Goal: Task Accomplishment & Management: Use online tool/utility

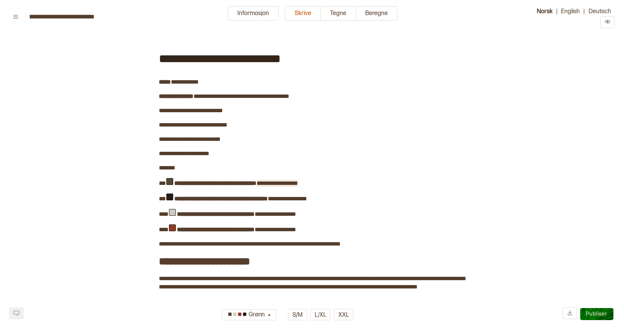
click at [288, 181] on span "**********" at bounding box center [277, 184] width 41 height 6
click at [304, 198] on span "**********" at bounding box center [287, 199] width 39 height 6
click at [282, 211] on span "**********" at bounding box center [275, 214] width 41 height 6
click at [282, 227] on span "**********" at bounding box center [275, 230] width 41 height 6
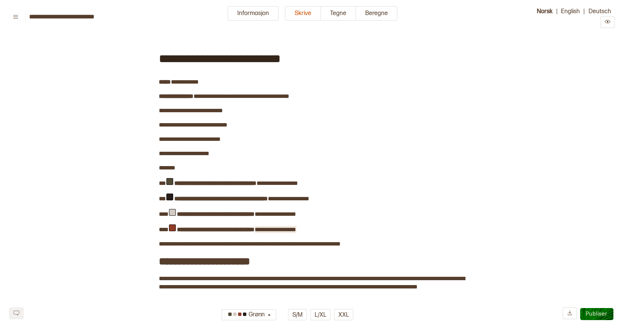
click at [288, 227] on span "**********" at bounding box center [275, 230] width 41 height 6
click at [276, 227] on span "**********" at bounding box center [275, 230] width 41 height 6
click at [320, 241] on span "**********" at bounding box center [250, 244] width 182 height 6
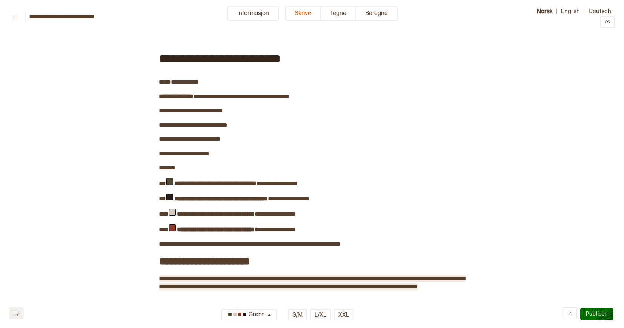
click at [341, 276] on span "**********" at bounding box center [312, 283] width 306 height 14
click at [213, 291] on span "﻿" at bounding box center [186, 296] width 54 height 10
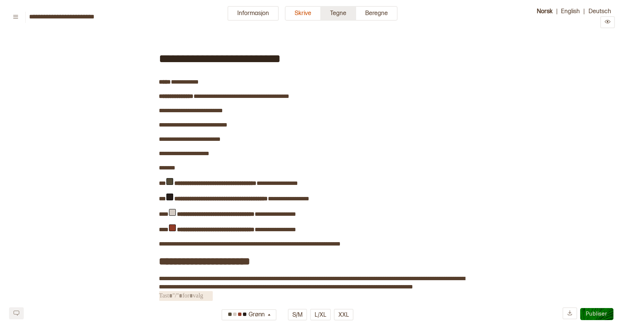
click at [336, 12] on button "Tegne" at bounding box center [338, 13] width 35 height 15
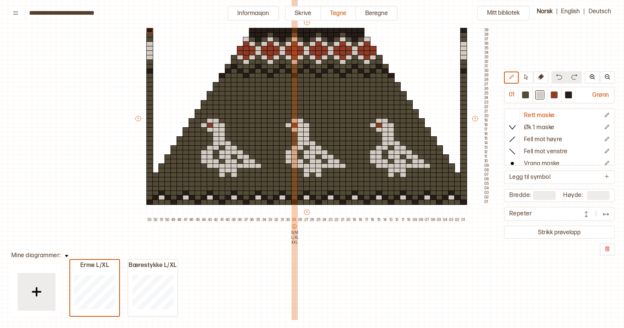
scroll to position [61, 5]
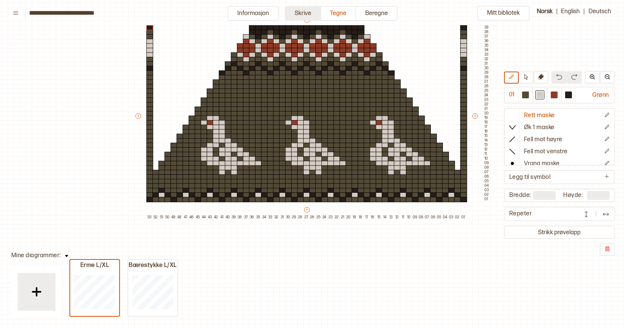
click at [296, 12] on button "Skrive" at bounding box center [303, 13] width 36 height 15
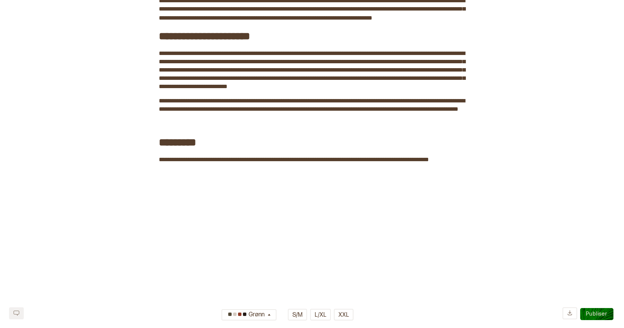
scroll to position [529, 0]
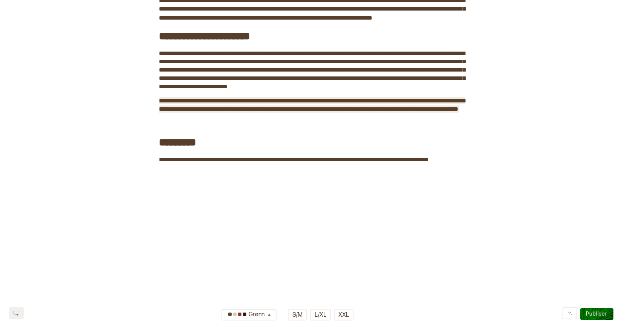
click at [223, 102] on span "**********" at bounding box center [312, 105] width 306 height 14
click at [209, 103] on span "**********" at bounding box center [312, 105] width 306 height 14
click at [218, 104] on span "**********" at bounding box center [312, 105] width 306 height 14
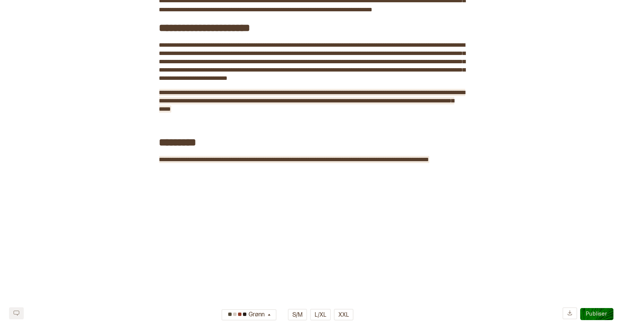
click at [159, 157] on span "**********" at bounding box center [294, 160] width 270 height 6
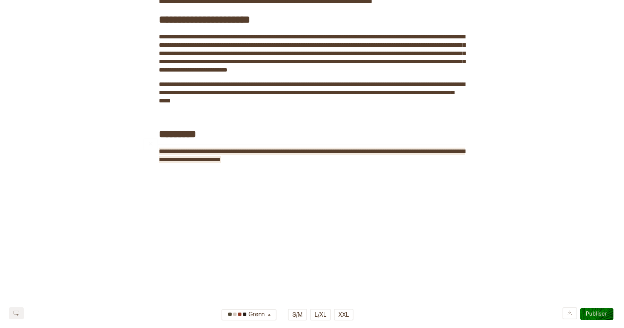
click at [328, 152] on span "**********" at bounding box center [312, 156] width 306 height 14
click at [351, 152] on span "**********" at bounding box center [312, 156] width 306 height 14
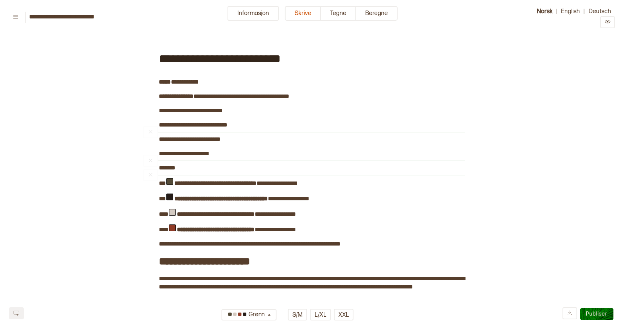
scroll to position [0, 0]
click at [339, 13] on button "Tegne" at bounding box center [338, 13] width 35 height 15
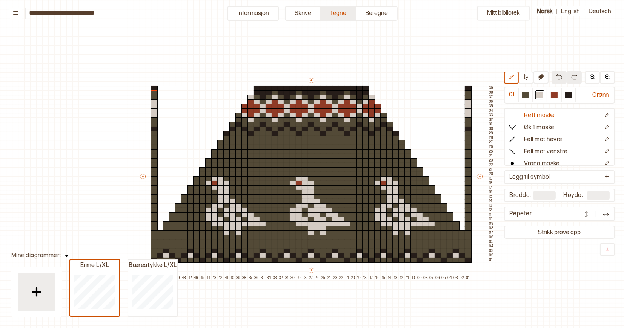
scroll to position [14, 5]
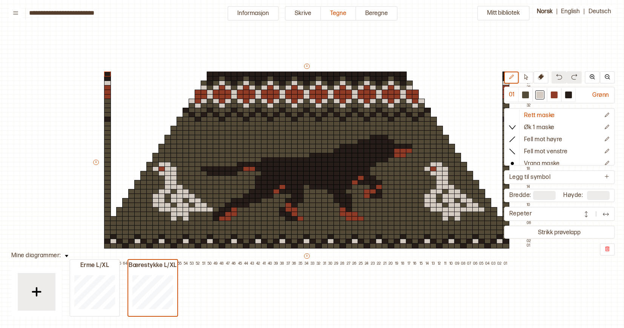
type input "**"
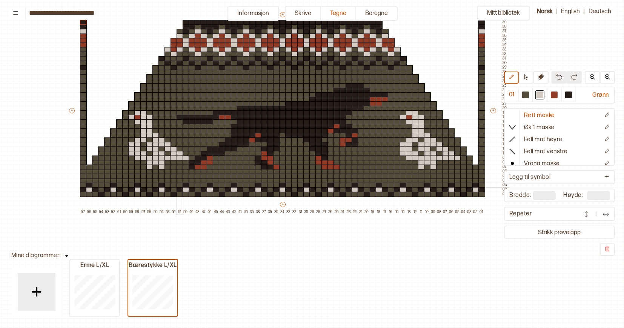
scroll to position [65, 30]
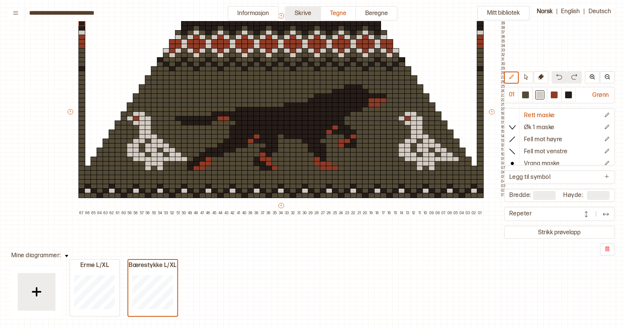
click at [301, 13] on button "Skrive" at bounding box center [303, 13] width 36 height 15
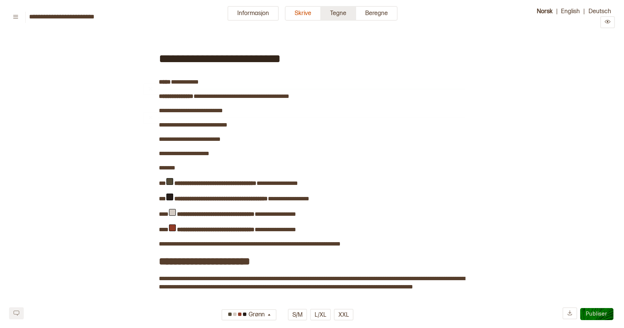
click at [341, 15] on button "Tegne" at bounding box center [338, 13] width 35 height 15
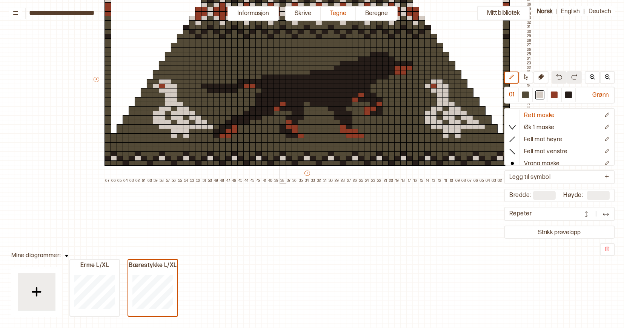
scroll to position [98, 4]
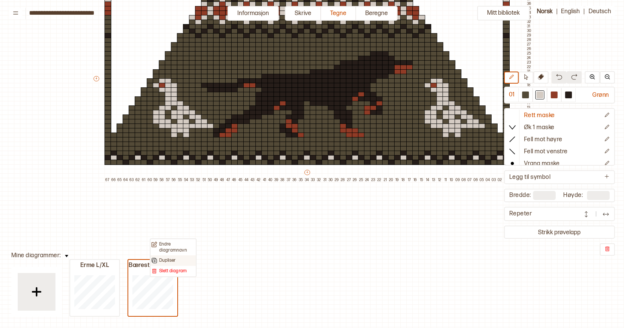
click at [169, 259] on p "Dupliser" at bounding box center [167, 261] width 17 height 6
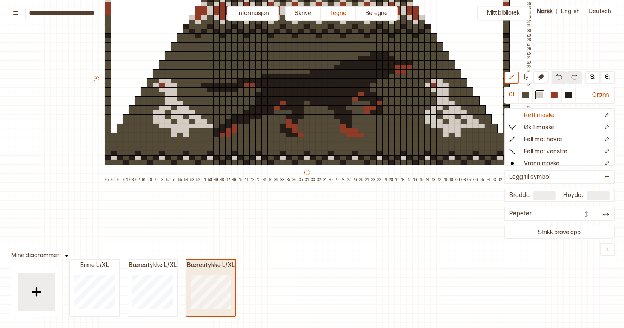
click at [209, 265] on div "Bærestykke L/XL" at bounding box center [210, 266] width 49 height 8
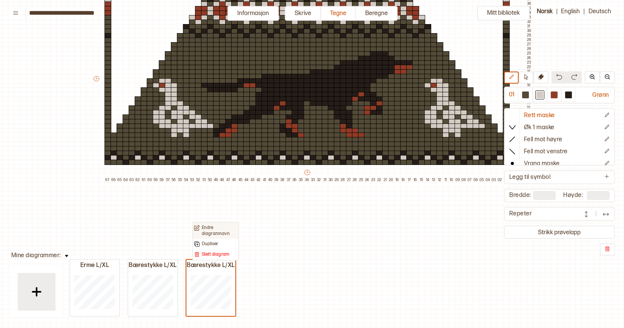
click at [219, 229] on p "Endre diagramnavn" at bounding box center [220, 231] width 36 height 12
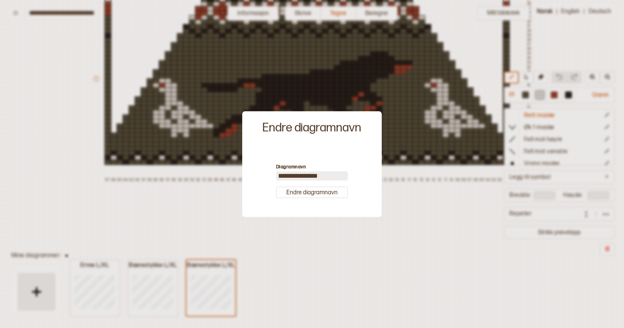
click at [319, 175] on input "**********" at bounding box center [312, 176] width 72 height 9
type input "**********"
click at [330, 193] on button "Endre diagramnavn" at bounding box center [312, 193] width 72 height 12
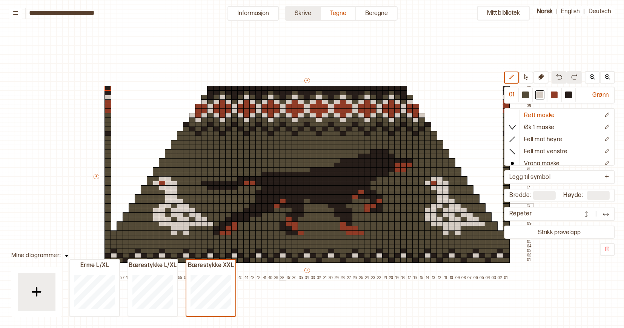
scroll to position [0, 4]
click at [306, 13] on button "Skrive" at bounding box center [303, 13] width 36 height 15
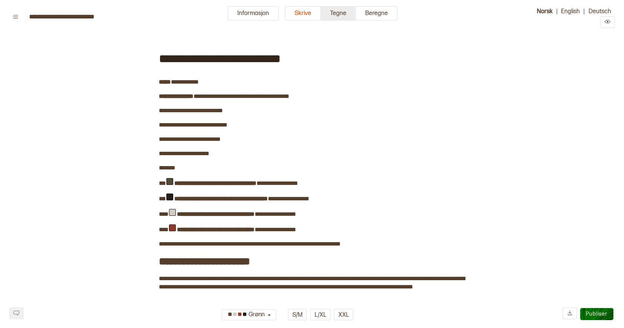
click at [342, 12] on button "Tegne" at bounding box center [338, 13] width 35 height 15
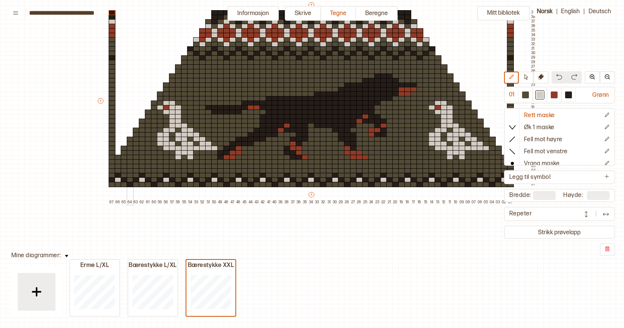
scroll to position [76, 0]
click at [524, 96] on div at bounding box center [525, 95] width 7 height 7
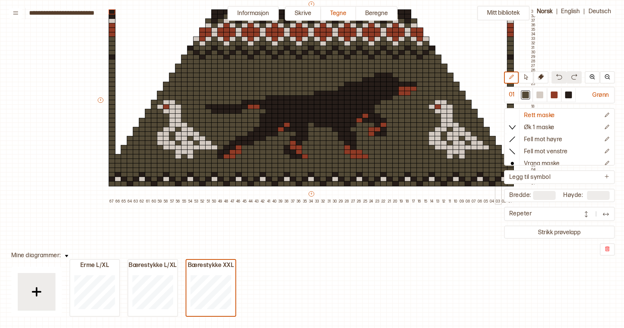
scroll to position [81, 0]
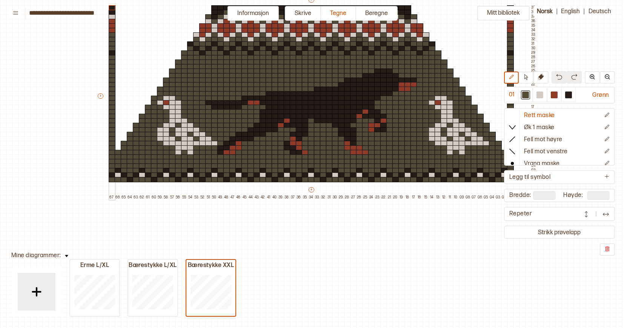
click at [106, 179] on div "+ + + + 67 66 65 64 63 62 61 60 59 58 57 56 55 54 53 52 51 50 49 48 47 46 45 44…" at bounding box center [317, 98] width 440 height 204
click at [101, 96] on button "+" at bounding box center [101, 95] width 6 height 5
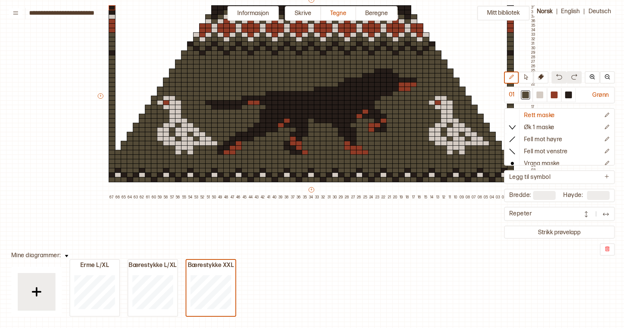
click at [105, 179] on div "+ + + + 67 66 65 64 63 62 61 60 59 58 57 56 55 54 53 52 51 50 49 48 47 46 45 44…" at bounding box center [317, 98] width 440 height 204
click at [311, 188] on button "+" at bounding box center [311, 189] width 6 height 5
click at [312, 190] on button "+" at bounding box center [311, 189] width 6 height 5
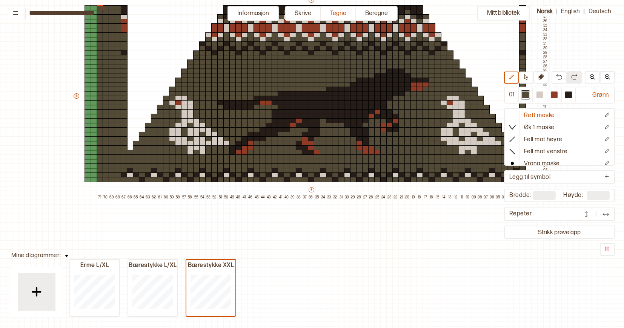
type input "**"
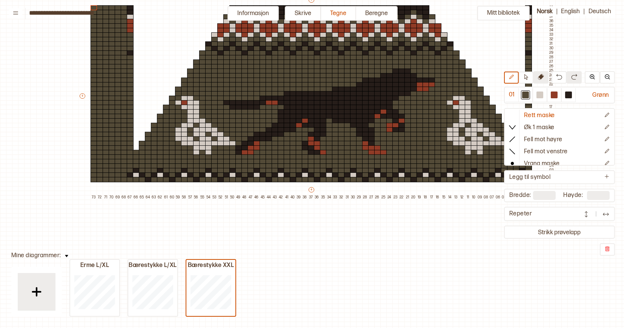
click at [541, 75] on icon at bounding box center [541, 77] width 6 height 6
click at [100, 148] on div at bounding box center [100, 148] width 7 height 5
drag, startPoint x: 100, startPoint y: 144, endPoint x: 100, endPoint y: 134, distance: 10.2
click at [100, 134] on div "+ + + + 73 72 71 70 69 68 67 66 65 64 63 62 61 60 59 58 57 56 55 54 53 52 51 50…" at bounding box center [316, 98] width 477 height 204
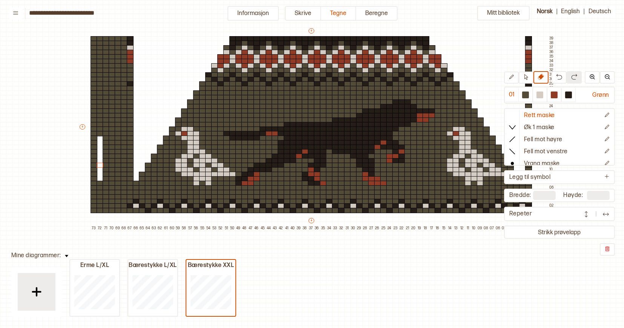
scroll to position [44, 0]
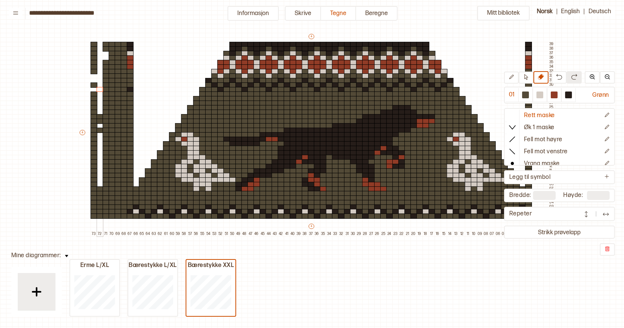
drag, startPoint x: 99, startPoint y: 139, endPoint x: 98, endPoint y: 90, distance: 48.7
click at [98, 90] on div "+ + + + 73 72 71 70 69 68 67 66 65 64 63 62 61 60 59 58 57 56 55 54 53 52 51 50…" at bounding box center [316, 135] width 477 height 204
click at [98, 86] on div at bounding box center [100, 85] width 7 height 5
drag, startPoint x: 100, startPoint y: 116, endPoint x: 101, endPoint y: 129, distance: 12.5
click at [101, 129] on div "+ + + + 73 72 71 70 69 68 67 66 65 64 63 62 61 60 59 58 57 56 55 54 53 52 51 50…" at bounding box center [316, 135] width 477 height 204
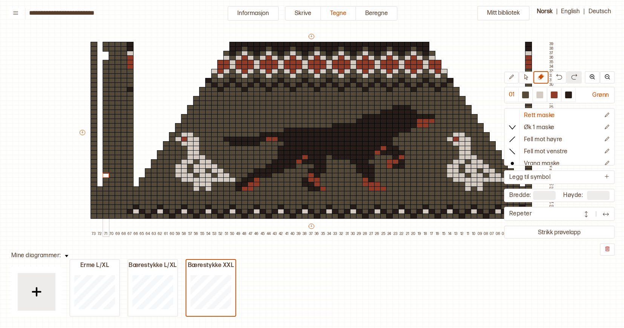
click at [106, 171] on div "+ + + + 73 72 71 70 69 68 67 66 65 64 63 62 61 60 59 58 57 56 55 54 53 52 51 50…" at bounding box center [316, 135] width 477 height 204
drag, startPoint x: 106, startPoint y: 171, endPoint x: 106, endPoint y: 96, distance: 75.4
click at [106, 96] on div "+ + + + 73 72 71 70 69 68 67 66 65 64 63 62 61 60 59 58 57 56 55 54 53 52 51 50…" at bounding box center [316, 135] width 477 height 204
drag, startPoint x: 106, startPoint y: 96, endPoint x: 105, endPoint y: 43, distance: 52.4
click at [105, 43] on div "+ + + + 73 72 71 70 69 68 67 66 65 64 63 62 61 60 59 58 57 56 55 54 53 52 51 50…" at bounding box center [316, 135] width 477 height 204
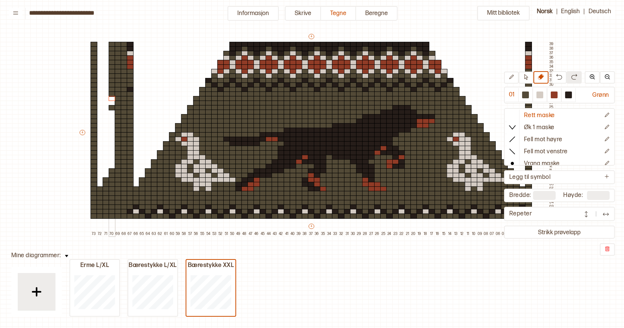
drag, startPoint x: 111, startPoint y: 167, endPoint x: 113, endPoint y: 89, distance: 78.4
click at [112, 89] on div "+ + + + 73 72 71 70 69 68 67 66 65 64 63 62 61 60 59 58 57 56 55 54 53 52 51 50…" at bounding box center [316, 135] width 477 height 204
click at [113, 96] on div at bounding box center [112, 98] width 7 height 5
click at [113, 106] on div at bounding box center [112, 107] width 7 height 5
drag, startPoint x: 112, startPoint y: 83, endPoint x: 110, endPoint y: 72, distance: 10.8
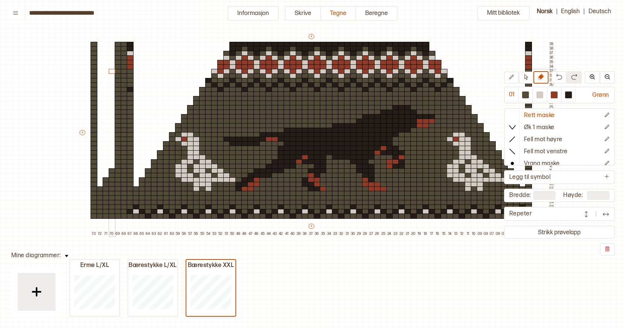
click at [110, 72] on div "+ + + + 73 72 71 70 69 68 67 66 65 64 63 62 61 60 59 58 57 56 55 54 53 52 51 50…" at bounding box center [316, 135] width 477 height 204
drag, startPoint x: 118, startPoint y: 155, endPoint x: 118, endPoint y: 56, distance: 99.5
click at [118, 56] on div "+ + + + 73 72 71 70 69 68 67 66 65 64 63 62 61 60 59 58 57 56 55 54 53 52 51 50…" at bounding box center [316, 135] width 477 height 204
drag, startPoint x: 118, startPoint y: 56, endPoint x: 118, endPoint y: 42, distance: 13.9
click at [118, 42] on div "+ + + + 73 72 71 70 69 68 67 66 65 64 63 62 61 60 59 58 57 56 55 54 53 52 51 50…" at bounding box center [316, 135] width 477 height 204
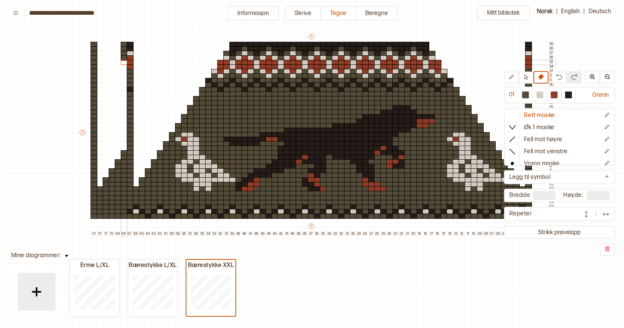
drag, startPoint x: 125, startPoint y: 148, endPoint x: 123, endPoint y: 57, distance: 90.5
click at [123, 57] on div "+ + + + 73 72 71 70 69 68 67 66 65 64 63 62 61 60 59 58 57 56 55 54 53 52 51 50…" at bounding box center [316, 135] width 477 height 204
drag, startPoint x: 123, startPoint y: 57, endPoint x: 123, endPoint y: 42, distance: 15.1
click at [123, 42] on div "+ + + + 73 72 71 70 69 68 67 66 65 64 63 62 61 60 59 58 57 56 55 54 53 52 51 50…" at bounding box center [316, 135] width 477 height 204
drag, startPoint x: 130, startPoint y: 139, endPoint x: 129, endPoint y: 84, distance: 54.7
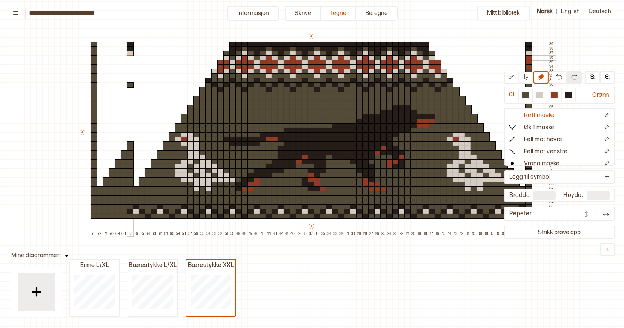
click at [129, 84] on div "+ + + + 73 72 71 70 69 68 67 66 65 64 63 62 61 60 59 58 57 56 55 54 53 52 51 50…" at bounding box center [316, 135] width 477 height 204
click at [129, 84] on div at bounding box center [130, 85] width 7 height 5
click at [132, 81] on div "+ + + + 73 72 71 70 69 68 67 66 65 64 63 62 61 60 59 58 57 56 55 54 53 52 51 50…" at bounding box center [316, 135] width 477 height 204
drag, startPoint x: 132, startPoint y: 81, endPoint x: 128, endPoint y: 47, distance: 33.8
click at [129, 94] on div "+ + + + 73 72 71 70 69 68 67 66 65 64 63 62 61 60 59 58 57 56 55 54 53 52 51 50…" at bounding box center [316, 135] width 477 height 204
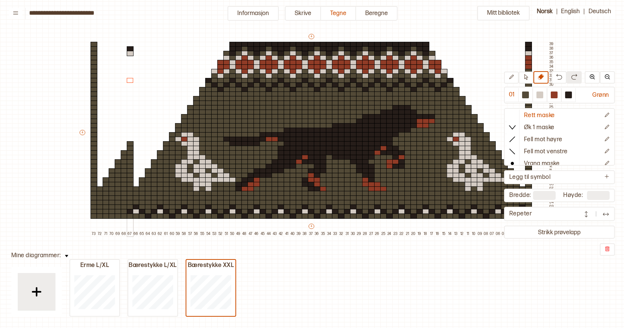
click at [542, 77] on icon at bounding box center [541, 77] width 6 height 6
click at [128, 47] on div "+ + + + 73 72 71 70 69 68 67 66 65 64 63 62 61 60 59 58 57 56 55 54 53 52 51 50…" at bounding box center [316, 135] width 477 height 204
click at [127, 46] on div "+ + + + 73 72 71 70 69 68 67 66 65 64 63 62 61 60 59 58 57 56 55 54 53 52 51 50…" at bounding box center [316, 135] width 477 height 204
drag, startPoint x: 127, startPoint y: 44, endPoint x: 127, endPoint y: 67, distance: 23.0
click at [127, 48] on div "+ + + + 73 72 71 70 69 68 67 66 65 64 63 62 61 60 59 58 57 56 55 54 53 52 51 50…" at bounding box center [316, 135] width 477 height 204
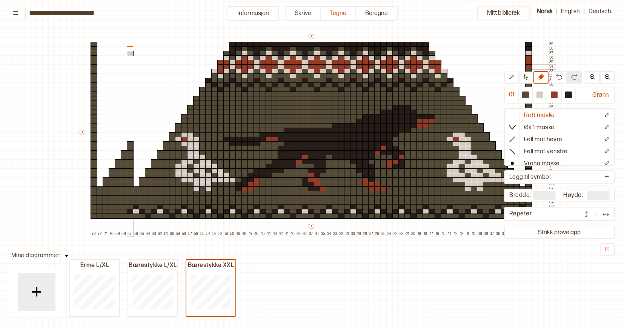
click at [127, 67] on div at bounding box center [130, 66] width 7 height 5
click at [130, 51] on div at bounding box center [130, 53] width 7 height 5
click at [130, 52] on div at bounding box center [130, 53] width 7 height 5
click at [527, 95] on div at bounding box center [525, 95] width 7 height 7
drag, startPoint x: 136, startPoint y: 133, endPoint x: 134, endPoint y: 96, distance: 36.6
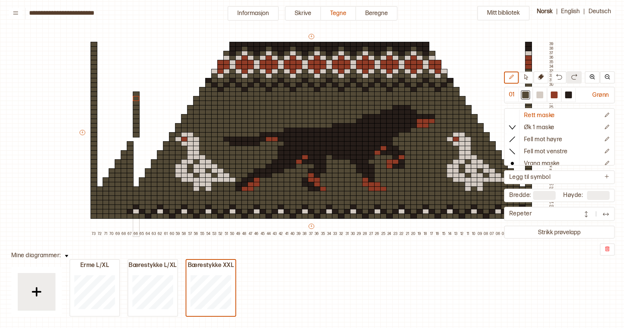
click at [134, 96] on div "+ + + + 73 72 71 70 69 68 67 66 65 64 63 62 61 60 59 58 57 56 55 54 53 52 51 50…" at bounding box center [316, 135] width 477 height 204
drag, startPoint x: 136, startPoint y: 142, endPoint x: 156, endPoint y: 162, distance: 28.3
click at [156, 162] on div "+ + + + 73 72 71 70 69 68 67 66 65 64 63 62 61 60 59 58 57 56 55 54 53 52 51 50…" at bounding box center [316, 135] width 477 height 204
click at [157, 162] on div at bounding box center [160, 161] width 7 height 5
drag, startPoint x: 135, startPoint y: 139, endPoint x: 166, endPoint y: 93, distance: 55.6
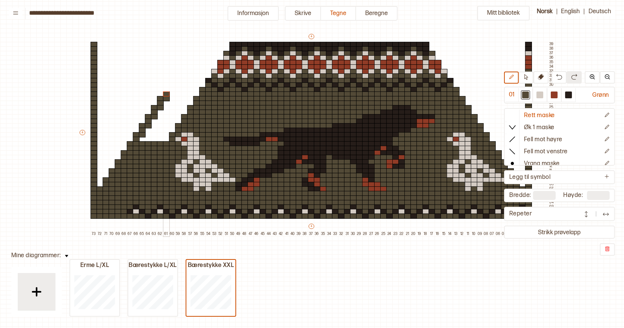
click at [166, 93] on div "+ + + + 73 72 71 70 69 68 67 66 65 64 63 62 61 60 59 58 57 56 55 54 53 52 51 50…" at bounding box center [316, 135] width 477 height 204
drag, startPoint x: 166, startPoint y: 93, endPoint x: 196, endPoint y: 53, distance: 49.6
click at [196, 53] on div "+ + + + 73 72 71 70 69 68 67 66 65 64 63 62 61 60 59 58 57 56 55 54 53 52 51 50…" at bounding box center [316, 135] width 477 height 204
drag, startPoint x: 142, startPoint y: 139, endPoint x: 164, endPoint y: 135, distance: 22.1
click at [164, 135] on div "+ + + + 73 72 71 70 69 68 67 66 65 64 63 62 61 60 59 58 57 56 55 54 53 52 51 50…" at bounding box center [316, 135] width 477 height 204
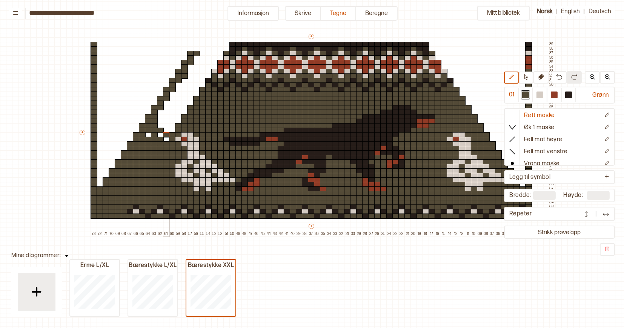
click at [164, 135] on div at bounding box center [166, 134] width 7 height 5
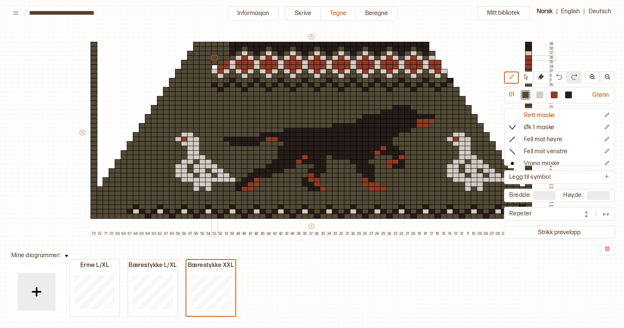
drag, startPoint x: 164, startPoint y: 135, endPoint x: 214, endPoint y: 59, distance: 91.7
click at [214, 59] on div "+ + + + 73 72 71 70 69 68 67 66 65 64 63 62 61 60 59 58 57 56 55 54 53 52 51 50…" at bounding box center [316, 135] width 477 height 204
click at [571, 96] on div at bounding box center [568, 95] width 7 height 7
click at [207, 90] on div at bounding box center [208, 89] width 7 height 5
click at [202, 86] on div at bounding box center [202, 85] width 7 height 5
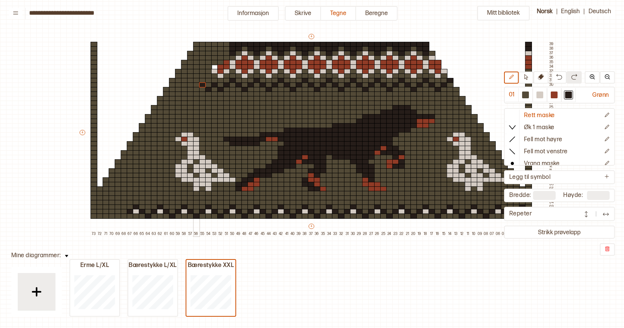
click at [196, 81] on div at bounding box center [196, 80] width 7 height 5
click at [191, 84] on div at bounding box center [190, 85] width 7 height 5
click at [184, 90] on div at bounding box center [184, 89] width 7 height 5
click at [179, 85] on div at bounding box center [178, 85] width 7 height 5
click at [174, 81] on div at bounding box center [172, 80] width 7 height 5
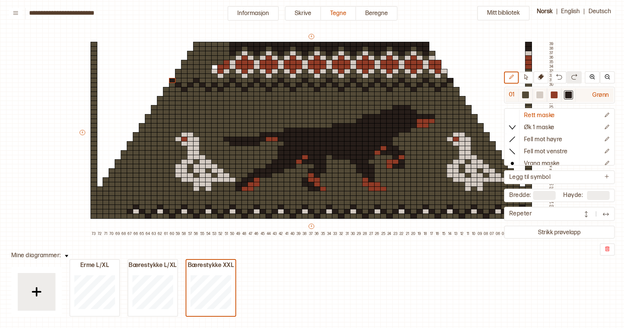
click at [539, 95] on div at bounding box center [539, 95] width 7 height 7
click at [212, 66] on div at bounding box center [208, 66] width 7 height 5
click at [215, 64] on div at bounding box center [214, 62] width 7 height 5
click at [214, 67] on div at bounding box center [214, 66] width 7 height 5
click at [556, 95] on div at bounding box center [553, 95] width 7 height 7
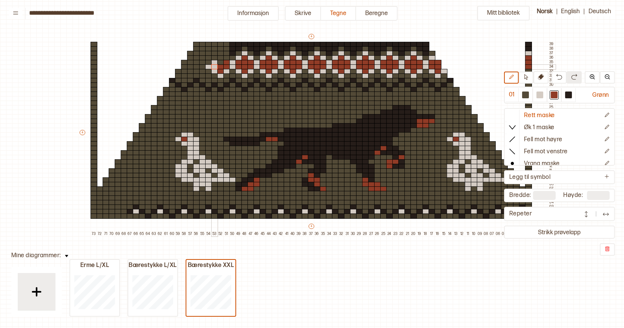
click at [213, 66] on div at bounding box center [214, 66] width 7 height 5
click at [193, 66] on div "+ + + + 73 72 71 70 69 68 67 66 65 64 63 62 61 60 59 58 57 56 55 54 53 52 51 50…" at bounding box center [316, 135] width 477 height 204
click at [192, 67] on div at bounding box center [190, 66] width 7 height 5
click at [544, 94] on div at bounding box center [539, 94] width 9 height 9
click at [184, 67] on div at bounding box center [184, 66] width 7 height 5
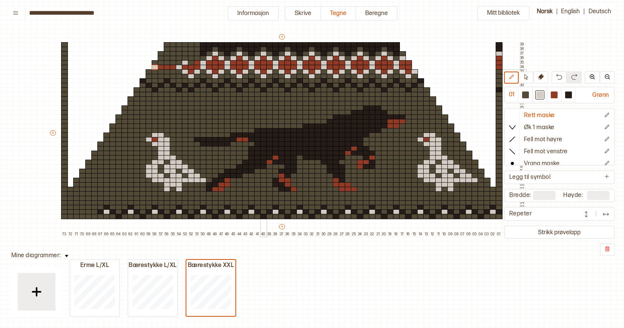
scroll to position [46, 29]
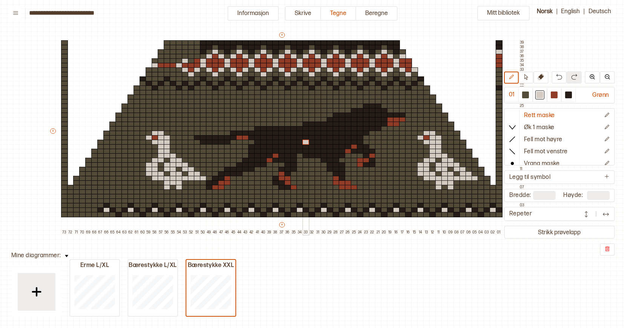
click at [302, 140] on div at bounding box center [305, 142] width 7 height 5
click at [538, 176] on p "Legg til symbol" at bounding box center [529, 178] width 41 height 8
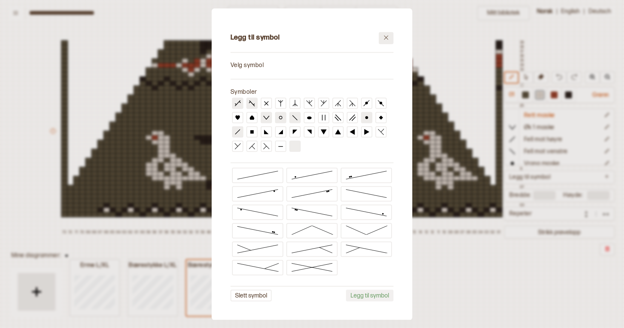
click at [386, 37] on icon at bounding box center [386, 38] width 6 height 6
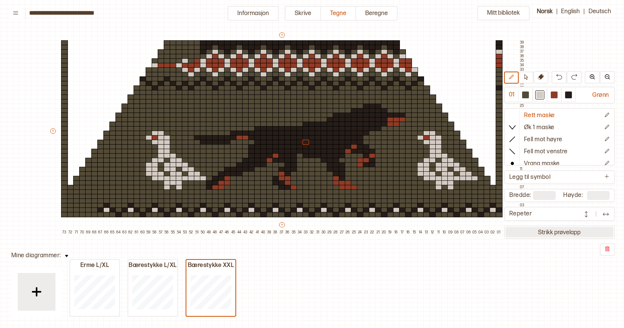
click at [529, 230] on button "Strikk prøvelapp" at bounding box center [559, 232] width 108 height 10
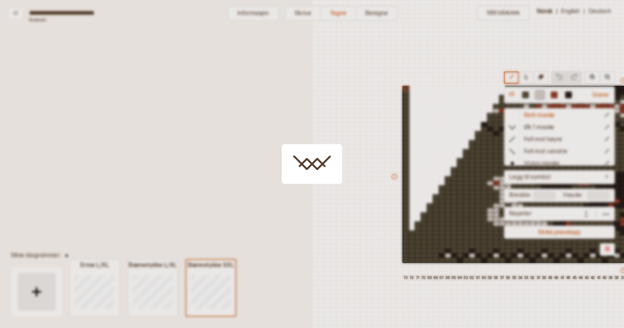
scroll to position [14, 312]
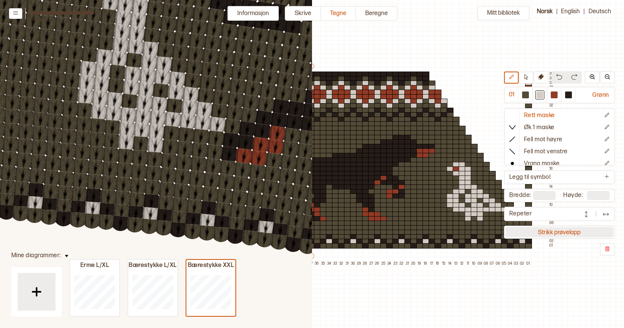
click at [562, 234] on button "Strikk prøvelapp" at bounding box center [559, 232] width 108 height 10
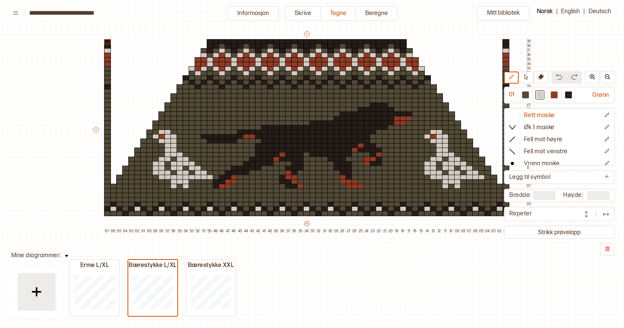
scroll to position [47, 5]
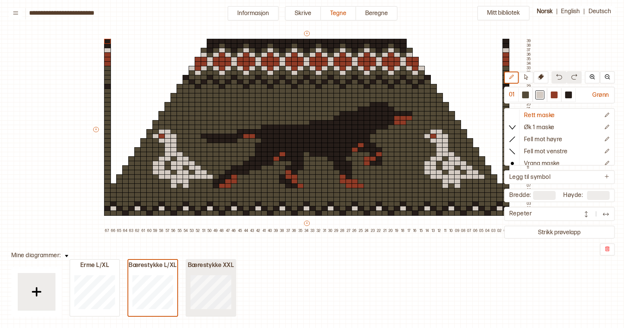
click at [209, 268] on div "Bærestykke XXL" at bounding box center [210, 266] width 49 height 8
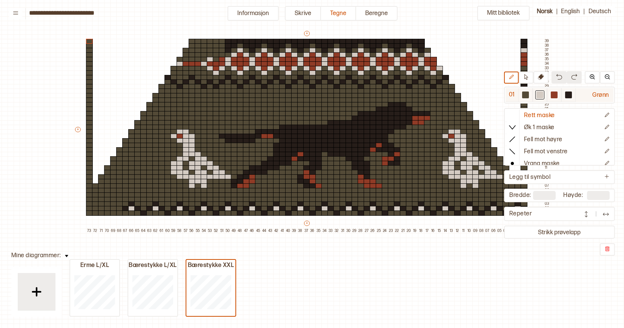
click at [526, 95] on div at bounding box center [525, 95] width 7 height 7
drag, startPoint x: 121, startPoint y: 207, endPoint x: 223, endPoint y: 203, distance: 101.5
click at [223, 203] on div "+ + + + 73 72 71 70 69 68 67 66 65 64 63 62 61 60 59 58 57 56 55 54 53 52 51 50…" at bounding box center [312, 132] width 477 height 204
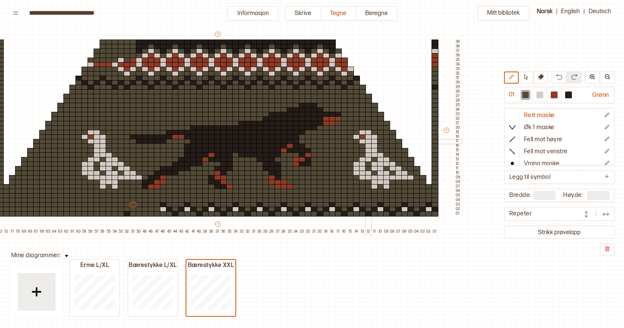
scroll to position [46, 94]
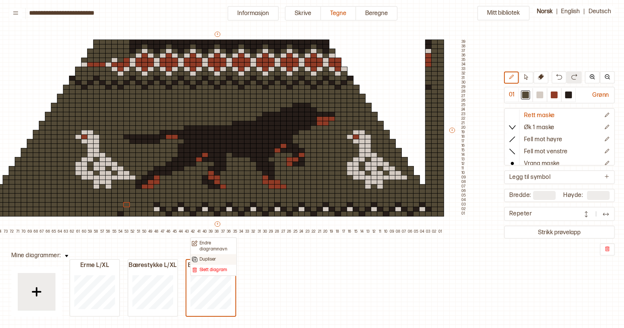
click at [214, 263] on div "Dupliser" at bounding box center [213, 259] width 45 height 11
click at [217, 270] on p "Slett diagram" at bounding box center [213, 270] width 28 height 6
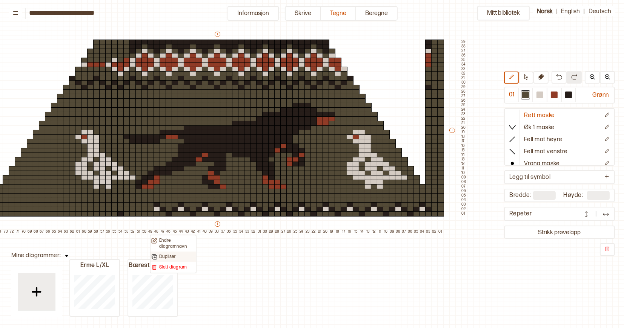
click at [173, 256] on p "Dupliser" at bounding box center [167, 257] width 17 height 6
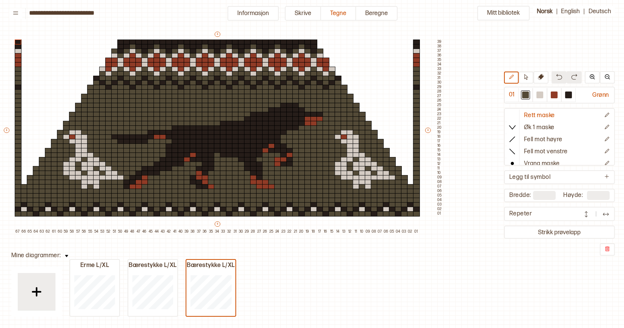
type input "**"
click at [220, 265] on div "Bærestykke L/XL" at bounding box center [210, 266] width 49 height 8
click at [222, 227] on p "Endre diagramnavn" at bounding box center [229, 231] width 36 height 12
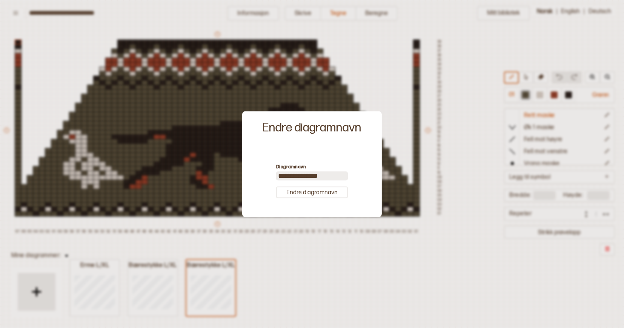
click at [320, 175] on input "**********" at bounding box center [312, 176] width 72 height 9
click at [323, 175] on input "**********" at bounding box center [312, 176] width 72 height 9
type input "**********"
click at [336, 193] on button "Endre diagramnavn" at bounding box center [312, 193] width 72 height 12
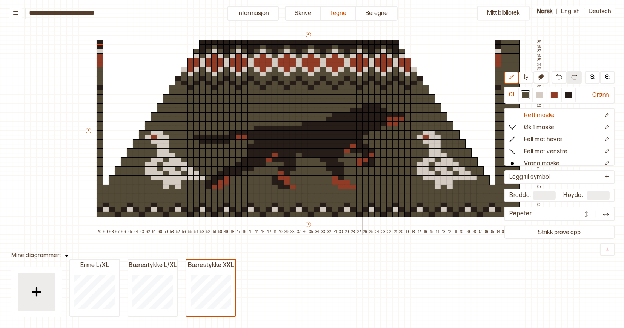
scroll to position [43, 0]
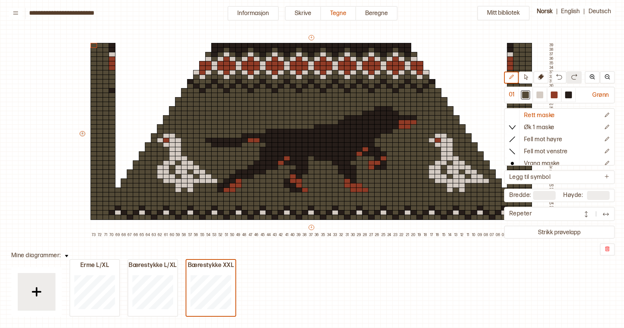
type input "**"
drag, startPoint x: 101, startPoint y: 185, endPoint x: 100, endPoint y: 174, distance: 11.0
click at [100, 174] on div "+ + + + 73 72 71 70 69 68 67 66 65 64 63 62 61 60 59 58 57 56 55 54 53 52 51 50…" at bounding box center [316, 136] width 477 height 204
click at [543, 78] on icon at bounding box center [541, 77] width 6 height 6
drag, startPoint x: 100, startPoint y: 176, endPoint x: 101, endPoint y: 184, distance: 8.0
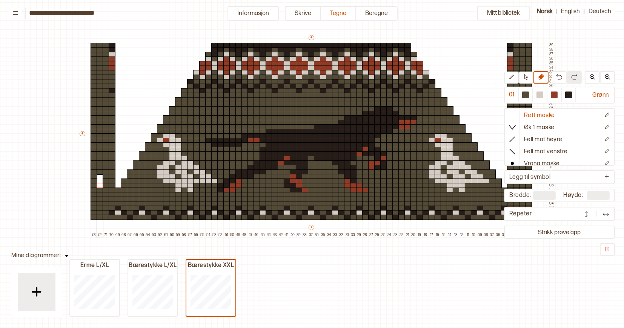
click at [101, 184] on div "+ + + + 73 72 71 70 69 68 67 66 65 64 63 62 61 60 59 58 57 56 55 54 53 52 51 50…" at bounding box center [316, 136] width 477 height 204
drag, startPoint x: 106, startPoint y: 175, endPoint x: 106, endPoint y: 169, distance: 6.8
click at [106, 169] on div "+ + + + 73 72 71 70 69 68 67 66 65 64 63 62 61 60 59 58 57 56 55 54 53 52 51 50…" at bounding box center [316, 136] width 477 height 204
drag, startPoint x: 113, startPoint y: 167, endPoint x: 113, endPoint y: 101, distance: 65.2
click at [113, 101] on div "+ + + + 73 72 71 70 69 68 67 66 65 64 63 62 61 60 59 58 57 56 55 54 53 52 51 50…" at bounding box center [316, 136] width 477 height 204
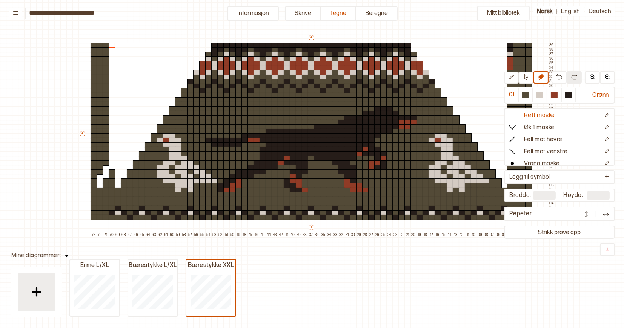
drag, startPoint x: 113, startPoint y: 100, endPoint x: 105, endPoint y: 45, distance: 55.2
click at [105, 45] on div "+ + + + 73 72 71 70 69 68 67 66 65 64 63 62 61 60 59 58 57 56 55 54 53 52 51 50…" at bounding box center [316, 136] width 477 height 204
drag, startPoint x: 105, startPoint y: 45, endPoint x: 106, endPoint y: 169, distance: 124.0
click at [106, 169] on div "+ + + + 73 72 71 70 69 68 67 66 65 64 63 62 61 60 59 58 57 56 55 54 53 52 51 50…" at bounding box center [316, 136] width 477 height 204
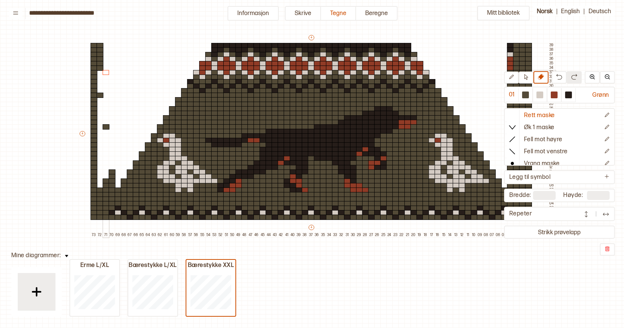
drag, startPoint x: 98, startPoint y: 173, endPoint x: 104, endPoint y: 68, distance: 104.6
click at [104, 68] on div "+ + + + 73 72 71 70 69 68 67 66 65 64 63 62 61 60 59 58 57 56 55 54 53 52 51 50…" at bounding box center [316, 136] width 477 height 204
drag, startPoint x: 101, startPoint y: 44, endPoint x: 102, endPoint y: 106, distance: 62.2
click at [102, 106] on div "+ + + + 73 72 71 70 69 68 67 66 65 64 63 62 61 60 59 58 57 56 55 54 53 52 51 50…" at bounding box center [316, 136] width 477 height 204
click at [105, 129] on div "+ + + + 73 72 71 70 69 68 67 66 65 64 63 62 61 60 59 58 57 56 55 54 53 52 51 50…" at bounding box center [316, 136] width 477 height 204
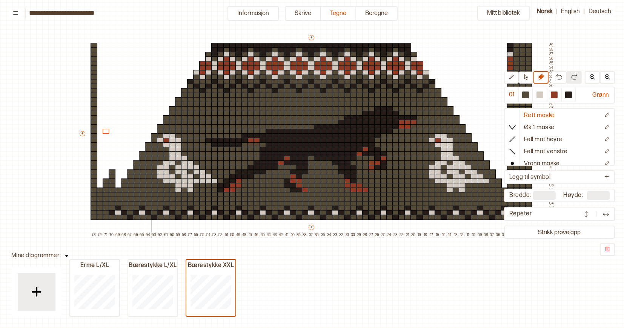
click at [526, 96] on div at bounding box center [525, 95] width 7 height 7
drag, startPoint x: 118, startPoint y: 167, endPoint x: 142, endPoint y: 126, distance: 47.1
click at [142, 126] on div "+ + + + 73 72 71 70 69 68 67 66 65 64 63 62 61 60 59 58 57 56 55 54 53 52 51 50…" at bounding box center [316, 136] width 477 height 204
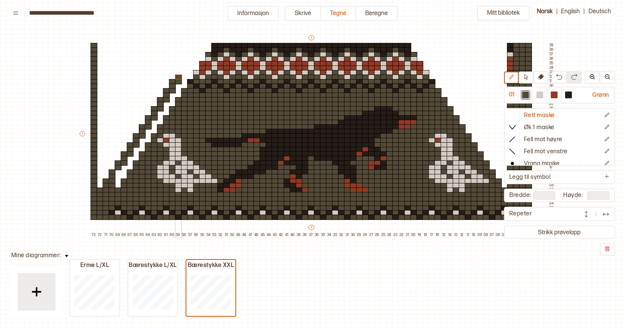
drag, startPoint x: 148, startPoint y: 126, endPoint x: 176, endPoint y: 75, distance: 59.1
click at [176, 75] on div "+ + + + 73 72 71 70 69 68 67 66 65 64 63 62 61 60 59 58 57 56 55 54 53 52 51 50…" at bounding box center [316, 136] width 477 height 204
click at [178, 69] on div at bounding box center [178, 68] width 7 height 5
drag, startPoint x: 179, startPoint y: 71, endPoint x: 187, endPoint y: 62, distance: 12.3
click at [187, 62] on div "+ + + + 73 72 71 70 69 68 67 66 65 64 63 62 61 60 59 58 57 56 55 54 53 52 51 50…" at bounding box center [316, 136] width 477 height 204
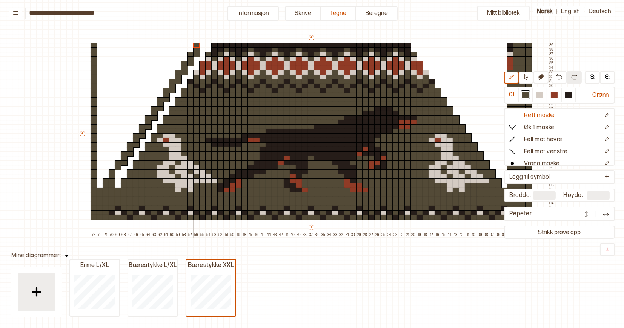
drag, startPoint x: 190, startPoint y: 61, endPoint x: 195, endPoint y: 46, distance: 15.9
click at [195, 46] on div "+ + + + 73 72 71 70 69 68 67 66 65 64 63 62 61 60 59 58 57 56 55 54 53 52 51 50…" at bounding box center [316, 136] width 477 height 204
click at [117, 184] on div at bounding box center [118, 181] width 7 height 5
click at [118, 182] on div at bounding box center [118, 181] width 7 height 5
drag, startPoint x: 118, startPoint y: 182, endPoint x: 188, endPoint y: 72, distance: 129.7
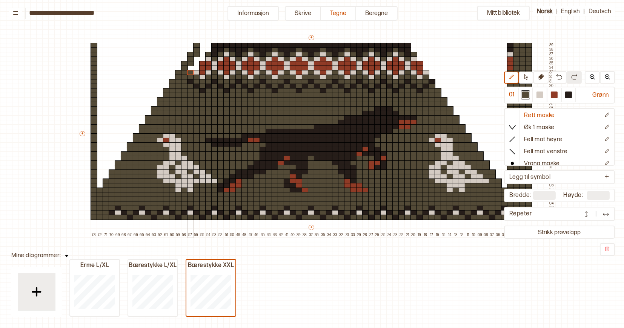
click at [188, 72] on div "+ + + + 73 72 71 70 69 68 67 66 65 64 63 62 61 60 59 58 57 56 55 54 53 52 51 50…" at bounding box center [316, 136] width 477 height 204
drag, startPoint x: 189, startPoint y: 69, endPoint x: 207, endPoint y: 50, distance: 26.4
click at [207, 50] on div "+ + + + 73 72 71 70 69 68 67 66 65 64 63 62 61 60 59 58 57 56 55 54 53 52 51 50…" at bounding box center [316, 136] width 477 height 204
click at [569, 94] on div at bounding box center [568, 95] width 7 height 7
click at [105, 218] on div at bounding box center [106, 217] width 7 height 5
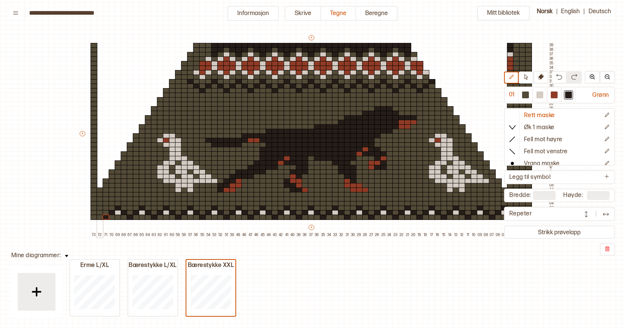
click at [98, 211] on div at bounding box center [100, 212] width 7 height 5
click at [94, 208] on div at bounding box center [93, 208] width 7 height 5
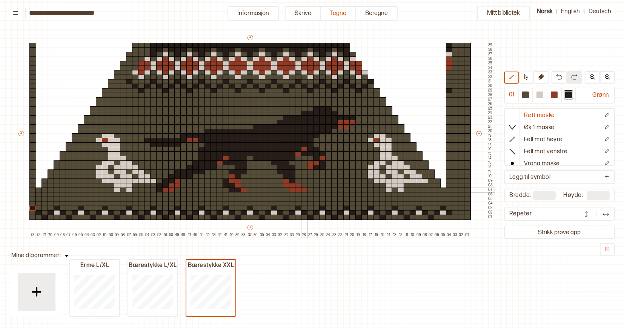
scroll to position [43, 77]
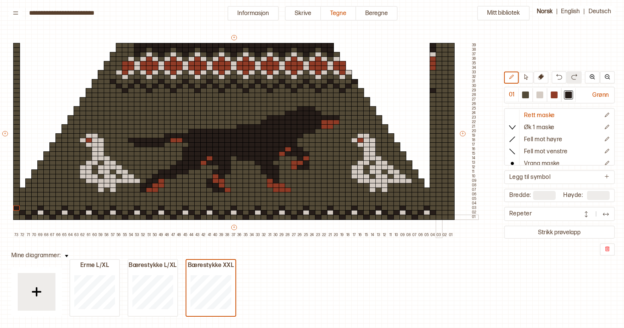
click at [438, 216] on div at bounding box center [438, 217] width 7 height 5
click at [444, 214] on div at bounding box center [444, 212] width 7 height 5
click at [449, 209] on div at bounding box center [450, 208] width 7 height 5
click at [450, 209] on div at bounding box center [450, 208] width 7 height 5
click at [526, 96] on div at bounding box center [525, 95] width 7 height 7
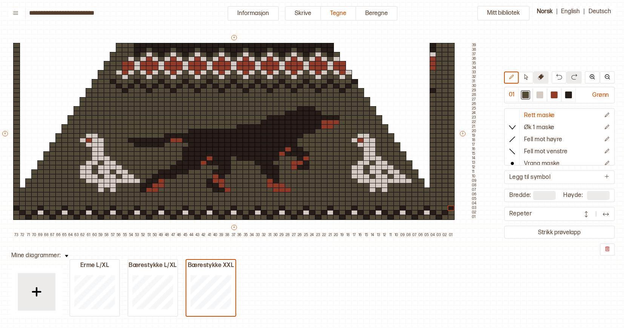
click at [543, 77] on icon at bounding box center [541, 77] width 6 height 6
drag, startPoint x: 444, startPoint y: 185, endPoint x: 444, endPoint y: 182, distance: 3.8
click at [444, 182] on div "+ + + + 73 72 71 70 69 68 67 66 65 64 63 62 61 60 59 58 57 56 55 54 53 52 51 50…" at bounding box center [239, 136] width 477 height 204
drag, startPoint x: 440, startPoint y: 181, endPoint x: 433, endPoint y: 172, distance: 11.9
click at [433, 172] on div "+ + + + 73 72 71 70 69 68 67 66 65 64 63 62 61 60 59 58 57 56 55 54 53 52 51 50…" at bounding box center [239, 136] width 477 height 204
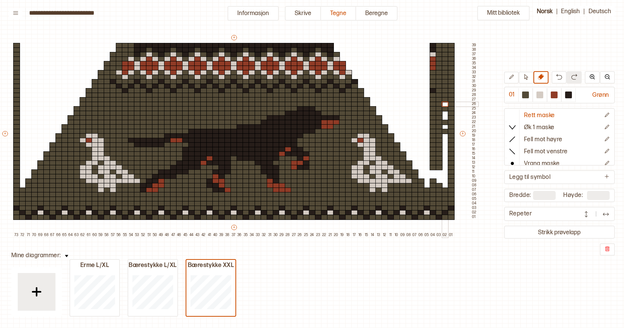
drag, startPoint x: 443, startPoint y: 176, endPoint x: 441, endPoint y: 97, distance: 79.2
click at [441, 97] on div "+ + + + 73 72 71 70 69 68 67 66 65 64 63 62 61 60 59 58 57 56 55 54 53 52 51 50…" at bounding box center [239, 136] width 477 height 204
drag, startPoint x: 432, startPoint y: 46, endPoint x: 431, endPoint y: 162, distance: 116.1
click at [431, 162] on div "+ + + + 73 72 71 70 69 68 67 66 65 64 63 62 61 60 59 58 57 56 55 54 53 52 51 50…" at bounding box center [239, 136] width 477 height 204
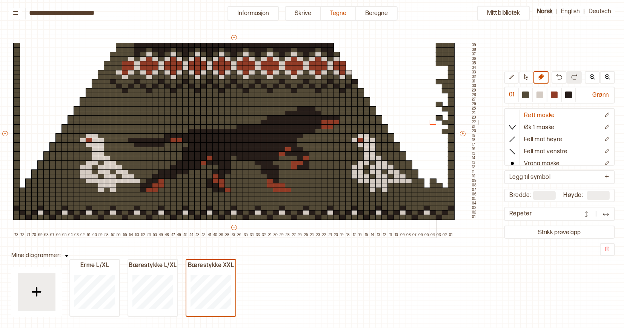
drag, startPoint x: 431, startPoint y: 167, endPoint x: 439, endPoint y: 65, distance: 102.9
click at [439, 65] on div "+ + + + 73 72 71 70 69 68 67 66 65 64 63 62 61 60 59 58 57 56 55 54 53 52 51 50…" at bounding box center [239, 136] width 477 height 204
click at [439, 66] on div "+ + + + 73 72 71 70 69 68 67 66 65 64 63 62 61 60 59 58 57 56 55 54 53 52 51 50…" at bounding box center [239, 136] width 477 height 204
drag, startPoint x: 439, startPoint y: 66, endPoint x: 434, endPoint y: 115, distance: 49.6
click at [434, 115] on div "+ + + + 73 72 71 70 69 68 67 66 65 64 63 62 61 60 59 58 57 56 55 54 53 52 51 50…" at bounding box center [239, 136] width 477 height 204
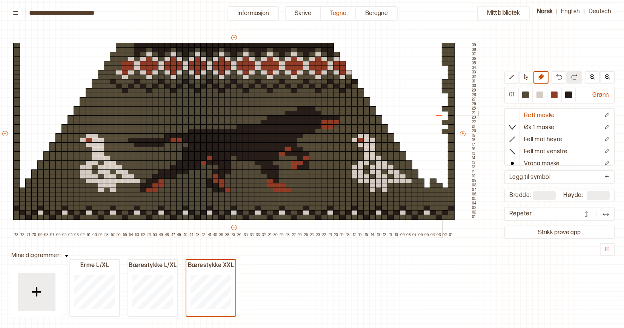
drag, startPoint x: 439, startPoint y: 48, endPoint x: 436, endPoint y: 113, distance: 65.3
click at [436, 113] on div "+ + + + 73 72 71 70 69 68 67 66 65 64 63 62 61 60 59 58 57 56 55 54 53 52 51 50…" at bounding box center [239, 136] width 477 height 204
drag, startPoint x: 444, startPoint y: 44, endPoint x: 440, endPoint y: 135, distance: 90.9
click at [440, 135] on div "+ + + + 73 72 71 70 69 68 67 66 65 64 63 62 61 60 59 58 57 56 55 54 53 52 51 50…" at bounding box center [239, 136] width 477 height 204
drag, startPoint x: 445, startPoint y: 48, endPoint x: 445, endPoint y: 55, distance: 7.5
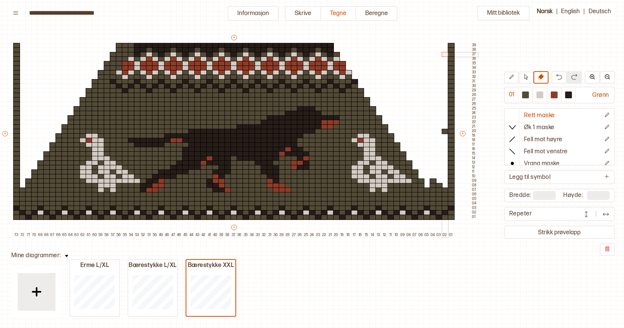
click at [445, 55] on div "+ + + + 73 72 71 70 69 68 67 66 65 64 63 62 61 60 59 58 57 56 55 54 53 52 51 50…" at bounding box center [239, 136] width 477 height 204
click at [443, 132] on div at bounding box center [444, 131] width 7 height 5
click at [526, 94] on div at bounding box center [525, 95] width 7 height 7
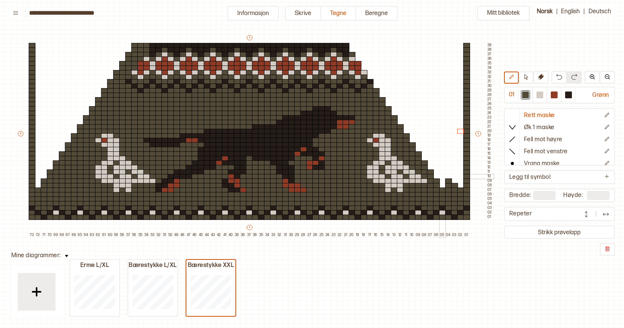
scroll to position [43, 54]
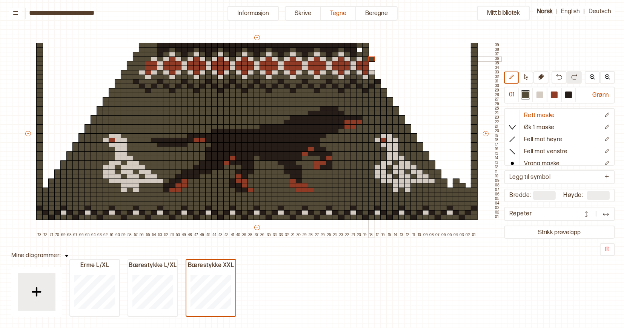
drag, startPoint x: 357, startPoint y: 45, endPoint x: 371, endPoint y: 58, distance: 19.7
click at [371, 58] on div "+ + + + 73 72 71 70 69 68 67 66 65 64 63 62 61 60 59 58 57 56 55 54 53 52 51 50…" at bounding box center [262, 136] width 477 height 204
click at [461, 180] on div at bounding box center [461, 181] width 7 height 5
drag, startPoint x: 454, startPoint y: 178, endPoint x: 436, endPoint y: 147, distance: 36.0
click at [436, 147] on div "+ + + + 73 72 71 70 69 68 67 66 65 64 63 62 61 60 59 58 57 56 55 54 53 52 51 50…" at bounding box center [262, 136] width 477 height 204
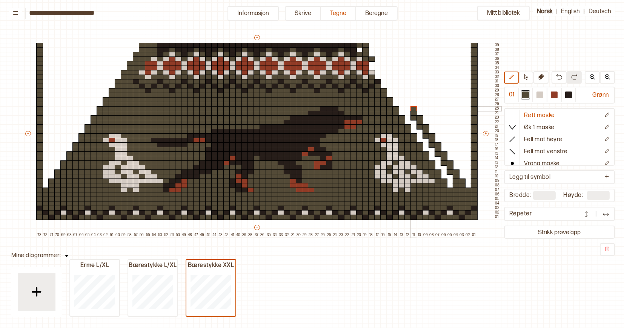
drag, startPoint x: 431, startPoint y: 145, endPoint x: 411, endPoint y: 109, distance: 41.7
click at [411, 109] on div "+ + + + 73 72 71 70 69 68 67 66 65 64 63 62 61 60 59 58 57 56 55 54 53 52 51 50…" at bounding box center [262, 136] width 477 height 204
drag, startPoint x: 406, startPoint y: 107, endPoint x: 389, endPoint y: 72, distance: 39.6
click at [389, 72] on div "+ + + + 73 72 71 70 69 68 67 66 65 64 63 62 61 60 59 58 57 56 55 54 53 52 51 50…" at bounding box center [262, 136] width 477 height 204
drag, startPoint x: 383, startPoint y: 71, endPoint x: 371, endPoint y: 46, distance: 27.7
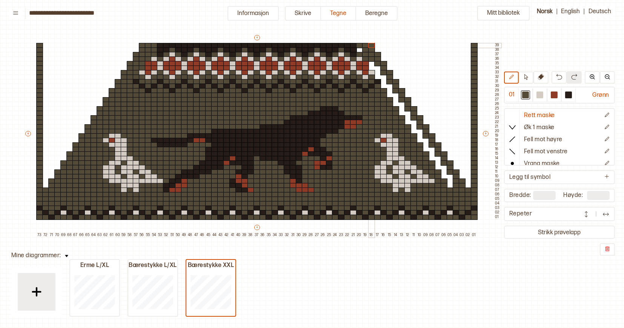
click at [371, 46] on div "+ + + + 73 72 71 70 69 68 67 66 65 64 63 62 61 60 59 58 57 56 55 54 53 52 51 50…" at bounding box center [262, 136] width 477 height 204
click at [541, 96] on div at bounding box center [539, 95] width 7 height 7
click at [475, 213] on div at bounding box center [473, 212] width 7 height 5
click at [40, 213] on div at bounding box center [39, 212] width 7 height 5
click at [521, 94] on div at bounding box center [525, 95] width 14 height 14
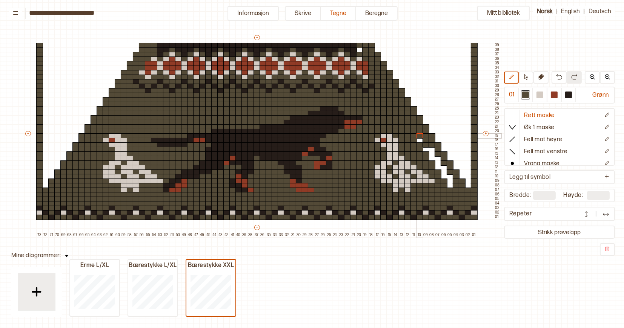
drag, startPoint x: 371, startPoint y: 62, endPoint x: 431, endPoint y: 150, distance: 106.6
click at [431, 152] on div "+ + + + 73 72 71 70 69 68 67 66 65 64 63 62 61 60 59 58 57 56 55 54 53 52 51 50…" at bounding box center [262, 136] width 477 height 204
drag, startPoint x: 426, startPoint y: 145, endPoint x: 438, endPoint y: 157, distance: 16.3
click at [438, 157] on div "+ + + + 73 72 71 70 69 68 67 66 65 64 63 62 61 60 59 58 57 56 55 54 53 52 51 50…" at bounding box center [262, 136] width 477 height 204
click at [541, 94] on div at bounding box center [539, 95] width 7 height 7
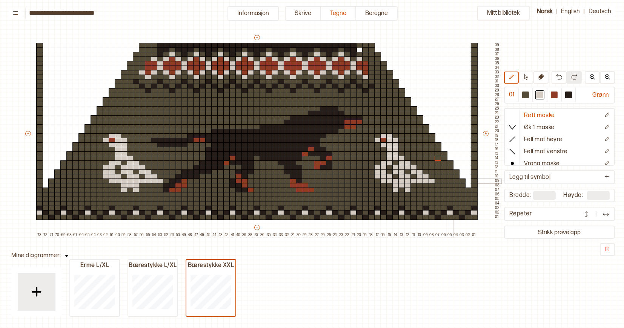
click at [448, 182] on div at bounding box center [449, 181] width 7 height 5
click at [431, 191] on div at bounding box center [431, 190] width 7 height 5
click at [443, 191] on div at bounding box center [443, 190] width 7 height 5
drag, startPoint x: 432, startPoint y: 185, endPoint x: 442, endPoint y: 186, distance: 10.2
click at [442, 186] on div "+ + + + 73 72 71 70 69 68 67 66 65 64 63 62 61 60 59 58 57 56 55 54 53 52 51 50…" at bounding box center [262, 136] width 477 height 204
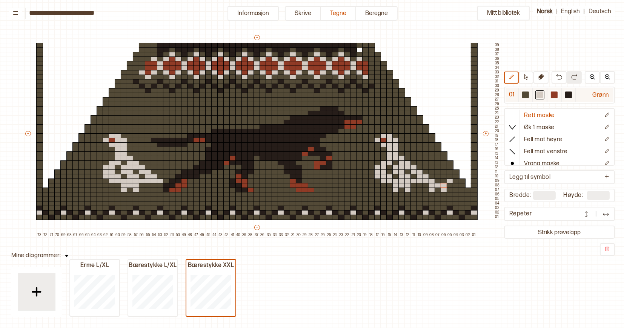
click at [526, 96] on div at bounding box center [525, 95] width 7 height 7
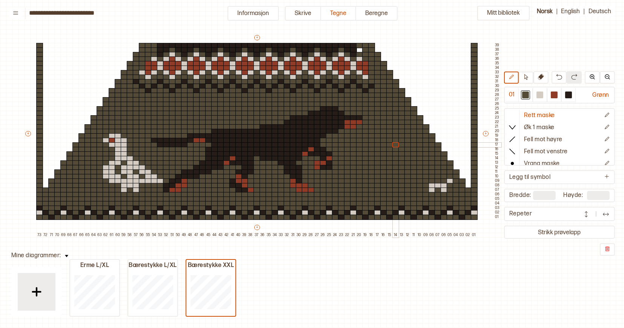
drag, startPoint x: 395, startPoint y: 156, endPoint x: 395, endPoint y: 144, distance: 12.5
click at [395, 144] on div "+ + + + 73 72 71 70 69 68 67 66 65 64 63 62 61 60 59 58 57 56 55 54 53 52 51 50…" at bounding box center [262, 136] width 477 height 204
click at [541, 95] on div at bounding box center [539, 95] width 7 height 7
click at [418, 182] on div at bounding box center [419, 181] width 7 height 5
click at [423, 182] on div at bounding box center [425, 181] width 7 height 5
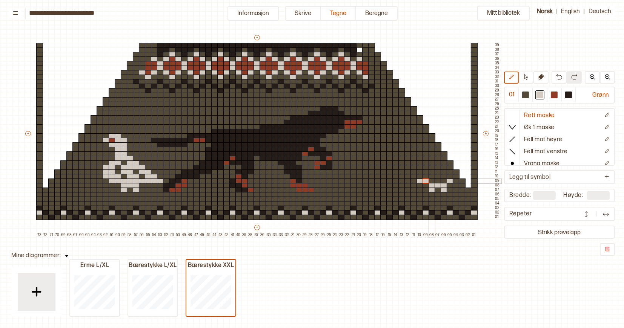
click at [431, 182] on div at bounding box center [431, 181] width 7 height 5
click at [437, 182] on div at bounding box center [437, 181] width 7 height 5
click at [444, 182] on div at bounding box center [443, 181] width 7 height 5
click at [414, 181] on div at bounding box center [413, 181] width 7 height 5
click at [407, 181] on div at bounding box center [407, 181] width 7 height 5
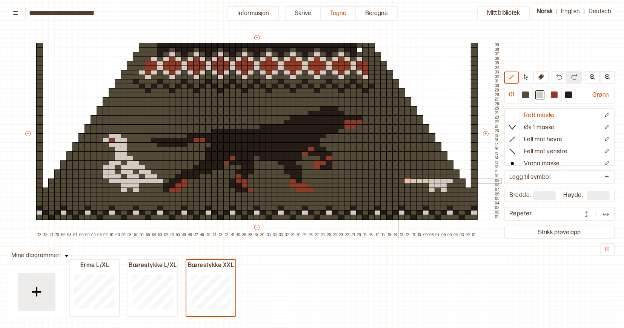
click at [399, 181] on div at bounding box center [401, 181] width 7 height 5
click at [527, 96] on div at bounding box center [525, 95] width 7 height 7
click at [429, 189] on div "+ + + + 73 72 71 70 69 68 67 66 65 64 63 62 61 60 59 58 57 56 55 54 53 52 51 50…" at bounding box center [262, 136] width 477 height 204
click at [541, 97] on div at bounding box center [539, 95] width 7 height 7
click at [418, 185] on div at bounding box center [419, 185] width 7 height 5
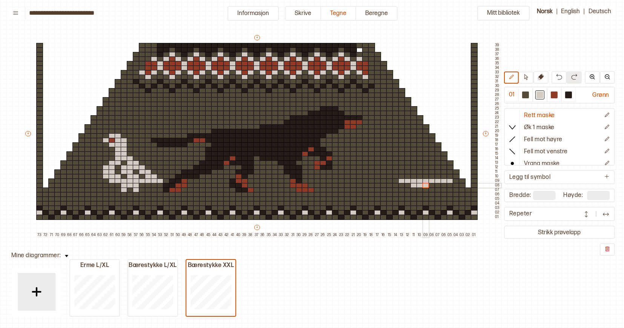
drag, startPoint x: 414, startPoint y: 185, endPoint x: 424, endPoint y: 185, distance: 9.8
click at [424, 185] on div "+ + + + 73 72 71 70 69 68 67 66 65 64 63 62 61 60 59 58 57 56 55 54 53 52 51 50…" at bounding box center [262, 136] width 477 height 204
click at [414, 191] on div at bounding box center [413, 190] width 7 height 5
click at [424, 191] on div at bounding box center [425, 190] width 7 height 5
drag, startPoint x: 395, startPoint y: 177, endPoint x: 405, endPoint y: 177, distance: 10.2
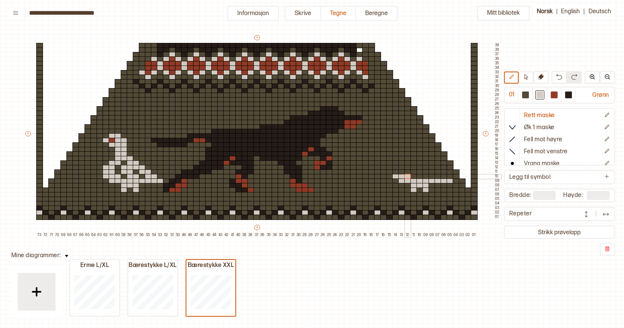
click at [405, 177] on div "+ + + + 73 72 71 70 69 68 67 66 65 64 63 62 61 60 59 58 57 56 55 54 53 52 51 50…" at bounding box center [262, 136] width 477 height 204
drag, startPoint x: 419, startPoint y: 178, endPoint x: 423, endPoint y: 178, distance: 4.1
click at [423, 178] on div "+ + + + 73 72 71 70 69 68 67 66 65 64 63 62 61 60 59 58 57 56 55 54 53 52 51 50…" at bounding box center [262, 136] width 477 height 204
drag, startPoint x: 436, startPoint y: 177, endPoint x: 442, endPoint y: 177, distance: 5.7
click at [442, 177] on div "+ + + + 73 72 71 70 69 68 67 66 65 64 63 62 61 60 59 58 57 56 55 54 53 52 51 50…" at bounding box center [262, 136] width 477 height 204
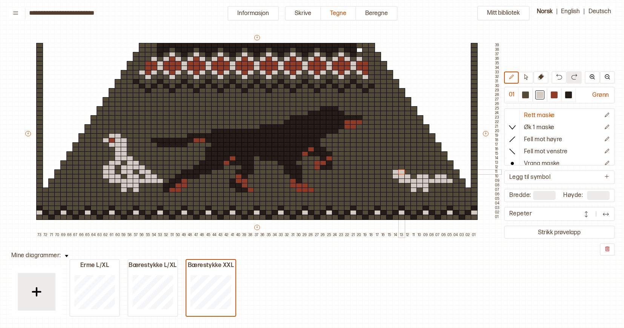
click at [399, 172] on div "+ + + + 73 72 71 70 69 68 67 66 65 64 63 62 61 60 59 58 57 56 55 54 53 52 51 50…" at bounding box center [262, 136] width 477 height 204
drag, startPoint x: 413, startPoint y: 172, endPoint x: 418, endPoint y: 173, distance: 5.3
click at [418, 173] on div "+ + + + 73 72 71 70 69 68 67 66 65 64 63 62 61 60 59 58 57 56 55 54 53 52 51 50…" at bounding box center [262, 136] width 477 height 204
drag, startPoint x: 431, startPoint y: 172, endPoint x: 435, endPoint y: 173, distance: 3.8
click at [435, 173] on div "+ + + + 73 72 71 70 69 68 67 66 65 64 63 62 61 60 59 58 57 56 55 54 53 52 51 50…" at bounding box center [262, 136] width 477 height 204
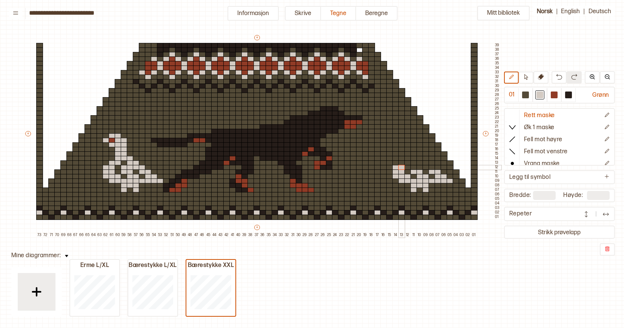
drag, startPoint x: 396, startPoint y: 169, endPoint x: 401, endPoint y: 169, distance: 4.9
click at [401, 169] on div "+ + + + 73 72 71 70 69 68 67 66 65 64 63 62 61 60 59 58 57 56 55 54 53 52 51 50…" at bounding box center [262, 136] width 477 height 204
drag, startPoint x: 413, startPoint y: 168, endPoint x: 429, endPoint y: 169, distance: 16.6
click at [429, 169] on div "+ + + + 73 72 71 70 69 68 67 66 65 64 63 62 61 60 59 58 57 56 55 54 53 52 51 50…" at bounding box center [262, 136] width 477 height 204
drag, startPoint x: 401, startPoint y: 164, endPoint x: 406, endPoint y: 164, distance: 5.7
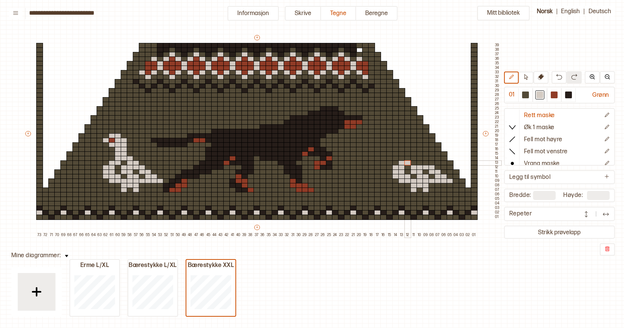
click at [406, 164] on div "+ + + + 73 72 71 70 69 68 67 66 65 64 63 62 61 60 59 58 57 56 55 54 53 52 51 50…" at bounding box center [262, 136] width 477 height 204
drag, startPoint x: 419, startPoint y: 164, endPoint x: 423, endPoint y: 164, distance: 4.1
click at [423, 164] on div "+ + + + 73 72 71 70 69 68 67 66 65 64 63 62 61 60 59 58 57 56 55 54 53 52 51 50…" at bounding box center [262, 136] width 477 height 204
drag, startPoint x: 408, startPoint y: 159, endPoint x: 418, endPoint y: 159, distance: 10.2
click at [418, 159] on div "+ + + + 73 72 71 70 69 68 67 66 65 64 63 62 61 60 59 58 57 56 55 54 53 52 51 50…" at bounding box center [262, 136] width 477 height 204
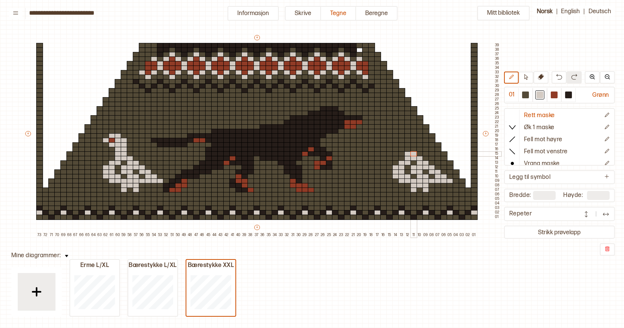
click at [411, 153] on div "+ + + + 73 72 71 70 69 68 67 66 65 64 63 62 61 60 59 58 57 56 55 54 53 52 51 50…" at bounding box center [262, 136] width 477 height 204
click at [410, 149] on div "+ + + + 73 72 71 70 69 68 67 66 65 64 63 62 61 60 59 58 57 56 55 54 53 52 51 50…" at bounding box center [262, 136] width 477 height 204
drag, startPoint x: 401, startPoint y: 145, endPoint x: 411, endPoint y: 145, distance: 9.8
click at [411, 145] on div "+ + + + 73 72 71 70 69 68 67 66 65 64 63 62 61 60 59 58 57 56 55 54 53 52 51 50…" at bounding box center [262, 136] width 477 height 204
click at [395, 140] on div at bounding box center [395, 140] width 7 height 5
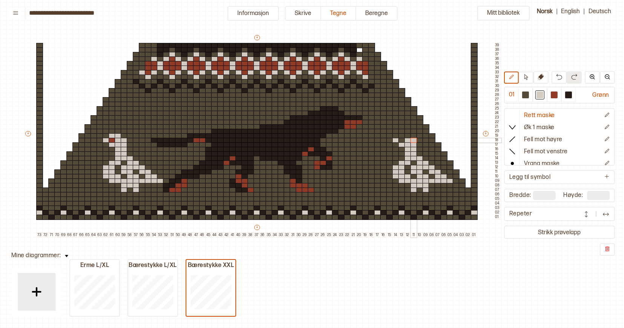
drag, startPoint x: 406, startPoint y: 140, endPoint x: 411, endPoint y: 140, distance: 4.9
click at [411, 140] on div "+ + + + 73 72 71 70 69 68 67 66 65 64 63 62 61 60 59 58 57 56 55 54 53 52 51 50…" at bounding box center [262, 136] width 477 height 204
click at [404, 135] on div "+ + + + 73 72 71 70 69 68 67 66 65 64 63 62 61 60 59 58 57 56 55 54 53 52 51 50…" at bounding box center [262, 136] width 477 height 204
click at [556, 93] on div at bounding box center [553, 95] width 7 height 7
click at [402, 139] on div at bounding box center [401, 140] width 7 height 5
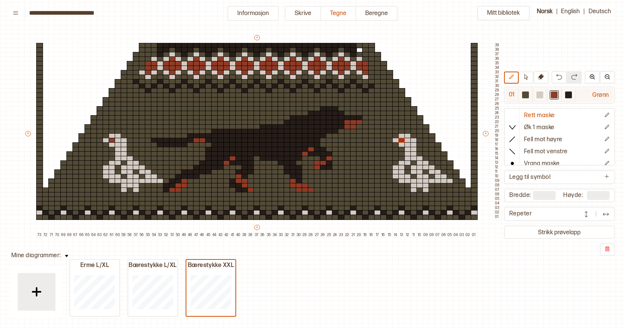
click at [541, 94] on div at bounding box center [539, 95] width 7 height 7
click at [87, 141] on div at bounding box center [87, 140] width 7 height 5
click at [110, 190] on div at bounding box center [112, 190] width 7 height 5
click at [100, 190] on div at bounding box center [100, 190] width 7 height 5
click at [105, 191] on div at bounding box center [106, 190] width 7 height 5
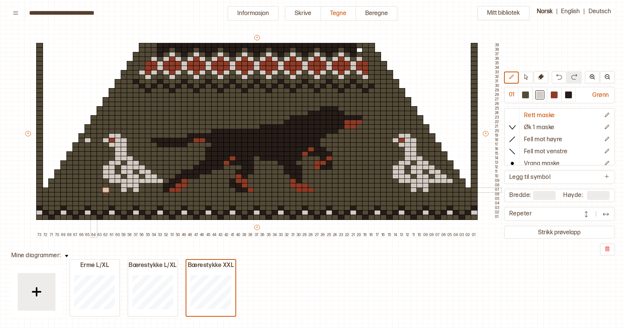
click at [92, 190] on div at bounding box center [93, 190] width 7 height 5
click at [526, 94] on div at bounding box center [525, 95] width 7 height 7
drag, startPoint x: 146, startPoint y: 176, endPoint x: 130, endPoint y: 159, distance: 23.5
click at [130, 159] on div "+ + + + 73 72 71 70 69 68 67 66 65 64 63 62 61 60 59 58 57 56 55 54 53 52 51 50…" at bounding box center [262, 136] width 477 height 204
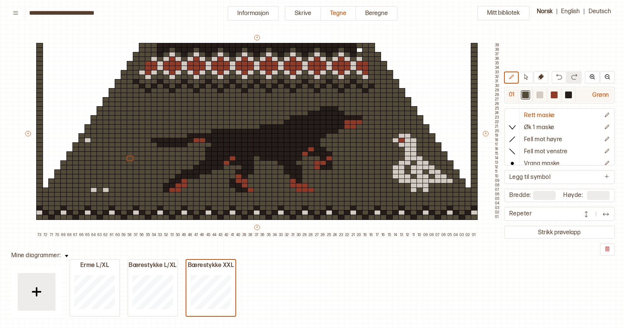
click at [539, 94] on div at bounding box center [539, 95] width 7 height 7
click at [102, 186] on div "+ + + + 73 72 71 70 69 68 67 66 65 64 63 62 61 60 59 58 57 56 55 54 53 52 51 50…" at bounding box center [262, 136] width 477 height 204
click at [94, 185] on div at bounding box center [93, 185] width 7 height 5
click at [100, 185] on div at bounding box center [100, 185] width 7 height 5
drag, startPoint x: 81, startPoint y: 181, endPoint x: 127, endPoint y: 181, distance: 46.0
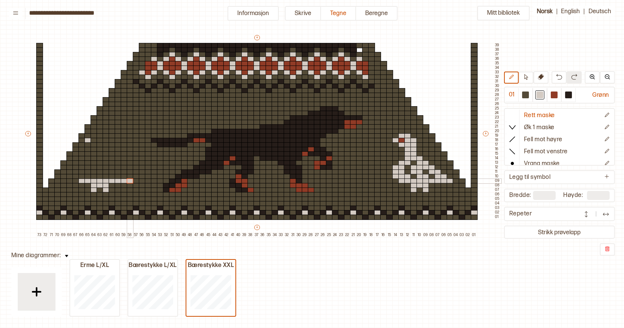
click at [127, 181] on div "+ + + + 73 72 71 70 69 68 67 66 65 64 63 62 61 60 59 58 57 56 55 54 53 52 51 50…" at bounding box center [262, 136] width 477 height 204
drag, startPoint x: 76, startPoint y: 177, endPoint x: 86, endPoint y: 177, distance: 10.2
click at [86, 177] on div "+ + + + 73 72 71 70 69 68 67 66 65 64 63 62 61 60 59 58 57 56 55 54 53 52 51 50…" at bounding box center [262, 136] width 477 height 204
drag, startPoint x: 98, startPoint y: 175, endPoint x: 105, endPoint y: 177, distance: 7.7
click at [105, 177] on div "+ + + + 73 72 71 70 69 68 67 66 65 64 63 62 61 60 59 58 57 56 55 54 53 52 51 50…" at bounding box center [262, 136] width 477 height 204
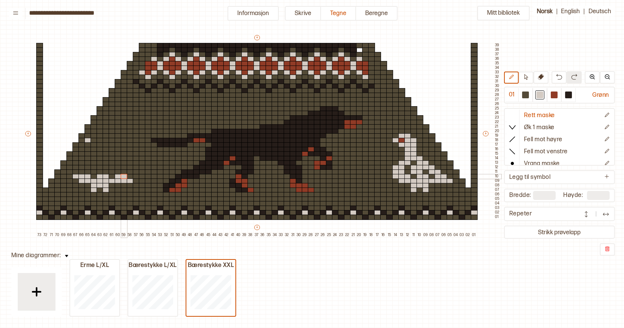
drag, startPoint x: 116, startPoint y: 177, endPoint x: 122, endPoint y: 178, distance: 5.7
click at [122, 178] on div "+ + + + 73 72 71 70 69 68 67 66 65 64 63 62 61 60 59 58 57 56 55 54 53 52 51 50…" at bounding box center [262, 136] width 477 height 204
drag, startPoint x: 76, startPoint y: 172, endPoint x: 81, endPoint y: 173, distance: 4.9
click at [81, 173] on div "+ + + + 73 72 71 70 69 68 67 66 65 64 63 62 61 60 59 58 57 56 55 54 53 52 51 50…" at bounding box center [262, 136] width 477 height 204
drag, startPoint x: 92, startPoint y: 172, endPoint x: 98, endPoint y: 172, distance: 6.0
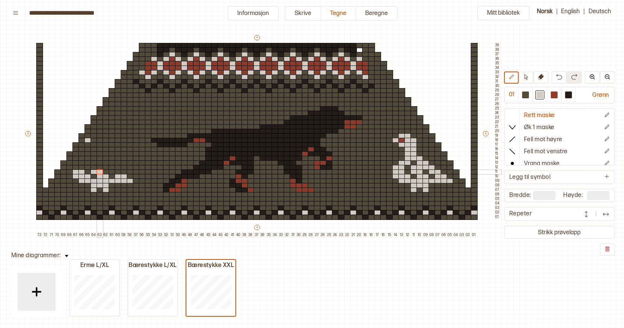
click at [98, 172] on div "+ + + + 73 72 71 70 69 68 67 66 65 64 63 62 61 60 59 58 57 56 55 54 53 52 51 50…" at bounding box center [262, 136] width 477 height 204
drag, startPoint x: 112, startPoint y: 172, endPoint x: 116, endPoint y: 172, distance: 4.5
click at [116, 172] on div "+ + + + 73 72 71 70 69 68 67 66 65 64 63 62 61 60 59 58 57 56 55 54 53 52 51 50…" at bounding box center [262, 136] width 477 height 204
drag, startPoint x: 75, startPoint y: 169, endPoint x: 80, endPoint y: 169, distance: 4.9
click at [80, 169] on div "+ + + + 73 72 71 70 69 68 67 66 65 64 63 62 61 60 59 58 57 56 55 54 53 52 51 50…" at bounding box center [262, 136] width 477 height 204
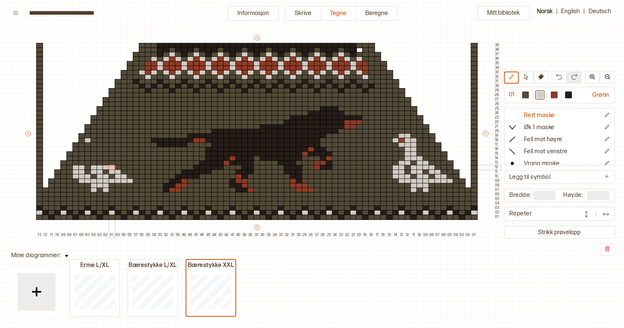
drag, startPoint x: 94, startPoint y: 169, endPoint x: 110, endPoint y: 169, distance: 16.2
click at [110, 169] on div "+ + + + 73 72 71 70 69 68 67 66 65 64 63 62 61 60 59 58 57 56 55 54 53 52 51 50…" at bounding box center [262, 136] width 477 height 204
drag, startPoint x: 81, startPoint y: 162, endPoint x: 88, endPoint y: 162, distance: 7.2
click at [88, 162] on div "+ + + + 73 72 71 70 69 68 67 66 65 64 63 62 61 60 59 58 57 56 55 54 53 52 51 50…" at bounding box center [262, 136] width 477 height 204
click at [88, 162] on div at bounding box center [87, 163] width 7 height 5
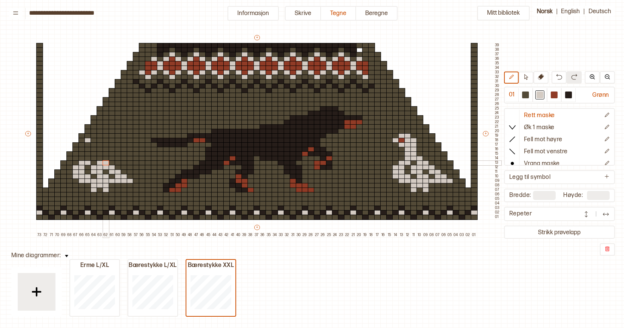
drag, startPoint x: 99, startPoint y: 164, endPoint x: 105, endPoint y: 164, distance: 5.7
click at [105, 164] on div "+ + + + 73 72 71 70 69 68 67 66 65 64 63 62 61 60 59 58 57 56 55 54 53 52 51 50…" at bounding box center [262, 136] width 477 height 204
drag, startPoint x: 87, startPoint y: 157, endPoint x: 99, endPoint y: 158, distance: 12.1
click at [99, 158] on div "+ + + + 73 72 71 70 69 68 67 66 65 64 63 62 61 60 59 58 57 56 55 54 53 52 51 50…" at bounding box center [262, 136] width 477 height 204
drag, startPoint x: 89, startPoint y: 155, endPoint x: 93, endPoint y: 155, distance: 4.2
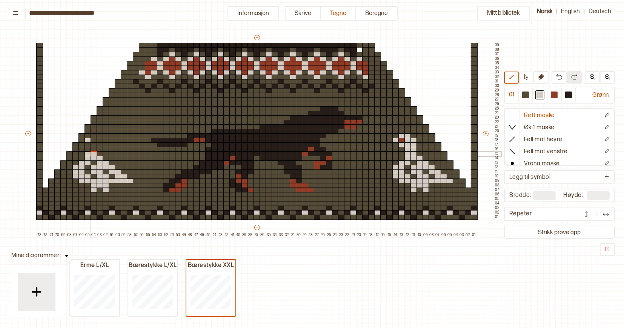
click at [93, 155] on div "+ + + + 73 72 71 70 69 68 67 66 65 64 63 62 61 60 59 58 57 56 55 54 53 52 51 50…" at bounding box center [262, 136] width 477 height 204
click at [92, 150] on div "+ + + + 73 72 71 70 69 68 67 66 65 64 63 62 61 60 59 58 57 56 55 54 53 52 51 50…" at bounding box center [262, 136] width 477 height 204
drag, startPoint x: 83, startPoint y: 145, endPoint x: 92, endPoint y: 146, distance: 9.1
click at [92, 146] on div "+ + + + 73 72 71 70 69 68 67 66 65 64 63 62 61 60 59 58 57 56 55 54 53 52 51 50…" at bounding box center [262, 136] width 477 height 204
click at [526, 96] on div at bounding box center [525, 95] width 7 height 7
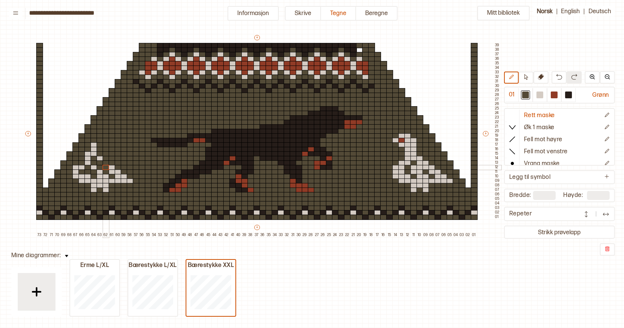
drag, startPoint x: 80, startPoint y: 146, endPoint x: 102, endPoint y: 167, distance: 30.4
click at [101, 167] on div "+ + + + 73 72 71 70 69 68 67 66 65 64 63 62 61 60 59 58 57 56 55 54 53 52 51 50…" at bounding box center [262, 136] width 477 height 204
drag, startPoint x: 92, startPoint y: 184, endPoint x: 106, endPoint y: 184, distance: 14.0
click at [106, 184] on div "+ + + + 73 72 71 70 69 68 67 66 65 64 63 62 61 60 59 58 57 56 55 54 53 52 51 50…" at bounding box center [262, 136] width 477 height 204
click at [538, 98] on div at bounding box center [539, 95] width 7 height 7
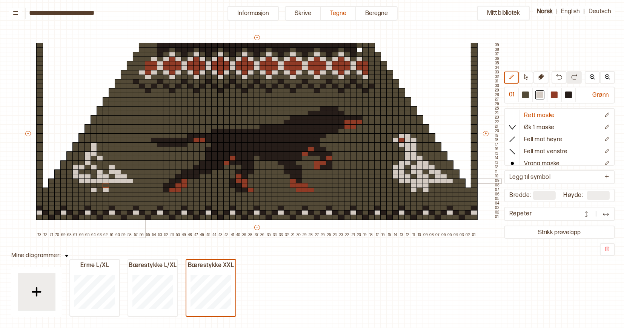
click at [140, 181] on div at bounding box center [142, 181] width 7 height 5
click at [526, 96] on div at bounding box center [525, 95] width 7 height 7
drag, startPoint x: 92, startPoint y: 150, endPoint x: 94, endPoint y: 147, distance: 4.1
click at [94, 147] on div at bounding box center [93, 149] width 7 height 5
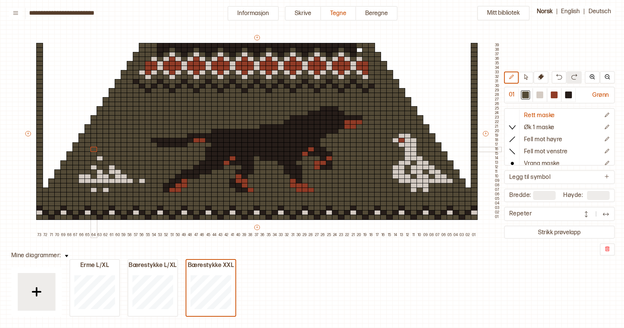
click at [94, 147] on div at bounding box center [93, 149] width 7 height 5
click at [94, 149] on div at bounding box center [93, 149] width 7 height 5
drag, startPoint x: 80, startPoint y: 179, endPoint x: 128, endPoint y: 181, distance: 48.3
click at [128, 181] on div "+ + + + 73 72 71 70 69 68 67 66 65 64 63 62 61 60 59 58 57 56 55 54 53 52 51 50…" at bounding box center [262, 136] width 477 height 204
click at [543, 92] on div at bounding box center [539, 95] width 7 height 7
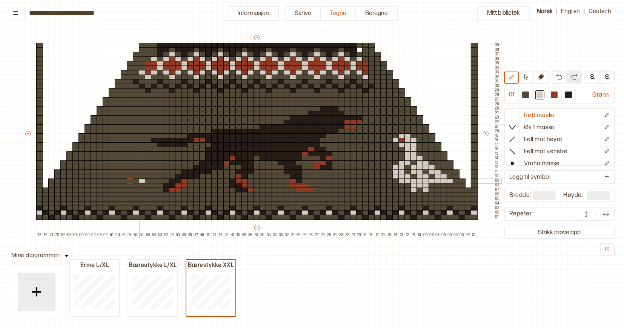
click at [129, 181] on div "+ + + + 73 72 71 70 69 68 67 66 65 64 63 62 61 60 59 58 57 56 55 54 53 52 51 50…" at bounding box center [262, 136] width 477 height 204
click at [135, 182] on div at bounding box center [136, 181] width 7 height 5
click at [124, 181] on div at bounding box center [124, 181] width 7 height 5
click at [118, 181] on div at bounding box center [118, 181] width 7 height 5
click at [112, 181] on div at bounding box center [112, 181] width 7 height 5
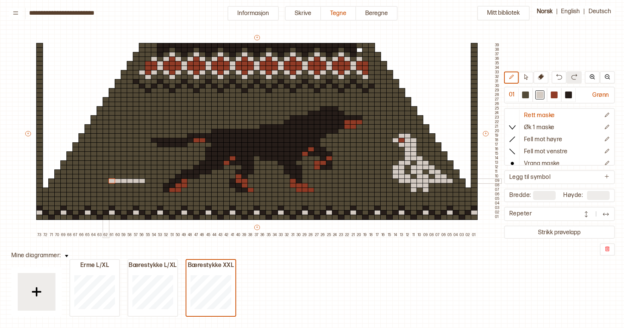
click at [105, 181] on div at bounding box center [106, 181] width 7 height 5
click at [103, 181] on div at bounding box center [106, 181] width 7 height 5
click at [100, 181] on div at bounding box center [100, 181] width 7 height 5
click at [91, 181] on div at bounding box center [93, 181] width 7 height 5
click at [537, 95] on div at bounding box center [539, 95] width 7 height 7
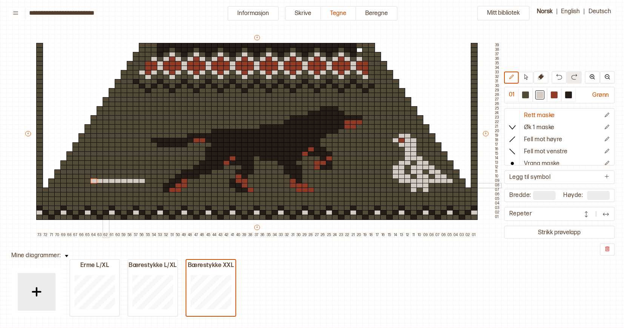
click at [107, 187] on div at bounding box center [106, 185] width 7 height 5
click at [117, 187] on div at bounding box center [118, 185] width 7 height 5
click at [115, 187] on div at bounding box center [118, 185] width 7 height 5
click at [113, 187] on div at bounding box center [112, 185] width 7 height 5
click at [105, 191] on div at bounding box center [106, 190] width 7 height 5
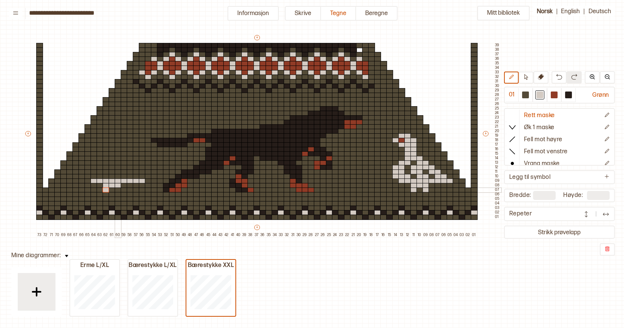
click at [119, 192] on div at bounding box center [118, 190] width 7 height 5
drag, startPoint x: 89, startPoint y: 177, endPoint x: 97, endPoint y: 177, distance: 7.9
click at [97, 177] on div "+ + + + 73 72 71 70 69 68 67 66 65 64 63 62 61 60 59 58 57 56 55 54 53 52 51 50…" at bounding box center [262, 136] width 477 height 204
click at [115, 178] on div "+ + + + 73 72 71 70 69 68 67 66 65 64 63 62 61 60 59 58 57 56 55 54 53 52 51 50…" at bounding box center [262, 136] width 477 height 204
click at [133, 177] on div "+ + + + 73 72 71 70 69 68 67 66 65 64 63 62 61 60 59 58 57 56 55 54 53 52 51 50…" at bounding box center [262, 136] width 477 height 204
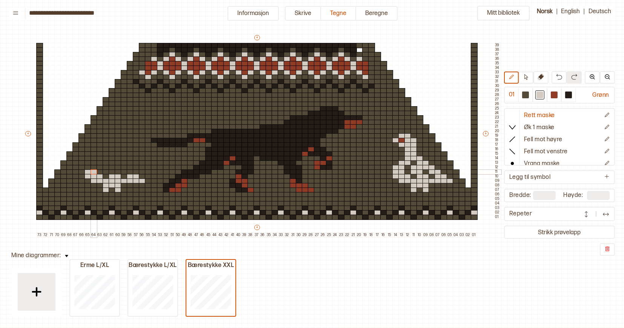
click at [91, 172] on div "+ + + + 73 72 71 70 69 68 67 66 65 64 63 62 61 60 59 58 57 56 55 54 53 52 51 50…" at bounding box center [262, 136] width 477 height 204
drag, startPoint x: 105, startPoint y: 172, endPoint x: 110, endPoint y: 172, distance: 4.5
click at [110, 172] on div "+ + + + 73 72 71 70 69 68 67 66 65 64 63 62 61 60 59 58 57 56 55 54 53 52 51 50…" at bounding box center [262, 136] width 477 height 204
drag, startPoint x: 124, startPoint y: 173, endPoint x: 128, endPoint y: 173, distance: 4.1
click at [128, 173] on div "+ + + + 73 72 71 70 69 68 67 66 65 64 63 62 61 60 59 58 57 56 55 54 53 52 51 50…" at bounding box center [262, 136] width 477 height 204
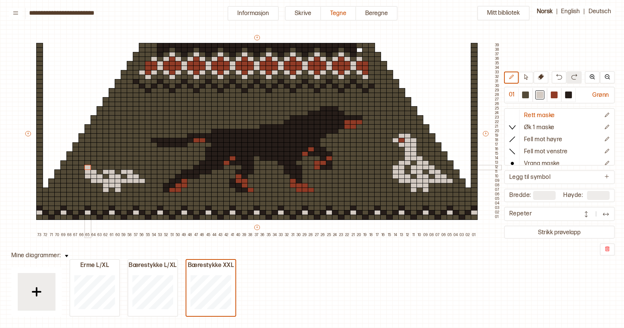
drag, startPoint x: 88, startPoint y: 169, endPoint x: 93, endPoint y: 169, distance: 4.9
click at [92, 169] on div "+ + + + 73 72 71 70 69 68 67 66 65 64 63 62 61 60 59 58 57 56 55 54 53 52 51 50…" at bounding box center [262, 136] width 477 height 204
click at [93, 169] on div at bounding box center [93, 167] width 7 height 5
drag, startPoint x: 106, startPoint y: 167, endPoint x: 125, endPoint y: 169, distance: 19.0
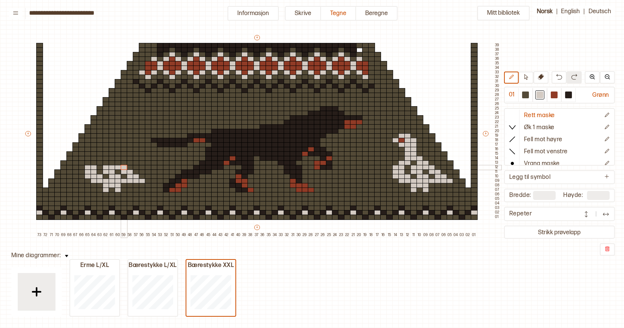
click at [125, 169] on div "+ + + + 73 72 71 70 69 68 67 66 65 64 63 62 61 60 59 58 57 56 55 54 53 52 51 50…" at bounding box center [262, 136] width 477 height 204
click at [97, 162] on div "+ + + + 73 72 71 70 69 68 67 66 65 64 63 62 61 60 59 58 57 56 55 54 53 52 51 50…" at bounding box center [262, 136] width 477 height 204
click at [114, 164] on div "+ + + + 73 72 71 70 69 68 67 66 65 64 63 62 61 60 59 58 57 56 55 54 53 52 51 50…" at bounding box center [262, 136] width 477 height 204
drag, startPoint x: 98, startPoint y: 158, endPoint x: 109, endPoint y: 158, distance: 11.3
click at [109, 158] on div "+ + + + 73 72 71 70 69 68 67 66 65 64 63 62 61 60 59 58 57 56 55 54 53 52 51 50…" at bounding box center [262, 136] width 477 height 204
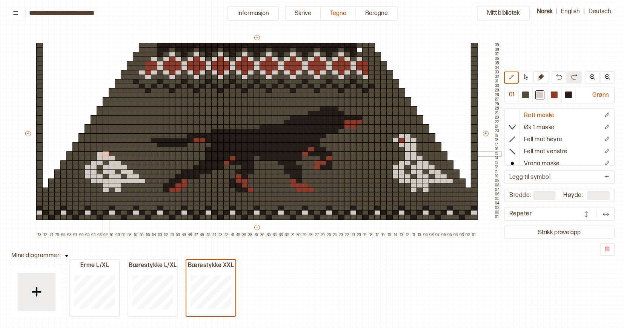
drag, startPoint x: 100, startPoint y: 155, endPoint x: 107, endPoint y: 155, distance: 6.8
click at [107, 155] on div "+ + + + 73 72 71 70 69 68 67 66 65 64 63 62 61 60 59 58 57 56 55 54 53 52 51 50…" at bounding box center [262, 136] width 477 height 204
click at [103, 150] on div "+ + + + 73 72 71 70 69 68 67 66 65 64 63 62 61 60 59 58 57 56 55 54 53 52 51 50…" at bounding box center [262, 136] width 477 height 204
drag, startPoint x: 95, startPoint y: 144, endPoint x: 104, endPoint y: 145, distance: 9.1
click at [104, 145] on div "+ + + + 73 72 71 70 69 68 67 66 65 64 63 62 61 60 59 58 57 56 55 54 53 52 51 50…" at bounding box center [262, 136] width 477 height 204
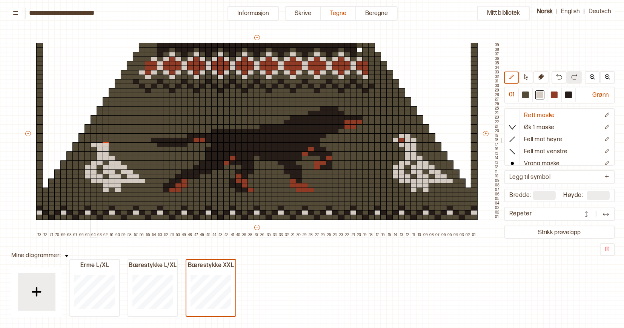
click at [89, 140] on div at bounding box center [87, 140] width 7 height 5
drag, startPoint x: 99, startPoint y: 140, endPoint x: 104, endPoint y: 140, distance: 4.5
click at [104, 140] on div "+ + + + 73 72 71 70 69 68 67 66 65 64 63 62 61 60 59 58 57 56 55 54 53 52 51 50…" at bounding box center [262, 136] width 477 height 204
click at [98, 135] on div "+ + + + 73 72 71 70 69 68 67 66 65 64 63 62 61 60 59 58 57 56 55 54 53 52 51 50…" at bounding box center [262, 136] width 477 height 204
click at [554, 94] on div at bounding box center [553, 95] width 7 height 7
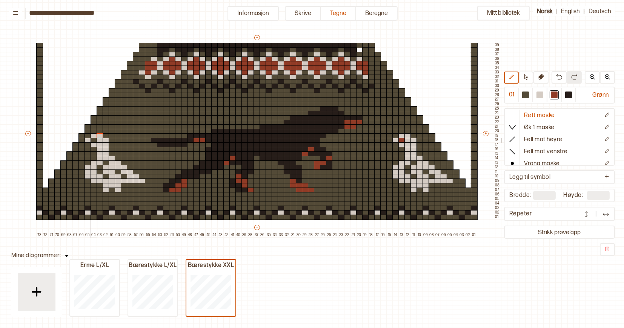
click at [93, 140] on div at bounding box center [93, 140] width 7 height 5
click at [567, 95] on div at bounding box center [568, 95] width 7 height 7
click at [377, 82] on div at bounding box center [377, 81] width 7 height 5
click at [382, 85] on div at bounding box center [383, 86] width 7 height 5
click at [388, 91] on div at bounding box center [389, 90] width 7 height 5
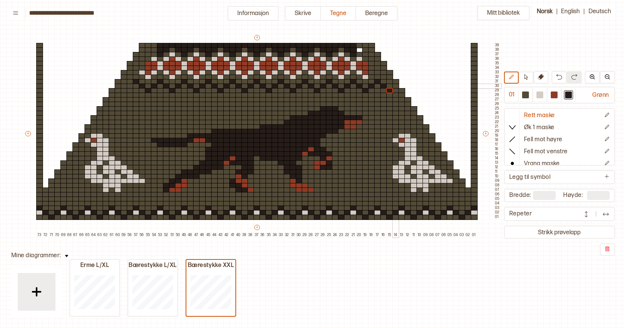
click at [395, 87] on div at bounding box center [395, 86] width 7 height 5
click at [131, 86] on div at bounding box center [130, 86] width 7 height 5
click at [125, 91] on div at bounding box center [124, 90] width 7 height 5
click at [118, 87] on div at bounding box center [118, 86] width 7 height 5
click at [473, 83] on div at bounding box center [473, 81] width 7 height 5
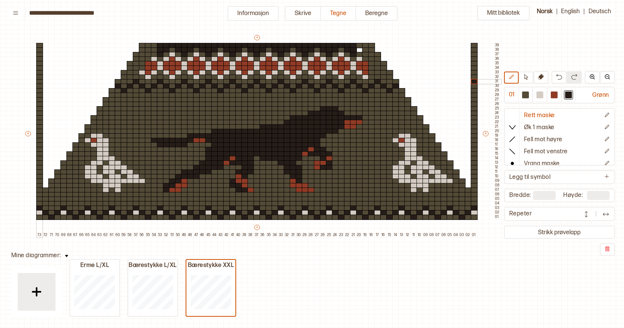
click at [38, 81] on div at bounding box center [39, 81] width 7 height 5
click at [310, 14] on button "Skrive" at bounding box center [303, 13] width 36 height 15
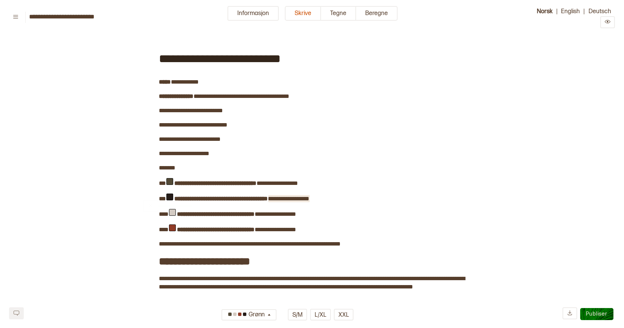
click at [299, 196] on span "**********" at bounding box center [288, 199] width 41 height 6
click at [307, 196] on span "**********" at bounding box center [288, 199] width 41 height 6
click at [307, 196] on span "**********" at bounding box center [287, 199] width 39 height 6
click at [296, 181] on span "**********" at bounding box center [277, 184] width 41 height 6
click at [282, 181] on span "**********" at bounding box center [277, 184] width 41 height 6
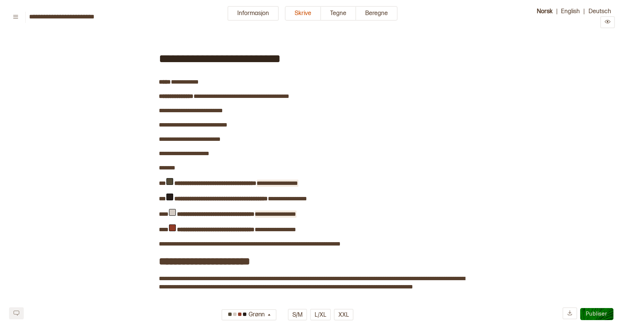
click at [277, 211] on span "**********" at bounding box center [275, 214] width 41 height 6
click at [291, 211] on span "**********" at bounding box center [275, 214] width 41 height 6
click at [334, 20] on button "Tegne" at bounding box center [338, 13] width 35 height 15
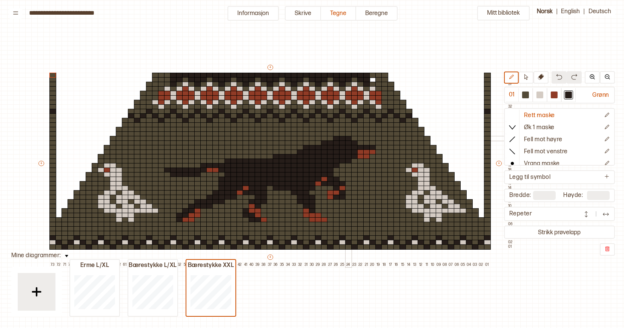
scroll to position [13, 41]
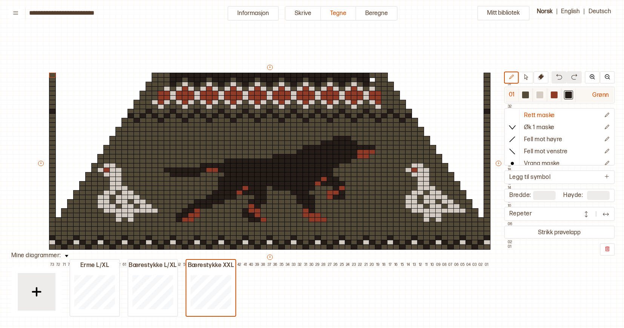
click at [541, 95] on div at bounding box center [539, 95] width 7 height 7
click at [385, 102] on div at bounding box center [384, 102] width 7 height 5
click at [390, 97] on div at bounding box center [390, 97] width 7 height 5
click at [390, 94] on div at bounding box center [390, 93] width 7 height 5
click at [396, 102] on div at bounding box center [396, 102] width 7 height 5
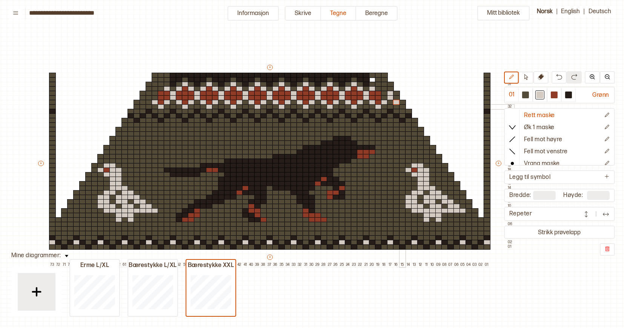
click at [403, 107] on div at bounding box center [402, 106] width 7 height 5
click at [486, 103] on div at bounding box center [486, 102] width 7 height 5
click at [52, 102] on div at bounding box center [52, 102] width 7 height 5
click at [149, 97] on div at bounding box center [149, 97] width 7 height 5
click at [147, 94] on div at bounding box center [149, 93] width 7 height 5
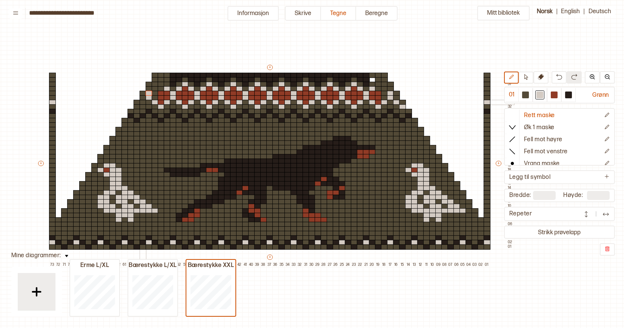
click at [142, 102] on div at bounding box center [142, 102] width 7 height 5
click at [135, 106] on div at bounding box center [136, 106] width 7 height 5
click at [556, 94] on div at bounding box center [553, 95] width 7 height 7
click at [383, 94] on div at bounding box center [384, 93] width 7 height 5
click at [383, 98] on div at bounding box center [384, 97] width 7 height 5
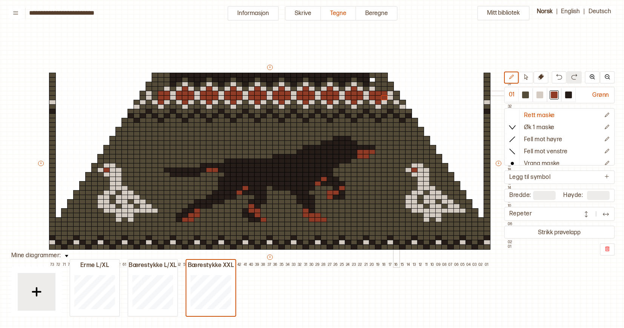
click at [396, 93] on div at bounding box center [396, 93] width 7 height 5
click at [396, 97] on div at bounding box center [396, 97] width 7 height 5
click at [403, 104] on div at bounding box center [402, 106] width 7 height 5
click at [403, 102] on div at bounding box center [402, 102] width 7 height 5
click at [153, 99] on div at bounding box center [155, 97] width 7 height 5
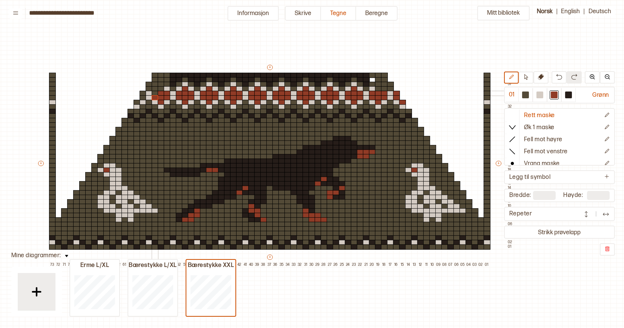
click at [154, 94] on div at bounding box center [155, 93] width 7 height 5
click at [143, 94] on div at bounding box center [142, 93] width 7 height 5
click at [143, 97] on div at bounding box center [142, 97] width 7 height 5
click at [136, 102] on div at bounding box center [136, 102] width 7 height 5
click at [52, 97] on div at bounding box center [52, 97] width 7 height 5
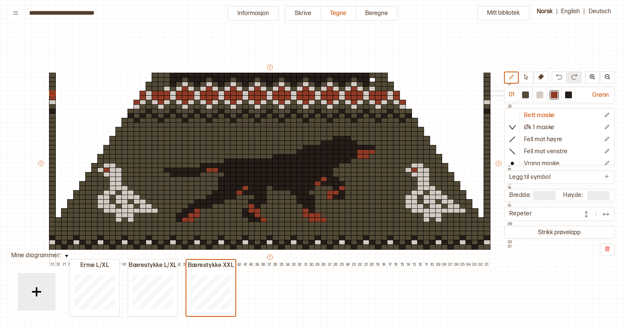
click at [52, 93] on div at bounding box center [52, 93] width 7 height 5
click at [486, 95] on div at bounding box center [486, 97] width 7 height 5
click at [486, 101] on div at bounding box center [486, 102] width 7 height 5
click at [487, 92] on div at bounding box center [486, 93] width 7 height 5
click at [377, 89] on div at bounding box center [378, 88] width 7 height 5
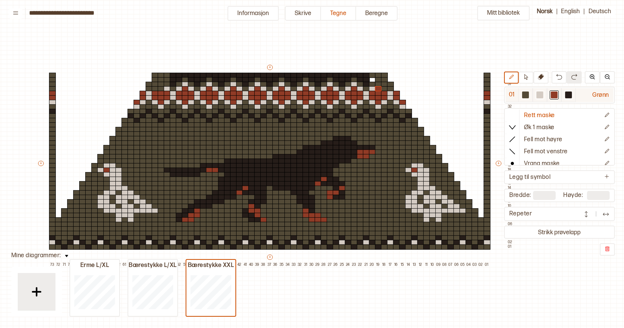
click at [540, 97] on div at bounding box center [539, 95] width 7 height 7
click at [384, 89] on div at bounding box center [384, 88] width 7 height 5
click at [487, 87] on div at bounding box center [486, 88] width 7 height 5
click at [159, 84] on div at bounding box center [161, 84] width 7 height 5
click at [154, 88] on div at bounding box center [155, 88] width 7 height 5
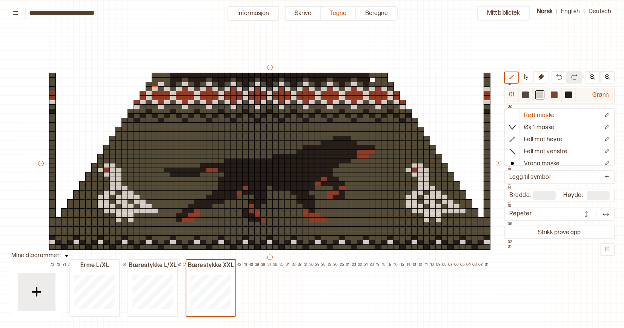
click at [556, 94] on div at bounding box center [553, 95] width 7 height 7
click at [162, 89] on div at bounding box center [161, 88] width 7 height 5
click at [52, 89] on div at bounding box center [52, 88] width 7 height 5
click at [542, 92] on div at bounding box center [539, 95] width 7 height 7
click at [52, 88] on div at bounding box center [52, 88] width 7 height 5
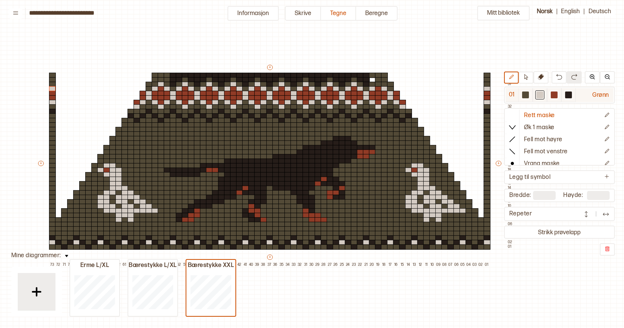
click at [572, 93] on div at bounding box center [568, 95] width 7 height 7
click at [148, 85] on div at bounding box center [149, 84] width 7 height 5
click at [540, 92] on div at bounding box center [539, 95] width 7 height 7
click at [378, 84] on div at bounding box center [378, 84] width 7 height 5
click at [568, 96] on div at bounding box center [568, 95] width 7 height 7
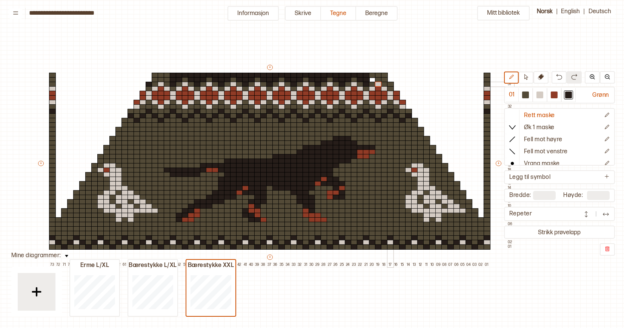
click at [389, 83] on div at bounding box center [390, 84] width 7 height 5
click at [167, 79] on div at bounding box center [167, 79] width 7 height 5
click at [154, 80] on div at bounding box center [155, 79] width 7 height 5
click at [51, 80] on div at bounding box center [52, 79] width 7 height 5
click at [52, 75] on div at bounding box center [52, 75] width 7 height 5
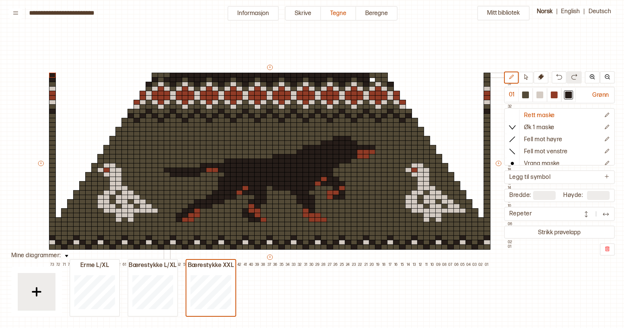
click at [166, 77] on div at bounding box center [167, 75] width 7 height 5
click at [161, 75] on div at bounding box center [161, 75] width 7 height 5
click at [155, 75] on div at bounding box center [155, 75] width 7 height 5
click at [371, 79] on div at bounding box center [372, 79] width 7 height 5
click at [373, 76] on div at bounding box center [372, 75] width 7 height 5
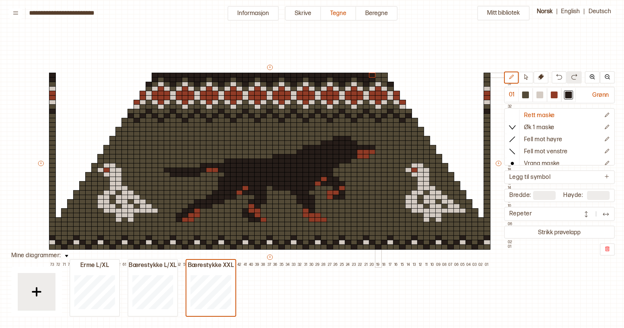
click at [375, 76] on div at bounding box center [378, 75] width 7 height 5
click at [383, 76] on div at bounding box center [384, 75] width 7 height 5
click at [486, 76] on div at bounding box center [486, 75] width 7 height 5
click at [383, 80] on div at bounding box center [384, 79] width 7 height 5
click at [487, 80] on div at bounding box center [486, 79] width 7 height 5
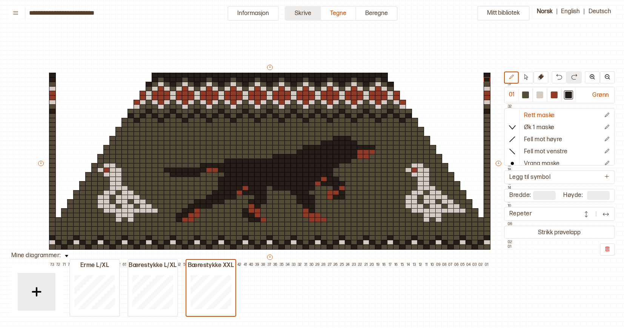
click at [308, 15] on button "Skrive" at bounding box center [303, 13] width 36 height 15
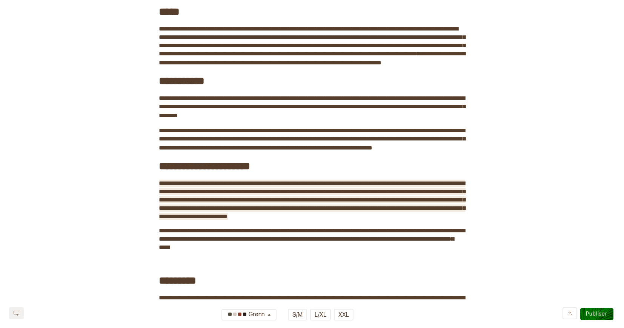
scroll to position [367, 0]
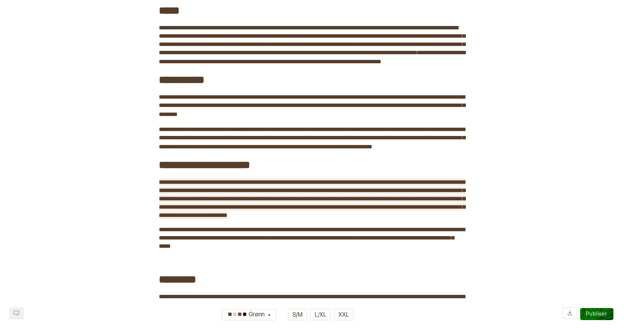
click at [159, 194] on span "**********" at bounding box center [312, 198] width 306 height 39
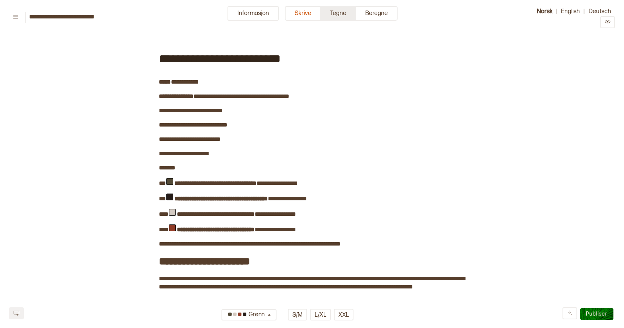
scroll to position [0, 0]
click at [339, 16] on button "Tegne" at bounding box center [338, 13] width 35 height 15
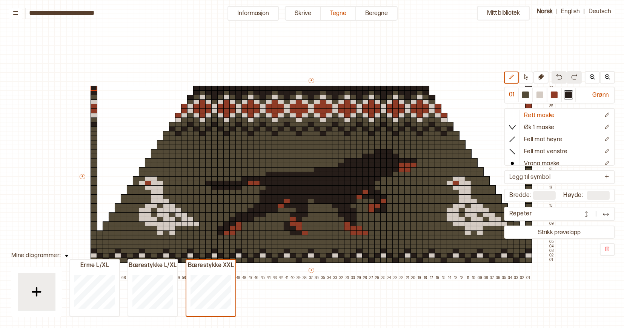
scroll to position [14, 5]
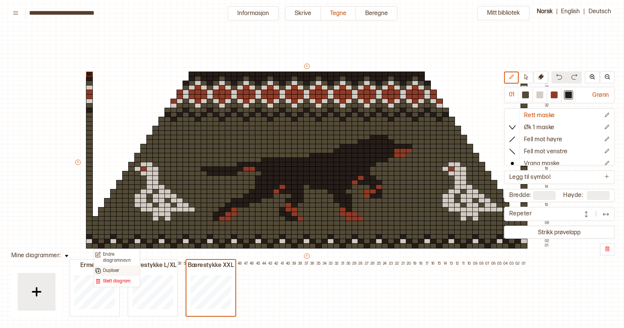
click at [108, 268] on p "Dupliser" at bounding box center [111, 271] width 17 height 6
type input "**"
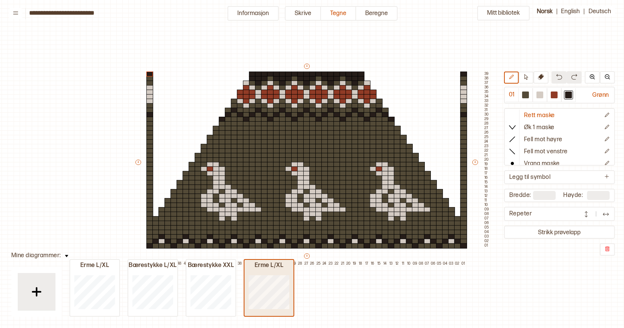
click at [268, 267] on div "Erme L/XL" at bounding box center [268, 266] width 49 height 8
click at [277, 267] on div "Erme L/XL" at bounding box center [268, 266] width 49 height 8
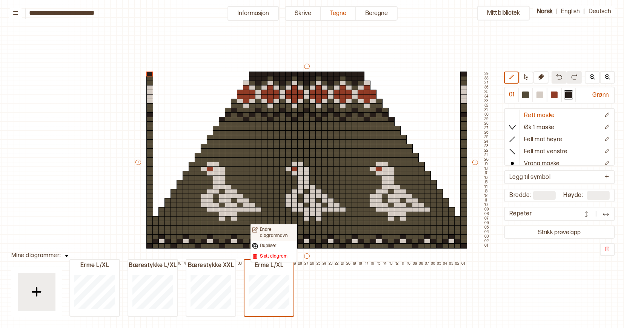
click at [274, 231] on p "Endre diagramnavn" at bounding box center [278, 233] width 36 height 12
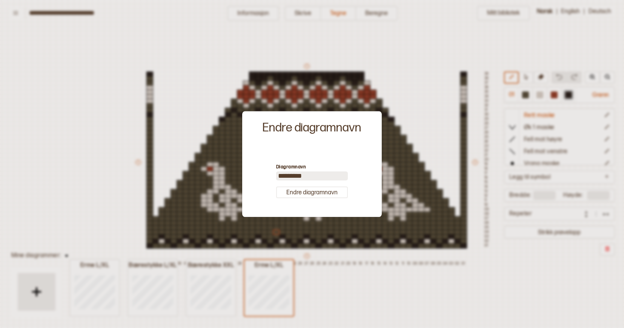
click at [304, 170] on label "Diagramnavn" at bounding box center [312, 168] width 72 height 8
click at [305, 174] on input "*********" at bounding box center [312, 176] width 72 height 9
type input "********"
click at [314, 192] on button "Endre diagramnavn" at bounding box center [312, 193] width 72 height 12
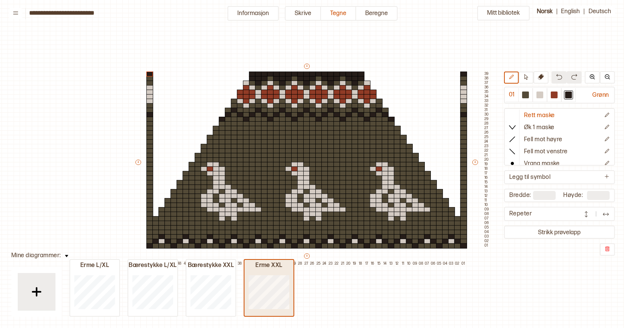
type input "**"
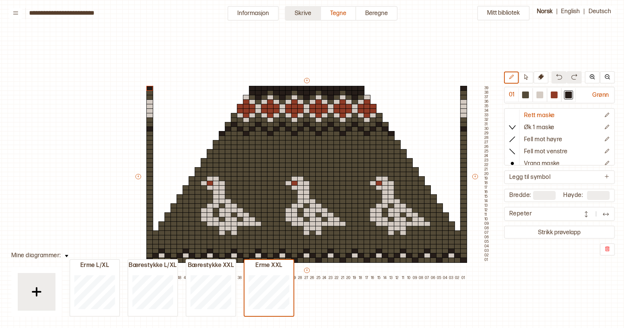
scroll to position [0, 5]
click at [303, 11] on button "Skrive" at bounding box center [303, 13] width 36 height 15
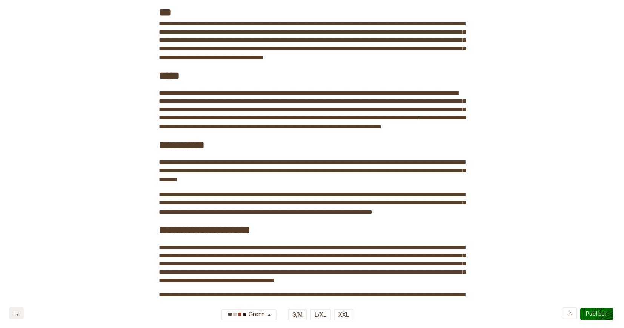
scroll to position [300, 0]
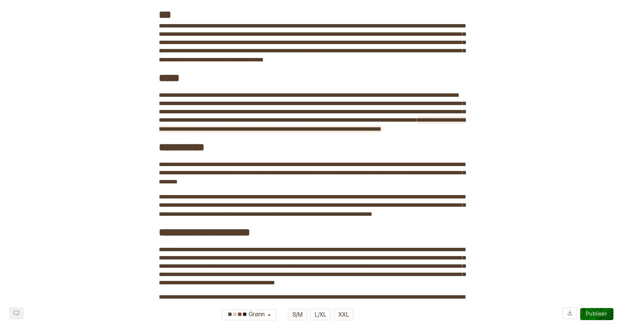
click at [264, 132] on span "**********" at bounding box center [312, 124] width 306 height 15
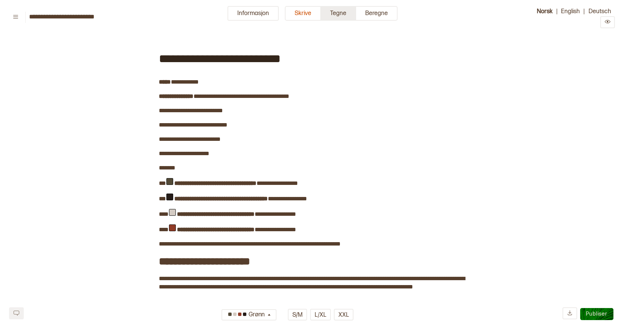
scroll to position [0, 0]
click at [336, 15] on button "Tegne" at bounding box center [338, 13] width 35 height 15
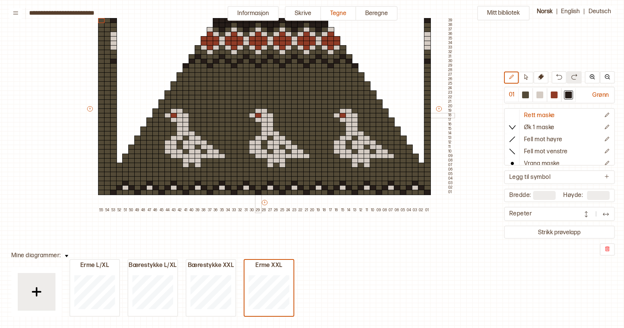
scroll to position [69, 56]
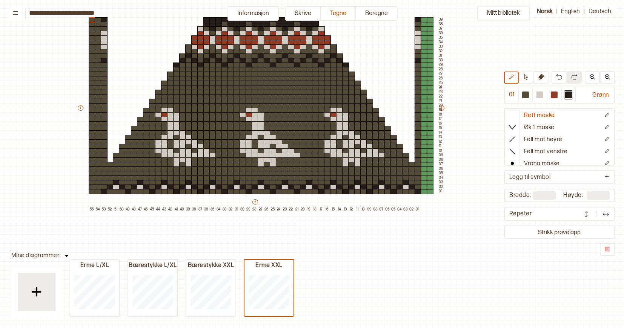
type input "**"
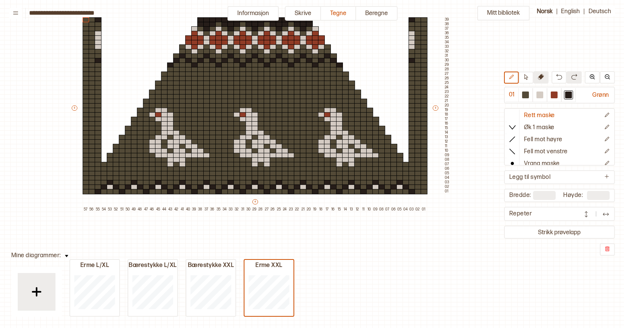
click at [540, 80] on icon at bounding box center [541, 77] width 6 height 6
click at [92, 156] on div "+ + + + 57 56 55 54 53 52 51 50 49 48 47 46 45 44 43 42 41 40 39 38 37 36 35 34…" at bounding box center [260, 110] width 380 height 204
click at [97, 147] on div "+ + + + 57 56 55 54 53 52 51 50 49 48 47 46 45 44 43 42 41 40 39 38 37 36 35 34…" at bounding box center [260, 110] width 380 height 204
drag, startPoint x: 92, startPoint y: 150, endPoint x: 93, endPoint y: 86, distance: 64.1
click at [93, 86] on div "+ + + + 57 56 55 54 53 52 51 50 49 48 47 46 45 44 43 42 41 40 39 38 37 36 35 34…" at bounding box center [260, 110] width 380 height 204
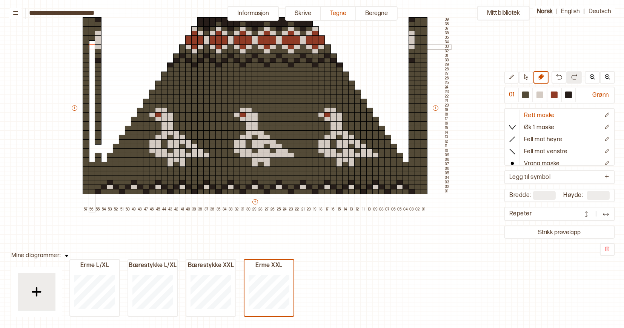
drag, startPoint x: 92, startPoint y: 83, endPoint x: 92, endPoint y: 44, distance: 38.5
click at [92, 44] on div "+ + + + 57 56 55 54 53 52 51 50 49 48 47 46 45 44 43 42 41 40 39 38 37 36 35 34…" at bounding box center [260, 110] width 380 height 204
drag, startPoint x: 92, startPoint y: 38, endPoint x: 101, endPoint y: 141, distance: 102.9
click at [101, 141] on div "+ + + + 57 56 55 54 53 52 51 50 49 48 47 46 45 44 43 42 41 40 39 38 37 36 35 34…" at bounding box center [260, 110] width 380 height 204
click at [524, 94] on div at bounding box center [525, 95] width 7 height 7
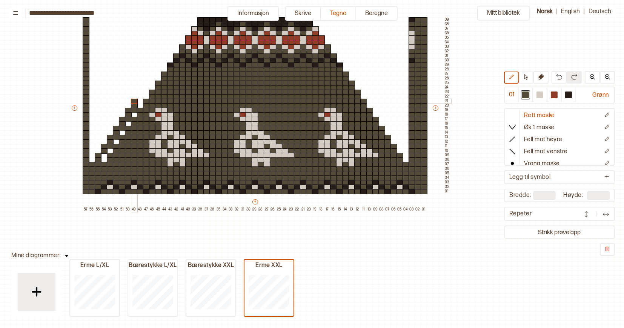
drag, startPoint x: 103, startPoint y: 150, endPoint x: 134, endPoint y: 102, distance: 57.3
click at [134, 102] on div "+ + + + 57 56 55 54 53 52 51 50 49 48 47 46 45 44 43 42 41 40 39 38 37 36 35 34…" at bounding box center [260, 110] width 380 height 204
drag, startPoint x: 141, startPoint y: 100, endPoint x: 162, endPoint y: 65, distance: 40.6
click at [162, 65] on div "+ + + + 57 56 55 54 53 52 51 50 49 48 47 46 45 44 43 42 41 40 39 38 37 36 35 34…" at bounding box center [260, 110] width 380 height 204
drag, startPoint x: 165, startPoint y: 60, endPoint x: 175, endPoint y: 37, distance: 25.0
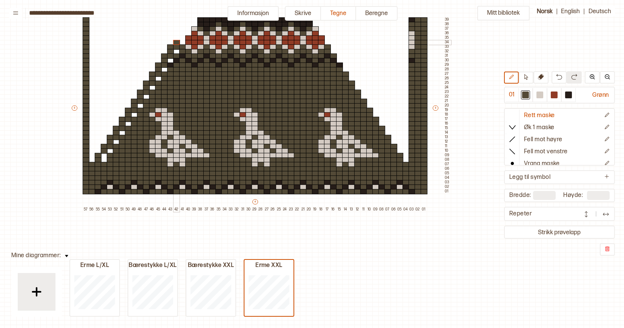
click at [175, 37] on div "+ + + + 57 56 55 54 53 52 51 50 49 48 47 46 45 44 43 42 41 40 39 38 37 36 35 34…" at bounding box center [260, 110] width 380 height 204
click at [175, 37] on div at bounding box center [176, 37] width 7 height 5
drag, startPoint x: 175, startPoint y: 37, endPoint x: 187, endPoint y: 19, distance: 21.1
click at [187, 19] on div "+ + + + 57 56 55 54 53 52 51 50 49 48 47 46 45 44 43 42 41 40 39 38 37 36 35 34…" at bounding box center [260, 110] width 380 height 204
drag, startPoint x: 103, startPoint y: 157, endPoint x: 156, endPoint y: 82, distance: 92.2
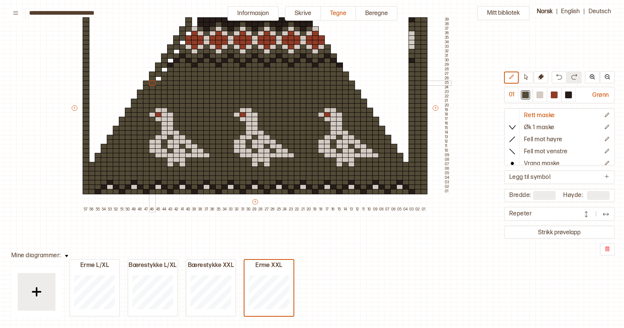
click at [156, 82] on div "+ + + + 57 56 55 54 53 52 51 50 49 48 47 46 45 44 43 42 41 40 39 38 37 36 35 34…" at bounding box center [260, 110] width 380 height 204
drag, startPoint x: 160, startPoint y: 77, endPoint x: 182, endPoint y: 39, distance: 43.9
click at [182, 39] on div "+ + + + 57 56 55 54 53 52 51 50 49 48 47 46 45 44 43 42 41 40 39 38 37 36 35 34…" at bounding box center [260, 110] width 380 height 204
click at [188, 32] on div at bounding box center [188, 33] width 7 height 5
click at [194, 23] on div "+ + + + 57 56 55 54 53 52 51 50 49 48 47 46 45 44 43 42 41 40 39 38 37 36 35 34…" at bounding box center [260, 110] width 380 height 204
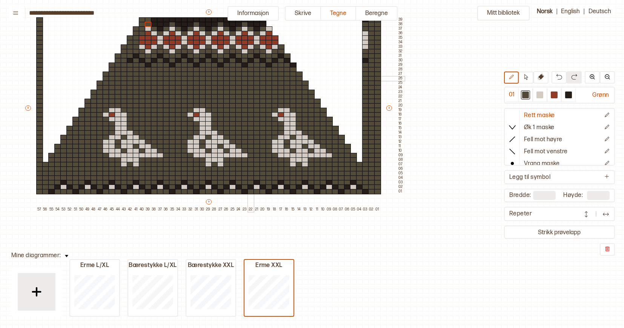
scroll to position [69, 106]
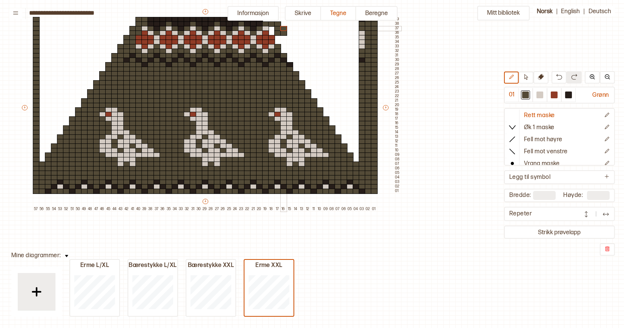
drag, startPoint x: 265, startPoint y: 21, endPoint x: 282, endPoint y: 29, distance: 18.6
click at [282, 29] on div "+ + + + 57 56 55 54 53 52 51 50 49 48 47 46 45 44 43 42 41 40 39 38 37 36 35 34…" at bounding box center [211, 110] width 380 height 204
drag, startPoint x: 284, startPoint y: 36, endPoint x: 394, endPoint y: 152, distance: 159.7
click at [307, 69] on div "+ + + + 57 56 55 54 53 52 51 50 49 48 47 46 45 44 43 42 41 40 39 38 37 36 35 34…" at bounding box center [211, 110] width 380 height 204
click at [541, 76] on icon at bounding box center [541, 77] width 6 height 6
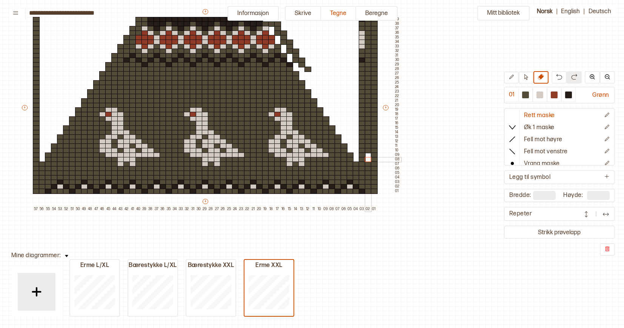
click at [368, 158] on div "+ + + + 57 56 55 54 53 52 51 50 49 48 47 46 45 44 43 42 41 40 39 38 37 36 35 34…" at bounding box center [211, 110] width 380 height 204
drag, startPoint x: 362, startPoint y: 150, endPoint x: 365, endPoint y: 92, distance: 58.2
click at [365, 92] on div "+ + + + 57 56 55 54 53 52 51 50 49 48 47 46 45 44 43 42 41 40 39 38 37 36 35 34…" at bounding box center [211, 110] width 380 height 204
drag, startPoint x: 368, startPoint y: 152, endPoint x: 371, endPoint y: 112, distance: 40.8
click at [371, 111] on div "+ + + + 57 56 55 54 53 52 51 50 49 48 47 46 45 44 43 42 41 40 39 38 37 36 35 34…" at bounding box center [211, 110] width 380 height 204
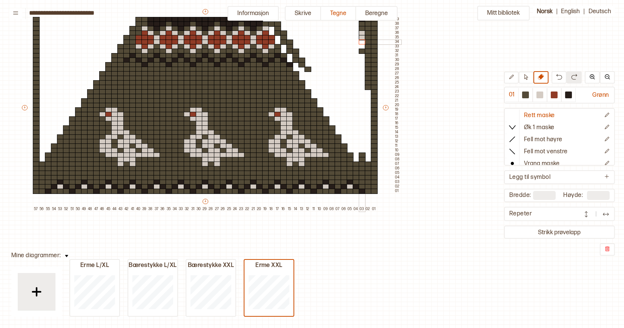
drag, startPoint x: 368, startPoint y: 112, endPoint x: 363, endPoint y: 43, distance: 68.8
click at [363, 43] on div "+ + + + 57 56 55 54 53 52 51 50 49 48 47 46 45 44 43 42 41 40 39 38 37 36 35 34…" at bounding box center [211, 110] width 380 height 204
drag, startPoint x: 362, startPoint y: 25, endPoint x: 360, endPoint y: 57, distance: 32.5
click at [360, 57] on div "+ + + + 57 56 55 54 53 52 51 50 49 48 47 46 45 44 43 42 41 40 39 38 37 36 35 34…" at bounding box center [211, 110] width 380 height 204
drag, startPoint x: 368, startPoint y: 87, endPoint x: 369, endPoint y: 35, distance: 52.0
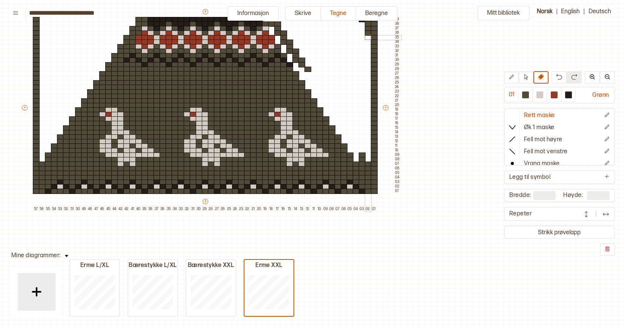
click at [369, 35] on div "+ + + + 57 56 55 54 53 52 51 50 49 48 47 46 45 44 43 42 41 40 39 38 37 36 35 34…" at bounding box center [211, 110] width 380 height 204
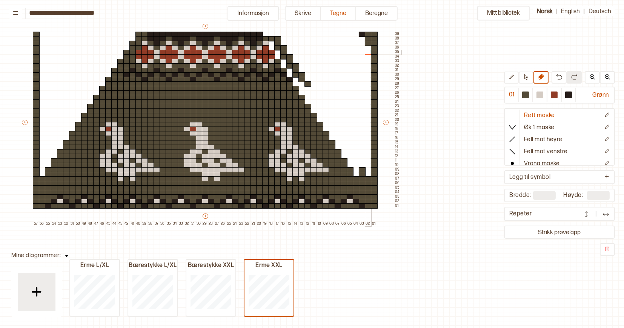
scroll to position [52, 106]
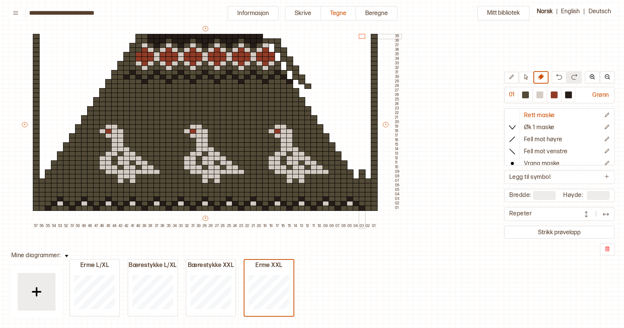
drag, startPoint x: 369, startPoint y: 35, endPoint x: 362, endPoint y: 35, distance: 7.2
click at [362, 35] on div "+ + + + 57 56 55 54 53 52 51 50 49 48 47 46 45 44 43 42 41 40 39 38 37 36 35 34…" at bounding box center [211, 127] width 380 height 204
click at [527, 95] on div at bounding box center [525, 95] width 7 height 7
click at [355, 162] on div "+ + + + 57 56 55 54 53 52 51 50 49 48 47 46 45 44 43 42 41 40 39 38 37 36 35 34…" at bounding box center [211, 127] width 380 height 204
click at [355, 165] on div at bounding box center [355, 167] width 7 height 5
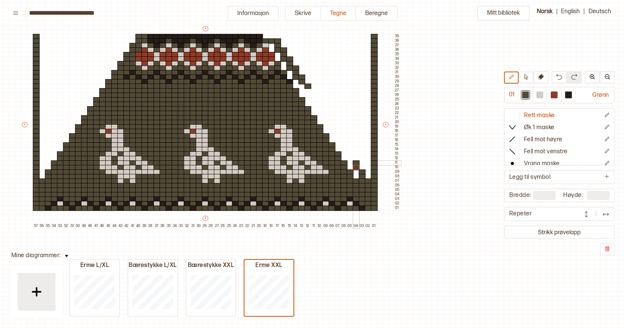
click at [336, 144] on div "+ + + + 57 56 55 54 53 52 51 50 49 48 47 46 45 44 43 42 41 40 39 38 37 36 35 34…" at bounding box center [211, 127] width 380 height 204
click at [349, 161] on div at bounding box center [349, 163] width 7 height 5
drag, startPoint x: 349, startPoint y: 161, endPoint x: 325, endPoint y: 117, distance: 50.3
click at [325, 117] on div "+ + + + 57 56 55 54 53 52 51 50 49 48 47 46 45 44 43 42 41 40 39 38 37 36 35 34…" at bounding box center [211, 127] width 380 height 204
drag, startPoint x: 320, startPoint y: 117, endPoint x: 308, endPoint y: 91, distance: 28.5
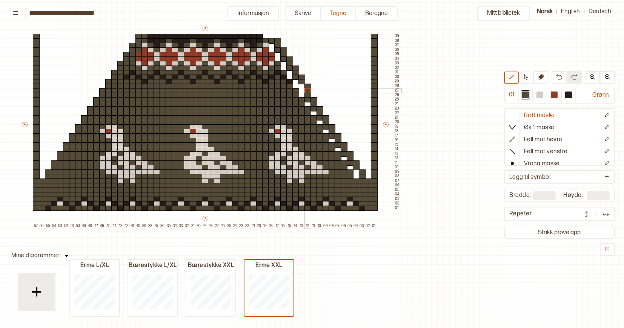
click at [308, 91] on div "+ + + + 57 56 55 54 53 52 51 50 49 48 47 46 45 44 43 42 41 40 39 38 37 36 35 34…" at bounding box center [211, 127] width 380 height 204
click at [539, 77] on icon at bounding box center [541, 77] width 6 height 6
click at [308, 86] on div at bounding box center [307, 86] width 7 height 5
click at [301, 77] on div at bounding box center [301, 77] width 7 height 5
click at [296, 67] on div at bounding box center [295, 68] width 7 height 5
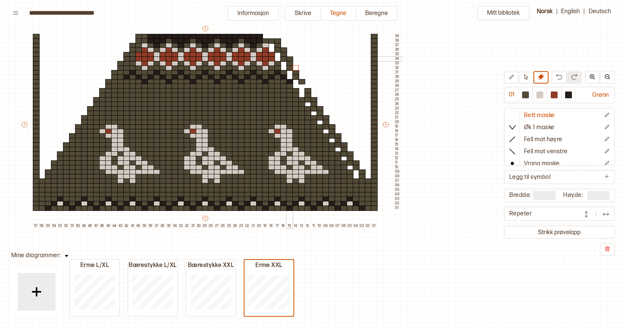
click at [290, 59] on div at bounding box center [289, 59] width 7 height 5
click at [284, 49] on div at bounding box center [283, 50] width 7 height 5
click at [278, 40] on div at bounding box center [277, 40] width 7 height 5
click at [526, 96] on div at bounding box center [525, 95] width 7 height 7
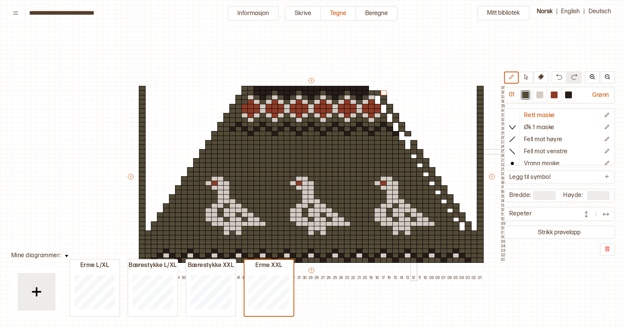
scroll to position [52, 106]
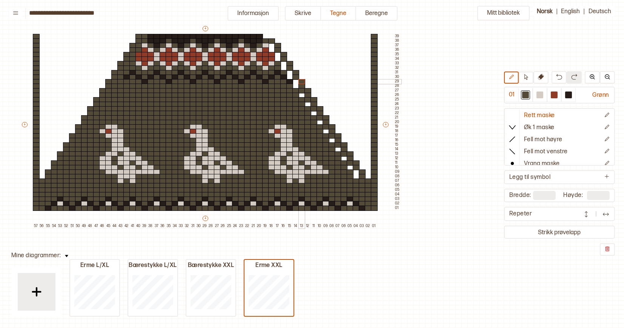
drag, startPoint x: 301, startPoint y: 89, endPoint x: 301, endPoint y: 83, distance: 6.4
click at [301, 83] on div "+ + + + 57 56 55 54 53 52 51 50 49 48 47 46 45 44 43 42 41 40 39 38 37 36 35 34…" at bounding box center [211, 127] width 380 height 204
drag, startPoint x: 283, startPoint y: 63, endPoint x: 294, endPoint y: 82, distance: 21.8
click at [294, 81] on div "+ + + + 57 56 55 54 53 52 51 50 49 48 47 46 45 44 43 42 41 40 39 38 37 36 35 34…" at bounding box center [211, 127] width 380 height 204
click at [294, 82] on div at bounding box center [295, 81] width 7 height 5
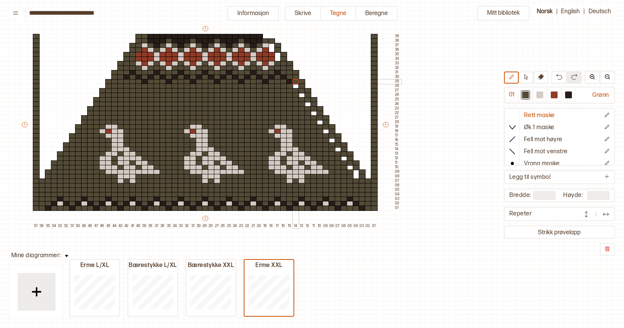
click at [295, 90] on div at bounding box center [295, 90] width 7 height 5
click at [295, 87] on div at bounding box center [295, 86] width 7 height 5
drag, startPoint x: 297, startPoint y: 91, endPoint x: 357, endPoint y: 176, distance: 104.3
click at [357, 176] on div "+ + + + 57 56 55 54 53 52 51 50 49 48 47 46 45 44 43 42 41 40 39 38 37 36 35 34…" at bounding box center [211, 127] width 380 height 204
click at [356, 172] on div at bounding box center [355, 172] width 7 height 5
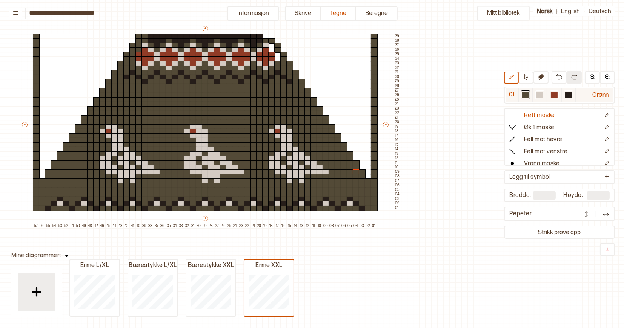
click at [569, 95] on div at bounding box center [568, 95] width 7 height 7
drag, startPoint x: 136, startPoint y: 35, endPoint x: 146, endPoint y: 34, distance: 9.8
click at [146, 34] on div "+ + + + 57 56 55 54 53 52 51 50 49 48 47 46 45 44 43 42 41 40 39 38 37 36 35 34…" at bounding box center [211, 127] width 380 height 204
click at [264, 37] on div at bounding box center [265, 36] width 7 height 5
click at [270, 35] on div at bounding box center [271, 36] width 7 height 5
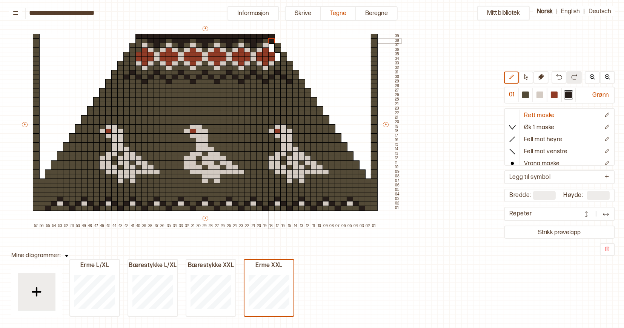
click at [272, 41] on div at bounding box center [271, 40] width 7 height 5
click at [138, 41] on div at bounding box center [138, 40] width 7 height 5
click at [373, 37] on div at bounding box center [374, 36] width 7 height 5
click at [36, 36] on div at bounding box center [36, 36] width 7 height 5
click at [36, 40] on div at bounding box center [36, 40] width 7 height 5
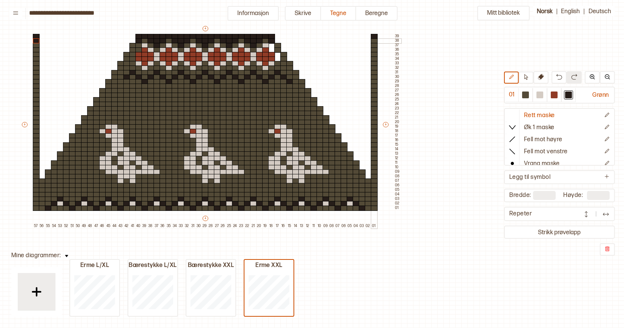
click at [372, 42] on div at bounding box center [374, 40] width 7 height 5
click at [295, 77] on div at bounding box center [295, 77] width 7 height 5
click at [371, 72] on div at bounding box center [374, 72] width 7 height 5
click at [120, 81] on div at bounding box center [120, 81] width 7 height 5
click at [113, 76] on div at bounding box center [114, 77] width 7 height 5
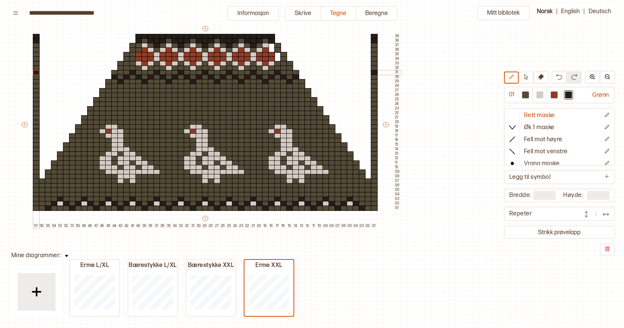
click at [36, 70] on div at bounding box center [36, 72] width 7 height 5
click at [373, 67] on div at bounding box center [374, 68] width 7 height 5
click at [541, 97] on div at bounding box center [539, 95] width 7 height 7
click at [119, 67] on div at bounding box center [120, 68] width 7 height 5
click at [290, 68] on div at bounding box center [289, 68] width 7 height 5
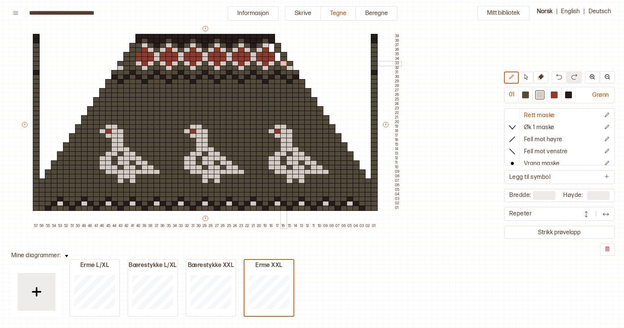
click at [284, 63] on div at bounding box center [283, 63] width 7 height 5
click at [375, 63] on div at bounding box center [374, 63] width 7 height 5
click at [554, 97] on div at bounding box center [553, 95] width 7 height 7
click at [290, 63] on div at bounding box center [289, 63] width 7 height 5
click at [119, 63] on div at bounding box center [120, 63] width 7 height 5
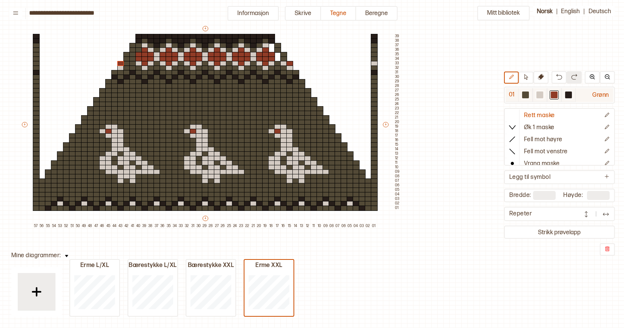
click at [539, 94] on div at bounding box center [539, 95] width 7 height 7
click at [127, 64] on div at bounding box center [126, 63] width 7 height 5
click at [36, 62] on div at bounding box center [36, 63] width 7 height 5
click at [557, 93] on div at bounding box center [553, 95] width 7 height 7
click at [284, 55] on div at bounding box center [283, 54] width 7 height 5
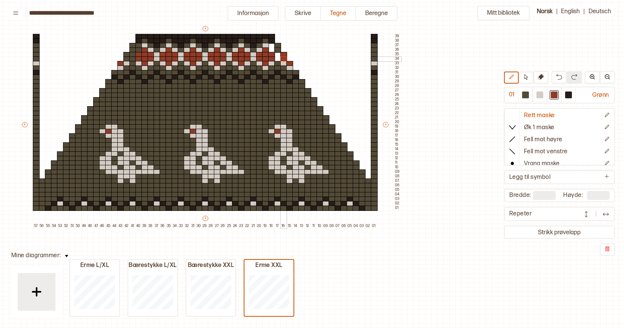
click at [284, 58] on div at bounding box center [283, 59] width 7 height 5
click at [374, 55] on div at bounding box center [374, 54] width 7 height 5
click at [374, 58] on div at bounding box center [374, 59] width 7 height 5
click at [127, 54] on div at bounding box center [126, 54] width 7 height 5
click at [127, 58] on div at bounding box center [126, 59] width 7 height 5
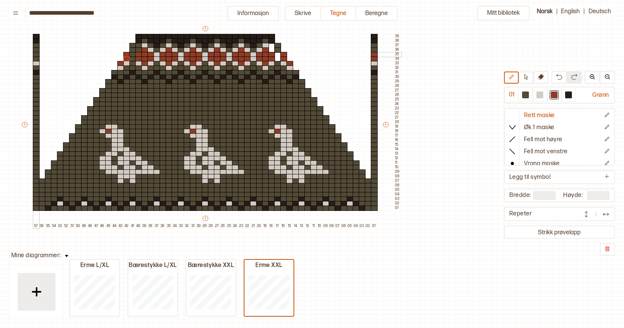
click at [37, 54] on div at bounding box center [36, 54] width 7 height 5
click at [37, 57] on div at bounding box center [36, 59] width 7 height 5
click at [538, 92] on div at bounding box center [539, 95] width 7 height 7
click at [131, 56] on div at bounding box center [132, 54] width 7 height 5
click at [131, 58] on div at bounding box center [132, 59] width 7 height 5
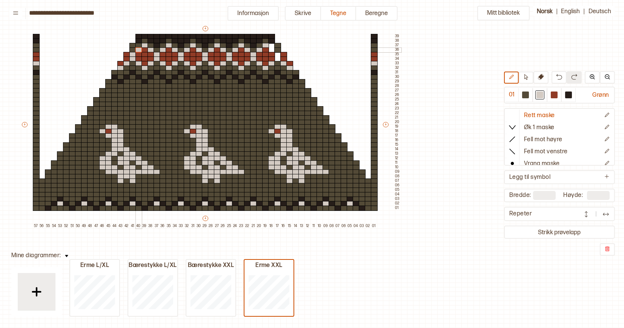
click at [139, 51] on div at bounding box center [138, 50] width 7 height 5
click at [35, 49] on div at bounding box center [36, 50] width 7 height 5
click at [271, 50] on div at bounding box center [271, 50] width 7 height 5
click at [373, 51] on div at bounding box center [374, 50] width 7 height 5
click at [277, 54] on div at bounding box center [277, 54] width 7 height 5
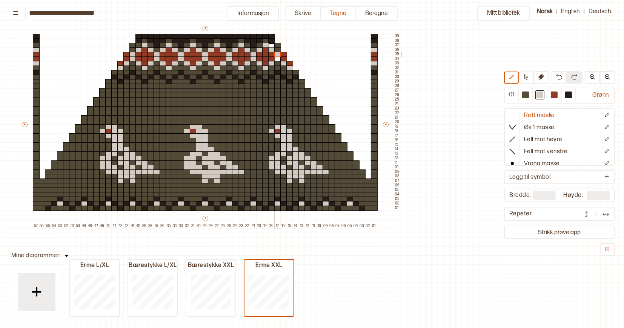
click at [277, 57] on div at bounding box center [277, 54] width 7 height 5
click at [278, 58] on div at bounding box center [277, 59] width 7 height 5
click at [272, 45] on div at bounding box center [271, 45] width 7 height 5
click at [526, 95] on div at bounding box center [525, 95] width 7 height 7
click at [271, 45] on div at bounding box center [271, 45] width 7 height 5
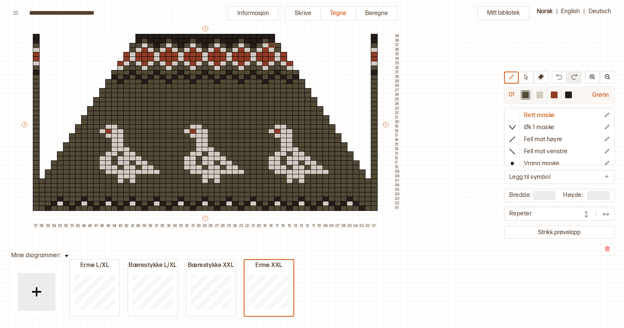
click at [569, 96] on div at bounding box center [568, 95] width 7 height 7
click at [278, 46] on div at bounding box center [277, 45] width 7 height 5
click at [132, 44] on div at bounding box center [132, 45] width 7 height 5
click at [541, 95] on div at bounding box center [539, 95] width 7 height 7
click at [101, 181] on div at bounding box center [102, 181] width 7 height 5
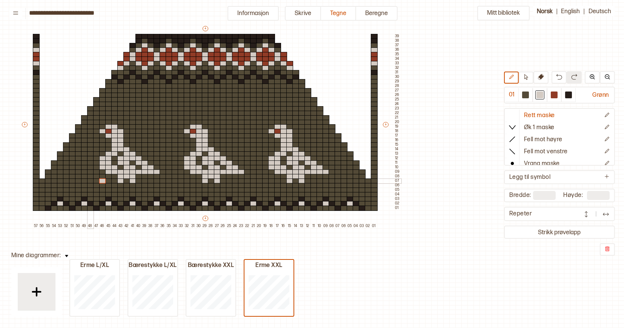
click at [90, 179] on div at bounding box center [90, 181] width 7 height 5
click at [320, 181] on div at bounding box center [319, 181] width 7 height 5
click at [331, 181] on div at bounding box center [331, 181] width 7 height 5
click at [526, 96] on div at bounding box center [525, 95] width 7 height 7
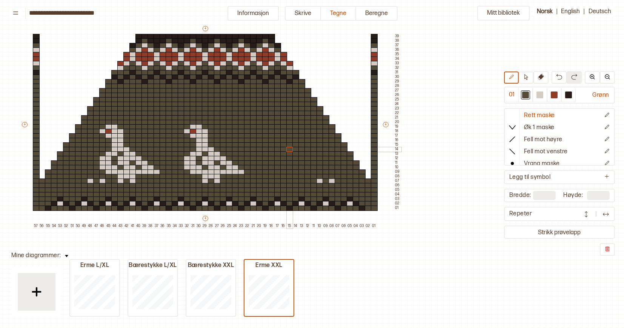
drag, startPoint x: 292, startPoint y: 179, endPoint x: 288, endPoint y: 145, distance: 34.8
click at [288, 145] on div "+ + + + 57 56 55 54 53 52 51 50 49 48 47 46 45 44 43 42 41 40 39 38 37 36 35 34…" at bounding box center [211, 127] width 380 height 204
drag, startPoint x: 124, startPoint y: 178, endPoint x: 110, endPoint y: 171, distance: 16.0
click at [110, 171] on div "+ + + + 57 56 55 54 53 52 51 50 49 48 47 46 45 44 43 42 41 40 39 38 37 36 35 34…" at bounding box center [211, 127] width 380 height 204
click at [113, 171] on div at bounding box center [114, 172] width 7 height 5
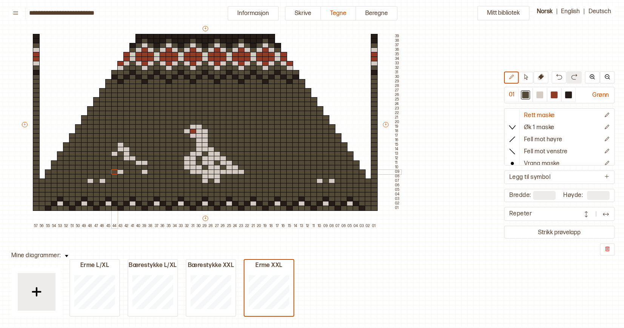
drag, startPoint x: 113, startPoint y: 171, endPoint x: 117, endPoint y: 157, distance: 14.7
click at [114, 171] on div at bounding box center [114, 172] width 7 height 5
click at [117, 171] on div at bounding box center [120, 172] width 7 height 5
click at [117, 157] on div at bounding box center [120, 158] width 7 height 5
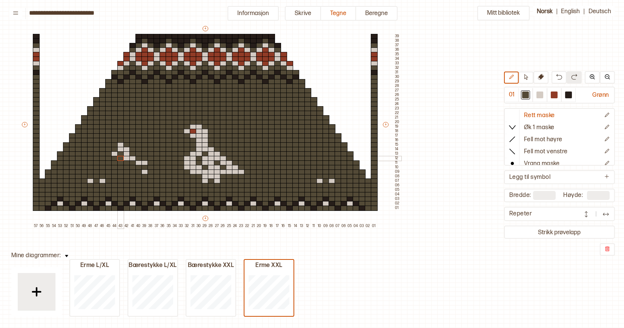
click at [117, 157] on div at bounding box center [120, 158] width 7 height 5
click at [127, 145] on div at bounding box center [126, 145] width 7 height 5
drag, startPoint x: 122, startPoint y: 145, endPoint x: 116, endPoint y: 149, distance: 7.3
click at [116, 149] on div "+ + + + 57 56 55 54 53 52 51 50 49 48 47 46 45 44 43 42 41 40 39 38 37 36 35 34…" at bounding box center [211, 127] width 380 height 204
drag, startPoint x: 116, startPoint y: 149, endPoint x: 145, endPoint y: 175, distance: 39.0
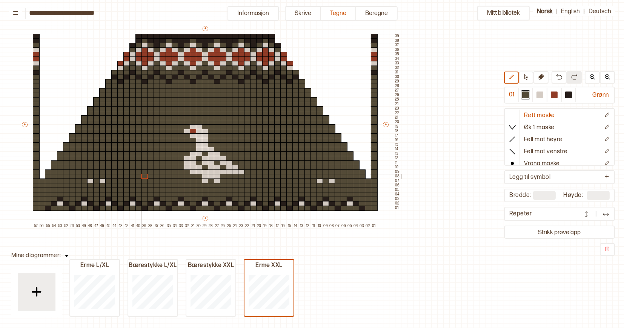
click at [145, 175] on div "+ + + + 57 56 55 54 53 52 51 50 49 48 47 46 45 44 43 42 41 40 39 38 37 36 35 34…" at bounding box center [211, 127] width 380 height 204
click at [541, 97] on div at bounding box center [539, 95] width 7 height 7
drag, startPoint x: 320, startPoint y: 176, endPoint x: 331, endPoint y: 177, distance: 11.0
click at [331, 177] on div "+ + + + 57 56 55 54 53 52 51 50 49 48 47 46 45 44 43 42 41 40 39 38 37 36 35 34…" at bounding box center [211, 127] width 380 height 204
drag, startPoint x: 90, startPoint y: 177, endPoint x: 101, endPoint y: 177, distance: 10.6
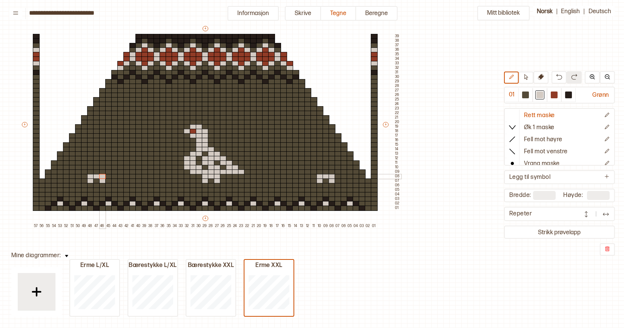
click at [101, 177] on div "+ + + + 57 56 55 54 53 52 51 50 49 48 47 46 45 44 43 42 41 40 39 38 37 36 35 34…" at bounding box center [211, 127] width 380 height 204
drag, startPoint x: 79, startPoint y: 172, endPoint x: 125, endPoint y: 172, distance: 45.6
click at [125, 172] on div "+ + + + 57 56 55 54 53 52 51 50 49 48 47 46 45 44 43 42 41 40 39 38 37 36 35 34…" at bounding box center [211, 127] width 380 height 204
drag, startPoint x: 306, startPoint y: 173, endPoint x: 346, endPoint y: 172, distance: 40.3
click at [346, 172] on div "+ + + + 57 56 55 54 53 52 51 50 49 48 47 46 45 44 43 42 41 40 39 38 37 36 35 34…" at bounding box center [211, 127] width 380 height 204
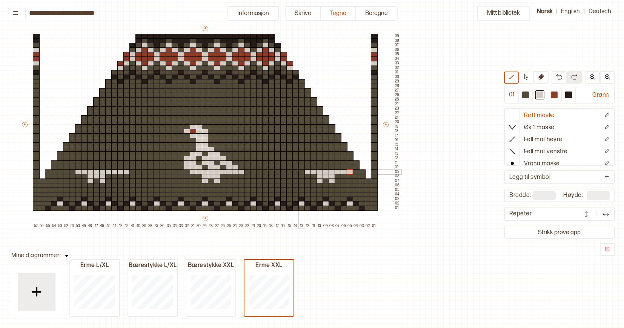
click at [301, 172] on div at bounding box center [301, 172] width 7 height 5
click at [314, 176] on div at bounding box center [313, 176] width 7 height 5
click at [526, 93] on div at bounding box center [525, 95] width 7 height 7
click at [331, 175] on div at bounding box center [331, 176] width 7 height 5
click at [331, 180] on div at bounding box center [331, 181] width 7 height 5
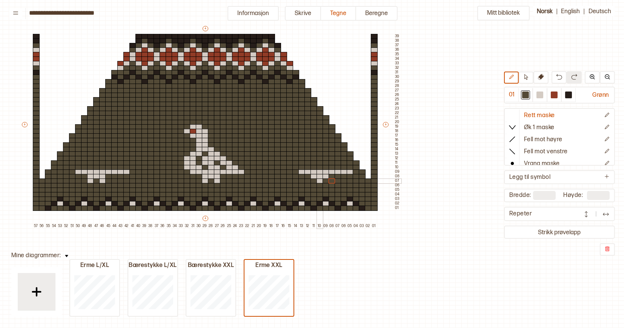
click at [320, 181] on div at bounding box center [319, 181] width 7 height 5
click at [542, 96] on div at bounding box center [539, 95] width 7 height 7
click at [312, 180] on div at bounding box center [313, 181] width 7 height 5
click at [326, 180] on div at bounding box center [325, 181] width 7 height 5
drag, startPoint x: 294, startPoint y: 168, endPoint x: 305, endPoint y: 169, distance: 11.3
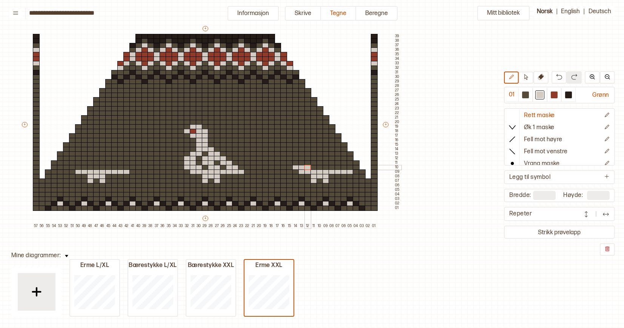
click at [305, 169] on div "+ + + + 57 56 55 54 53 52 51 50 49 48 47 46 45 44 43 42 41 40 39 38 37 36 35 34…" at bounding box center [211, 127] width 380 height 204
drag, startPoint x: 319, startPoint y: 167, endPoint x: 324, endPoint y: 167, distance: 4.6
click at [324, 167] on div "+ + + + 57 56 55 54 53 52 51 50 49 48 47 46 45 44 43 42 41 40 39 38 37 36 35 34…" at bounding box center [211, 127] width 380 height 204
drag, startPoint x: 337, startPoint y: 167, endPoint x: 343, endPoint y: 167, distance: 6.0
click at [343, 167] on div "+ + + + 57 56 55 54 53 52 51 50 49 48 47 46 45 44 43 42 41 40 39 38 37 36 35 34…" at bounding box center [211, 127] width 380 height 204
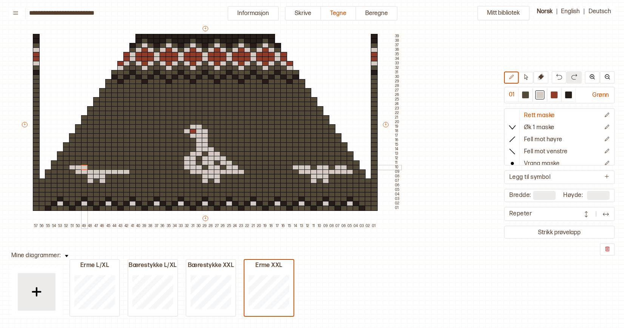
drag, startPoint x: 74, startPoint y: 167, endPoint x: 84, endPoint y: 168, distance: 9.9
click at [84, 168] on div "+ + + + 57 56 55 54 53 52 51 50 49 48 47 46 45 44 43 42 41 40 39 38 37 36 35 34…" at bounding box center [211, 127] width 380 height 204
drag, startPoint x: 96, startPoint y: 168, endPoint x: 101, endPoint y: 168, distance: 4.5
click at [101, 168] on div "+ + + + 57 56 55 54 53 52 51 50 49 48 47 46 45 44 43 42 41 40 39 38 37 36 35 34…" at bounding box center [211, 127] width 380 height 204
drag, startPoint x: 113, startPoint y: 169, endPoint x: 118, endPoint y: 169, distance: 4.1
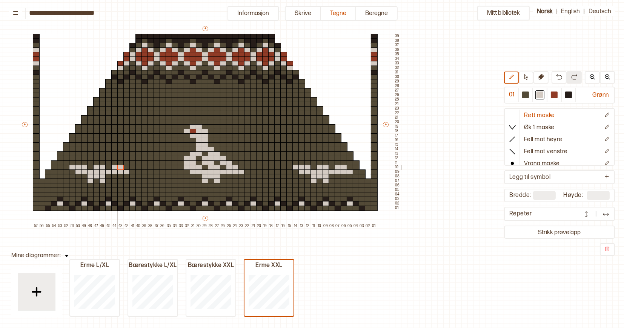
click at [118, 169] on div "+ + + + 57 56 55 54 53 52 51 50 49 48 47 46 45 44 43 42 41 40 39 38 37 36 35 34…" at bounding box center [211, 127] width 380 height 204
drag, startPoint x: 72, startPoint y: 162, endPoint x: 76, endPoint y: 162, distance: 4.1
click at [76, 162] on div "+ + + + 57 56 55 54 53 52 51 50 49 48 47 46 45 44 43 42 41 40 39 38 37 36 35 34…" at bounding box center [211, 127] width 380 height 204
click at [95, 162] on div "+ + + + 57 56 55 54 53 52 51 50 49 48 47 46 45 44 43 42 41 40 39 38 37 36 35 34…" at bounding box center [211, 127] width 380 height 204
drag, startPoint x: 109, startPoint y: 162, endPoint x: 115, endPoint y: 162, distance: 6.4
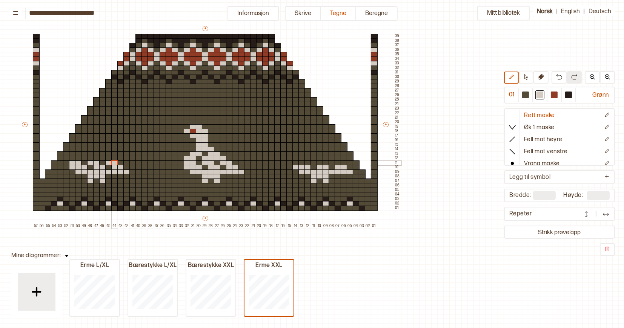
click at [115, 162] on div "+ + + + 57 56 55 54 53 52 51 50 49 48 47 46 45 44 43 42 41 40 39 38 37 36 35 34…" at bounding box center [211, 127] width 380 height 204
drag, startPoint x: 301, startPoint y: 163, endPoint x: 306, endPoint y: 163, distance: 5.3
click at [306, 163] on div "+ + + + 57 56 55 54 53 52 51 50 49 48 47 46 45 44 43 42 41 40 39 38 37 36 35 34…" at bounding box center [211, 127] width 380 height 204
click at [300, 161] on div "+ + + + 57 56 55 54 53 52 51 50 49 48 47 46 45 44 43 42 41 40 39 38 37 36 35 34…" at bounding box center [211, 127] width 380 height 204
drag, startPoint x: 312, startPoint y: 162, endPoint x: 318, endPoint y: 162, distance: 6.4
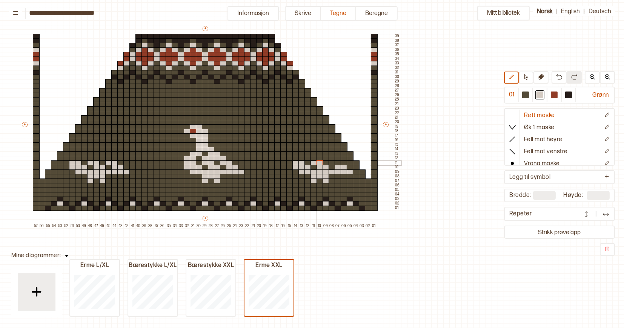
click at [318, 162] on div "+ + + + 57 56 55 54 53 52 51 50 49 48 47 46 45 44 43 42 41 40 39 38 37 36 35 34…" at bounding box center [211, 127] width 380 height 204
drag, startPoint x: 331, startPoint y: 162, endPoint x: 336, endPoint y: 162, distance: 4.9
click at [336, 162] on div "+ + + + 57 56 55 54 53 52 51 50 49 48 47 46 45 44 43 42 41 40 39 38 37 36 35 34…" at bounding box center [211, 127] width 380 height 204
drag, startPoint x: 294, startPoint y: 157, endPoint x: 299, endPoint y: 157, distance: 5.7
click at [299, 157] on div "+ + + + 57 56 55 54 53 52 51 50 49 48 47 46 45 44 43 42 41 40 39 38 37 36 35 34…" at bounding box center [211, 127] width 380 height 204
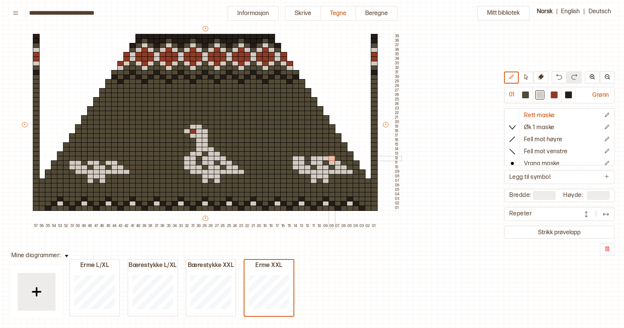
drag, startPoint x: 313, startPoint y: 158, endPoint x: 333, endPoint y: 158, distance: 20.4
click at [333, 158] on div "+ + + + 57 56 55 54 53 52 51 50 49 48 47 46 45 44 43 42 41 40 39 38 37 36 35 34…" at bounding box center [211, 127] width 380 height 204
drag, startPoint x: 72, startPoint y: 156, endPoint x: 77, endPoint y: 157, distance: 4.2
click at [77, 157] on div "+ + + + 57 56 55 54 53 52 51 50 49 48 47 46 45 44 43 42 41 40 39 38 37 36 35 34…" at bounding box center [211, 127] width 380 height 204
drag, startPoint x: 90, startPoint y: 157, endPoint x: 108, endPoint y: 158, distance: 18.5
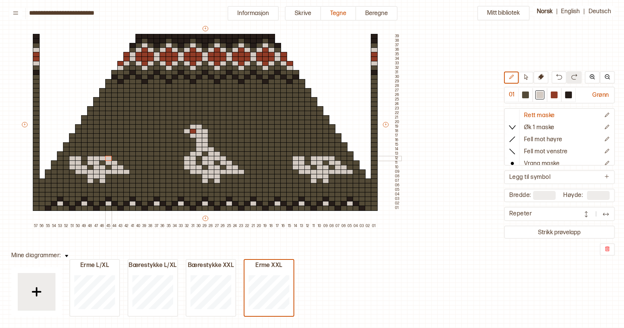
click at [108, 158] on div "+ + + + 57 56 55 54 53 52 51 50 49 48 47 46 45 44 43 42 41 40 39 38 37 36 35 34…" at bounding box center [211, 127] width 380 height 204
click at [81, 153] on div at bounding box center [78, 154] width 7 height 5
click at [82, 153] on div "+ + + + 57 56 55 54 53 52 51 50 49 48 47 46 45 44 43 42 41 40 39 38 37 36 35 34…" at bounding box center [211, 127] width 380 height 204
click at [100, 153] on div "+ + + + 57 56 55 54 53 52 51 50 49 48 47 46 45 44 43 42 41 40 39 38 37 36 35 34…" at bounding box center [211, 127] width 380 height 204
click at [305, 153] on div "+ + + + 57 56 55 54 53 52 51 50 49 48 47 46 45 44 43 42 41 40 39 38 37 36 35 34…" at bounding box center [211, 127] width 380 height 204
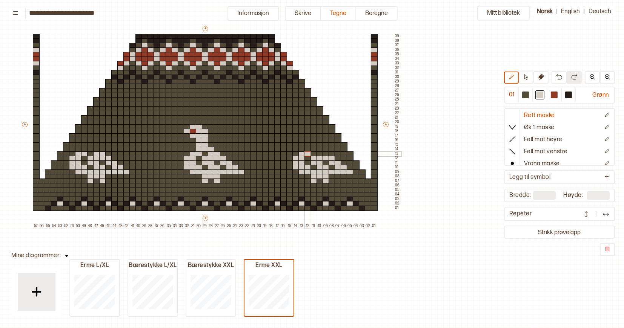
click at [323, 154] on div "+ + + + 57 56 55 54 53 52 51 50 49 48 47 46 45 44 43 42 41 40 39 38 37 36 35 34…" at bounding box center [211, 127] width 380 height 204
click at [324, 154] on div "+ + + + 57 56 55 54 53 52 51 50 49 48 47 46 45 44 43 42 41 40 39 38 37 36 35 34…" at bounding box center [211, 127] width 380 height 204
drag, startPoint x: 308, startPoint y: 149, endPoint x: 317, endPoint y: 149, distance: 9.8
click at [317, 149] on div "+ + + + 57 56 55 54 53 52 51 50 49 48 47 46 45 44 43 42 41 40 39 38 37 36 35 34…" at bounding box center [211, 127] width 380 height 204
drag, startPoint x: 84, startPoint y: 149, endPoint x: 95, endPoint y: 149, distance: 10.9
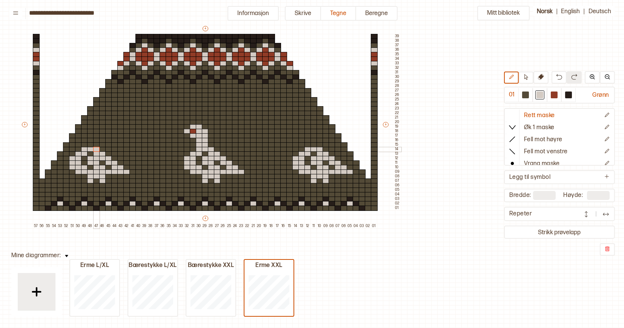
click at [95, 149] on div "+ + + + 57 56 55 54 53 52 51 50 49 48 47 46 45 44 43 42 41 40 39 38 37 36 35 34…" at bounding box center [211, 127] width 380 height 204
click at [90, 144] on div "+ + + + 57 56 55 54 53 52 51 50 49 48 47 46 45 44 43 42 41 40 39 38 37 36 35 34…" at bounding box center [211, 127] width 380 height 204
click at [88, 140] on div "+ + + + 57 56 55 54 53 52 51 50 49 48 47 46 45 44 43 42 41 40 39 38 37 36 35 34…" at bounding box center [211, 127] width 380 height 204
click at [308, 145] on div "+ + + + 57 56 55 54 53 52 51 50 49 48 47 46 45 44 43 42 41 40 39 38 37 36 35 34…" at bounding box center [211, 127] width 380 height 204
drag, startPoint x: 308, startPoint y: 140, endPoint x: 312, endPoint y: 140, distance: 4.2
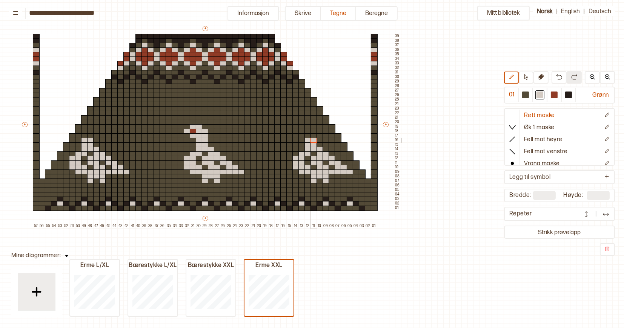
click at [312, 140] on div "+ + + + 57 56 55 54 53 52 51 50 49 48 47 46 45 44 43 42 41 40 39 38 37 36 35 34…" at bounding box center [211, 127] width 380 height 204
drag, startPoint x: 301, startPoint y: 136, endPoint x: 311, endPoint y: 137, distance: 9.8
click at [311, 137] on div "+ + + + 57 56 55 54 53 52 51 50 49 48 47 46 45 44 43 42 41 40 39 38 37 36 35 34…" at bounding box center [211, 127] width 380 height 204
drag, startPoint x: 78, startPoint y: 135, endPoint x: 90, endPoint y: 136, distance: 11.4
click at [90, 136] on div "+ + + + 57 56 55 54 53 52 51 50 49 48 47 46 45 44 43 42 41 40 39 38 37 36 35 34…" at bounding box center [211, 127] width 380 height 204
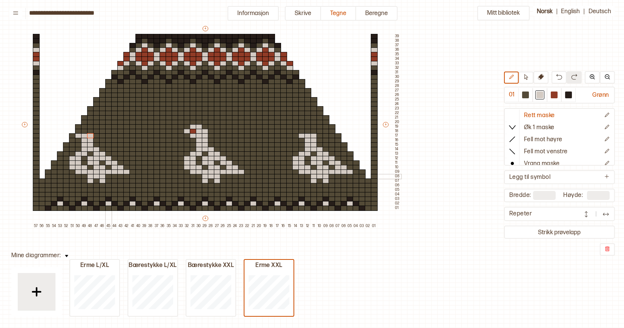
click at [107, 177] on div at bounding box center [108, 176] width 7 height 5
click at [527, 94] on div at bounding box center [525, 95] width 7 height 7
drag, startPoint x: 91, startPoint y: 175, endPoint x: 89, endPoint y: 182, distance: 7.0
click at [89, 182] on div "+ + + + 57 56 55 54 53 52 51 50 49 48 47 46 45 44 43 42 41 40 39 38 37 36 35 34…" at bounding box center [211, 127] width 380 height 204
drag, startPoint x: 78, startPoint y: 135, endPoint x: 109, endPoint y: 162, distance: 40.6
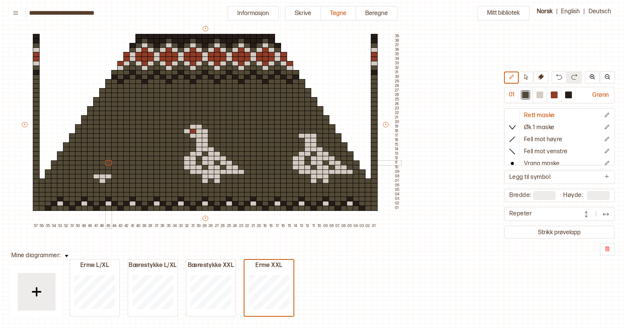
click at [109, 162] on div "+ + + + 57 56 55 54 53 52 51 50 49 48 47 46 45 44 43 42 41 40 39 38 37 36 35 34…" at bounding box center [211, 127] width 380 height 204
click at [102, 180] on div at bounding box center [102, 181] width 7 height 5
click at [543, 95] on div at bounding box center [539, 95] width 7 height 7
click at [97, 182] on div at bounding box center [96, 181] width 7 height 5
click at [109, 182] on div at bounding box center [108, 181] width 7 height 5
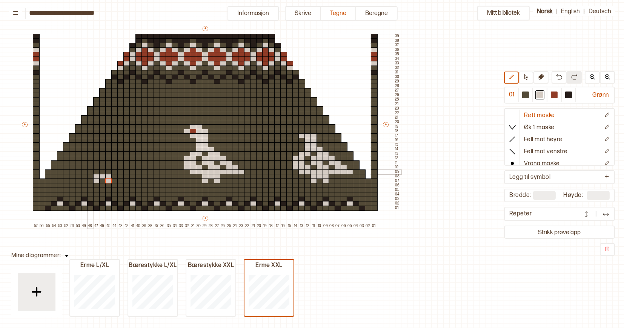
click at [91, 172] on div "+ + + + 57 56 55 54 53 52 51 50 49 48 47 46 45 44 43 42 41 40 39 38 37 36 35 34…" at bounding box center [211, 127] width 380 height 204
drag, startPoint x: 89, startPoint y: 172, endPoint x: 131, endPoint y: 173, distance: 41.9
click at [131, 173] on div "+ + + + 57 56 55 54 53 52 51 50 49 48 47 46 45 44 43 42 41 40 39 38 37 36 35 34…" at bounding box center [211, 127] width 380 height 204
drag, startPoint x: 78, startPoint y: 166, endPoint x: 89, endPoint y: 166, distance: 10.6
click at [89, 166] on div "+ + + + 57 56 55 54 53 52 51 50 49 48 47 46 45 44 43 42 41 40 39 38 37 36 35 34…" at bounding box center [211, 127] width 380 height 204
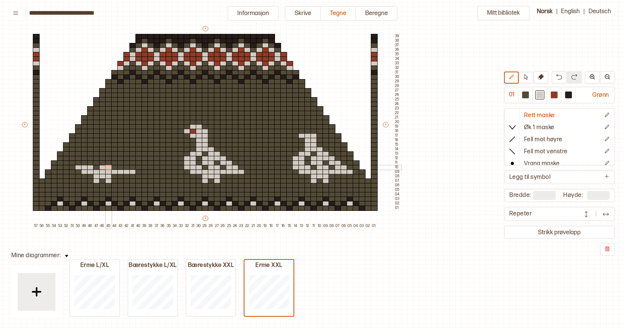
click at [105, 167] on div "+ + + + 57 56 55 54 53 52 51 50 49 48 47 46 45 44 43 42 41 40 39 38 37 36 35 34…" at bounding box center [211, 127] width 380 height 204
click at [125, 167] on div "+ + + + 57 56 55 54 53 52 51 50 49 48 47 46 45 44 43 42 41 40 39 38 37 36 35 34…" at bounding box center [211, 127] width 380 height 204
drag, startPoint x: 77, startPoint y: 162, endPoint x: 82, endPoint y: 162, distance: 4.9
click at [82, 162] on div "+ + + + 57 56 55 54 53 52 51 50 49 48 47 46 45 44 43 42 41 40 39 38 37 36 35 34…" at bounding box center [211, 127] width 380 height 204
drag, startPoint x: 97, startPoint y: 162, endPoint x: 101, endPoint y: 162, distance: 4.2
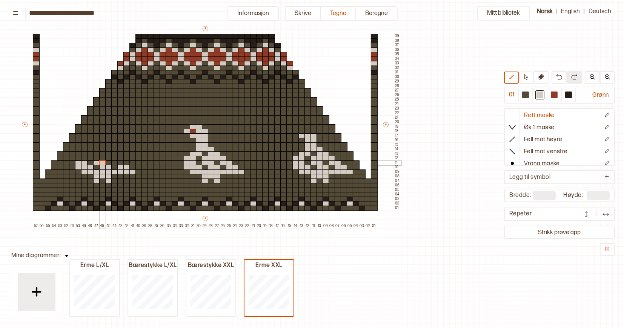
click at [101, 162] on div "+ + + + 57 56 55 54 53 52 51 50 49 48 47 46 45 44 43 42 41 40 39 38 37 36 35 34…" at bounding box center [211, 127] width 380 height 204
click at [118, 161] on div "+ + + + 57 56 55 54 53 52 51 50 49 48 47 46 45 44 43 42 41 40 39 38 37 36 35 34…" at bounding box center [211, 127] width 380 height 204
drag, startPoint x: 78, startPoint y: 159, endPoint x: 83, endPoint y: 159, distance: 5.3
click at [83, 159] on div "+ + + + 57 56 55 54 53 52 51 50 49 48 47 46 45 44 43 42 41 40 39 38 37 36 35 34…" at bounding box center [211, 127] width 380 height 204
drag, startPoint x: 97, startPoint y: 158, endPoint x: 114, endPoint y: 160, distance: 17.5
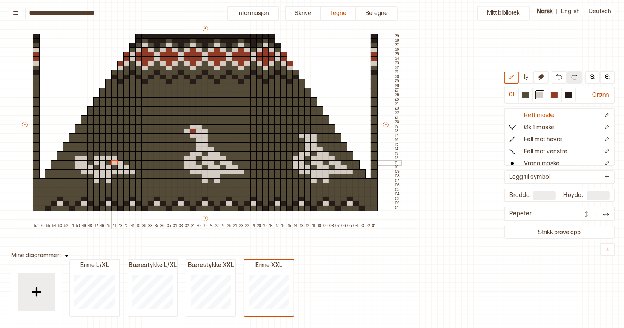
click at [114, 160] on div "+ + + + 57 56 55 54 53 52 51 50 49 48 47 46 45 44 43 42 41 40 39 38 37 36 35 34…" at bounding box center [211, 127] width 380 height 204
drag, startPoint x: 83, startPoint y: 154, endPoint x: 89, endPoint y: 155, distance: 5.7
click at [89, 155] on div "+ + + + 57 56 55 54 53 52 51 50 49 48 47 46 45 44 43 42 41 40 39 38 37 36 35 34…" at bounding box center [211, 127] width 380 height 204
click at [105, 154] on div "+ + + + 57 56 55 54 53 52 51 50 49 48 47 46 45 44 43 42 41 40 39 38 37 36 35 34…" at bounding box center [211, 127] width 380 height 204
drag, startPoint x: 90, startPoint y: 149, endPoint x: 102, endPoint y: 149, distance: 11.7
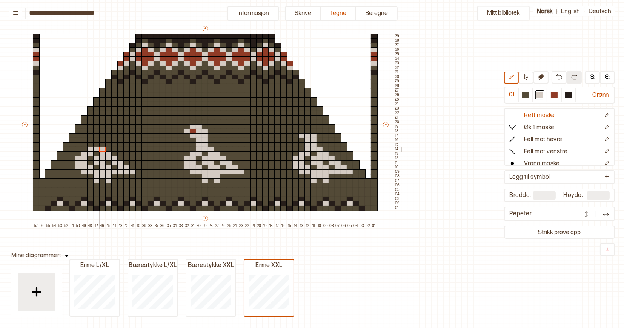
click at [102, 149] on div "+ + + + 57 56 55 54 53 52 51 50 49 48 47 46 45 44 43 42 41 40 39 38 37 36 35 34…" at bounding box center [211, 127] width 380 height 204
click at [94, 144] on div "+ + + + 57 56 55 54 53 52 51 50 49 48 47 46 45 44 43 42 41 40 39 38 37 36 35 34…" at bounding box center [211, 127] width 380 height 204
click at [95, 139] on div "+ + + + 57 56 55 54 53 52 51 50 49 48 47 46 45 44 43 42 41 40 39 38 37 36 35 34…" at bounding box center [211, 127] width 380 height 204
click at [93, 135] on div "+ + + + 57 56 55 54 53 52 51 50 49 48 47 46 45 44 43 42 41 40 39 38 37 36 35 34…" at bounding box center [211, 127] width 380 height 204
drag, startPoint x: 85, startPoint y: 136, endPoint x: 90, endPoint y: 135, distance: 5.1
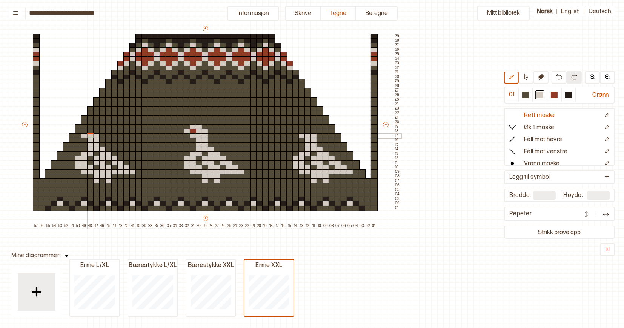
click at [90, 135] on div "+ + + + 57 56 55 54 53 52 51 50 49 48 47 46 45 44 43 42 41 40 39 38 37 36 35 34…" at bounding box center [211, 127] width 380 height 204
click at [115, 177] on div at bounding box center [114, 176] width 7 height 5
click at [527, 95] on div at bounding box center [525, 95] width 7 height 7
drag, startPoint x: 96, startPoint y: 175, endPoint x: 110, endPoint y: 181, distance: 14.9
click at [110, 181] on div "+ + + + 57 56 55 54 53 52 51 50 49 48 47 46 45 44 43 42 41 40 39 38 37 36 35 34…" at bounding box center [211, 127] width 380 height 204
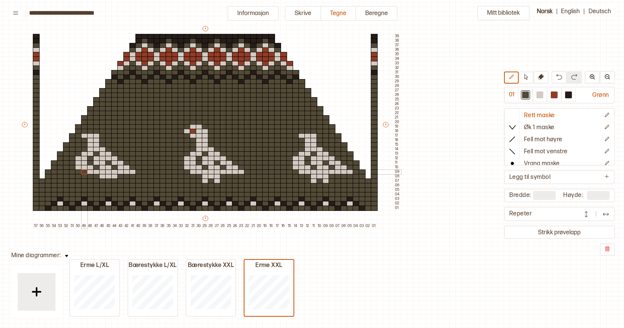
click at [84, 172] on div at bounding box center [84, 172] width 7 height 5
drag, startPoint x: 78, startPoint y: 167, endPoint x: 98, endPoint y: 145, distance: 29.9
click at [98, 145] on div "+ + + + 57 56 55 54 53 52 51 50 49 48 47 46 45 44 43 42 41 40 39 38 37 36 35 34…" at bounding box center [211, 127] width 380 height 204
drag, startPoint x: 95, startPoint y: 135, endPoint x: 90, endPoint y: 136, distance: 5.0
click at [90, 136] on div "+ + + + 57 56 55 54 53 52 51 50 49 48 47 46 45 44 43 42 41 40 39 38 37 36 35 34…" at bounding box center [211, 127] width 380 height 204
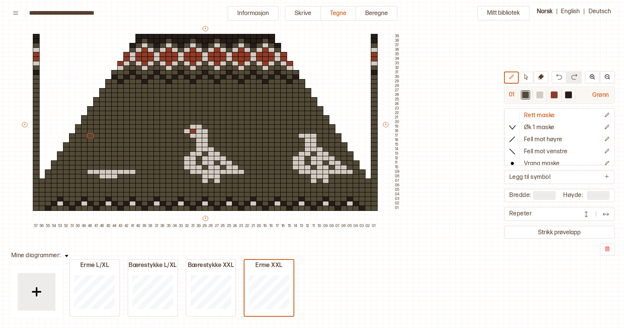
click at [538, 92] on div at bounding box center [539, 95] width 7 height 7
click at [102, 179] on div at bounding box center [102, 181] width 7 height 5
click at [114, 181] on div at bounding box center [114, 181] width 7 height 5
drag, startPoint x: 85, startPoint y: 166, endPoint x: 94, endPoint y: 167, distance: 9.4
click at [94, 167] on div "+ + + + 57 56 55 54 53 52 51 50 49 48 47 46 45 44 43 42 41 40 39 38 37 36 35 34…" at bounding box center [211, 127] width 380 height 204
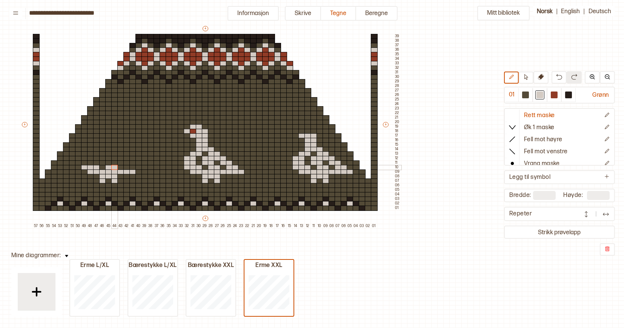
drag, startPoint x: 107, startPoint y: 166, endPoint x: 112, endPoint y: 167, distance: 5.7
click at [112, 167] on div "+ + + + 57 56 55 54 53 52 51 50 49 48 47 46 45 44 43 42 41 40 39 38 37 36 35 34…" at bounding box center [211, 127] width 380 height 204
drag, startPoint x: 125, startPoint y: 165, endPoint x: 130, endPoint y: 165, distance: 4.5
click at [130, 165] on div "+ + + + 57 56 55 54 53 52 51 50 49 48 47 46 45 44 43 42 41 40 39 38 37 36 35 34…" at bounding box center [211, 127] width 380 height 204
click at [137, 171] on div at bounding box center [138, 172] width 7 height 5
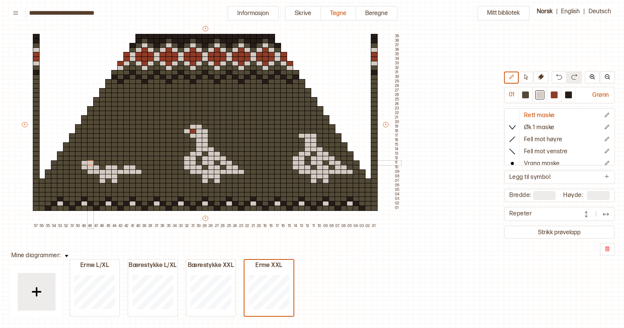
drag, startPoint x: 84, startPoint y: 164, endPoint x: 89, endPoint y: 164, distance: 4.9
click at [89, 164] on div "+ + + + 57 56 55 54 53 52 51 50 49 48 47 46 45 44 43 42 41 40 39 38 37 36 35 34…" at bounding box center [211, 127] width 380 height 204
click at [106, 163] on div "+ + + + 57 56 55 54 53 52 51 50 49 48 47 46 45 44 43 42 41 40 39 38 37 36 35 34…" at bounding box center [211, 127] width 380 height 204
drag, startPoint x: 120, startPoint y: 163, endPoint x: 124, endPoint y: 163, distance: 4.1
click at [124, 163] on div "+ + + + 57 56 55 54 53 52 51 50 49 48 47 46 45 44 43 42 41 40 39 38 37 36 35 34…" at bounding box center [211, 127] width 380 height 204
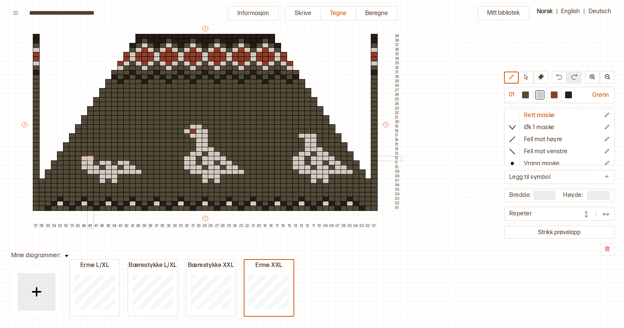
click at [88, 156] on div "+ + + + 57 56 55 54 53 52 51 50 49 48 47 46 45 44 43 42 41 40 39 38 37 36 35 34…" at bounding box center [211, 127] width 380 height 204
drag, startPoint x: 102, startPoint y: 158, endPoint x: 120, endPoint y: 158, distance: 17.3
click at [120, 158] on div "+ + + + 57 56 55 54 53 52 51 50 49 48 47 46 45 44 43 42 41 40 39 38 37 36 35 34…" at bounding box center [211, 127] width 380 height 204
click at [94, 153] on div "+ + + + 57 56 55 54 53 52 51 50 49 48 47 46 45 44 43 42 41 40 39 38 37 36 35 34…" at bounding box center [211, 127] width 380 height 204
click at [112, 154] on div "+ + + + 57 56 55 54 53 52 51 50 49 48 47 46 45 44 43 42 41 40 39 38 37 36 35 34…" at bounding box center [211, 127] width 380 height 204
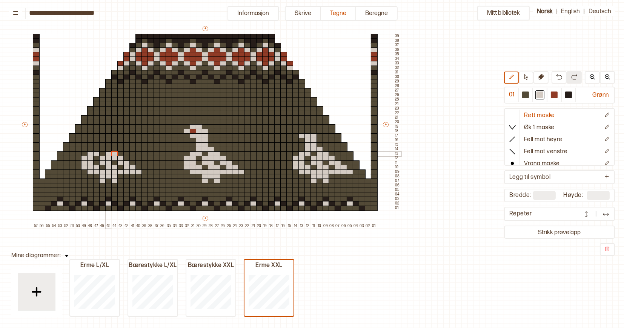
click at [109, 153] on div at bounding box center [108, 154] width 7 height 5
click at [114, 153] on div at bounding box center [114, 154] width 7 height 5
drag, startPoint x: 98, startPoint y: 149, endPoint x: 109, endPoint y: 149, distance: 11.7
click at [109, 149] on div "+ + + + 57 56 55 54 53 52 51 50 49 48 47 46 45 44 43 42 41 40 39 38 37 36 35 34…" at bounding box center [211, 127] width 380 height 204
click at [101, 144] on div "+ + + + 57 56 55 54 53 52 51 50 49 48 47 46 45 44 43 42 41 40 39 38 37 36 35 34…" at bounding box center [211, 127] width 380 height 204
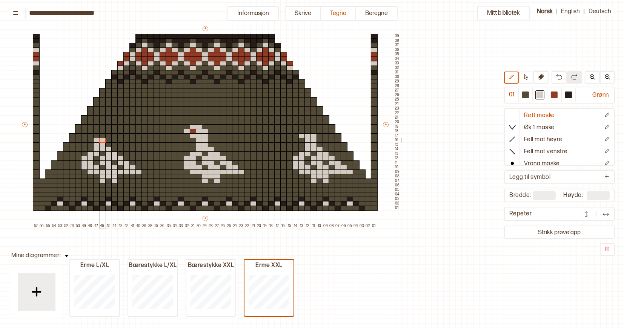
click at [100, 139] on div "+ + + + 57 56 55 54 53 52 51 50 49 48 47 46 45 44 43 42 41 40 39 38 37 36 35 34…" at bounding box center [211, 127] width 380 height 204
drag, startPoint x: 92, startPoint y: 135, endPoint x: 101, endPoint y: 136, distance: 9.1
click at [101, 136] on div "+ + + + 57 56 55 54 53 52 51 50 49 48 47 46 45 44 43 42 41 40 39 38 37 36 35 34…" at bounding box center [211, 127] width 380 height 204
click at [84, 129] on div at bounding box center [84, 131] width 7 height 5
click at [97, 130] on div at bounding box center [96, 131] width 7 height 5
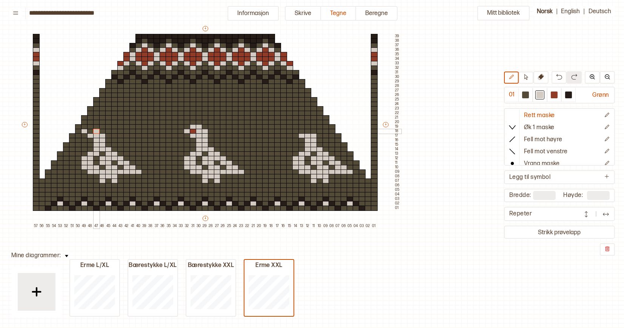
click at [100, 130] on div at bounding box center [102, 131] width 7 height 5
drag, startPoint x: 91, startPoint y: 127, endPoint x: 100, endPoint y: 127, distance: 9.0
click at [100, 127] on div "+ + + + 57 56 55 54 53 52 51 50 49 48 47 46 45 44 43 42 41 40 39 38 37 36 35 34…" at bounding box center [211, 127] width 380 height 204
click at [308, 178] on div at bounding box center [307, 176] width 7 height 5
click at [529, 98] on div at bounding box center [525, 95] width 7 height 7
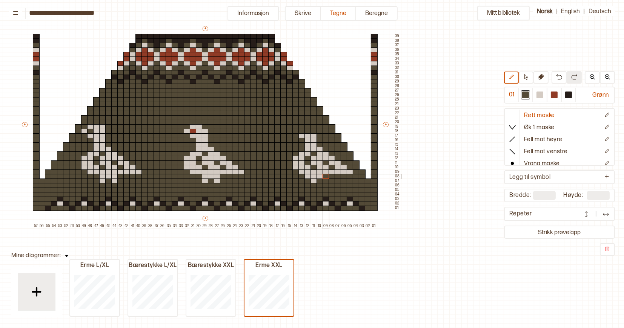
drag, startPoint x: 326, startPoint y: 180, endPoint x: 326, endPoint y: 175, distance: 4.9
click at [326, 175] on div "+ + + + 57 56 55 54 53 52 51 50 49 48 47 46 45 44 43 42 41 40 39 38 37 36 35 34…" at bounding box center [211, 127] width 380 height 204
click at [314, 181] on div at bounding box center [313, 181] width 7 height 5
click at [349, 172] on div at bounding box center [349, 172] width 7 height 5
drag, startPoint x: 343, startPoint y: 167, endPoint x: 317, endPoint y: 150, distance: 31.0
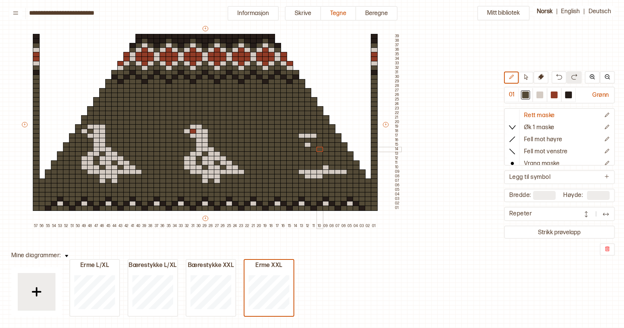
click at [317, 150] on div "+ + + + 57 56 55 54 53 52 51 50 49 48 47 46 45 44 43 42 41 40 39 38 37 36 35 34…" at bounding box center [211, 127] width 380 height 204
drag, startPoint x: 301, startPoint y: 136, endPoint x: 326, endPoint y: 167, distance: 39.4
click at [326, 167] on div "+ + + + 57 56 55 54 53 52 51 50 49 48 47 46 45 44 43 42 41 40 39 38 37 36 35 34…" at bounding box center [211, 127] width 380 height 204
click at [557, 97] on div at bounding box center [553, 95] width 7 height 7
click at [92, 132] on div at bounding box center [90, 131] width 7 height 5
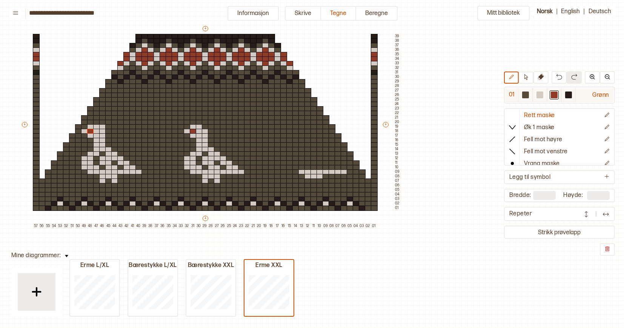
click at [539, 96] on div at bounding box center [539, 95] width 7 height 7
click at [309, 180] on div at bounding box center [307, 181] width 7 height 5
click at [319, 181] on div at bounding box center [319, 181] width 7 height 5
click at [297, 172] on div at bounding box center [295, 172] width 7 height 5
drag, startPoint x: 290, startPoint y: 167, endPoint x: 300, endPoint y: 169, distance: 10.2
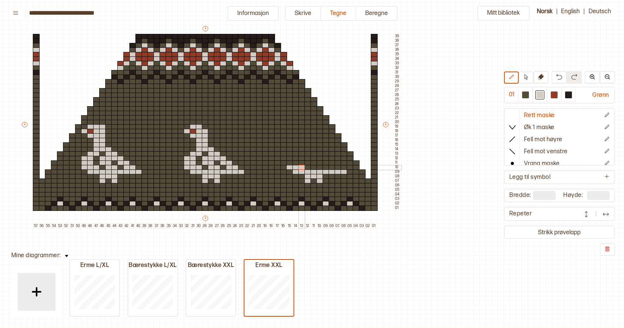
click at [300, 169] on div "+ + + + 57 56 55 54 53 52 51 50 49 48 47 46 45 44 43 42 41 40 39 38 37 36 35 34…" at bounding box center [211, 127] width 380 height 204
click at [316, 168] on div "+ + + + 57 56 55 54 53 52 51 50 49 48 47 46 45 44 43 42 41 40 39 38 37 36 35 34…" at bounding box center [211, 127] width 380 height 204
drag, startPoint x: 333, startPoint y: 167, endPoint x: 337, endPoint y: 169, distance: 4.7
click at [337, 169] on div "+ + + + 57 56 55 54 53 52 51 50 49 48 47 46 45 44 43 42 41 40 39 38 37 36 35 34…" at bounding box center [211, 127] width 380 height 204
drag, startPoint x: 288, startPoint y: 162, endPoint x: 293, endPoint y: 162, distance: 5.3
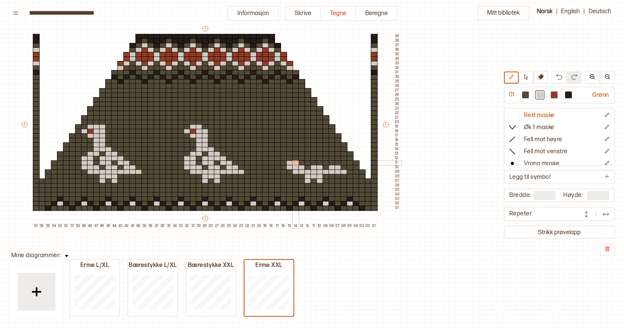
click at [293, 162] on div "+ + + + 57 56 55 54 53 52 51 50 49 48 47 46 45 44 43 42 41 40 39 38 37 36 35 34…" at bounding box center [211, 127] width 380 height 204
drag, startPoint x: 307, startPoint y: 162, endPoint x: 311, endPoint y: 162, distance: 4.1
click at [311, 162] on div "+ + + + 57 56 55 54 53 52 51 50 49 48 47 46 45 44 43 42 41 40 39 38 37 36 35 34…" at bounding box center [211, 127] width 380 height 204
click at [329, 162] on div "+ + + + 57 56 55 54 53 52 51 50 49 48 47 46 45 44 43 42 41 40 39 38 37 36 35 34…" at bounding box center [211, 127] width 380 height 204
click at [293, 157] on div "+ + + + 57 56 55 54 53 52 51 50 49 48 47 46 45 44 43 42 41 40 39 38 37 36 35 34…" at bounding box center [211, 127] width 380 height 204
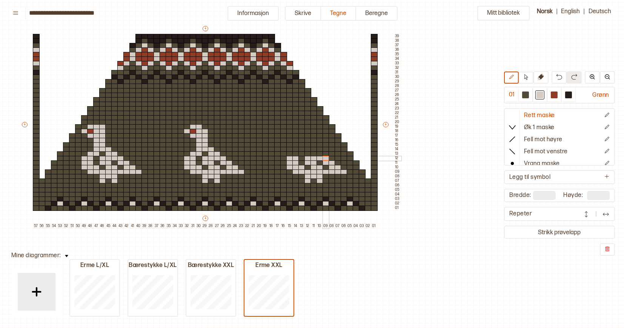
drag, startPoint x: 307, startPoint y: 159, endPoint x: 325, endPoint y: 159, distance: 18.1
click at [325, 159] on div "+ + + + 57 56 55 54 53 52 51 50 49 48 47 46 45 44 43 42 41 40 39 38 37 36 35 34…" at bounding box center [211, 127] width 380 height 204
click at [298, 154] on div "+ + + + 57 56 55 54 53 52 51 50 49 48 47 46 45 44 43 42 41 40 39 38 37 36 35 34…" at bounding box center [211, 127] width 380 height 204
drag, startPoint x: 314, startPoint y: 155, endPoint x: 320, endPoint y: 155, distance: 6.0
click at [320, 155] on div "+ + + + 57 56 55 54 53 52 51 50 49 48 47 46 45 44 43 42 41 40 39 38 37 36 35 34…" at bounding box center [211, 127] width 380 height 204
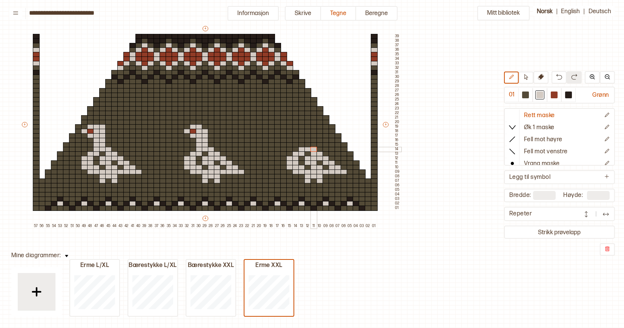
drag, startPoint x: 302, startPoint y: 150, endPoint x: 311, endPoint y: 150, distance: 8.7
click at [311, 150] on div "+ + + + 57 56 55 54 53 52 51 50 49 48 47 46 45 44 43 42 41 40 39 38 37 36 35 34…" at bounding box center [211, 127] width 380 height 204
click at [304, 145] on div "+ + + + 57 56 55 54 53 52 51 50 49 48 47 46 45 44 43 42 41 40 39 38 37 36 35 34…" at bounding box center [211, 127] width 380 height 204
drag, startPoint x: 301, startPoint y: 140, endPoint x: 305, endPoint y: 141, distance: 4.3
click at [305, 141] on div "+ + + + 57 56 55 54 53 52 51 50 49 48 47 46 45 44 43 42 41 40 39 38 37 36 35 34…" at bounding box center [211, 127] width 380 height 204
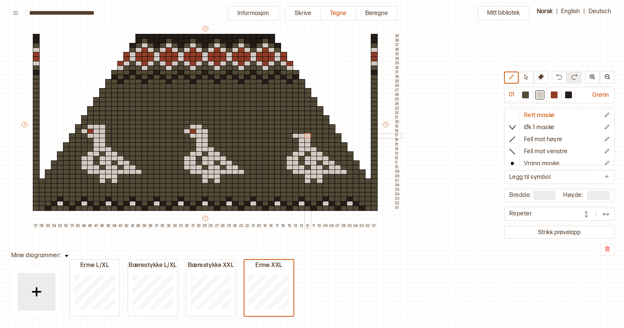
drag, startPoint x: 295, startPoint y: 135, endPoint x: 305, endPoint y: 136, distance: 9.5
click at [305, 136] on div "+ + + + 57 56 55 54 53 52 51 50 49 48 47 46 45 44 43 42 41 40 39 38 37 36 35 34…" at bounding box center [211, 127] width 380 height 204
click at [290, 132] on div at bounding box center [289, 131] width 7 height 5
click at [301, 132] on div at bounding box center [301, 131] width 7 height 5
click at [305, 132] on div at bounding box center [307, 131] width 7 height 5
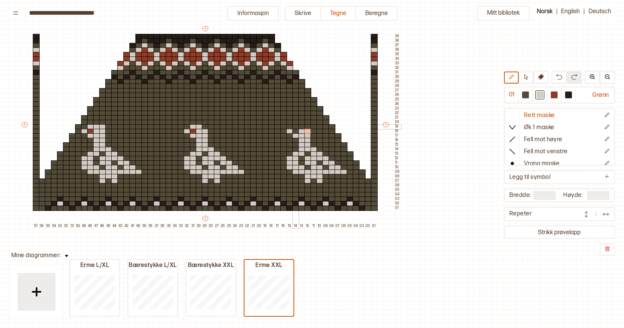
click at [295, 127] on div at bounding box center [295, 126] width 7 height 5
click at [300, 127] on div at bounding box center [301, 126] width 7 height 5
click at [554, 96] on div at bounding box center [553, 95] width 7 height 7
click at [295, 132] on div at bounding box center [295, 131] width 7 height 5
click at [543, 96] on div at bounding box center [539, 95] width 7 height 7
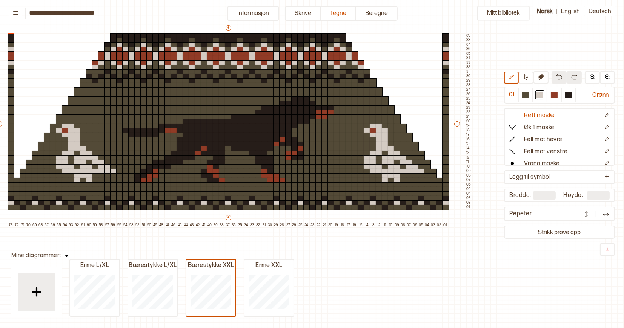
scroll to position [51, 83]
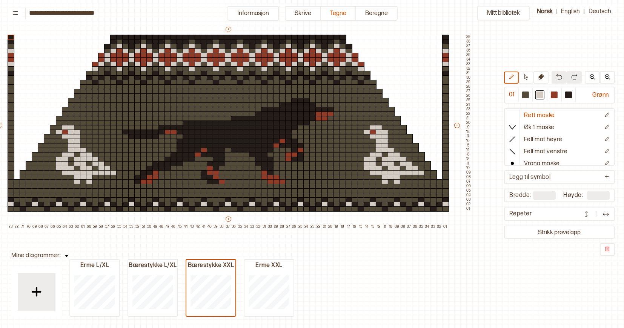
type input "**"
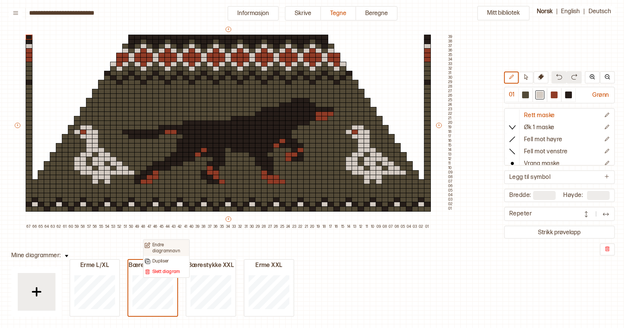
click at [164, 247] on p "Endre diagramnavn" at bounding box center [170, 248] width 36 height 12
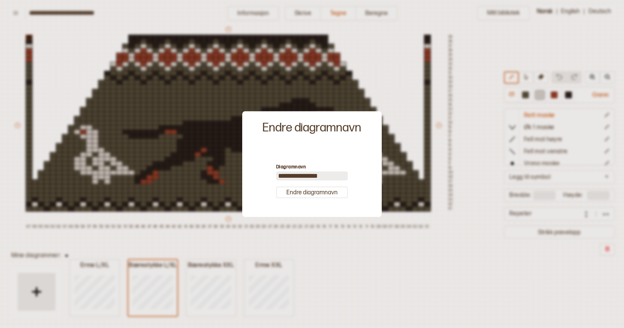
click at [327, 176] on input "**********" at bounding box center [312, 176] width 72 height 9
type input "**********"
click at [311, 193] on button "Endre diagramnavn" at bounding box center [312, 193] width 72 height 12
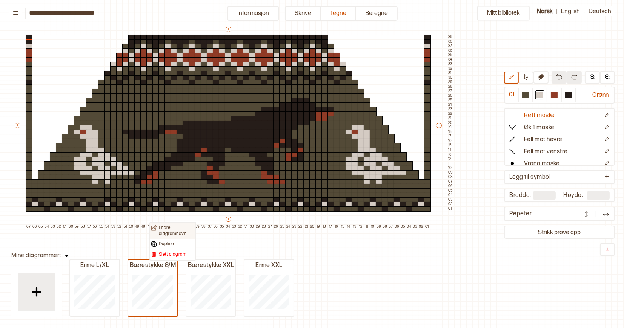
click at [171, 230] on p "Endre diagramnavn" at bounding box center [177, 231] width 36 height 12
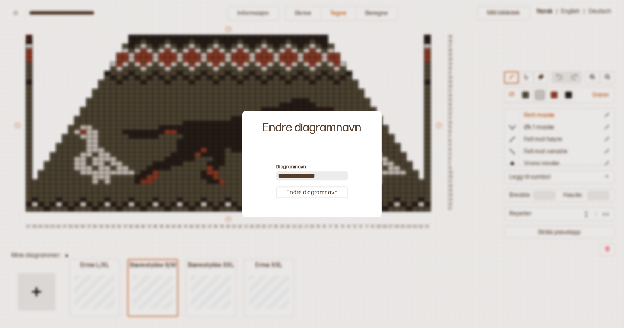
click at [328, 175] on input "**********" at bounding box center [312, 176] width 72 height 9
type input "**********"
click at [329, 193] on button "Endre diagramnavn" at bounding box center [312, 193] width 72 height 12
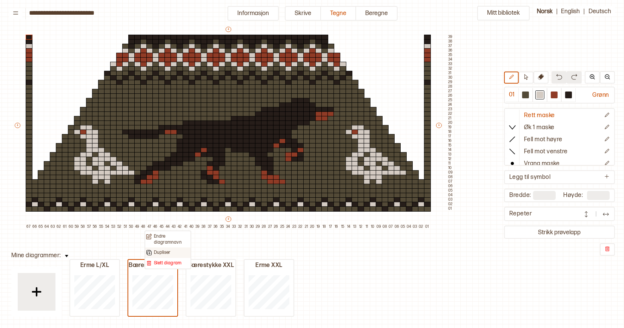
click at [162, 250] on p "Dupliser" at bounding box center [162, 253] width 17 height 6
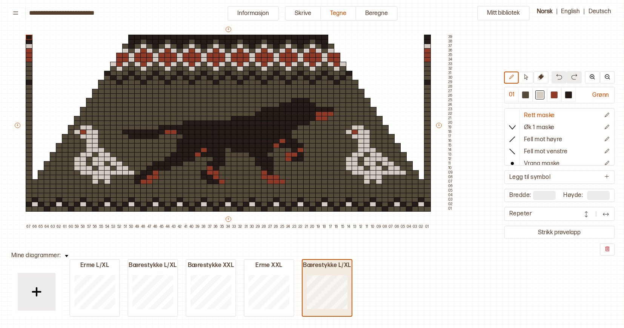
click at [327, 268] on div "Bærestykke L/XL" at bounding box center [326, 266] width 49 height 8
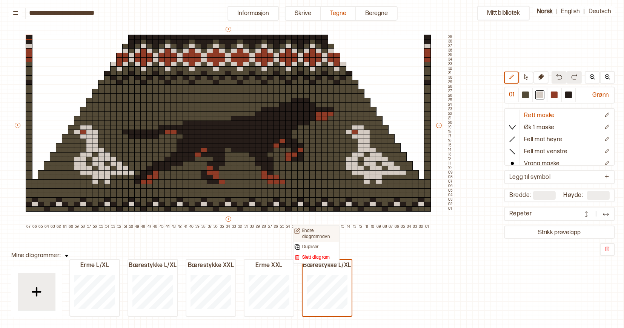
click at [313, 230] on p "Endre diagramnavn" at bounding box center [320, 234] width 36 height 12
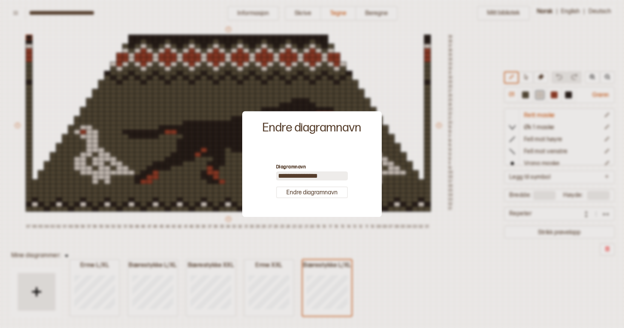
click at [324, 173] on input "**********" at bounding box center [312, 176] width 72 height 9
type input "**********"
click at [315, 192] on button "Endre diagramnavn" at bounding box center [312, 193] width 72 height 12
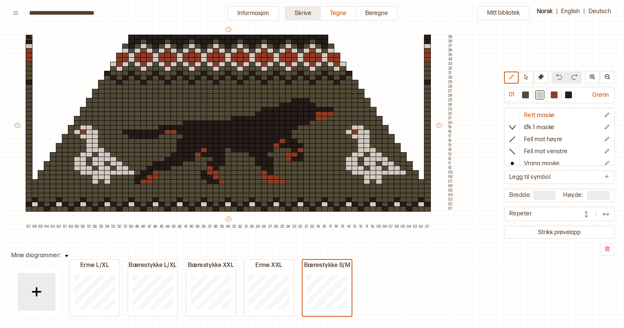
click at [302, 11] on button "Skrive" at bounding box center [303, 13] width 36 height 15
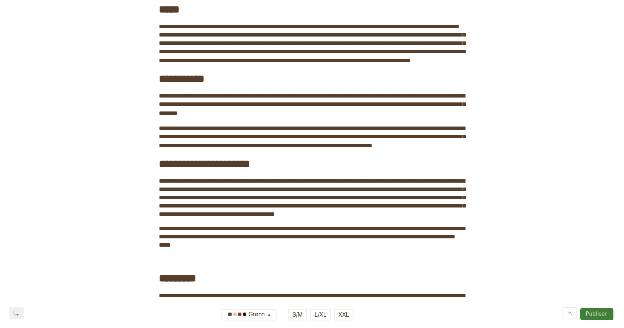
scroll to position [368, 0]
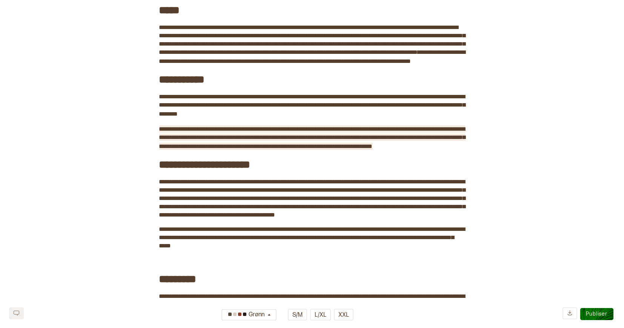
click at [245, 149] on span "**********" at bounding box center [312, 137] width 306 height 23
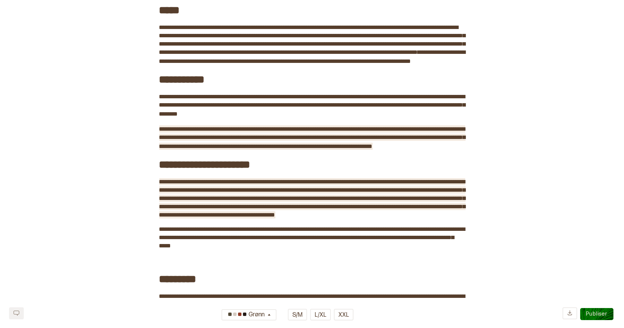
click at [322, 202] on span "**********" at bounding box center [312, 198] width 306 height 39
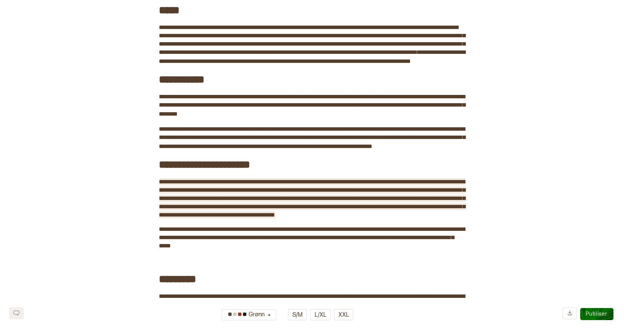
click at [207, 194] on span "**********" at bounding box center [312, 198] width 306 height 39
click at [372, 152] on span "﻿" at bounding box center [399, 147] width 54 height 10
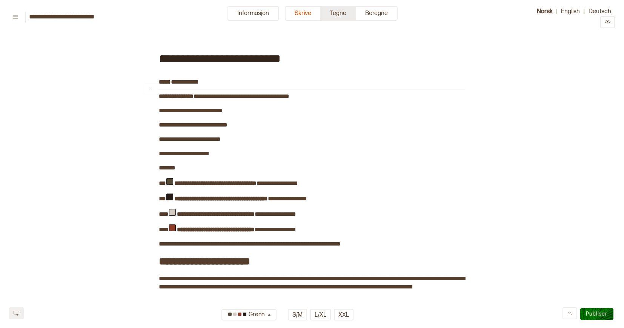
scroll to position [0, 0]
click at [333, 13] on button "Tegne" at bounding box center [338, 13] width 35 height 15
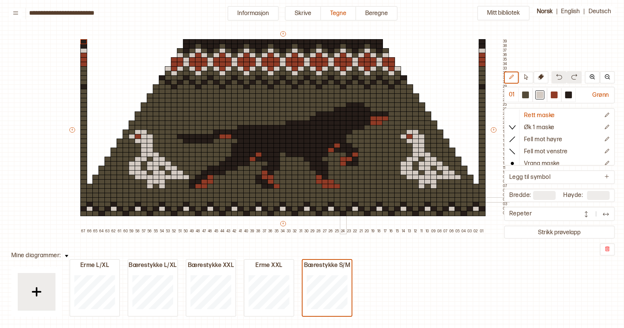
scroll to position [45, 28]
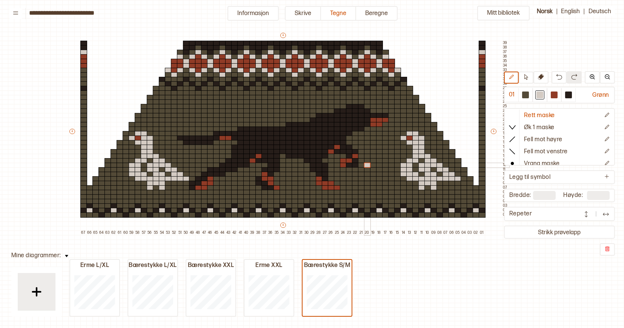
click at [368, 166] on div at bounding box center [367, 165] width 7 height 5
click at [367, 172] on div at bounding box center [367, 174] width 7 height 5
click at [367, 169] on div at bounding box center [367, 169] width 7 height 5
click at [374, 179] on div at bounding box center [373, 178] width 7 height 5
click at [379, 179] on div at bounding box center [379, 178] width 7 height 5
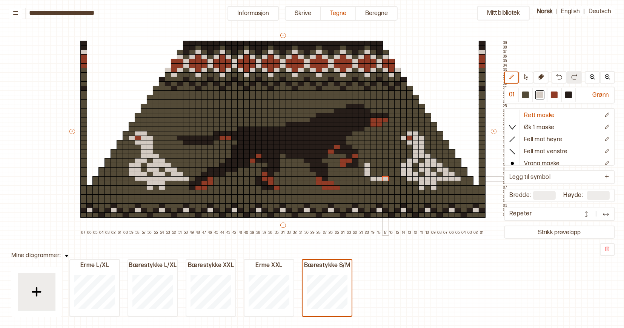
click at [385, 179] on div at bounding box center [385, 178] width 7 height 5
click at [391, 179] on div at bounding box center [391, 178] width 7 height 5
click at [526, 96] on div at bounding box center [525, 95] width 7 height 7
drag, startPoint x: 398, startPoint y: 138, endPoint x: 433, endPoint y: 177, distance: 52.3
click at [433, 177] on div "+ + + + 67 66 65 64 63 62 61 60 59 58 57 56 55 54 53 52 51 50 49 48 47 46 45 44…" at bounding box center [288, 134] width 440 height 204
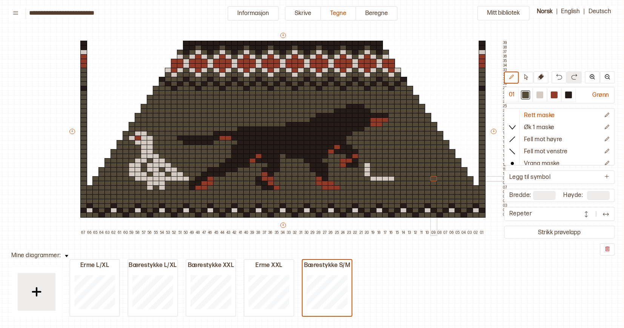
click at [543, 95] on div at bounding box center [539, 95] width 7 height 7
click at [397, 178] on div at bounding box center [397, 178] width 7 height 5
click at [401, 178] on div at bounding box center [403, 178] width 7 height 5
click at [408, 177] on div at bounding box center [409, 178] width 7 height 5
click at [414, 179] on div at bounding box center [415, 178] width 7 height 5
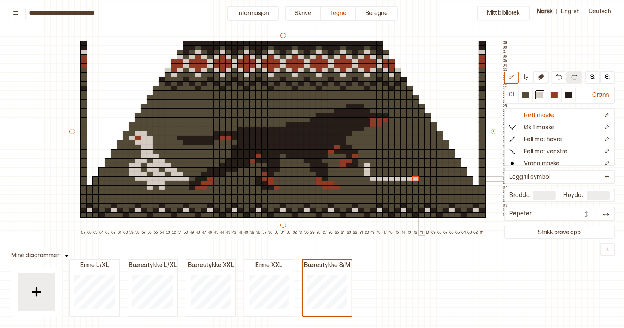
click at [419, 179] on div at bounding box center [421, 178] width 7 height 5
drag, startPoint x: 386, startPoint y: 182, endPoint x: 395, endPoint y: 182, distance: 9.1
click at [395, 182] on div "+ + + + 67 66 65 64 63 62 61 60 59 58 57 56 55 54 53 52 51 50 49 48 47 46 45 44…" at bounding box center [288, 134] width 440 height 204
click at [386, 188] on div at bounding box center [385, 187] width 7 height 5
click at [397, 188] on div at bounding box center [397, 187] width 7 height 5
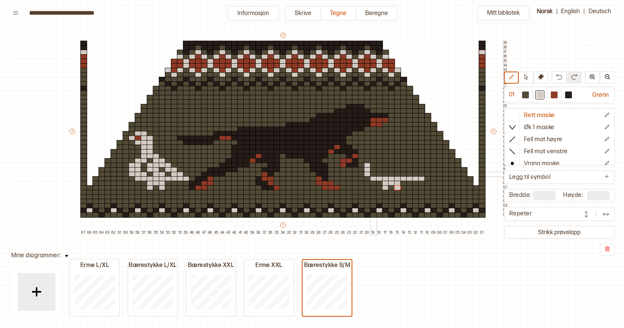
click at [373, 174] on div at bounding box center [373, 174] width 7 height 5
click at [377, 174] on div at bounding box center [379, 174] width 7 height 5
click at [396, 175] on div "+ + + + 67 66 65 64 63 62 61 60 59 58 57 56 55 54 53 52 51 50 49 48 47 46 45 44…" at bounding box center [288, 134] width 440 height 204
drag, startPoint x: 410, startPoint y: 175, endPoint x: 414, endPoint y: 175, distance: 4.1
click at [414, 175] on div "+ + + + 67 66 65 64 63 62 61 60 59 58 57 56 55 54 53 52 51 50 49 48 47 46 45 44…" at bounding box center [288, 134] width 440 height 204
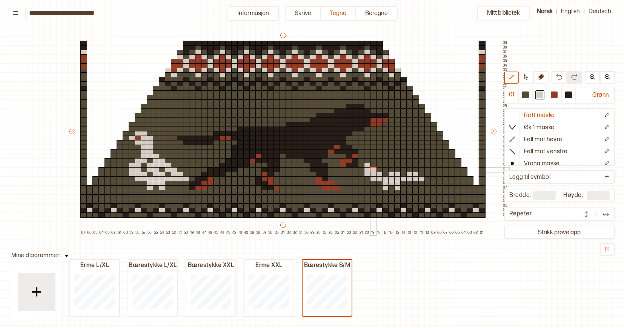
click at [373, 170] on div at bounding box center [373, 169] width 7 height 5
click at [388, 170] on div "+ + + + 67 66 65 64 63 62 61 60 59 58 57 56 55 54 53 52 51 50 49 48 47 46 45 44…" at bounding box center [288, 134] width 440 height 204
click at [406, 169] on div "+ + + + 67 66 65 64 63 62 61 60 59 58 57 56 55 54 53 52 51 50 49 48 47 46 45 44…" at bounding box center [288, 134] width 440 height 204
click at [372, 167] on div at bounding box center [373, 165] width 7 height 5
drag, startPoint x: 386, startPoint y: 166, endPoint x: 401, endPoint y: 167, distance: 15.1
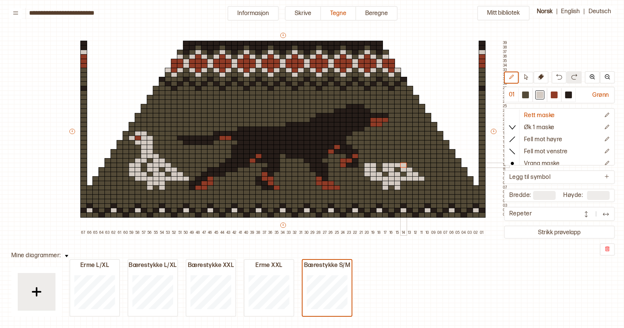
click at [401, 167] on div "+ + + + 67 66 65 64 63 62 61 60 59 58 57 56 55 54 53 52 51 50 49 48 47 46 45 44…" at bounding box center [288, 134] width 440 height 204
drag, startPoint x: 372, startPoint y: 160, endPoint x: 378, endPoint y: 161, distance: 5.3
click at [378, 161] on div "+ + + + 67 66 65 64 63 62 61 60 59 58 57 56 55 54 53 52 51 50 49 48 47 46 45 44…" at bounding box center [288, 134] width 440 height 204
click at [395, 160] on div "+ + + + 67 66 65 64 63 62 61 60 59 58 57 56 55 54 53 52 51 50 49 48 47 46 45 44…" at bounding box center [288, 134] width 440 height 204
drag, startPoint x: 378, startPoint y: 156, endPoint x: 391, endPoint y: 156, distance: 12.8
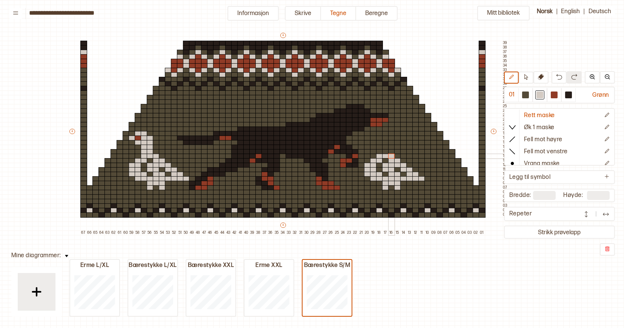
click at [391, 156] on div "+ + + + 67 66 65 64 63 62 61 60 59 58 57 56 55 54 53 52 51 50 49 48 47 46 45 44…" at bounding box center [288, 134] width 440 height 204
click at [383, 152] on div "+ + + + 67 66 65 64 63 62 61 60 59 58 57 56 55 54 53 52 51 50 49 48 47 46 45 44…" at bounding box center [288, 134] width 440 height 204
click at [382, 147] on div "+ + + + 67 66 65 64 63 62 61 60 59 58 57 56 55 54 53 52 51 50 49 48 47 46 45 44…" at bounding box center [288, 134] width 440 height 204
drag, startPoint x: 372, startPoint y: 143, endPoint x: 382, endPoint y: 143, distance: 9.8
click at [382, 143] on div "+ + + + 67 66 65 64 63 62 61 60 59 58 57 56 55 54 53 52 51 50 49 48 47 46 45 44…" at bounding box center [288, 134] width 440 height 204
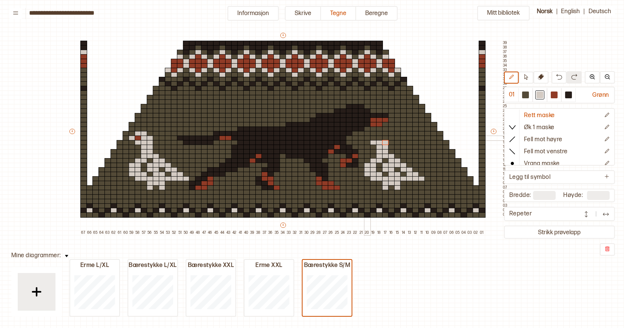
click at [368, 137] on div at bounding box center [367, 138] width 7 height 5
click at [383, 139] on div "+ + + + 67 66 65 64 63 62 61 60 59 58 57 56 55 54 53 52 51 50 49 48 47 46 45 44…" at bounding box center [288, 134] width 440 height 204
click at [372, 134] on div at bounding box center [373, 133] width 7 height 5
click at [378, 133] on div at bounding box center [379, 133] width 7 height 5
click at [557, 97] on div at bounding box center [553, 95] width 7 height 7
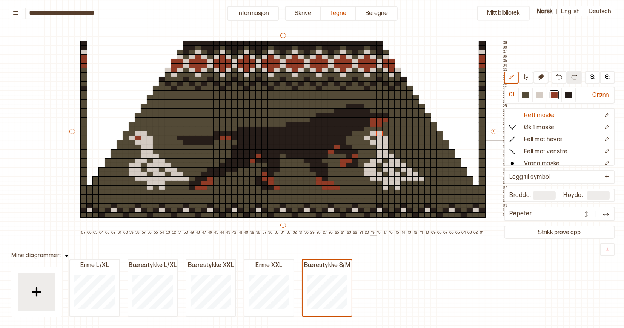
click at [373, 138] on div at bounding box center [373, 138] width 7 height 5
click at [541, 97] on div at bounding box center [539, 95] width 7 height 7
click at [492, 132] on button "+" at bounding box center [493, 131] width 6 height 5
click at [493, 132] on button "+" at bounding box center [493, 131] width 6 height 5
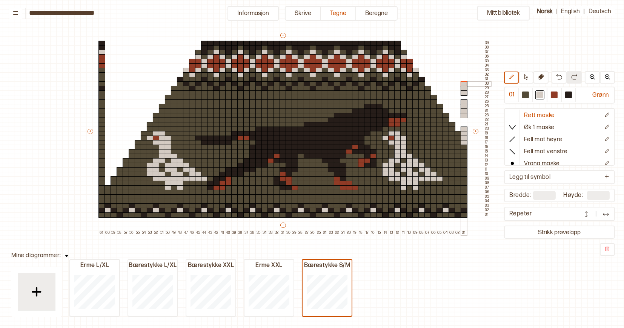
drag, startPoint x: 463, startPoint y: 140, endPoint x: 463, endPoint y: 83, distance: 57.7
click at [463, 83] on div "+ + + + 61 60 59 58 57 56 55 54 53 52 51 50 49 48 47 46 45 44 43 42 41 40 39 38…" at bounding box center [288, 134] width 404 height 204
click at [524, 95] on div at bounding box center [525, 95] width 7 height 7
drag, startPoint x: 463, startPoint y: 146, endPoint x: 463, endPoint y: 139, distance: 7.5
click at [463, 139] on div "+ + + + 61 60 59 58 57 56 55 54 53 52 51 50 49 48 47 46 45 44 43 42 41 40 39 38…" at bounding box center [288, 134] width 404 height 204
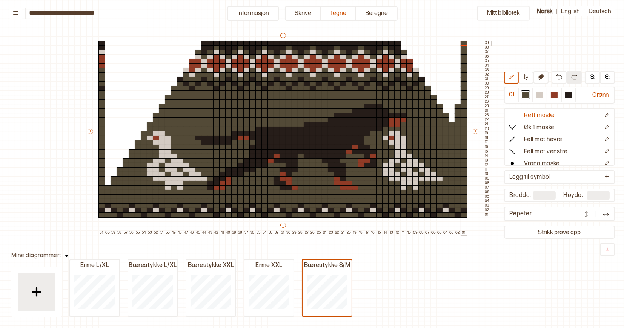
drag, startPoint x: 464, startPoint y: 80, endPoint x: 463, endPoint y: 44, distance: 35.4
click at [463, 44] on div "+ + + + 61 60 59 58 57 56 55 54 53 52 51 50 49 48 47 46 45 44 43 42 41 40 39 38…" at bounding box center [288, 134] width 404 height 204
click at [542, 78] on icon at bounding box center [541, 77] width 6 height 6
drag, startPoint x: 456, startPoint y: 183, endPoint x: 454, endPoint y: 129, distance: 54.3
click at [454, 129] on div "+ + + + 61 60 59 58 57 56 55 54 53 52 51 50 49 48 47 46 45 44 43 42 41 40 39 38…" at bounding box center [288, 134] width 404 height 204
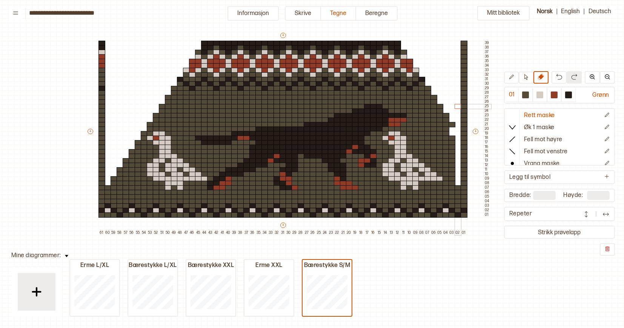
drag, startPoint x: 457, startPoint y: 124, endPoint x: 457, endPoint y: 107, distance: 17.0
click at [457, 107] on div "+ + + + 61 60 59 58 57 56 55 54 53 52 51 50 49 48 47 46 45 44 43 42 41 40 39 38…" at bounding box center [288, 134] width 404 height 204
drag, startPoint x: 451, startPoint y: 174, endPoint x: 451, endPoint y: 150, distance: 23.4
click at [451, 152] on div "+ + + + 61 60 59 58 57 56 55 54 53 52 51 50 49 48 47 46 45 44 43 42 41 40 39 38…" at bounding box center [288, 134] width 404 height 204
drag, startPoint x: 453, startPoint y: 124, endPoint x: 451, endPoint y: 139, distance: 15.2
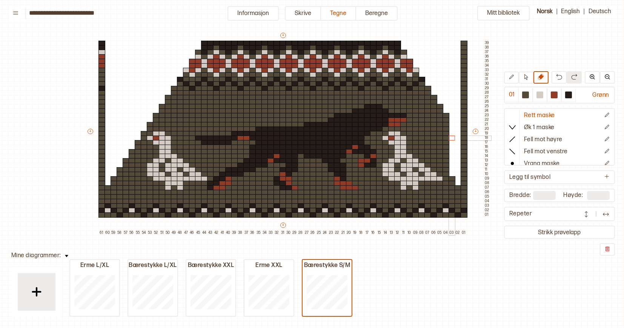
click at [451, 138] on div "+ + + + 61 60 59 58 57 56 55 54 53 52 51 50 49 48 47 46 45 44 43 42 41 40 39 38…" at bounding box center [288, 134] width 404 height 204
drag, startPoint x: 446, startPoint y: 164, endPoint x: 447, endPoint y: 114, distance: 49.8
click at [447, 114] on div "+ + + + 61 60 59 58 57 56 55 54 53 52 51 50 49 48 47 46 45 44 43 42 41 40 39 38…" at bounding box center [288, 134] width 404 height 204
drag, startPoint x: 439, startPoint y: 158, endPoint x: 439, endPoint y: 150, distance: 8.3
click at [439, 150] on div "+ + + + 61 60 59 58 57 56 55 54 53 52 51 50 49 48 47 46 45 44 43 42 41 40 39 38…" at bounding box center [288, 134] width 404 height 204
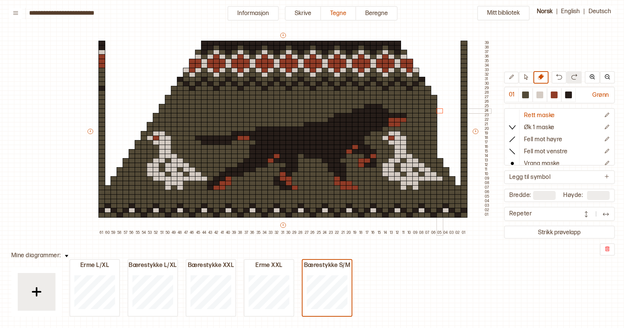
drag, startPoint x: 439, startPoint y: 155, endPoint x: 438, endPoint y: 109, distance: 46.8
click at [438, 109] on div "+ + + + 61 60 59 58 57 56 55 54 53 52 51 50 49 48 47 46 45 44 43 42 41 40 39 38…" at bounding box center [288, 134] width 404 height 204
click at [434, 150] on div at bounding box center [433, 151] width 7 height 5
drag, startPoint x: 432, startPoint y: 147, endPoint x: 434, endPoint y: 96, distance: 51.3
click at [434, 96] on div "+ + + + 61 60 59 58 57 56 55 54 53 52 51 50 49 48 47 46 45 44 43 42 41 40 39 38…" at bounding box center [288, 134] width 404 height 204
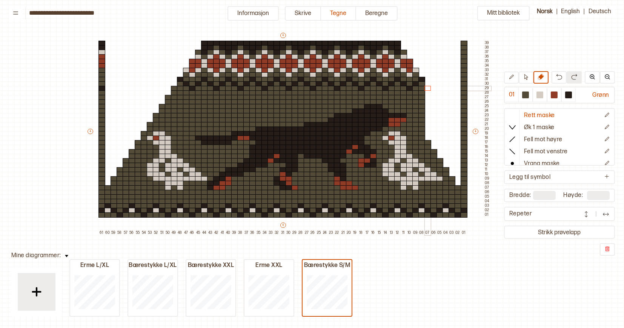
drag, startPoint x: 428, startPoint y: 137, endPoint x: 428, endPoint y: 88, distance: 49.0
click at [428, 88] on div "+ + + + 61 60 59 58 57 56 55 54 53 52 51 50 49 48 47 46 45 44 43 42 41 40 39 38…" at bounding box center [288, 134] width 404 height 204
drag, startPoint x: 423, startPoint y: 128, endPoint x: 423, endPoint y: 79, distance: 49.0
click at [423, 79] on div "+ + + + 61 60 59 58 57 56 55 54 53 52 51 50 49 48 47 46 45 44 43 42 41 40 39 38…" at bounding box center [288, 134] width 404 height 204
drag, startPoint x: 416, startPoint y: 120, endPoint x: 418, endPoint y: 67, distance: 52.0
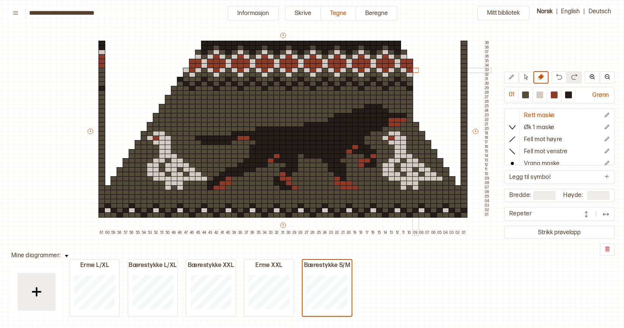
click at [418, 67] on div "+ + + + 61 60 59 58 57 56 55 54 53 52 51 50 49 48 47 46 45 44 43 42 41 40 39 38…" at bounding box center [288, 134] width 404 height 204
drag, startPoint x: 410, startPoint y: 110, endPoint x: 411, endPoint y: 61, distance: 48.3
click at [411, 61] on div "+ + + + 61 60 59 58 57 56 55 54 53 52 51 50 49 48 47 46 45 44 43 42 41 40 39 38…" at bounding box center [288, 134] width 404 height 204
drag, startPoint x: 404, startPoint y: 101, endPoint x: 404, endPoint y: 49, distance: 52.0
click at [404, 49] on div "+ + + + 61 60 59 58 57 56 55 54 53 52 51 50 49 48 47 46 45 44 43 42 41 40 39 38…" at bounding box center [288, 134] width 404 height 204
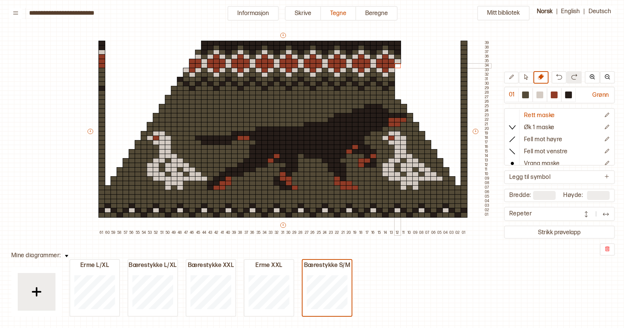
drag, startPoint x: 397, startPoint y: 97, endPoint x: 400, endPoint y: 59, distance: 37.9
click at [400, 59] on div "+ + + + 61 60 59 58 57 56 55 54 53 52 51 50 49 48 47 46 45 44 43 42 41 40 39 38…" at bounding box center [288, 134] width 404 height 204
drag, startPoint x: 397, startPoint y: 97, endPoint x: 396, endPoint y: 76, distance: 20.8
click at [396, 76] on div "+ + + + 61 60 59 58 57 56 55 54 53 52 51 50 49 48 47 46 45 44 43 42 41 40 39 38…" at bounding box center [288, 134] width 404 height 204
drag, startPoint x: 398, startPoint y: 94, endPoint x: 398, endPoint y: 46, distance: 48.3
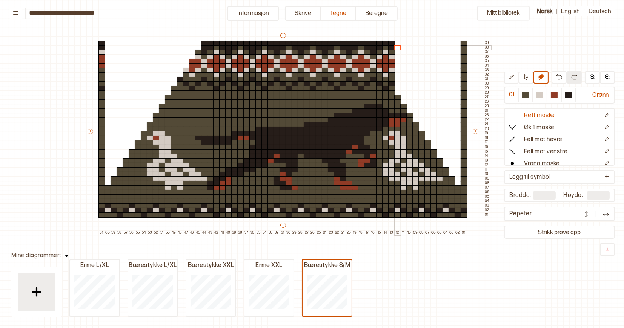
click at [398, 46] on div "+ + + + 61 60 59 58 57 56 55 54 53 52 51 50 49 48 47 46 45 44 43 42 41 40 39 38…" at bounding box center [288, 134] width 404 height 204
drag, startPoint x: 392, startPoint y: 77, endPoint x: 393, endPoint y: 48, distance: 29.0
click at [393, 48] on div "+ + + + 61 60 59 58 57 56 55 54 53 52 51 50 49 48 47 46 45 44 43 42 41 40 39 38…" at bounding box center [288, 134] width 404 height 204
click at [391, 83] on div at bounding box center [391, 83] width 7 height 5
click at [392, 42] on div at bounding box center [391, 43] width 7 height 5
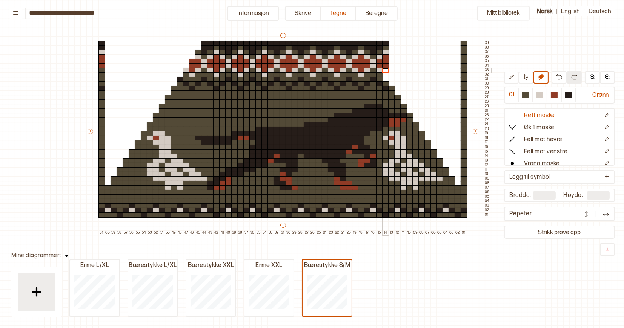
drag, startPoint x: 385, startPoint y: 79, endPoint x: 385, endPoint y: 70, distance: 8.3
click at [385, 70] on div "+ + + + 61 60 59 58 57 56 55 54 53 52 51 50 49 48 47 46 45 44 43 42 41 40 39 38…" at bounding box center [288, 134] width 404 height 204
drag, startPoint x: 386, startPoint y: 72, endPoint x: 385, endPoint y: 43, distance: 29.0
click at [385, 43] on div "+ + + + 61 60 59 58 57 56 55 54 53 52 51 50 49 48 47 46 45 44 43 42 41 40 39 38…" at bounding box center [288, 134] width 404 height 204
drag, startPoint x: 380, startPoint y: 69, endPoint x: 380, endPoint y: 57, distance: 12.1
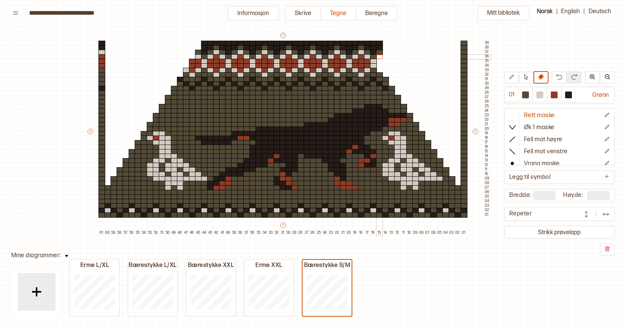
click at [380, 57] on div "+ + + + 61 60 59 58 57 56 55 54 53 52 51 50 49 48 47 46 45 44 43 42 41 40 39 38…" at bounding box center [288, 134] width 404 height 204
drag, startPoint x: 380, startPoint y: 66, endPoint x: 380, endPoint y: 43, distance: 22.6
click at [380, 43] on div "+ + + + 61 60 59 58 57 56 55 54 53 52 51 50 49 48 47 46 45 44 43 42 41 40 39 38…" at bounding box center [288, 134] width 404 height 204
drag, startPoint x: 374, startPoint y: 56, endPoint x: 373, endPoint y: 44, distance: 12.1
click at [373, 44] on div "+ + + + 61 60 59 58 57 56 55 54 53 52 51 50 49 48 47 46 45 44 43 42 41 40 39 38…" at bounding box center [288, 134] width 404 height 204
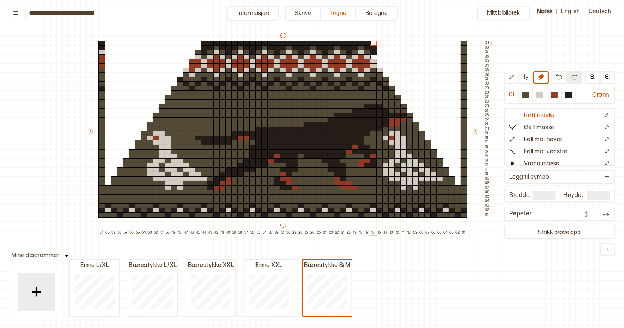
click at [373, 44] on div at bounding box center [373, 43] width 7 height 5
click at [374, 47] on div at bounding box center [373, 47] width 7 height 5
click at [375, 55] on div "+ + + + 61 60 59 58 57 56 55 54 53 52 51 50 49 48 47 46 45 44 43 42 41 40 39 38…" at bounding box center [288, 134] width 404 height 204
click at [368, 48] on div at bounding box center [367, 47] width 7 height 5
click at [368, 46] on div "+ + + + 61 60 59 58 57 56 55 54 53 52 51 50 49 48 47 46 45 44 43 42 41 40 39 38…" at bounding box center [288, 134] width 404 height 204
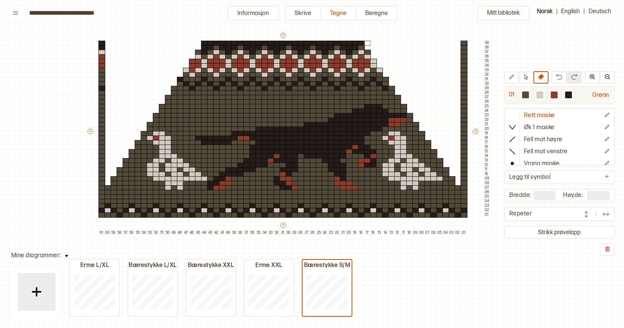
click at [570, 96] on div at bounding box center [568, 95] width 7 height 7
click at [464, 43] on div at bounding box center [463, 43] width 7 height 5
click at [464, 47] on div at bounding box center [463, 47] width 7 height 5
click at [541, 78] on icon at bounding box center [541, 77] width 6 height 6
drag, startPoint x: 102, startPoint y: 211, endPoint x: 105, endPoint y: 204, distance: 7.9
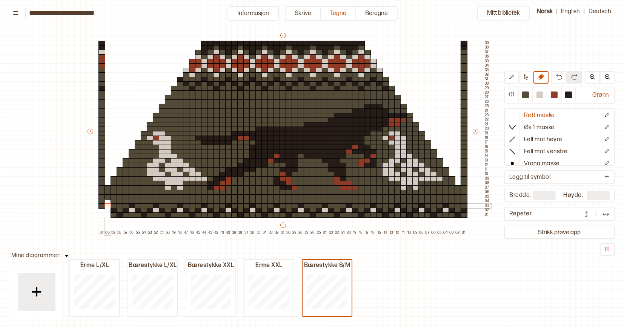
click at [105, 204] on div "+ + + + 61 60 59 58 57 56 55 54 53 52 51 50 49 48 47 46 45 44 43 42 41 40 39 38…" at bounding box center [288, 134] width 404 height 204
click at [526, 95] on div at bounding box center [525, 95] width 7 height 7
drag, startPoint x: 102, startPoint y: 205, endPoint x: 193, endPoint y: 208, distance: 90.5
click at [193, 208] on div "+ + + + 61 60 59 58 57 56 55 54 53 52 51 50 49 48 47 46 45 44 43 42 41 40 39 38…" at bounding box center [288, 134] width 404 height 204
drag, startPoint x: 314, startPoint y: 206, endPoint x: 345, endPoint y: 207, distance: 30.9
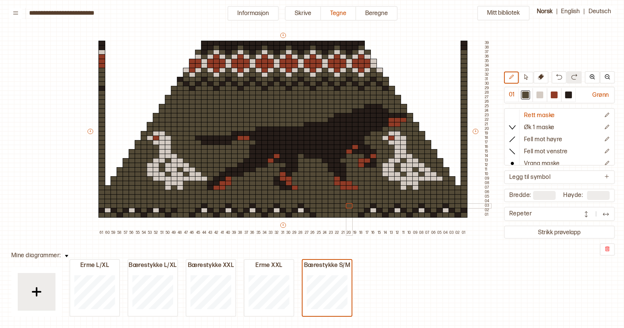
click at [345, 207] on div "+ + + + 61 60 59 58 57 56 55 54 53 52 51 50 49 48 47 46 45 44 43 42 41 40 39 38…" at bounding box center [288, 134] width 404 height 204
drag, startPoint x: 252, startPoint y: 210, endPoint x: 222, endPoint y: 211, distance: 29.8
click at [222, 211] on div "+ + + + 61 60 59 58 57 56 55 54 53 52 51 50 49 48 47 46 45 44 43 42 41 40 39 38…" at bounding box center [288, 134] width 404 height 204
click at [214, 207] on div "+ + + + 61 60 59 58 57 56 55 54 53 52 51 50 49 48 47 46 45 44 43 42 41 40 39 38…" at bounding box center [288, 134] width 404 height 204
click at [220, 210] on div at bounding box center [222, 210] width 7 height 5
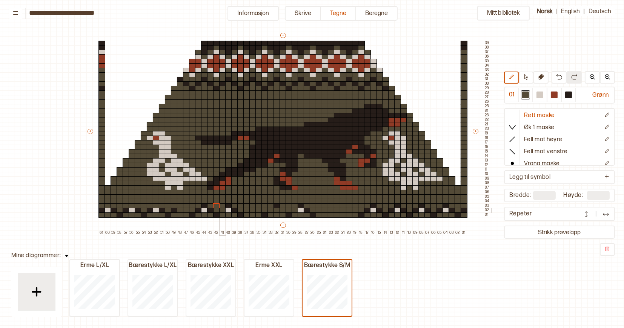
click at [229, 210] on div at bounding box center [228, 210] width 7 height 5
click at [229, 209] on div at bounding box center [228, 210] width 7 height 5
click at [229, 207] on div at bounding box center [228, 206] width 7 height 5
click at [233, 207] on div at bounding box center [234, 206] width 7 height 5
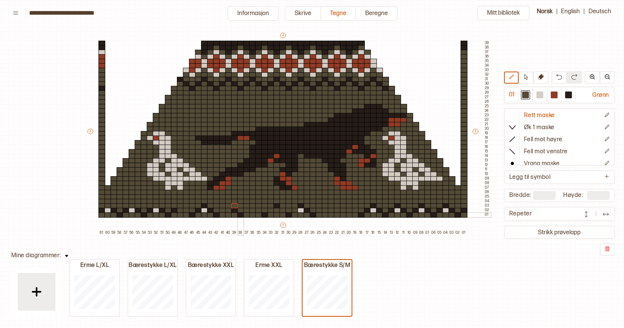
click at [237, 213] on div at bounding box center [240, 215] width 7 height 5
click at [237, 213] on div at bounding box center [234, 215] width 7 height 5
click at [236, 211] on div at bounding box center [234, 210] width 7 height 5
click at [267, 215] on div at bounding box center [264, 215] width 7 height 5
click at [275, 207] on div at bounding box center [276, 206] width 7 height 5
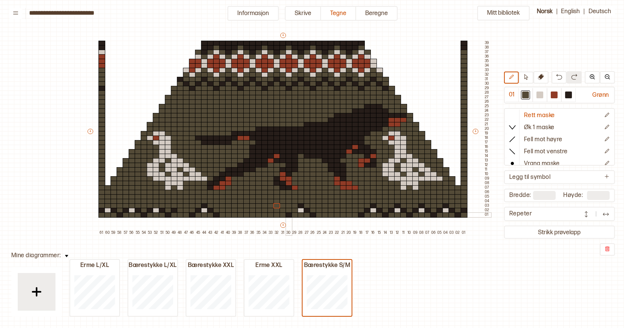
click at [287, 216] on div at bounding box center [288, 215] width 7 height 5
click at [298, 213] on div at bounding box center [300, 215] width 7 height 5
click at [298, 209] on div at bounding box center [300, 210] width 7 height 5
click at [302, 205] on div at bounding box center [300, 206] width 7 height 5
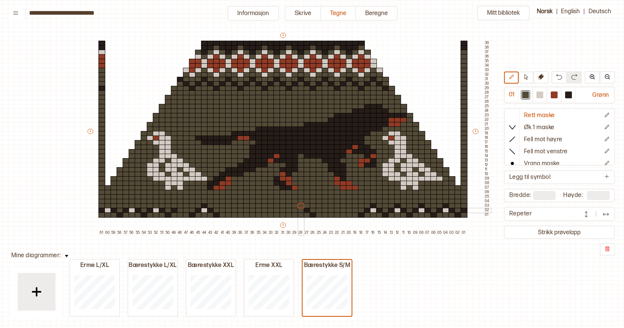
click at [303, 208] on div at bounding box center [300, 210] width 7 height 5
click at [305, 210] on div at bounding box center [306, 210] width 7 height 5
click at [312, 215] on div at bounding box center [313, 215] width 7 height 5
click at [541, 96] on div at bounding box center [539, 95] width 7 height 7
click at [282, 210] on div at bounding box center [282, 210] width 7 height 5
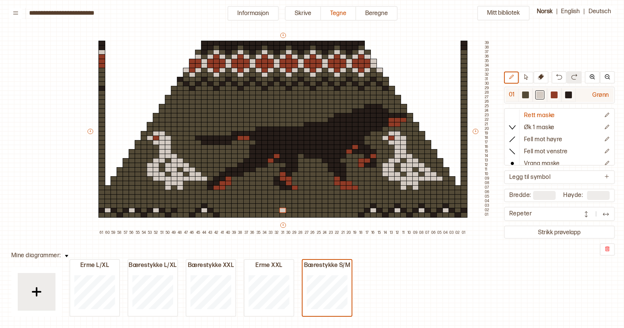
click at [569, 96] on div at bounding box center [568, 95] width 7 height 7
click at [281, 206] on div at bounding box center [282, 206] width 7 height 5
click at [526, 92] on div at bounding box center [525, 95] width 7 height 7
drag, startPoint x: 371, startPoint y: 213, endPoint x: 385, endPoint y: 215, distance: 14.9
click at [376, 217] on div "+ + + + 61 60 59 58 57 56 55 54 53 52 51 50 49 48 47 46 45 44 43 42 41 40 39 38…" at bounding box center [288, 134] width 404 height 204
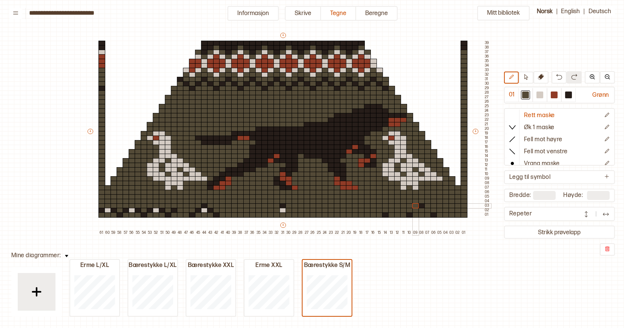
click at [385, 215] on div at bounding box center [385, 215] width 7 height 5
drag, startPoint x: 385, startPoint y: 215, endPoint x: 419, endPoint y: 206, distance: 35.1
click at [419, 206] on div "+ + + + 61 60 59 58 57 56 55 54 53 52 51 50 49 48 47 46 45 44 43 42 41 40 39 38…" at bounding box center [288, 134] width 404 height 204
drag, startPoint x: 101, startPoint y: 211, endPoint x: 202, endPoint y: 204, distance: 101.7
click at [202, 204] on div "+ + + + 61 60 59 58 57 56 55 54 53 52 51 50 49 48 47 46 45 44 43 42 41 40 39 38…" at bounding box center [288, 134] width 404 height 204
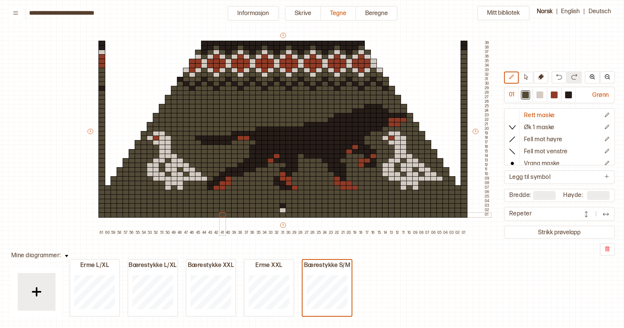
drag, startPoint x: 115, startPoint y: 214, endPoint x: 222, endPoint y: 217, distance: 107.9
click at [222, 217] on div "+ + + + 61 60 59 58 57 56 55 54 53 52 51 50 49 48 47 46 45 44 43 42 41 40 39 38…" at bounding box center [288, 134] width 404 height 204
click at [570, 96] on div at bounding box center [568, 95] width 7 height 7
click at [288, 210] on div at bounding box center [288, 210] width 7 height 5
click at [295, 216] on div at bounding box center [294, 215] width 7 height 5
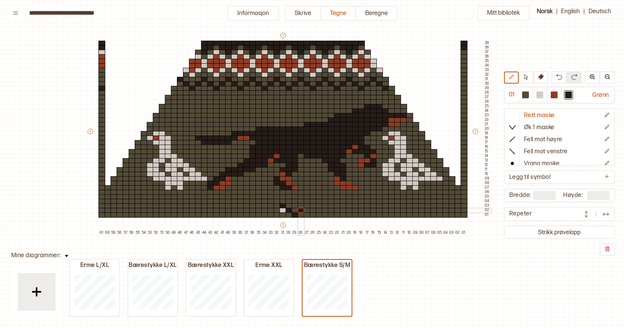
click at [302, 210] on div at bounding box center [300, 210] width 7 height 5
click at [306, 206] on div at bounding box center [306, 206] width 7 height 5
click at [311, 207] on div at bounding box center [313, 206] width 7 height 5
click at [313, 210] on div at bounding box center [313, 210] width 7 height 5
click at [319, 216] on div at bounding box center [319, 215] width 7 height 5
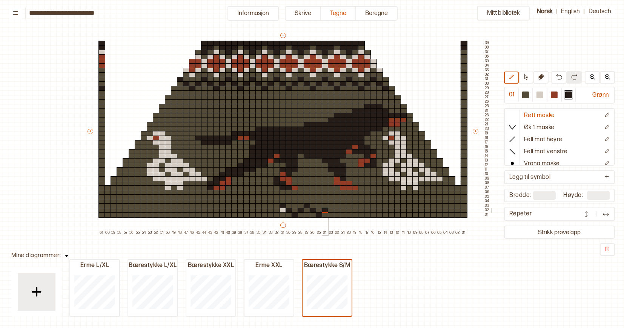
click at [326, 212] on div at bounding box center [325, 210] width 7 height 5
click at [330, 208] on div at bounding box center [331, 210] width 7 height 5
click at [331, 205] on div at bounding box center [331, 206] width 7 height 5
click at [339, 211] on div at bounding box center [337, 210] width 7 height 5
click at [343, 214] on div at bounding box center [343, 215] width 7 height 5
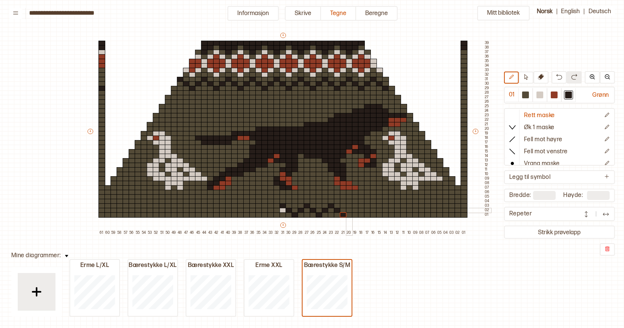
click at [349, 211] on div at bounding box center [349, 210] width 7 height 5
click at [356, 207] on div at bounding box center [355, 206] width 7 height 5
click at [361, 211] on div at bounding box center [361, 210] width 7 height 5
click at [366, 215] on div at bounding box center [367, 215] width 7 height 5
click at [371, 212] on div at bounding box center [373, 210] width 7 height 5
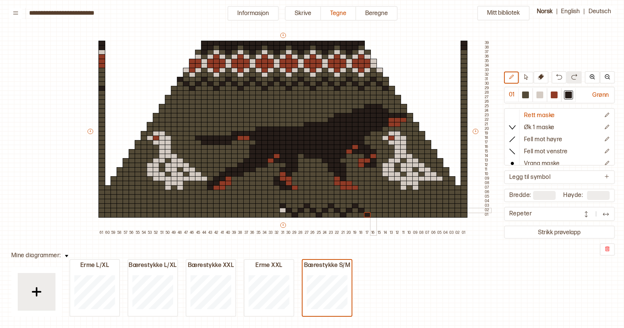
click at [373, 210] on div at bounding box center [373, 210] width 7 height 5
click at [379, 206] on div at bounding box center [379, 206] width 7 height 5
click at [387, 210] on div at bounding box center [385, 210] width 7 height 5
click at [391, 214] on div at bounding box center [391, 215] width 7 height 5
click at [396, 211] on div at bounding box center [397, 210] width 7 height 5
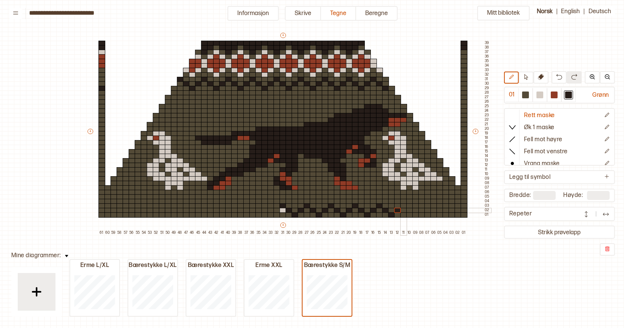
click at [402, 207] on div at bounding box center [403, 206] width 7 height 5
click at [409, 210] on div at bounding box center [409, 210] width 7 height 5
click at [414, 214] on div at bounding box center [415, 215] width 7 height 5
click at [422, 211] on div at bounding box center [421, 210] width 7 height 5
click at [426, 207] on div at bounding box center [427, 206] width 7 height 5
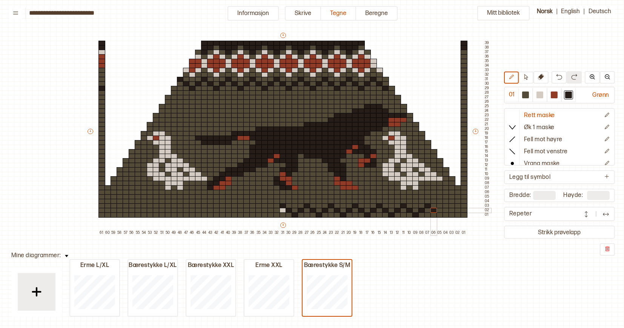
click at [433, 211] on div at bounding box center [433, 210] width 7 height 5
click at [439, 215] on div at bounding box center [439, 215] width 7 height 5
click at [444, 212] on div at bounding box center [445, 210] width 7 height 5
click at [450, 207] on div at bounding box center [451, 206] width 7 height 5
click at [458, 211] on div at bounding box center [457, 210] width 7 height 5
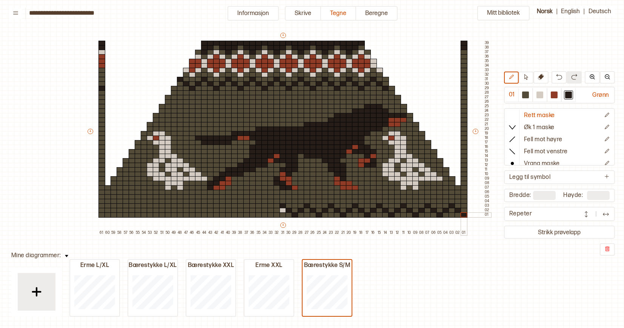
click at [463, 215] on div at bounding box center [463, 215] width 7 height 5
click at [277, 209] on div at bounding box center [276, 210] width 7 height 5
click at [268, 216] on div at bounding box center [270, 215] width 7 height 5
click at [264, 212] on div at bounding box center [264, 210] width 7 height 5
click at [259, 207] on div at bounding box center [258, 206] width 7 height 5
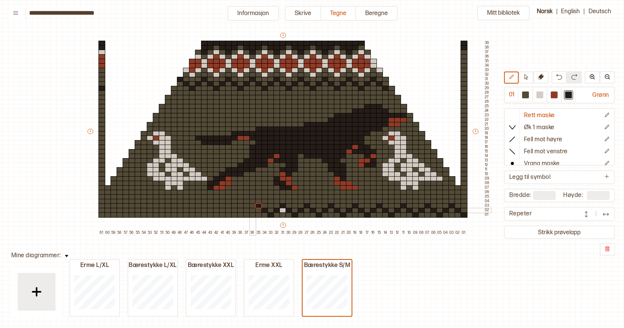
click at [253, 209] on div at bounding box center [252, 210] width 7 height 5
click at [247, 214] on div at bounding box center [246, 215] width 7 height 5
click at [240, 211] on div at bounding box center [240, 210] width 7 height 5
click at [234, 206] on div at bounding box center [234, 206] width 7 height 5
click at [228, 209] on div at bounding box center [228, 210] width 7 height 5
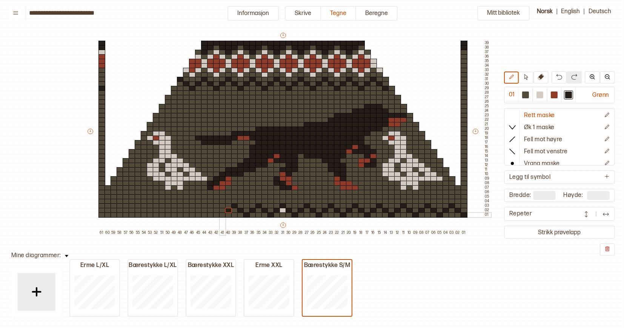
click at [222, 213] on div at bounding box center [222, 215] width 7 height 5
click at [215, 210] on div at bounding box center [216, 210] width 7 height 5
click at [210, 207] on div at bounding box center [210, 206] width 7 height 5
click at [202, 212] on div at bounding box center [204, 210] width 7 height 5
click at [198, 214] on div at bounding box center [198, 215] width 7 height 5
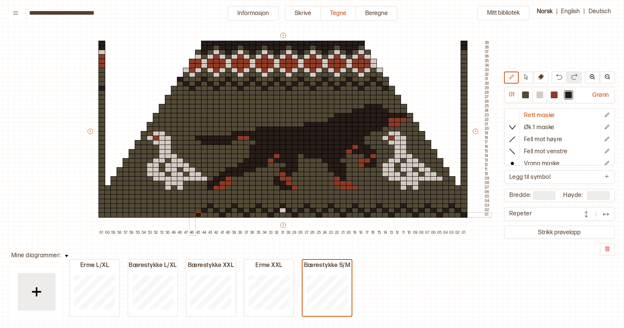
click at [192, 212] on div at bounding box center [192, 210] width 7 height 5
click at [185, 205] on div at bounding box center [186, 206] width 7 height 5
click at [180, 210] on div at bounding box center [180, 210] width 7 height 5
click at [176, 216] on div at bounding box center [174, 215] width 7 height 5
click at [169, 211] on div at bounding box center [168, 210] width 7 height 5
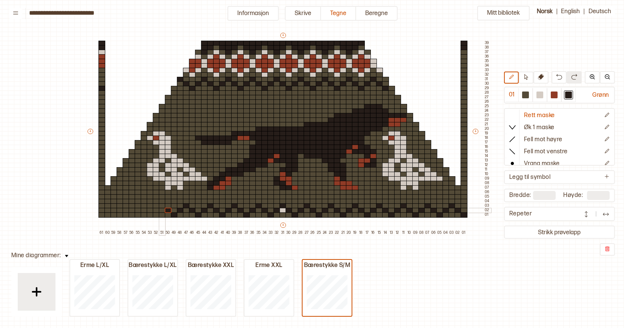
click at [162, 207] on div at bounding box center [162, 206] width 7 height 5
click at [155, 210] on div at bounding box center [156, 210] width 7 height 5
click at [150, 215] on div at bounding box center [150, 215] width 7 height 5
click at [141, 210] on div at bounding box center [144, 210] width 7 height 5
click at [144, 210] on div at bounding box center [144, 210] width 7 height 5
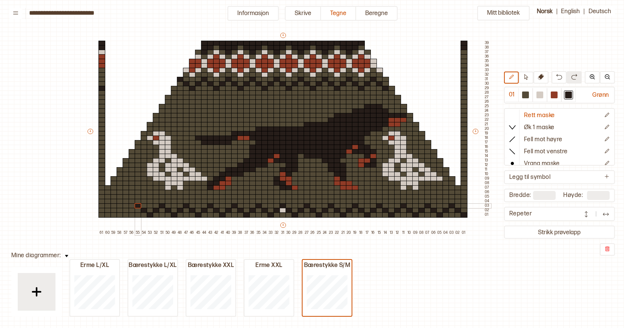
click at [138, 207] on div at bounding box center [138, 206] width 7 height 5
click at [133, 211] on div at bounding box center [132, 210] width 7 height 5
click at [126, 217] on div at bounding box center [126, 215] width 7 height 5
click at [119, 210] on div at bounding box center [119, 210] width 7 height 5
click at [115, 206] on div at bounding box center [113, 206] width 7 height 5
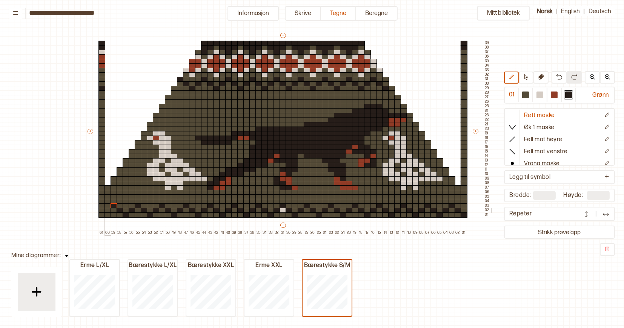
click at [108, 210] on div at bounding box center [107, 210] width 7 height 5
click at [101, 215] on div at bounding box center [101, 215] width 7 height 5
click at [543, 93] on div at bounding box center [539, 95] width 7 height 7
click at [114, 210] on div at bounding box center [113, 210] width 7 height 5
click at [137, 211] on div at bounding box center [138, 210] width 7 height 5
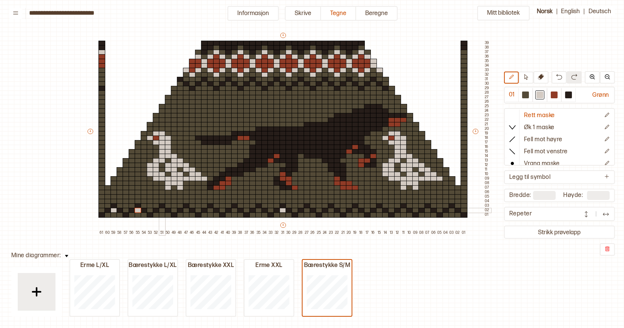
click at [162, 212] on div at bounding box center [162, 210] width 7 height 5
click at [186, 212] on div at bounding box center [186, 210] width 7 height 5
click at [210, 212] on div at bounding box center [210, 210] width 7 height 5
click at [234, 212] on div at bounding box center [234, 210] width 7 height 5
click at [259, 211] on div at bounding box center [258, 210] width 7 height 5
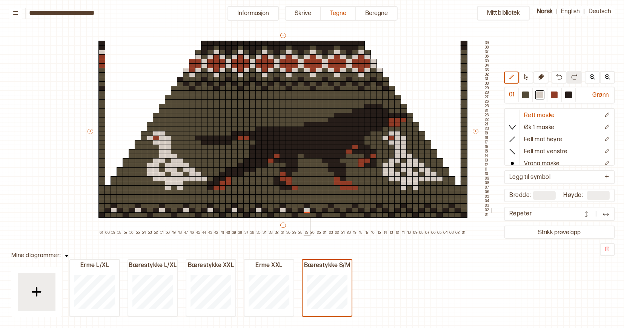
click at [306, 211] on div at bounding box center [306, 210] width 7 height 5
click at [331, 211] on div at bounding box center [331, 210] width 7 height 5
click at [353, 210] on div at bounding box center [355, 210] width 7 height 5
click at [379, 210] on div at bounding box center [379, 210] width 7 height 5
click at [404, 211] on div at bounding box center [403, 210] width 7 height 5
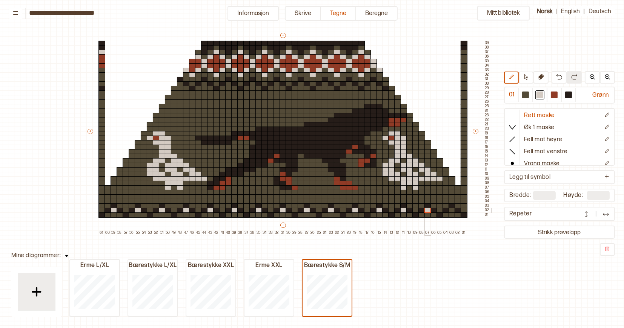
click at [428, 212] on div at bounding box center [427, 210] width 7 height 5
click at [451, 211] on div at bounding box center [451, 210] width 7 height 5
click at [527, 95] on div at bounding box center [525, 95] width 7 height 7
drag, startPoint x: 182, startPoint y: 81, endPoint x: 336, endPoint y: 86, distance: 153.9
click at [336, 86] on div "+ + + + 61 60 59 58 57 56 55 54 53 52 51 50 49 48 47 46 45 44 43 42 41 40 39 38…" at bounding box center [288, 134] width 404 height 204
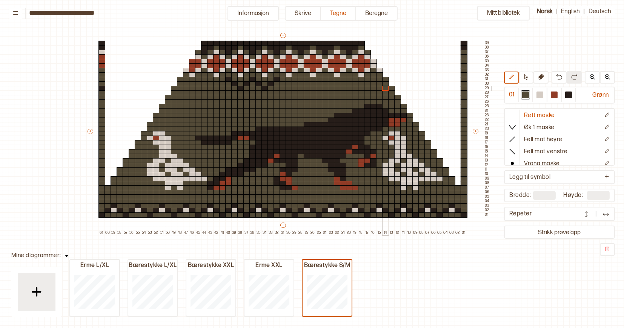
drag, startPoint x: 341, startPoint y: 83, endPoint x: 383, endPoint y: 86, distance: 41.6
click at [383, 86] on div "+ + + + 61 60 59 58 57 56 55 54 53 52 51 50 49 48 47 46 45 44 43 42 41 40 39 38…" at bounding box center [288, 134] width 404 height 204
drag, startPoint x: 278, startPoint y: 78, endPoint x: 230, endPoint y: 80, distance: 48.7
click at [230, 80] on div "+ + + + 61 60 59 58 57 56 55 54 53 52 51 50 49 48 47 46 45 44 43 42 41 40 39 38…" at bounding box center [288, 134] width 404 height 204
click at [570, 95] on div at bounding box center [568, 95] width 7 height 7
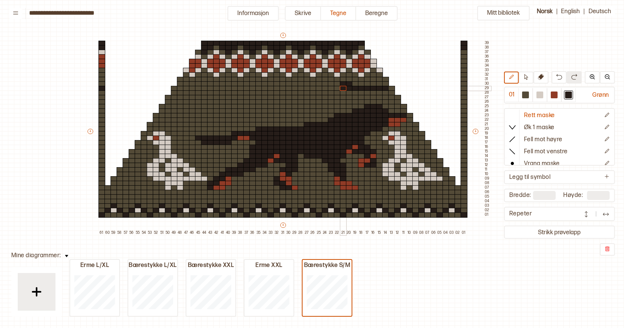
drag, startPoint x: 382, startPoint y: 88, endPoint x: 340, endPoint y: 86, distance: 41.9
click at [340, 86] on div "+ + + + 61 60 59 58 57 56 55 54 53 52 51 50 49 48 47 46 45 44 43 42 41 40 39 38…" at bounding box center [288, 134] width 404 height 204
click at [271, 89] on div at bounding box center [270, 88] width 7 height 5
click at [282, 80] on div at bounding box center [282, 79] width 7 height 5
click at [289, 83] on div at bounding box center [288, 83] width 7 height 5
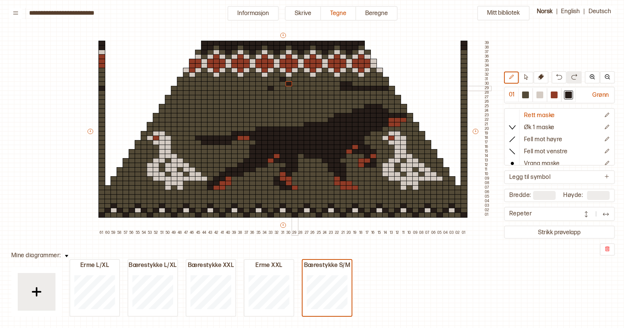
click at [293, 89] on div at bounding box center [294, 88] width 7 height 5
click at [301, 85] on div at bounding box center [300, 83] width 7 height 5
click at [306, 80] on div at bounding box center [306, 79] width 7 height 5
click at [312, 86] on div at bounding box center [313, 88] width 7 height 5
click at [526, 96] on div at bounding box center [525, 95] width 7 height 7
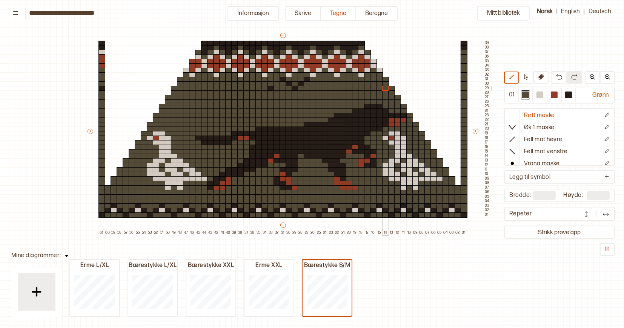
drag, startPoint x: 343, startPoint y: 84, endPoint x: 386, endPoint y: 89, distance: 43.2
click at [386, 89] on div "+ + + + 61 60 59 58 57 56 55 54 53 52 51 50 49 48 47 46 45 44 43 42 41 40 39 38…" at bounding box center [288, 134] width 404 height 204
click at [570, 97] on div at bounding box center [568, 95] width 7 height 7
click at [314, 84] on div at bounding box center [313, 83] width 7 height 5
click at [319, 87] on div at bounding box center [319, 88] width 7 height 5
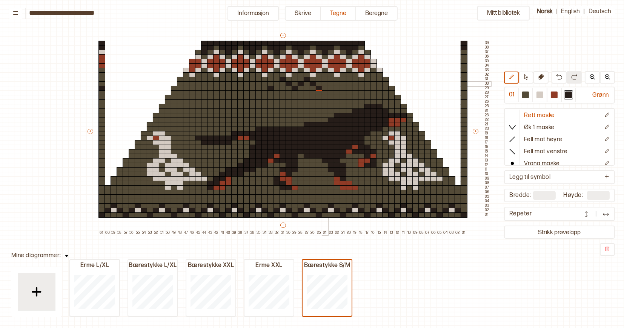
click at [323, 85] on div at bounding box center [325, 83] width 7 height 5
click at [331, 80] on div at bounding box center [331, 79] width 7 height 5
click at [335, 83] on div at bounding box center [337, 83] width 7 height 5
click at [343, 87] on div at bounding box center [343, 88] width 7 height 5
click at [348, 84] on div at bounding box center [349, 83] width 7 height 5
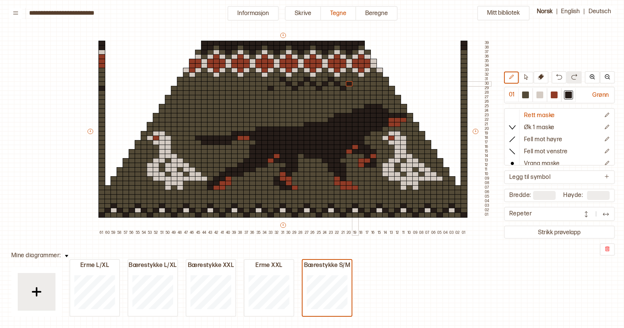
click at [355, 80] on div at bounding box center [355, 79] width 7 height 5
click at [361, 84] on div at bounding box center [361, 83] width 7 height 5
click at [367, 88] on div at bounding box center [367, 88] width 7 height 5
click at [371, 86] on div at bounding box center [373, 88] width 7 height 5
click at [373, 84] on div at bounding box center [373, 83] width 7 height 5
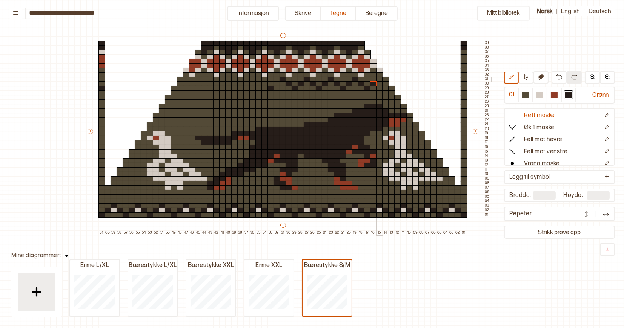
click at [380, 80] on div at bounding box center [379, 79] width 7 height 5
click at [387, 85] on div at bounding box center [385, 83] width 7 height 5
click at [392, 87] on div at bounding box center [391, 88] width 7 height 5
click at [464, 84] on div at bounding box center [463, 83] width 7 height 5
click at [277, 83] on div at bounding box center [276, 83] width 7 height 5
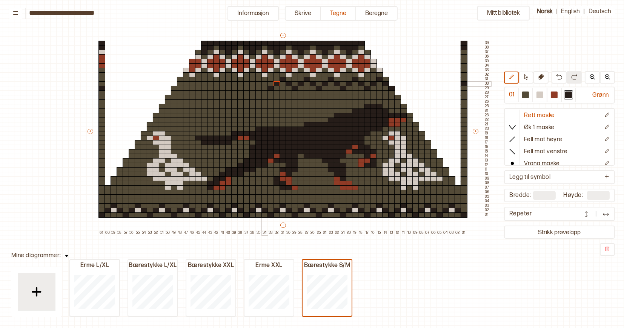
click at [264, 84] on div at bounding box center [264, 83] width 7 height 5
click at [258, 80] on div at bounding box center [258, 79] width 7 height 5
click at [251, 84] on div at bounding box center [252, 83] width 7 height 5
click at [247, 86] on div at bounding box center [246, 88] width 7 height 5
click at [241, 84] on div at bounding box center [240, 83] width 7 height 5
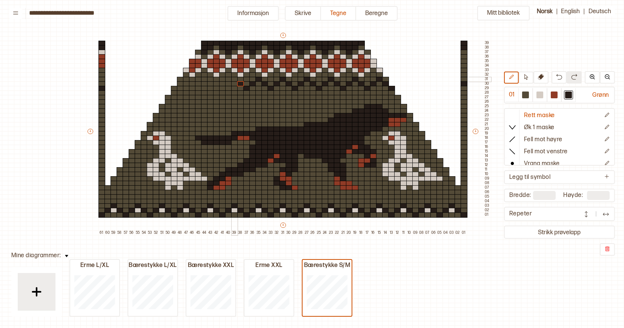
click at [235, 80] on div at bounding box center [234, 79] width 7 height 5
click at [229, 84] on div at bounding box center [228, 83] width 7 height 5
click at [222, 88] on div at bounding box center [222, 88] width 7 height 5
click at [216, 83] on div at bounding box center [216, 83] width 7 height 5
click at [210, 81] on div at bounding box center [210, 79] width 7 height 5
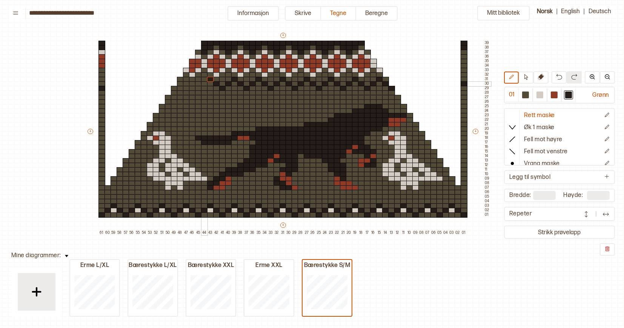
click at [204, 85] on div at bounding box center [204, 83] width 7 height 5
click at [198, 87] on div at bounding box center [198, 88] width 7 height 5
click at [192, 84] on div at bounding box center [192, 83] width 7 height 5
click at [187, 79] on div at bounding box center [186, 79] width 7 height 5
click at [181, 84] on div at bounding box center [180, 83] width 7 height 5
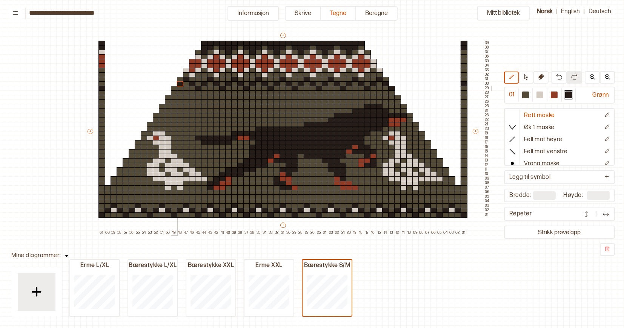
click at [175, 89] on div at bounding box center [174, 88] width 7 height 5
click at [101, 84] on div at bounding box center [101, 83] width 7 height 5
click at [526, 95] on div at bounding box center [525, 95] width 7 height 7
click at [102, 88] on div at bounding box center [101, 88] width 7 height 5
click at [527, 94] on div at bounding box center [525, 95] width 7 height 7
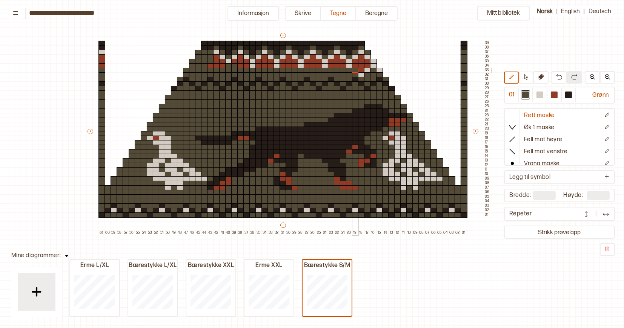
drag, startPoint x: 187, startPoint y: 69, endPoint x: 352, endPoint y: 69, distance: 165.5
click at [352, 69] on div "+ + + + 61 60 59 58 57 56 55 54 53 52 51 50 49 48 47 46 45 44 43 42 41 40 39 38…" at bounding box center [288, 134] width 404 height 204
drag, startPoint x: 360, startPoint y: 75, endPoint x: 215, endPoint y: 51, distance: 147.4
click at [215, 51] on div "+ + + + 61 60 59 58 57 56 55 54 53 52 51 50 49 48 47 46 45 44 43 42 41 40 39 38…" at bounding box center [288, 134] width 404 height 204
click at [323, 69] on div "+ + + + 61 60 59 58 57 56 55 54 53 52 51 50 49 48 47 46 45 44 43 42 41 40 39 38…" at bounding box center [288, 134] width 404 height 204
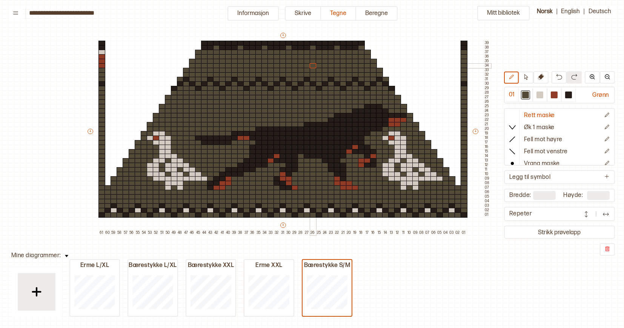
drag, startPoint x: 286, startPoint y: 67, endPoint x: 314, endPoint y: 67, distance: 28.7
click at [315, 67] on div "+ + + + 61 60 59 58 57 56 55 54 53 52 51 50 49 48 47 46 45 44 43 42 41 40 39 38…" at bounding box center [288, 134] width 404 height 204
drag, startPoint x: 360, startPoint y: 48, endPoint x: 206, endPoint y: 49, distance: 154.2
click at [267, 47] on div "+ + + + 61 60 59 58 57 56 55 54 53 52 51 50 49 48 47 46 45 44 43 42 41 40 39 38…" at bounding box center [288, 134] width 404 height 204
click at [206, 49] on div at bounding box center [204, 47] width 7 height 5
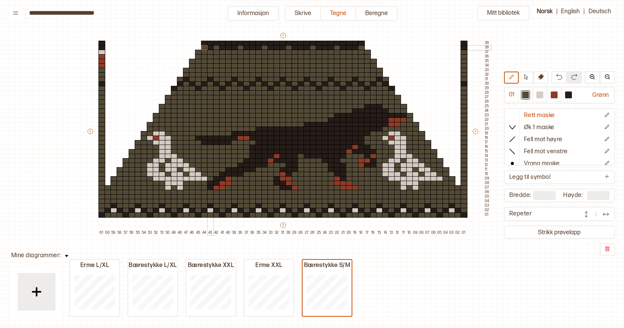
click at [209, 49] on div at bounding box center [210, 47] width 7 height 5
drag, startPoint x: 216, startPoint y: 48, endPoint x: 352, endPoint y: 49, distance: 136.9
click at [352, 49] on div "+ + + + 61 60 59 58 57 56 55 54 53 52 51 50 49 48 47 46 45 44 43 42 41 40 39 38…" at bounding box center [288, 134] width 404 height 204
drag, startPoint x: 317, startPoint y: 47, endPoint x: 357, endPoint y: 46, distance: 40.0
click at [357, 46] on div "+ + + + 61 60 59 58 57 56 55 54 53 52 51 50 49 48 47 46 45 44 43 42 41 40 39 38…" at bounding box center [288, 134] width 404 height 204
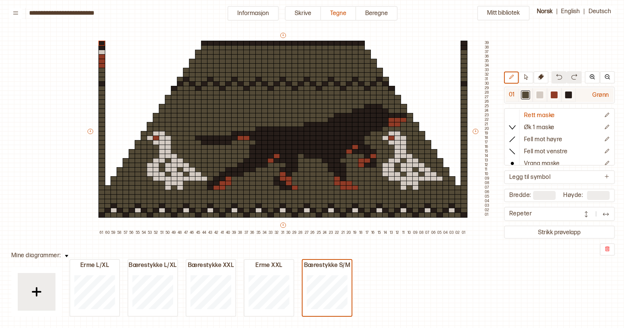
click at [540, 94] on div at bounding box center [539, 95] width 7 height 7
click at [295, 74] on div at bounding box center [294, 74] width 7 height 5
click at [270, 74] on div at bounding box center [270, 74] width 7 height 5
click at [247, 74] on div at bounding box center [246, 74] width 7 height 5
click at [222, 74] on div at bounding box center [222, 74] width 7 height 5
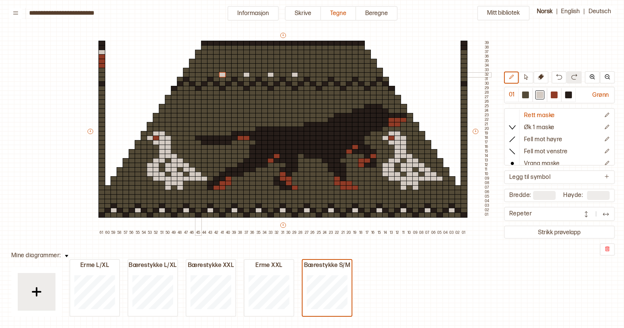
click at [198, 74] on div at bounding box center [198, 74] width 7 height 5
click at [319, 75] on div at bounding box center [319, 74] width 7 height 5
click at [343, 75] on div at bounding box center [343, 74] width 7 height 5
click at [367, 75] on div at bounding box center [367, 74] width 7 height 5
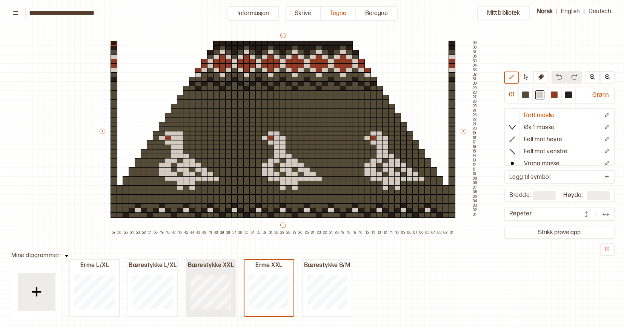
click at [232, 290] on div at bounding box center [210, 292] width 49 height 48
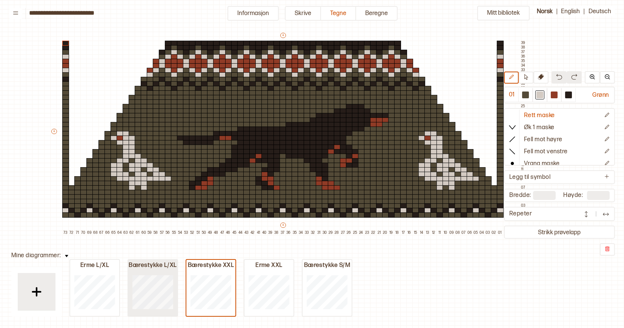
click at [133, 282] on div "Erme L/XL Bærestykke L/XL Bærestykke XXL Erme XXL Bærestykke S/M" at bounding box center [210, 294] width 283 height 45
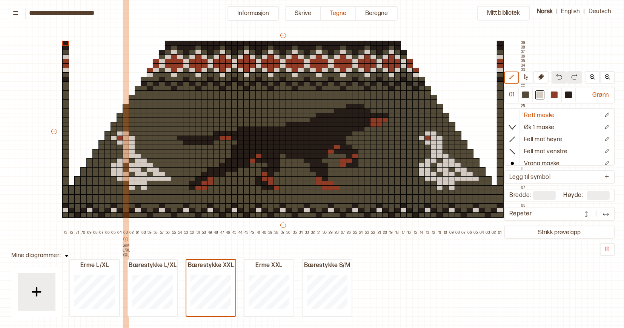
click at [125, 267] on div "**********" at bounding box center [312, 164] width 624 height 328
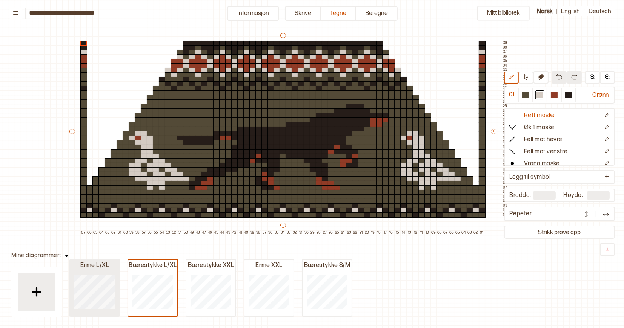
click at [105, 275] on div at bounding box center [94, 292] width 49 height 48
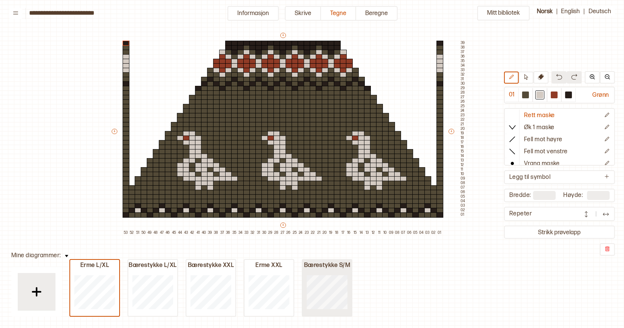
click at [327, 268] on div "Bærestykke S/M" at bounding box center [326, 266] width 49 height 8
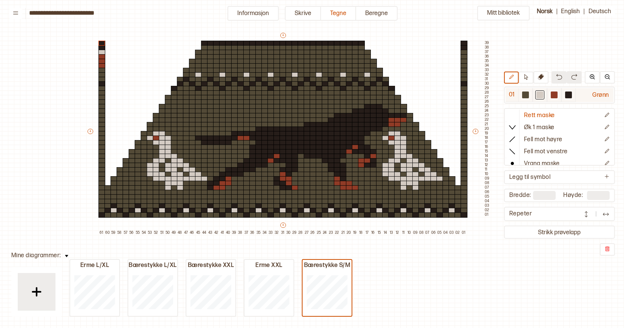
click at [556, 96] on div at bounding box center [553, 95] width 7 height 7
click at [540, 92] on div at bounding box center [539, 95] width 7 height 7
click at [308, 72] on div at bounding box center [306, 74] width 7 height 5
click at [313, 69] on div at bounding box center [313, 70] width 7 height 5
click at [325, 71] on div at bounding box center [325, 70] width 7 height 5
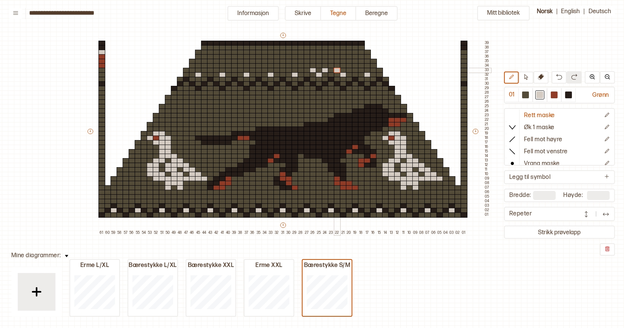
click at [338, 71] on div at bounding box center [337, 70] width 7 height 5
click at [348, 70] on div at bounding box center [349, 70] width 7 height 5
click at [361, 70] on div at bounding box center [361, 70] width 7 height 5
click at [374, 70] on div at bounding box center [373, 70] width 7 height 5
click at [300, 70] on div at bounding box center [300, 70] width 7 height 5
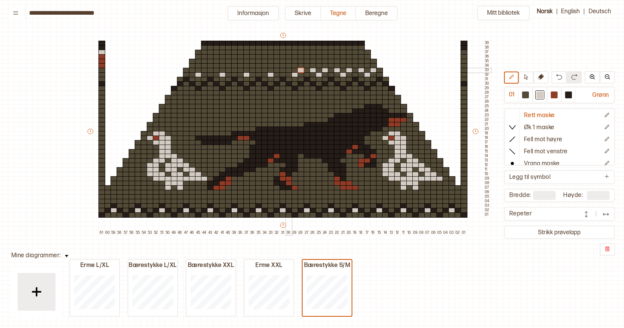
click at [288, 70] on div at bounding box center [288, 70] width 7 height 5
click at [277, 70] on div at bounding box center [276, 70] width 7 height 5
click at [265, 69] on div at bounding box center [264, 70] width 7 height 5
click at [252, 69] on div at bounding box center [252, 70] width 7 height 5
click at [239, 69] on div at bounding box center [240, 70] width 7 height 5
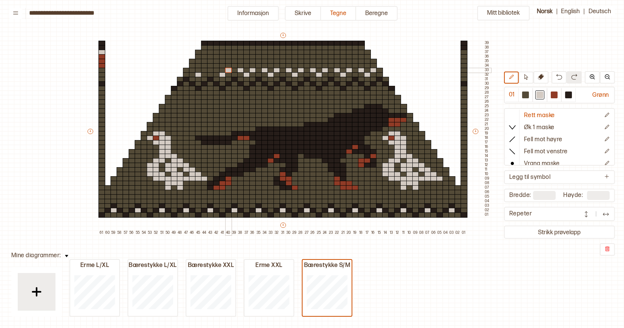
click at [229, 69] on div at bounding box center [228, 70] width 7 height 5
click at [215, 69] on div at bounding box center [216, 70] width 7 height 5
click at [205, 69] on div at bounding box center [204, 70] width 7 height 5
click at [192, 70] on div at bounding box center [192, 70] width 7 height 5
click at [557, 97] on div at bounding box center [553, 95] width 7 height 7
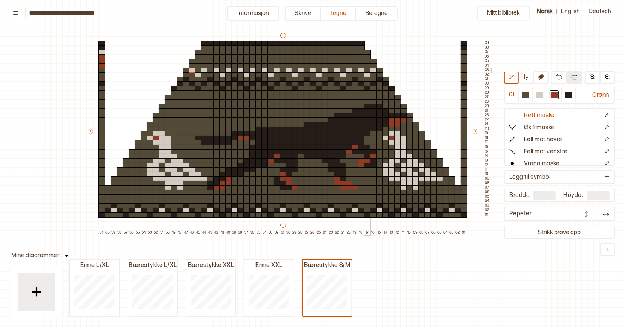
click at [366, 69] on div at bounding box center [367, 70] width 7 height 5
click at [343, 69] on div at bounding box center [343, 70] width 7 height 5
click at [320, 69] on div at bounding box center [319, 70] width 7 height 5
click at [294, 69] on div at bounding box center [294, 70] width 7 height 5
click at [270, 70] on div at bounding box center [270, 70] width 7 height 5
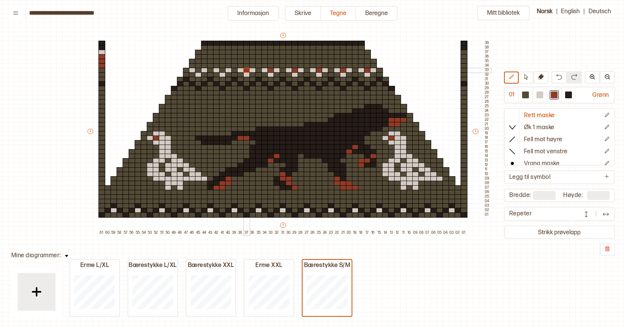
click at [246, 71] on div at bounding box center [246, 70] width 7 height 5
click at [223, 70] on div at bounding box center [222, 70] width 7 height 5
click at [197, 69] on div at bounding box center [198, 70] width 7 height 5
click at [541, 96] on div at bounding box center [539, 95] width 7 height 7
click at [463, 74] on div at bounding box center [463, 74] width 7 height 5
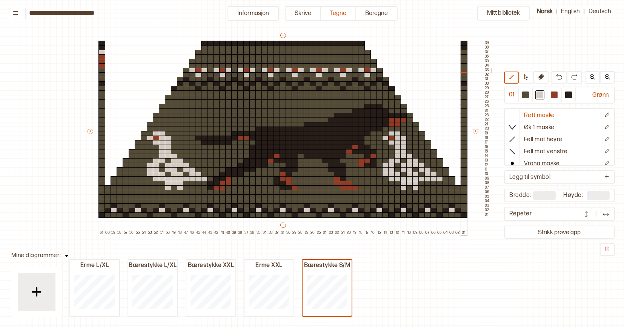
click at [463, 71] on div at bounding box center [463, 70] width 7 height 5
click at [101, 71] on div at bounding box center [101, 70] width 7 height 5
click at [526, 94] on div at bounding box center [525, 95] width 7 height 7
drag, startPoint x: 101, startPoint y: 64, endPoint x: 101, endPoint y: 47, distance: 17.3
click at [101, 47] on div "+ + + + 61 60 59 58 57 56 55 54 53 52 51 50 49 48 47 46 45 44 43 42 41 40 39 38…" at bounding box center [288, 134] width 404 height 204
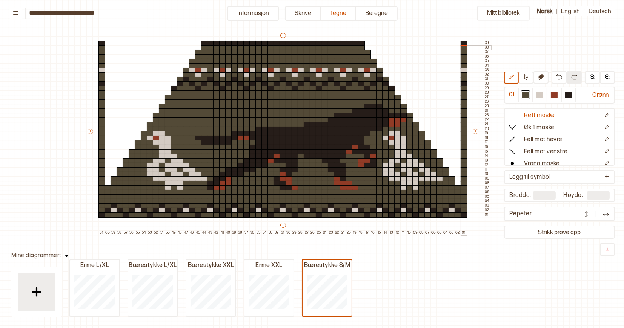
click at [464, 47] on div at bounding box center [463, 47] width 7 height 5
click at [556, 95] on div at bounding box center [553, 95] width 7 height 7
drag, startPoint x: 373, startPoint y: 66, endPoint x: 360, endPoint y: 66, distance: 13.2
click at [360, 66] on div "+ + + + 61 60 59 58 57 56 55 54 53 52 51 50 49 48 47 46 45 44 43 42 41 40 39 38…" at bounding box center [288, 134] width 404 height 204
drag, startPoint x: 348, startPoint y: 65, endPoint x: 313, endPoint y: 66, distance: 35.4
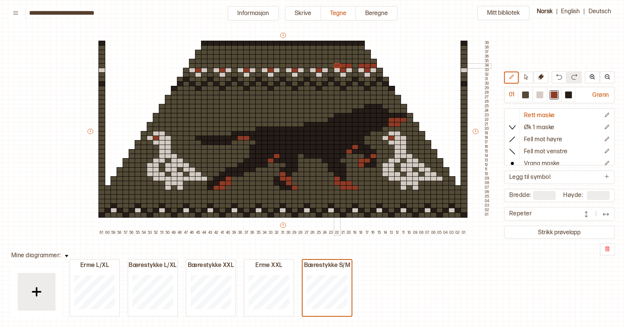
click at [339, 65] on div "+ + + + 61 60 59 58 57 56 55 54 53 52 51 50 49 48 47 46 45 44 43 42 41 40 39 38…" at bounding box center [288, 134] width 404 height 204
click at [313, 66] on div "+ + + + 61 60 59 58 57 56 55 54 53 52 51 50 49 48 47 46 45 44 43 42 41 40 39 38…" at bounding box center [288, 134] width 404 height 204
click at [319, 66] on div at bounding box center [319, 65] width 7 height 5
drag, startPoint x: 300, startPoint y: 66, endPoint x: 289, endPoint y: 66, distance: 11.3
click at [289, 66] on div "+ + + + 61 60 59 58 57 56 55 54 53 52 51 50 49 48 47 46 45 44 43 42 41 40 39 38…" at bounding box center [288, 134] width 404 height 204
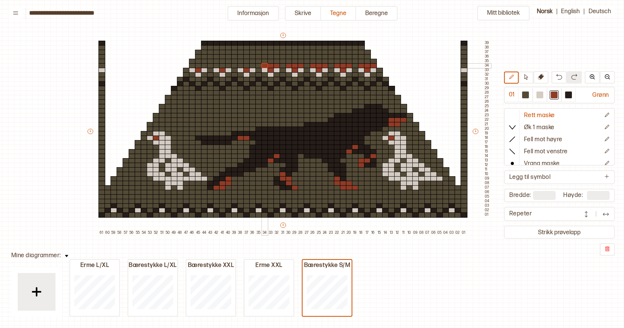
drag, startPoint x: 276, startPoint y: 64, endPoint x: 267, endPoint y: 64, distance: 9.1
click at [267, 64] on div "+ + + + 61 60 59 58 57 56 55 54 53 52 51 50 49 48 47 46 45 44 43 42 41 40 39 38…" at bounding box center [288, 134] width 404 height 204
drag, startPoint x: 251, startPoint y: 66, endPoint x: 240, endPoint y: 66, distance: 11.7
click at [240, 66] on div "+ + + + 61 60 59 58 57 56 55 54 53 52 51 50 49 48 47 46 45 44 43 42 41 40 39 38…" at bounding box center [288, 134] width 404 height 204
drag, startPoint x: 227, startPoint y: 66, endPoint x: 216, endPoint y: 66, distance: 10.9
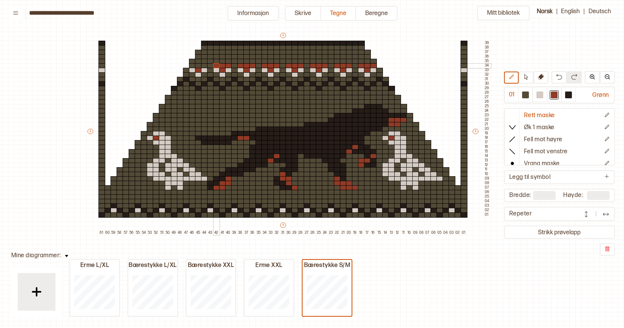
click at [216, 66] on div "+ + + + 61 60 59 58 57 56 55 54 53 52 51 50 49 48 47 46 45 44 43 42 41 40 39 38…" at bounding box center [288, 134] width 404 height 204
drag, startPoint x: 202, startPoint y: 66, endPoint x: 190, endPoint y: 66, distance: 11.7
click at [190, 66] on div "+ + + + 61 60 59 58 57 56 55 54 53 52 51 50 49 48 47 46 45 44 43 42 41 40 39 38…" at bounding box center [288, 134] width 404 height 204
drag, startPoint x: 190, startPoint y: 61, endPoint x: 202, endPoint y: 61, distance: 12.1
click at [202, 61] on div "+ + + + 61 60 59 58 57 56 55 54 53 52 51 50 49 48 47 46 45 44 43 42 41 40 39 38…" at bounding box center [288, 134] width 404 height 204
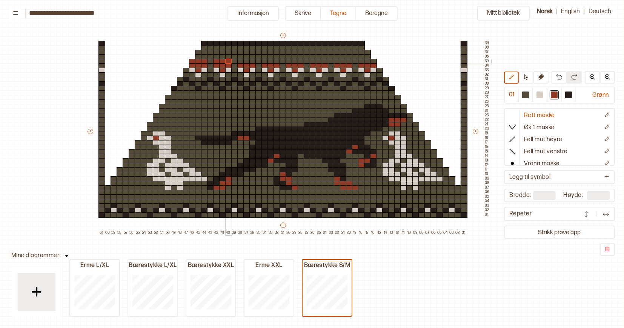
drag, startPoint x: 216, startPoint y: 61, endPoint x: 228, endPoint y: 61, distance: 11.7
click at [228, 61] on div "+ + + + 61 60 59 58 57 56 55 54 53 52 51 50 49 48 47 46 45 44 43 42 41 40 39 38…" at bounding box center [288, 134] width 404 height 204
drag, startPoint x: 241, startPoint y: 60, endPoint x: 250, endPoint y: 61, distance: 9.5
click at [250, 61] on div "+ + + + 61 60 59 58 57 56 55 54 53 52 51 50 49 48 47 46 45 44 43 42 41 40 39 38…" at bounding box center [288, 134] width 404 height 204
drag, startPoint x: 263, startPoint y: 61, endPoint x: 274, endPoint y: 62, distance: 11.4
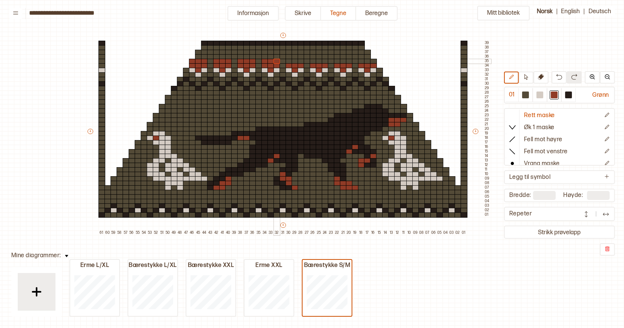
click at [274, 62] on div "+ + + + 61 60 59 58 57 56 55 54 53 52 51 50 49 48 47 46 45 44 43 42 41 40 39 38…" at bounding box center [288, 134] width 404 height 204
drag, startPoint x: 290, startPoint y: 61, endPoint x: 300, endPoint y: 62, distance: 9.8
click at [300, 62] on div "+ + + + 61 60 59 58 57 56 55 54 53 52 51 50 49 48 47 46 45 44 43 42 41 40 39 38…" at bounding box center [288, 134] width 404 height 204
drag, startPoint x: 313, startPoint y: 62, endPoint x: 322, endPoint y: 63, distance: 9.1
click at [322, 63] on div "+ + + + 61 60 59 58 57 56 55 54 53 52 51 50 49 48 47 46 45 44 43 42 41 40 39 38…" at bounding box center [288, 134] width 404 height 204
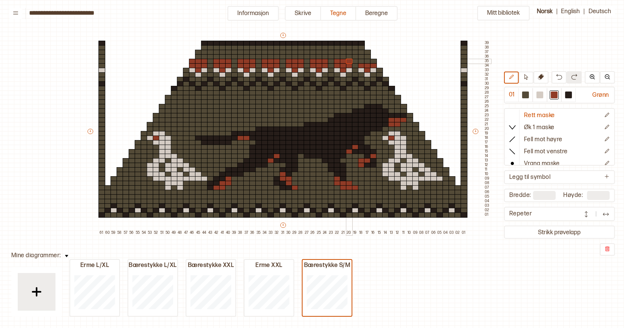
drag, startPoint x: 336, startPoint y: 62, endPoint x: 346, endPoint y: 62, distance: 10.6
click at [346, 62] on div "+ + + + 61 60 59 58 57 56 55 54 53 52 51 50 49 48 47 46 45 44 43 42 41 40 39 38…" at bounding box center [288, 134] width 404 height 204
drag, startPoint x: 360, startPoint y: 61, endPoint x: 372, endPoint y: 62, distance: 11.7
click at [372, 62] on div "+ + + + 61 60 59 58 57 56 55 54 53 52 51 50 49 48 47 46 45 44 43 42 41 40 39 38…" at bounding box center [288, 134] width 404 height 204
click at [540, 94] on div at bounding box center [539, 95] width 7 height 7
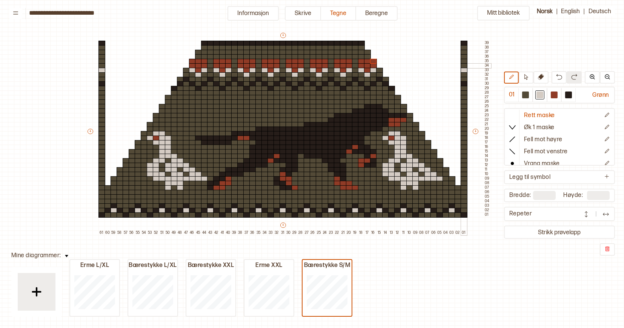
click at [463, 66] on div at bounding box center [463, 65] width 7 height 5
click at [463, 61] on div at bounding box center [463, 61] width 7 height 5
click at [355, 64] on div "+ + + + 61 60 59 58 57 56 55 54 53 52 51 50 49 48 47 46 45 44 43 42 41 40 39 38…" at bounding box center [288, 134] width 404 height 204
click at [330, 63] on div "+ + + + 61 60 59 58 57 56 55 54 53 52 51 50 49 48 47 46 45 44 43 42 41 40 39 38…" at bounding box center [288, 134] width 404 height 204
click at [306, 63] on div at bounding box center [306, 61] width 7 height 5
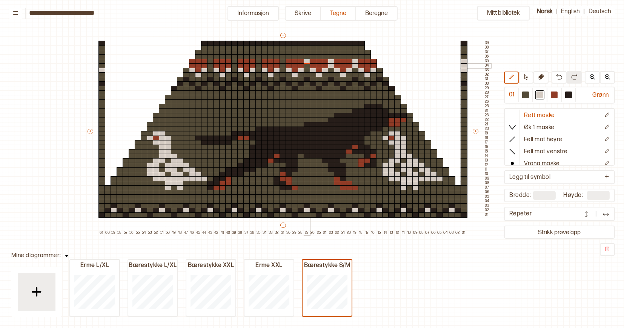
click at [306, 66] on div at bounding box center [306, 65] width 7 height 5
click at [282, 64] on div "+ + + + 61 60 59 58 57 56 55 54 53 52 51 50 49 48 47 46 45 44 43 42 41 40 39 38…" at bounding box center [288, 134] width 404 height 204
click at [259, 63] on div "+ + + + 61 60 59 58 57 56 55 54 53 52 51 50 49 48 47 46 45 44 43 42 41 40 39 38…" at bounding box center [288, 134] width 404 height 204
click at [233, 63] on div at bounding box center [234, 61] width 7 height 5
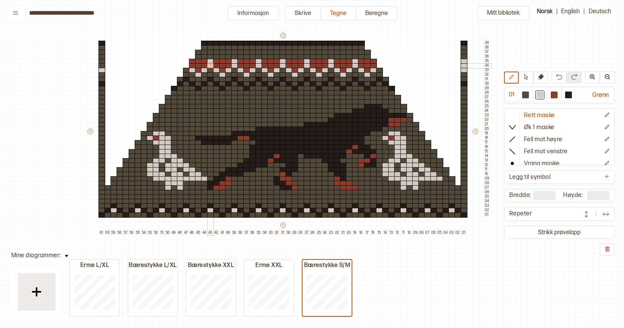
click at [210, 65] on div "+ + + + 61 60 59 58 57 56 55 54 53 52 51 50 49 48 47 46 45 44 43 42 41 40 39 38…" at bounding box center [288, 134] width 404 height 204
click at [102, 61] on div "+ + + + 61 60 59 58 57 56 55 54 53 52 51 50 49 48 47 46 45 44 43 42 41 40 39 38…" at bounding box center [288, 134] width 404 height 204
click at [199, 52] on div at bounding box center [198, 52] width 7 height 5
click at [204, 56] on div at bounding box center [204, 56] width 7 height 5
click at [218, 57] on div at bounding box center [216, 56] width 7 height 5
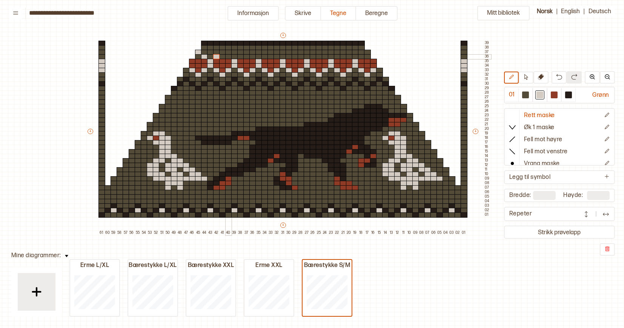
click at [228, 57] on div at bounding box center [228, 56] width 7 height 5
click at [240, 57] on div at bounding box center [240, 56] width 7 height 5
click at [251, 57] on div at bounding box center [252, 56] width 7 height 5
click at [263, 57] on div at bounding box center [264, 56] width 7 height 5
click at [275, 57] on div at bounding box center [276, 56] width 7 height 5
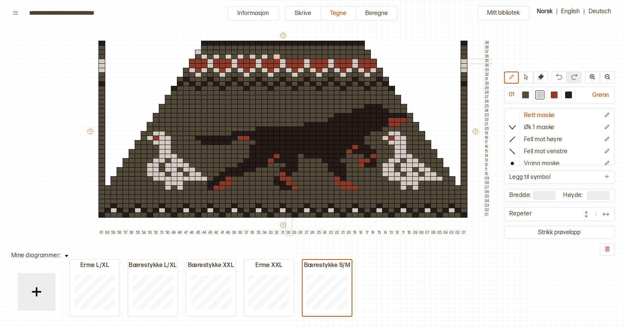
click at [288, 59] on div at bounding box center [288, 61] width 7 height 5
click at [289, 57] on div at bounding box center [288, 56] width 7 height 5
click at [301, 57] on div at bounding box center [300, 56] width 7 height 5
click at [313, 57] on div at bounding box center [313, 56] width 7 height 5
click at [326, 57] on div at bounding box center [325, 56] width 7 height 5
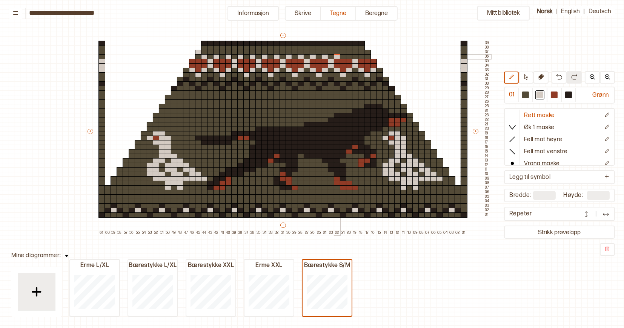
click at [336, 57] on div at bounding box center [337, 56] width 7 height 5
click at [348, 57] on div at bounding box center [349, 56] width 7 height 5
click at [360, 57] on div at bounding box center [361, 56] width 7 height 5
click at [363, 57] on div at bounding box center [361, 56] width 7 height 5
click at [463, 57] on div at bounding box center [463, 56] width 7 height 5
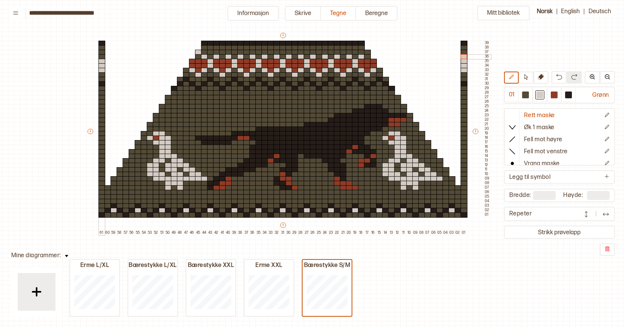
click at [101, 58] on div at bounding box center [101, 56] width 7 height 5
click at [223, 52] on div at bounding box center [222, 52] width 7 height 5
click at [240, 52] on div at bounding box center [240, 52] width 7 height 5
click at [247, 52] on div at bounding box center [246, 52] width 7 height 5
click at [271, 52] on div at bounding box center [270, 52] width 7 height 5
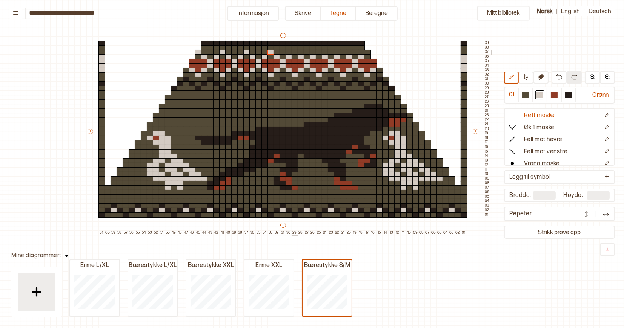
click at [295, 54] on div at bounding box center [294, 52] width 7 height 5
click at [318, 54] on div at bounding box center [319, 56] width 7 height 5
click at [318, 52] on div at bounding box center [319, 52] width 7 height 5
click at [342, 52] on div at bounding box center [343, 52] width 7 height 5
click at [366, 52] on div at bounding box center [367, 52] width 7 height 5
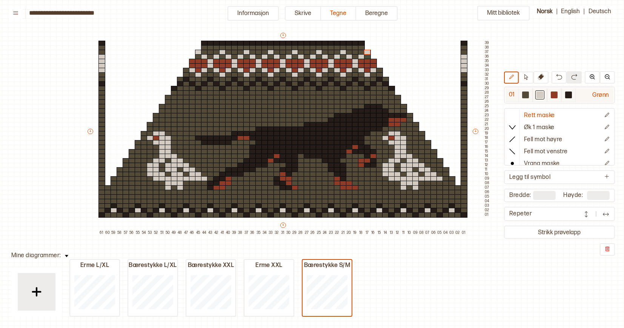
click at [555, 93] on div at bounding box center [553, 95] width 7 height 7
click at [368, 57] on div at bounding box center [367, 56] width 7 height 5
click at [343, 57] on div at bounding box center [343, 56] width 7 height 5
click at [317, 57] on div at bounding box center [319, 56] width 7 height 5
click at [294, 57] on div at bounding box center [294, 56] width 7 height 5
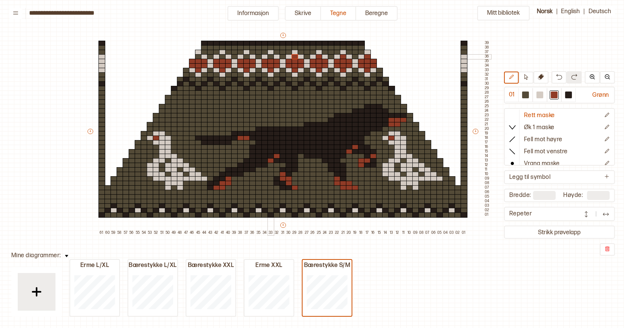
click at [270, 56] on div at bounding box center [270, 56] width 7 height 5
click at [246, 58] on div at bounding box center [246, 56] width 7 height 5
click at [222, 58] on div at bounding box center [222, 56] width 7 height 5
click at [198, 57] on div at bounding box center [198, 56] width 7 height 5
click at [570, 95] on div at bounding box center [568, 95] width 7 height 7
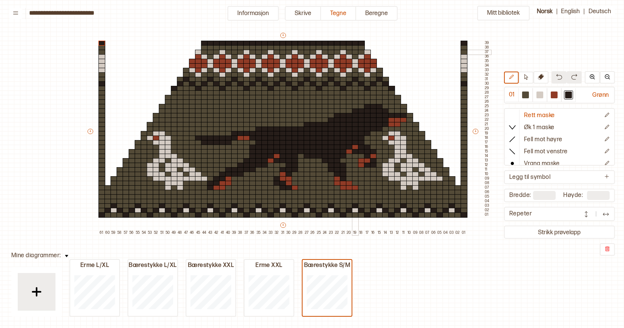
click at [355, 52] on div at bounding box center [355, 52] width 7 height 5
click at [330, 51] on div at bounding box center [331, 52] width 7 height 5
click at [307, 52] on div at bounding box center [306, 52] width 7 height 5
click at [282, 52] on div at bounding box center [282, 52] width 7 height 5
click at [258, 52] on div at bounding box center [258, 52] width 7 height 5
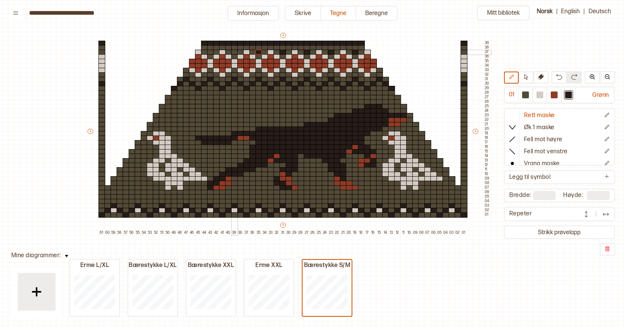
click at [235, 51] on div at bounding box center [234, 52] width 7 height 5
click at [209, 52] on div at bounding box center [210, 52] width 7 height 5
drag, startPoint x: 205, startPoint y: 48, endPoint x: 216, endPoint y: 48, distance: 10.9
click at [216, 48] on div "+ + + + 61 60 59 58 57 56 55 54 53 52 51 50 49 48 47 46 45 44 43 42 41 40 39 38…" at bounding box center [288, 134] width 404 height 204
drag, startPoint x: 229, startPoint y: 47, endPoint x: 238, endPoint y: 47, distance: 9.0
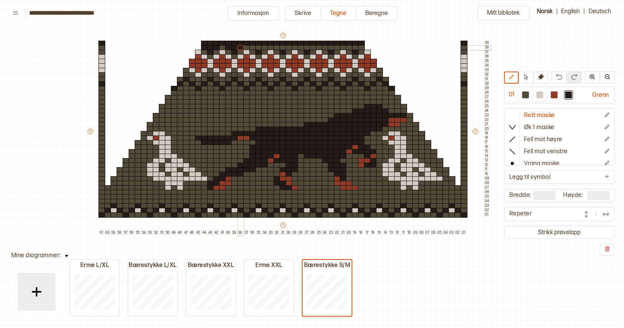
click at [238, 47] on div "+ + + + 61 60 59 58 57 56 55 54 53 52 51 50 49 48 47 46 45 44 43 42 41 40 39 38…" at bounding box center [288, 134] width 404 height 204
drag, startPoint x: 253, startPoint y: 47, endPoint x: 262, endPoint y: 47, distance: 9.8
click at [262, 47] on div "+ + + + 61 60 59 58 57 56 55 54 53 52 51 50 49 48 47 46 45 44 43 42 41 40 39 38…" at bounding box center [288, 134] width 404 height 204
drag, startPoint x: 278, startPoint y: 47, endPoint x: 287, endPoint y: 47, distance: 9.4
click at [287, 47] on div "+ + + + 61 60 59 58 57 56 55 54 53 52 51 50 49 48 47 46 45 44 43 42 41 40 39 38…" at bounding box center [288, 134] width 404 height 204
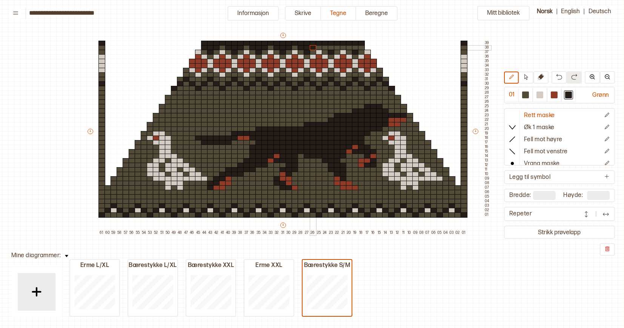
drag, startPoint x: 301, startPoint y: 48, endPoint x: 312, endPoint y: 48, distance: 10.6
click at [312, 48] on div "+ + + + 61 60 59 58 57 56 55 54 53 52 51 50 49 48 47 46 45 44 43 42 41 40 39 38…" at bounding box center [288, 134] width 404 height 204
drag, startPoint x: 325, startPoint y: 47, endPoint x: 336, endPoint y: 47, distance: 10.6
click at [336, 47] on div "+ + + + 61 60 59 58 57 56 55 54 53 52 51 50 49 48 47 46 45 44 43 42 41 40 39 38…" at bounding box center [288, 134] width 404 height 204
drag, startPoint x: 349, startPoint y: 48, endPoint x: 360, endPoint y: 48, distance: 10.6
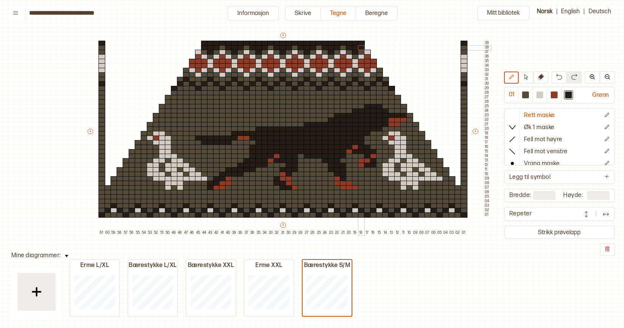
click at [360, 48] on div "+ + + + 61 60 59 58 57 56 55 54 53 52 51 50 49 48 47 46 45 44 43 42 41 40 39 38…" at bounding box center [288, 134] width 404 height 204
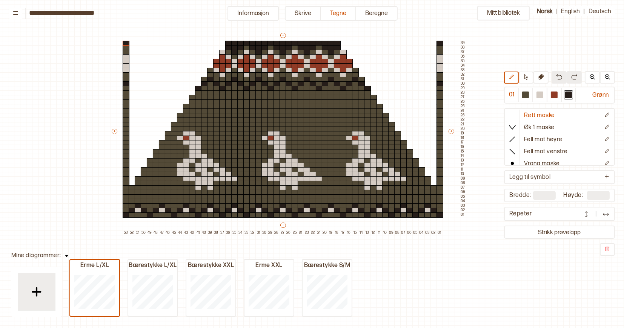
type input "**"
click at [117, 257] on p "Dupliser" at bounding box center [112, 259] width 17 height 6
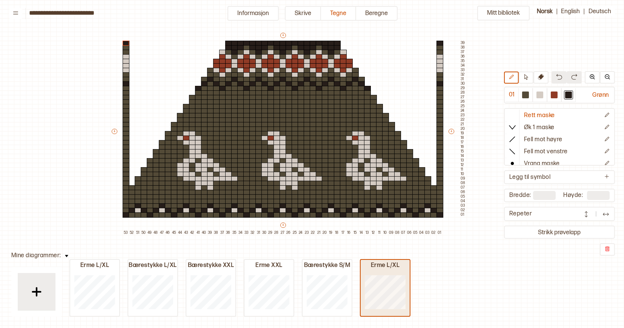
click at [382, 267] on div "Erme L/XL" at bounding box center [384, 266] width 49 height 8
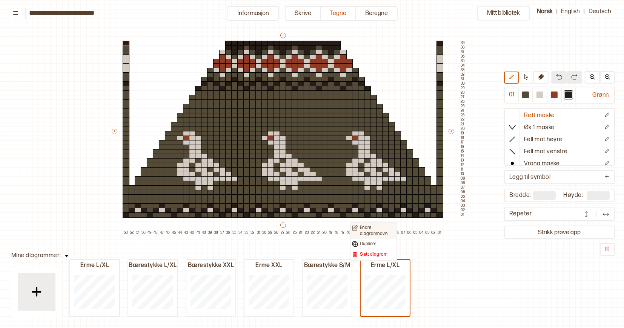
click at [371, 230] on p "Endre diagramnavn" at bounding box center [378, 231] width 36 height 12
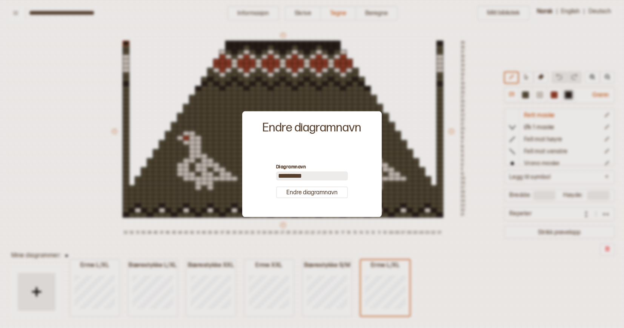
click at [303, 173] on input "*********" at bounding box center [312, 176] width 72 height 9
type input "********"
click at [303, 192] on button "Endre diagramnavn" at bounding box center [312, 193] width 72 height 12
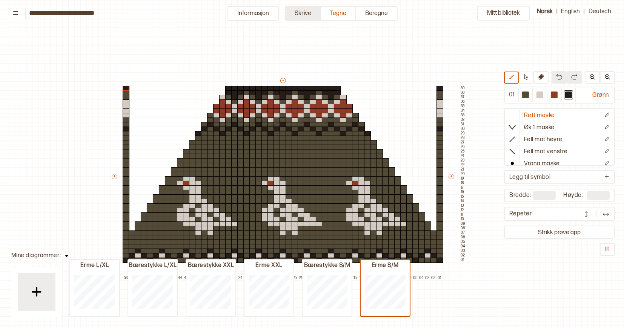
scroll to position [0, 28]
click at [303, 15] on button "Skrive" at bounding box center [303, 13] width 36 height 15
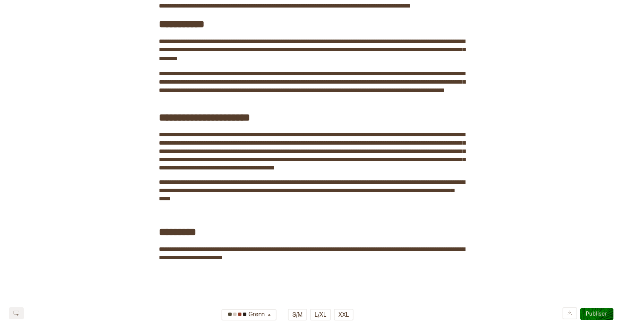
scroll to position [423, 0]
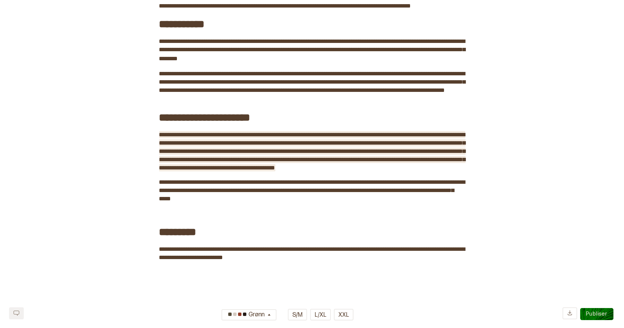
click at [203, 162] on span "**********" at bounding box center [312, 151] width 306 height 39
click at [343, 146] on span "**********" at bounding box center [312, 151] width 306 height 39
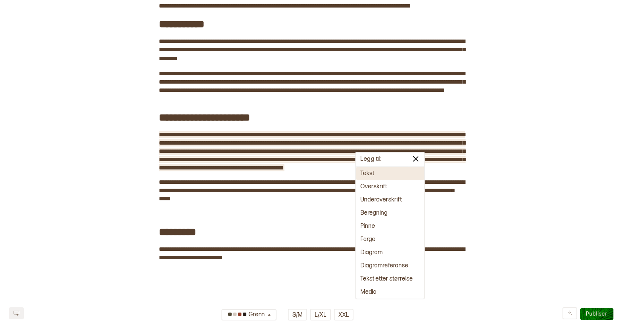
click at [338, 150] on span "**********" at bounding box center [312, 151] width 306 height 39
click at [355, 147] on span "**********" at bounding box center [312, 151] width 306 height 39
click at [415, 158] on img at bounding box center [415, 159] width 9 height 9
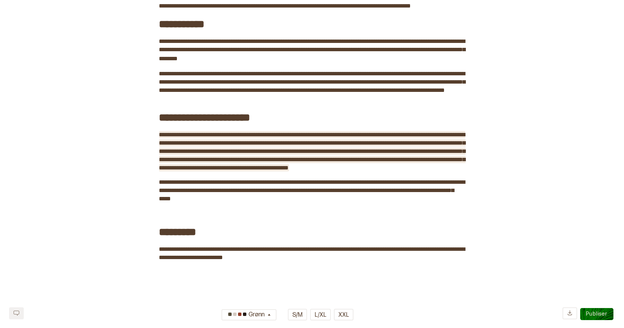
click at [368, 147] on span "**********" at bounding box center [312, 151] width 306 height 39
click at [356, 145] on span "**********" at bounding box center [312, 151] width 306 height 39
click at [345, 147] on span "**********" at bounding box center [312, 151] width 306 height 39
click at [368, 144] on span "**********" at bounding box center [312, 151] width 306 height 39
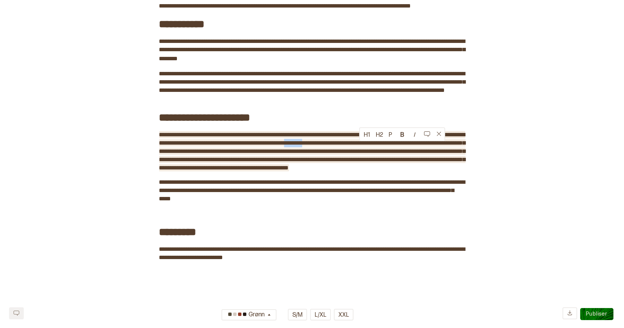
click at [368, 144] on span "**********" at bounding box center [312, 151] width 306 height 39
click at [308, 154] on span "**********" at bounding box center [312, 151] width 306 height 39
click at [348, 154] on span "**********" at bounding box center [312, 151] width 306 height 39
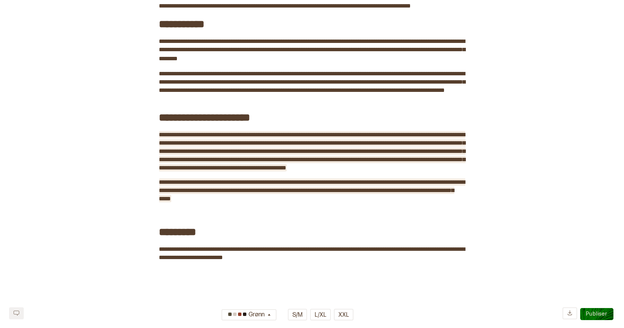
click at [310, 192] on span "**********" at bounding box center [312, 190] width 306 height 22
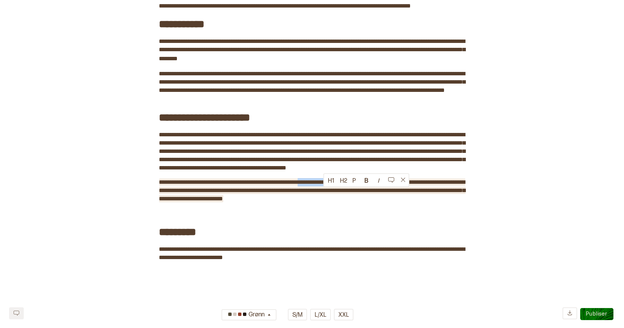
drag, startPoint x: 325, startPoint y: 192, endPoint x: 383, endPoint y: 192, distance: 58.8
click at [383, 192] on span "**********" at bounding box center [312, 190] width 306 height 22
click at [227, 200] on span "**********" at bounding box center [312, 190] width 306 height 22
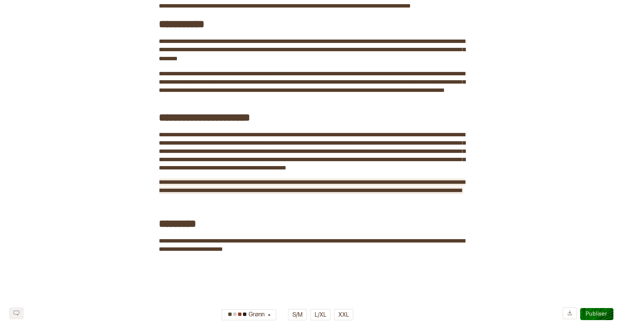
click at [443, 193] on span "**********" at bounding box center [312, 186] width 306 height 14
click at [438, 192] on span "**********" at bounding box center [312, 186] width 306 height 14
click at [341, 192] on span "**********" at bounding box center [312, 186] width 306 height 14
click at [192, 193] on span "**********" at bounding box center [312, 186] width 306 height 14
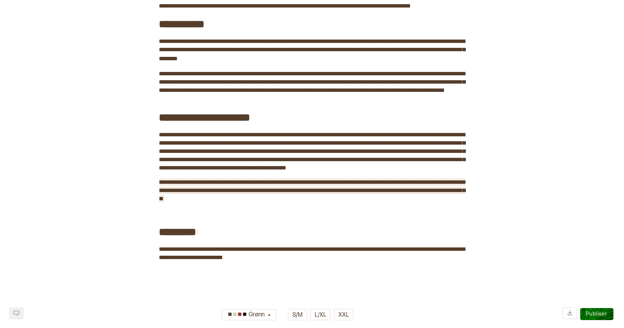
click at [213, 202] on span "**********" at bounding box center [312, 190] width 306 height 22
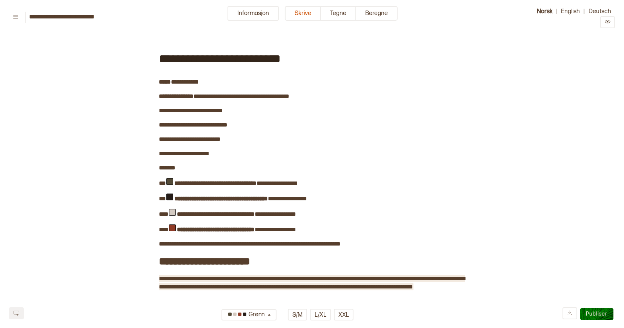
scroll to position [0, 0]
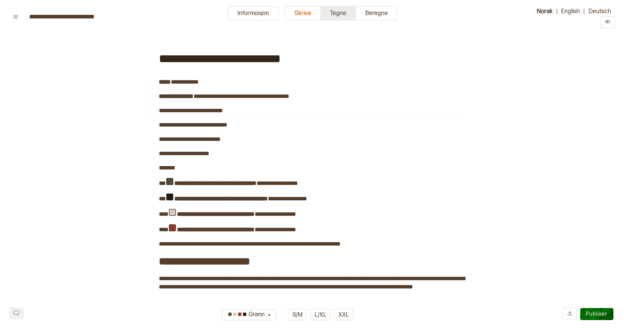
click at [337, 9] on button "Tegne" at bounding box center [338, 13] width 35 height 15
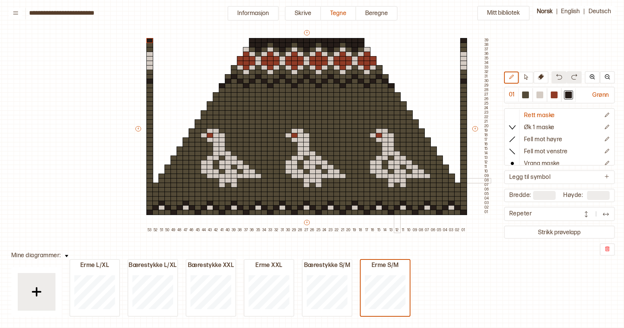
scroll to position [49, 5]
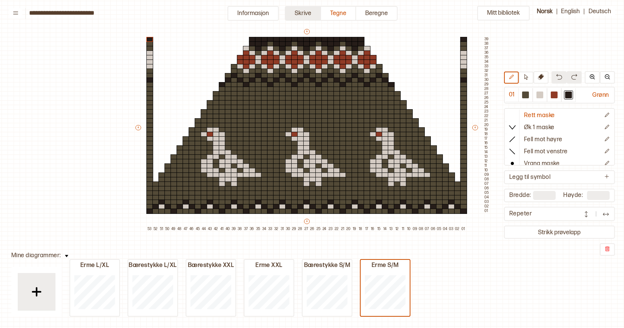
click at [298, 13] on button "Skrive" at bounding box center [303, 13] width 36 height 15
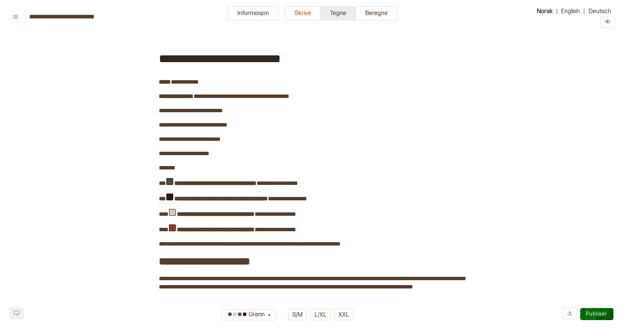
click at [333, 13] on button "Tegne" at bounding box center [338, 13] width 35 height 15
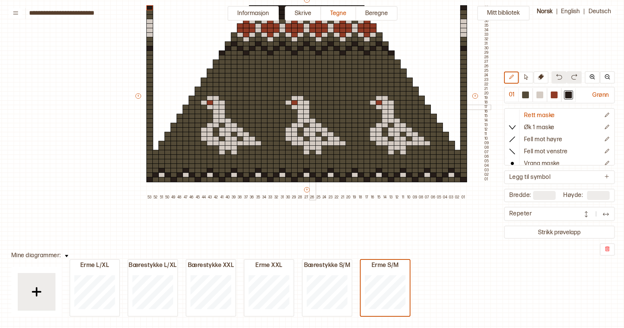
scroll to position [66, 5]
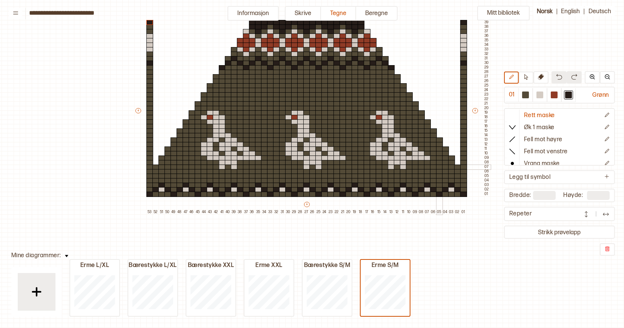
click at [438, 165] on div at bounding box center [439, 167] width 7 height 5
click at [542, 94] on div at bounding box center [539, 95] width 7 height 7
click at [475, 111] on button "+" at bounding box center [475, 110] width 6 height 5
click at [541, 79] on icon at bounding box center [541, 77] width 6 height 6
click at [434, 162] on div at bounding box center [433, 162] width 7 height 5
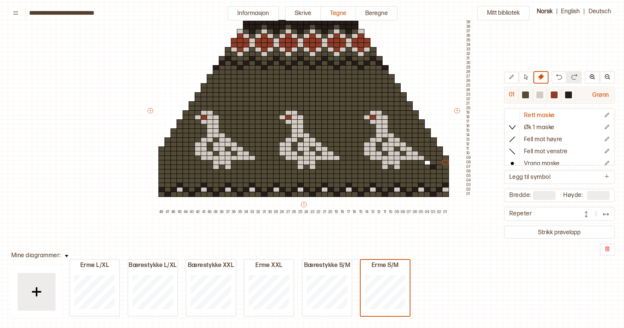
click at [524, 95] on div at bounding box center [525, 95] width 7 height 7
drag, startPoint x: 161, startPoint y: 145, endPoint x: 159, endPoint y: 130, distance: 14.9
click at [159, 130] on div "+ + + + 48 47 46 45 44 43 42 41 40 39 38 37 36 35 34 33 32 31 30 29 28 27 26 25…" at bounding box center [309, 113] width 326 height 204
drag, startPoint x: 162, startPoint y: 109, endPoint x: 159, endPoint y: 51, distance: 57.4
click at [159, 51] on div "+ + + + 48 47 46 45 44 43 42 41 40 39 38 37 36 35 34 33 32 31 30 29 28 27 26 25…" at bounding box center [309, 113] width 326 height 204
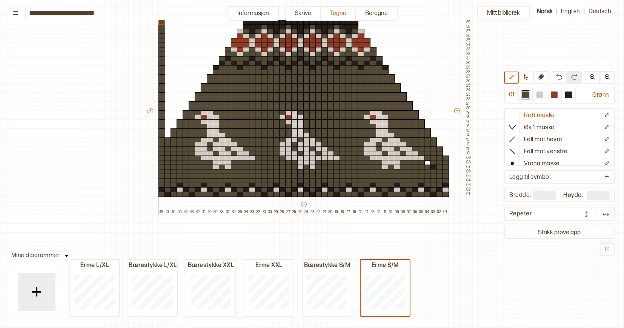
drag, startPoint x: 160, startPoint y: 48, endPoint x: 160, endPoint y: 21, distance: 26.4
click at [160, 21] on div "+ + + + 48 47 46 45 44 43 42 41 40 39 38 37 36 35 34 33 32 31 30 29 28 27 26 25…" at bounding box center [309, 113] width 326 height 204
drag, startPoint x: 446, startPoint y: 152, endPoint x: 443, endPoint y: 100, distance: 52.1
click at [443, 99] on div "+ + + + 48 47 46 45 44 43 42 41 40 39 38 37 36 35 34 33 32 31 30 29 28 27 26 25…" at bounding box center [309, 113] width 326 height 204
drag, startPoint x: 444, startPoint y: 94, endPoint x: 443, endPoint y: 54, distance: 40.7
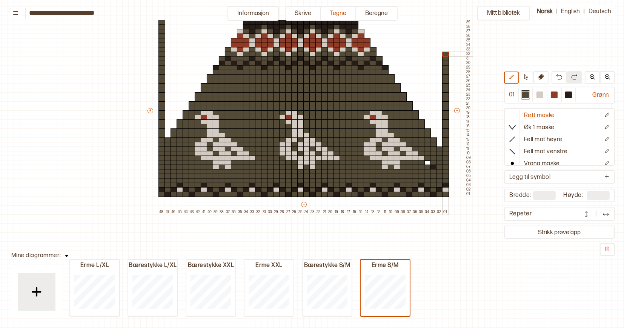
click at [443, 54] on div "+ + + + 48 47 46 45 44 43 42 41 40 39 38 37 36 35 34 33 32 31 30 29 28 27 26 25…" at bounding box center [309, 113] width 326 height 204
drag, startPoint x: 444, startPoint y: 49, endPoint x: 444, endPoint y: 21, distance: 27.9
click at [444, 21] on div "+ + + + 48 47 46 45 44 43 42 41 40 39 38 37 36 35 34 33 32 31 30 29 28 27 26 25…" at bounding box center [309, 113] width 326 height 204
click at [539, 78] on icon at bounding box center [541, 77] width 6 height 6
click at [426, 158] on div at bounding box center [427, 158] width 7 height 5
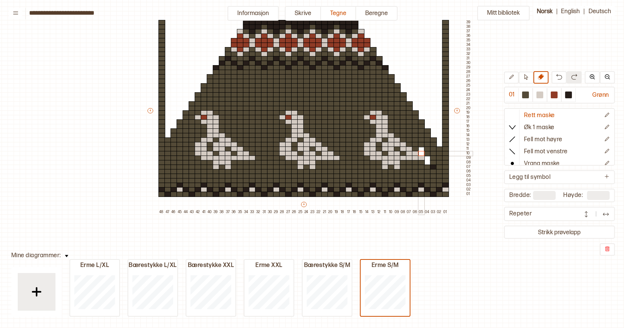
click at [421, 151] on div at bounding box center [421, 153] width 7 height 5
drag, startPoint x: 415, startPoint y: 144, endPoint x: 421, endPoint y: 136, distance: 9.7
click at [421, 136] on div "+ + + + 48 47 46 45 44 43 42 41 40 39 38 37 36 35 34 33 32 31 30 29 28 27 26 25…" at bounding box center [309, 113] width 326 height 204
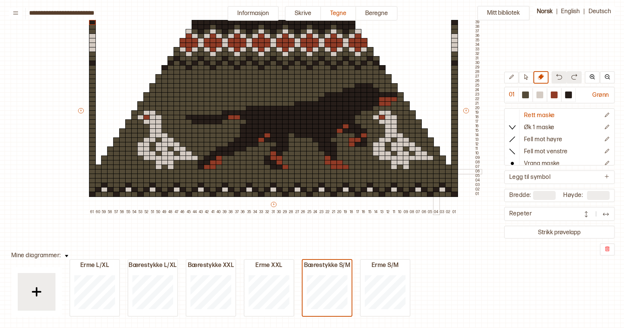
scroll to position [66, 38]
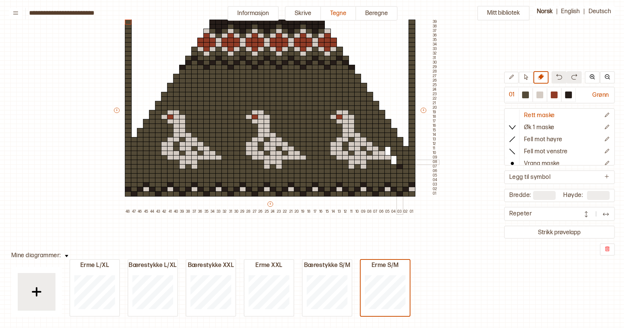
drag, startPoint x: 399, startPoint y: 161, endPoint x: 404, endPoint y: 162, distance: 4.5
click at [404, 162] on div "+ + + + 48 47 46 45 44 43 42 41 40 39 38 37 36 35 34 33 32 31 30 29 28 27 26 25…" at bounding box center [276, 113] width 326 height 204
drag, startPoint x: 404, startPoint y: 162, endPoint x: 393, endPoint y: 132, distance: 32.0
click at [393, 132] on div "+ + + + 48 47 46 45 44 43 42 41 40 39 38 37 36 35 34 33 32 31 30 29 28 27 26 25…" at bounding box center [276, 113] width 326 height 204
drag, startPoint x: 388, startPoint y: 145, endPoint x: 388, endPoint y: 119, distance: 26.0
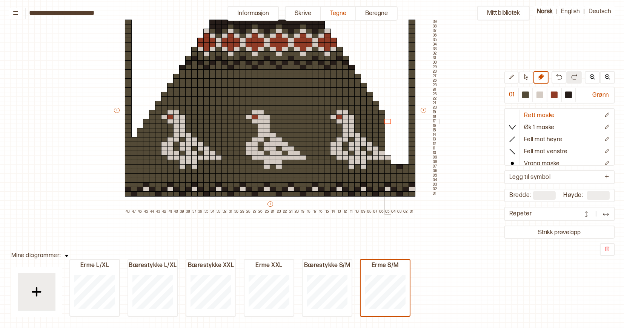
click at [388, 119] on div "+ + + + 48 47 46 45 44 43 42 41 40 39 38 37 36 35 34 33 32 31 30 29 28 27 26 25…" at bounding box center [276, 113] width 326 height 204
click at [527, 99] on div at bounding box center [525, 94] width 9 height 9
drag, startPoint x: 400, startPoint y: 158, endPoint x: 395, endPoint y: 156, distance: 5.8
click at [395, 156] on div "+ + + + 48 47 46 45 44 43 42 41 40 39 38 37 36 35 34 33 32 31 30 29 28 27 26 25…" at bounding box center [276, 113] width 326 height 204
drag, startPoint x: 395, startPoint y: 156, endPoint x: 387, endPoint y: 143, distance: 15.5
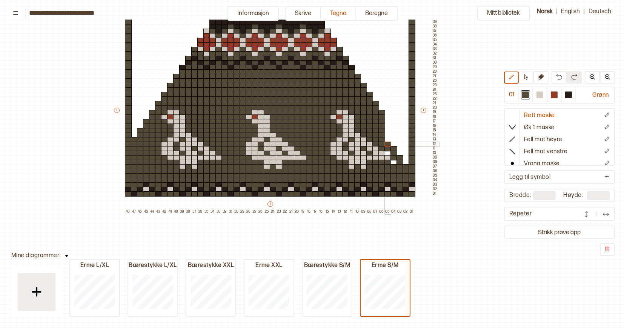
click at [387, 143] on div "+ + + + 48 47 46 45 44 43 42 41 40 39 38 37 36 35 34 33 32 31 30 29 28 27 26 25…" at bounding box center [276, 113] width 326 height 204
click at [541, 93] on div at bounding box center [539, 95] width 7 height 7
click at [526, 96] on div at bounding box center [525, 95] width 7 height 7
click at [387, 140] on div at bounding box center [387, 139] width 7 height 5
click at [540, 77] on icon at bounding box center [541, 77] width 6 height 6
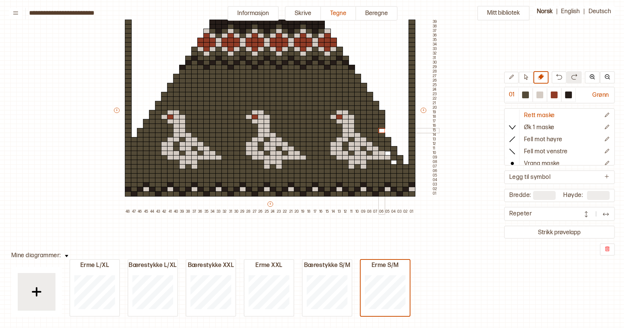
click at [383, 129] on div "+ + + + 48 47 46 45 44 43 42 41 40 39 38 37 36 35 34 33 32 31 30 29 28 27 26 25…" at bounding box center [276, 113] width 326 height 204
drag, startPoint x: 382, startPoint y: 125, endPoint x: 374, endPoint y: 123, distance: 9.1
click at [374, 123] on div "+ + + + 48 47 46 45 44 43 42 41 40 39 38 37 36 35 34 33 32 31 30 29 28 27 26 25…" at bounding box center [276, 113] width 326 height 204
drag, startPoint x: 376, startPoint y: 112, endPoint x: 376, endPoint y: 103, distance: 9.4
click at [376, 101] on div "+ + + + 48 47 46 45 44 43 42 41 40 39 38 37 36 35 34 33 32 31 30 29 28 27 26 25…" at bounding box center [276, 113] width 326 height 204
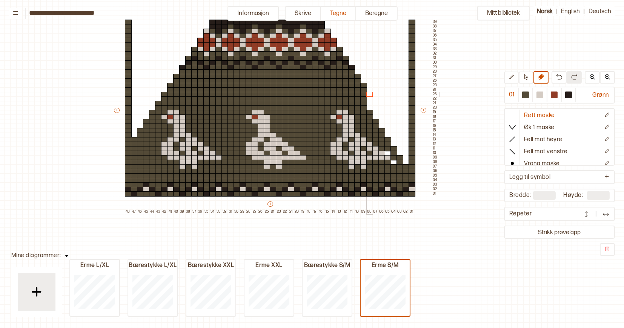
drag, startPoint x: 370, startPoint y: 107, endPoint x: 370, endPoint y: 95, distance: 12.4
click at [370, 95] on div "+ + + + 48 47 46 45 44 43 42 41 40 39 38 37 36 35 34 33 32 31 30 29 28 27 26 25…" at bounding box center [276, 113] width 326 height 204
drag, startPoint x: 365, startPoint y: 98, endPoint x: 365, endPoint y: 85, distance: 13.6
click at [365, 85] on div "+ + + + 48 47 46 45 44 43 42 41 40 39 38 37 36 35 34 33 32 31 30 29 28 27 26 25…" at bounding box center [276, 113] width 326 height 204
drag, startPoint x: 358, startPoint y: 89, endPoint x: 358, endPoint y: 74, distance: 14.7
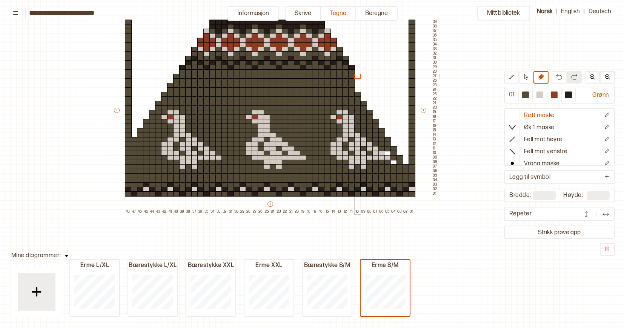
click at [358, 74] on div "+ + + + 48 47 46 45 44 43 42 41 40 39 38 37 36 35 34 33 32 31 30 29 28 27 26 25…" at bounding box center [276, 113] width 326 height 204
drag, startPoint x: 352, startPoint y: 79, endPoint x: 352, endPoint y: 66, distance: 13.6
click at [352, 66] on div "+ + + + 48 47 46 45 44 43 42 41 40 39 38 37 36 35 34 33 32 31 30 29 28 27 26 25…" at bounding box center [276, 113] width 326 height 204
drag, startPoint x: 346, startPoint y: 71, endPoint x: 346, endPoint y: 58, distance: 12.8
click at [346, 58] on div "+ + + + 48 47 46 45 44 43 42 41 40 39 38 37 36 35 34 33 32 31 30 29 28 27 26 25…" at bounding box center [276, 113] width 326 height 204
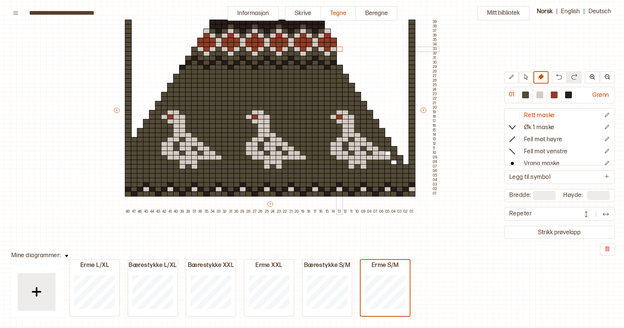
drag, startPoint x: 340, startPoint y: 61, endPoint x: 340, endPoint y: 48, distance: 12.4
click at [340, 48] on div "+ + + + 48 47 46 45 44 43 42 41 40 39 38 37 36 35 34 33 32 31 30 29 28 27 26 25…" at bounding box center [276, 113] width 326 height 204
drag, startPoint x: 333, startPoint y: 52, endPoint x: 333, endPoint y: 41, distance: 10.6
click at [333, 41] on div "+ + + + 48 47 46 45 44 43 42 41 40 39 38 37 36 35 34 33 32 31 30 29 28 27 26 25…" at bounding box center [276, 113] width 326 height 204
drag, startPoint x: 328, startPoint y: 43, endPoint x: 328, endPoint y: 31, distance: 11.7
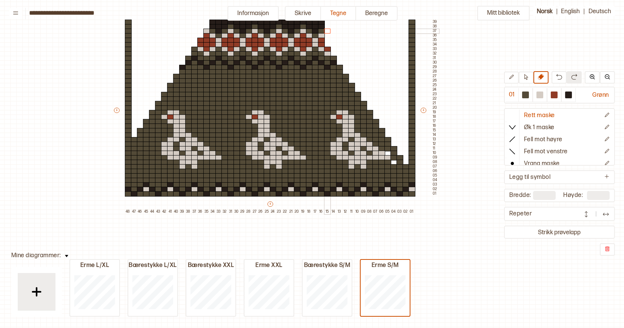
click at [328, 31] on div "+ + + + 48 47 46 45 44 43 42 41 40 39 38 37 36 35 34 33 32 31 30 29 28 27 26 25…" at bounding box center [276, 113] width 326 height 204
drag, startPoint x: 321, startPoint y: 35, endPoint x: 321, endPoint y: 24, distance: 10.6
click at [321, 24] on div "+ + + + 48 47 46 45 44 43 42 41 40 39 38 37 36 35 34 33 32 31 30 29 28 27 26 25…" at bounding box center [276, 113] width 326 height 204
click at [315, 24] on div at bounding box center [315, 26] width 7 height 5
drag, startPoint x: 133, startPoint y: 139, endPoint x: 133, endPoint y: 147, distance: 7.6
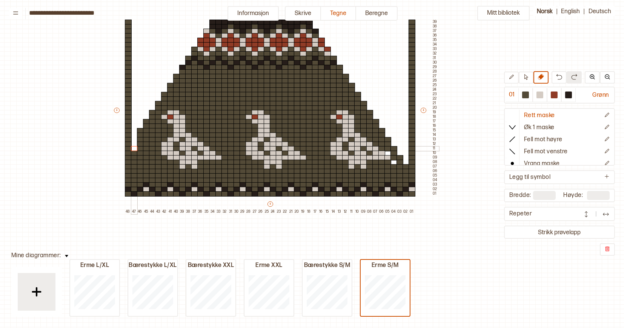
click at [133, 147] on div "+ + + + 48 47 46 45 44 43 42 41 40 39 38 37 36 35 34 33 32 31 30 29 28 27 26 25…" at bounding box center [276, 113] width 326 height 204
click at [525, 92] on div at bounding box center [525, 95] width 7 height 7
click at [394, 162] on div at bounding box center [393, 162] width 7 height 5
click at [539, 82] on button at bounding box center [540, 77] width 15 height 12
drag, startPoint x: 134, startPoint y: 162, endPoint x: 133, endPoint y: 154, distance: 8.3
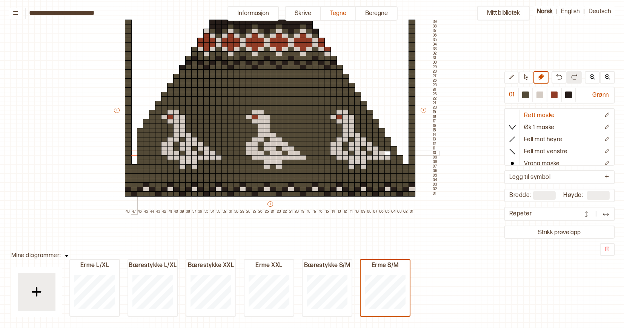
click at [133, 154] on div "+ + + + 48 47 46 45 44 43 42 41 40 39 38 37 36 35 34 33 32 31 30 29 28 27 26 25…" at bounding box center [276, 113] width 326 height 204
drag, startPoint x: 138, startPoint y: 152, endPoint x: 137, endPoint y: 129, distance: 23.4
click at [137, 129] on div "+ + + + 48 47 46 45 44 43 42 41 40 39 38 37 36 35 34 33 32 31 30 29 28 27 26 25…" at bounding box center [276, 113] width 326 height 204
drag, startPoint x: 146, startPoint y: 144, endPoint x: 146, endPoint y: 115, distance: 29.4
click at [146, 115] on div "+ + + + 48 47 46 45 44 43 42 41 40 39 38 37 36 35 34 33 32 31 30 29 28 27 26 25…" at bounding box center [276, 113] width 326 height 204
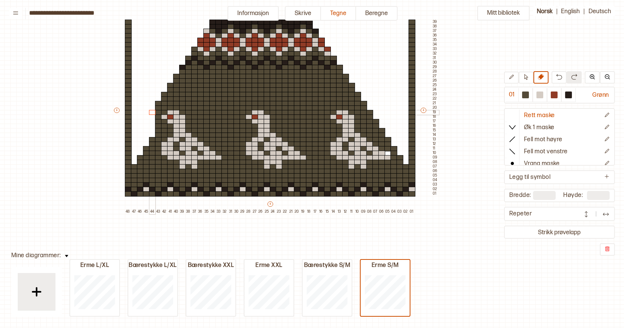
drag, startPoint x: 150, startPoint y: 135, endPoint x: 150, endPoint y: 111, distance: 23.8
click at [150, 111] on div "+ + + + 48 47 46 45 44 43 42 41 40 39 38 37 36 35 34 33 32 31 30 29 28 27 26 25…" at bounding box center [276, 113] width 326 height 204
drag, startPoint x: 159, startPoint y: 126, endPoint x: 158, endPoint y: 108, distance: 17.7
click at [158, 108] on div "+ + + + 48 47 46 45 44 43 42 41 40 39 38 37 36 35 34 33 32 31 30 29 28 27 26 25…" at bounding box center [276, 113] width 326 height 204
click at [158, 103] on div at bounding box center [158, 103] width 7 height 5
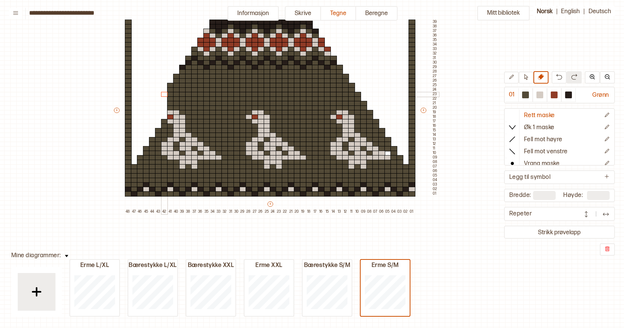
drag, startPoint x: 165, startPoint y: 115, endPoint x: 164, endPoint y: 93, distance: 21.5
click at [164, 93] on div "+ + + + 48 47 46 45 44 43 42 41 40 39 38 37 36 35 34 33 32 31 30 29 28 27 26 25…" at bounding box center [276, 113] width 326 height 204
drag, startPoint x: 170, startPoint y: 107, endPoint x: 169, endPoint y: 100, distance: 7.8
click at [169, 100] on div "+ + + + 48 47 46 45 44 43 42 41 40 39 38 37 36 35 34 33 32 31 30 29 28 27 26 25…" at bounding box center [276, 113] width 326 height 204
drag, startPoint x: 169, startPoint y: 80, endPoint x: 169, endPoint y: 94, distance: 14.3
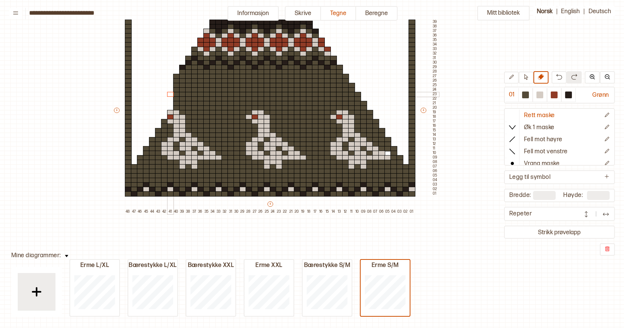
click at [169, 94] on div "+ + + + 48 47 46 45 44 43 42 41 40 39 38 37 36 35 34 33 32 31 30 29 28 27 26 25…" at bounding box center [276, 113] width 326 height 204
drag, startPoint x: 176, startPoint y: 100, endPoint x: 176, endPoint y: 77, distance: 22.6
click at [176, 77] on div "+ + + + 48 47 46 45 44 43 42 41 40 39 38 37 36 35 34 33 32 31 30 29 28 27 26 25…" at bounding box center [276, 113] width 326 height 204
drag, startPoint x: 181, startPoint y: 90, endPoint x: 181, endPoint y: 65, distance: 25.3
click at [181, 65] on div "+ + + + 48 47 46 45 44 43 42 41 40 39 38 37 36 35 34 33 32 31 30 29 28 27 26 25…" at bounding box center [276, 113] width 326 height 204
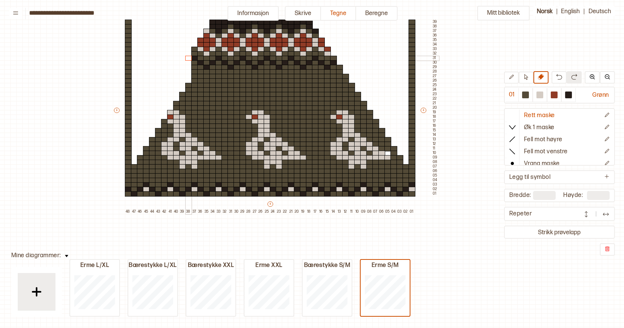
drag, startPoint x: 188, startPoint y: 80, endPoint x: 188, endPoint y: 57, distance: 22.2
click at [188, 57] on div "+ + + + 48 47 46 45 44 43 42 41 40 39 38 37 36 35 34 33 32 31 30 29 28 27 26 25…" at bounding box center [276, 113] width 326 height 204
click at [194, 67] on div "+ + + + 48 47 46 45 44 43 42 41 40 39 38 37 36 35 34 33 32 31 30 29 28 27 26 25…" at bounding box center [276, 113] width 326 height 204
drag, startPoint x: 200, startPoint y: 62, endPoint x: 200, endPoint y: 42, distance: 20.0
click at [200, 42] on div "+ + + + 48 47 46 45 44 43 42 41 40 39 38 37 36 35 34 33 32 31 30 29 28 27 26 25…" at bounding box center [276, 113] width 326 height 204
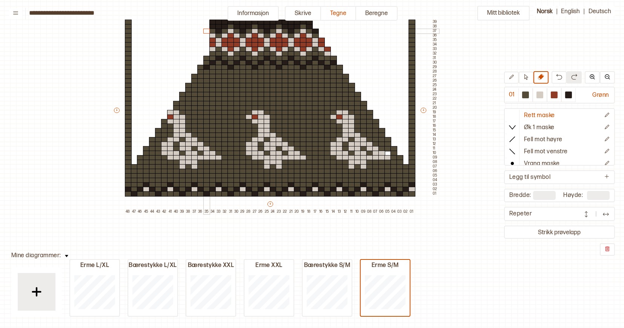
drag, startPoint x: 205, startPoint y: 53, endPoint x: 206, endPoint y: 31, distance: 22.6
click at [206, 31] on div "+ + + + 48 47 46 45 44 43 42 41 40 39 38 37 36 35 34 33 32 31 30 29 28 27 26 25…" at bounding box center [276, 113] width 326 height 204
drag, startPoint x: 212, startPoint y: 44, endPoint x: 212, endPoint y: 21, distance: 23.0
click at [212, 21] on div "+ + + + 48 47 46 45 44 43 42 41 40 39 38 37 36 35 34 33 32 31 30 29 28 27 26 25…" at bounding box center [276, 113] width 326 height 204
click at [212, 21] on div at bounding box center [212, 22] width 7 height 5
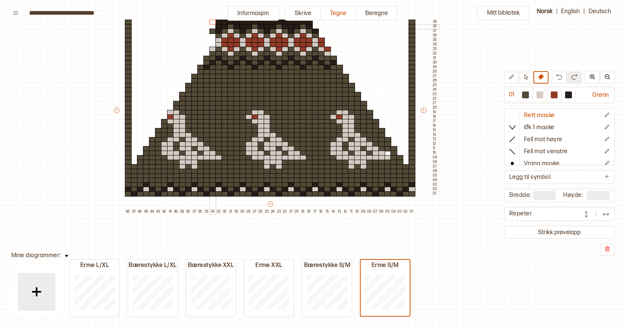
click at [212, 29] on div at bounding box center [212, 31] width 7 height 5
drag, startPoint x: 218, startPoint y: 38, endPoint x: 218, endPoint y: 22, distance: 16.2
click at [218, 22] on div "+ + + + 48 47 46 45 44 43 42 41 40 39 38 37 36 35 34 33 32 31 30 29 28 27 26 25…" at bounding box center [276, 113] width 326 height 204
drag, startPoint x: 218, startPoint y: 34, endPoint x: 218, endPoint y: 21, distance: 13.2
click at [218, 21] on div "+ + + + 48 47 46 45 44 43 42 41 40 39 38 37 36 35 34 33 32 31 30 29 28 27 26 25…" at bounding box center [276, 113] width 326 height 204
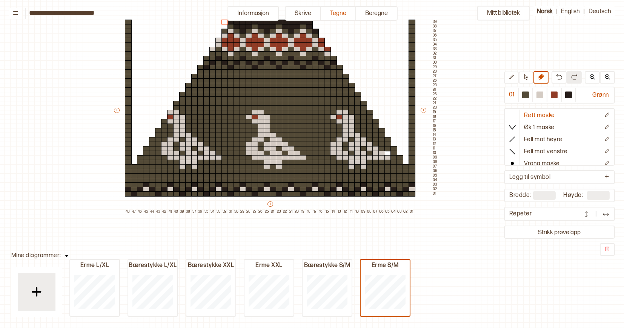
drag, startPoint x: 225, startPoint y: 25, endPoint x: 225, endPoint y: 19, distance: 5.7
click at [225, 19] on div "+ + + + 48 47 46 45 44 43 42 41 40 39 38 37 36 35 34 33 32 31 30 29 28 27 26 25…" at bounding box center [276, 113] width 326 height 204
click at [542, 95] on div at bounding box center [539, 95] width 7 height 7
click at [326, 158] on div at bounding box center [327, 157] width 7 height 5
click at [332, 158] on div at bounding box center [333, 157] width 7 height 5
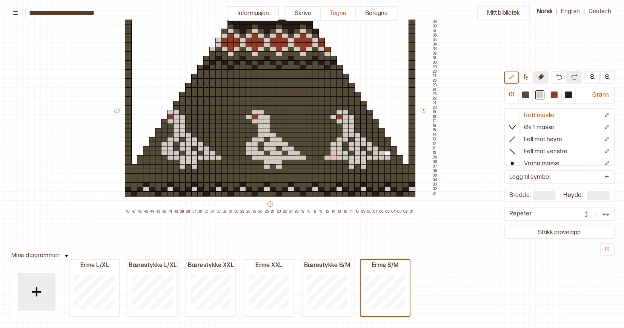
click at [544, 77] on icon at bounding box center [541, 77] width 6 height 6
click at [528, 92] on div at bounding box center [525, 95] width 7 height 7
drag, startPoint x: 383, startPoint y: 157, endPoint x: 346, endPoint y: 125, distance: 48.4
click at [346, 125] on div "+ + + + 48 47 46 45 44 43 42 41 40 39 38 37 36 35 34 33 32 31 30 29 28 27 26 25…" at bounding box center [276, 113] width 326 height 204
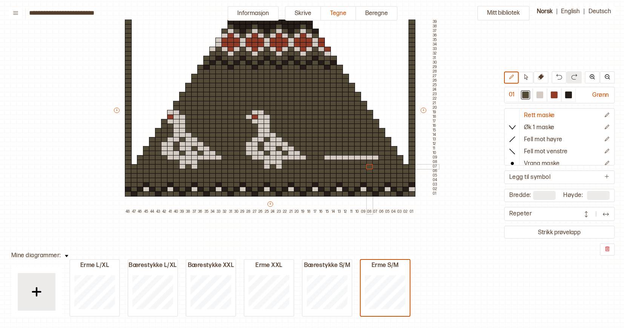
drag, startPoint x: 366, startPoint y: 162, endPoint x: 366, endPoint y: 166, distance: 3.8
click at [366, 166] on div "+ + + + 48 47 46 45 44 43 42 41 40 39 38 37 36 35 34 33 32 31 30 29 28 27 26 25…" at bounding box center [276, 113] width 326 height 204
click at [541, 96] on div at bounding box center [539, 95] width 7 height 7
click at [340, 163] on div at bounding box center [339, 162] width 7 height 5
click at [343, 162] on div at bounding box center [345, 162] width 7 height 5
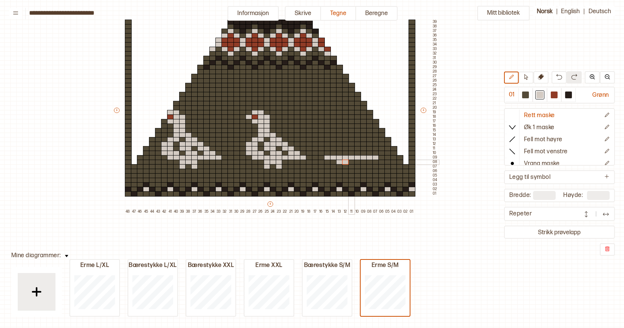
click at [350, 162] on div at bounding box center [351, 162] width 7 height 5
click at [350, 167] on div at bounding box center [351, 166] width 7 height 5
click at [338, 167] on div at bounding box center [339, 166] width 7 height 5
drag, startPoint x: 322, startPoint y: 153, endPoint x: 331, endPoint y: 153, distance: 8.7
click at [331, 153] on div "+ + + + 48 47 46 45 44 43 42 41 40 39 38 37 36 35 34 33 32 31 30 29 28 27 26 25…" at bounding box center [276, 113] width 326 height 204
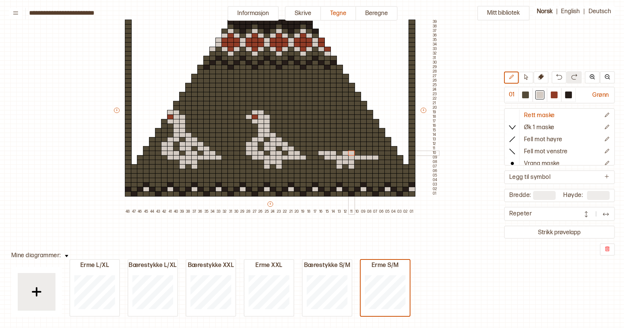
drag, startPoint x: 346, startPoint y: 153, endPoint x: 353, endPoint y: 153, distance: 7.2
click at [353, 153] on div "+ + + + 48 47 46 45 44 43 42 41 40 39 38 37 36 35 34 33 32 31 30 29 28 27 26 25…" at bounding box center [276, 113] width 326 height 204
click at [365, 154] on div at bounding box center [363, 153] width 7 height 5
click at [369, 154] on div at bounding box center [369, 153] width 7 height 5
click at [324, 147] on div "+ + + + 48 47 46 45 44 43 42 41 40 39 38 37 36 35 34 33 32 31 30 29 28 27 26 25…" at bounding box center [276, 113] width 326 height 204
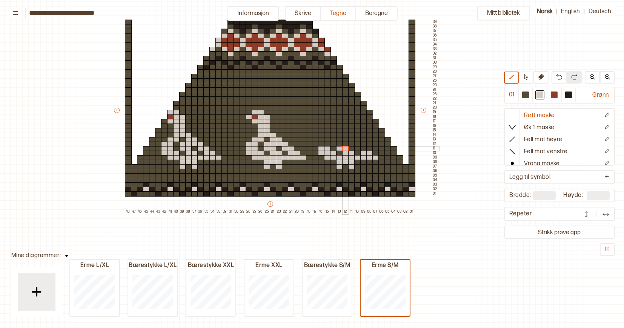
click at [344, 148] on div "+ + + + 48 47 46 45 44 43 42 41 40 39 38 37 36 35 34 33 32 31 30 29 28 27 26 25…" at bounding box center [276, 113] width 326 height 204
click at [362, 147] on div "+ + + + 48 47 46 45 44 43 42 41 40 39 38 37 36 35 34 33 32 31 30 29 28 27 26 25…" at bounding box center [276, 113] width 326 height 204
click at [357, 149] on div at bounding box center [357, 148] width 7 height 5
click at [325, 144] on div "+ + + + 48 47 46 45 44 43 42 41 40 39 38 37 36 35 34 33 32 31 30 29 28 27 26 25…" at bounding box center [276, 113] width 326 height 204
drag, startPoint x: 340, startPoint y: 144, endPoint x: 359, endPoint y: 144, distance: 18.8
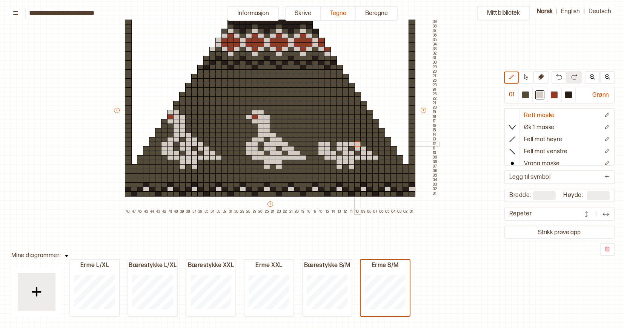
click at [359, 144] on div "+ + + + 48 47 46 45 44 43 42 41 40 39 38 37 36 35 34 33 32 31 30 29 28 27 26 25…" at bounding box center [276, 113] width 326 height 204
click at [331, 139] on div "+ + + + 48 47 46 45 44 43 42 41 40 39 38 37 36 35 34 33 32 31 30 29 28 27 26 25…" at bounding box center [276, 113] width 326 height 204
drag, startPoint x: 344, startPoint y: 139, endPoint x: 349, endPoint y: 139, distance: 5.7
click at [349, 139] on div "+ + + + 48 47 46 45 44 43 42 41 40 39 38 37 36 35 34 33 32 31 30 29 28 27 26 25…" at bounding box center [276, 113] width 326 height 204
drag, startPoint x: 332, startPoint y: 134, endPoint x: 344, endPoint y: 134, distance: 11.7
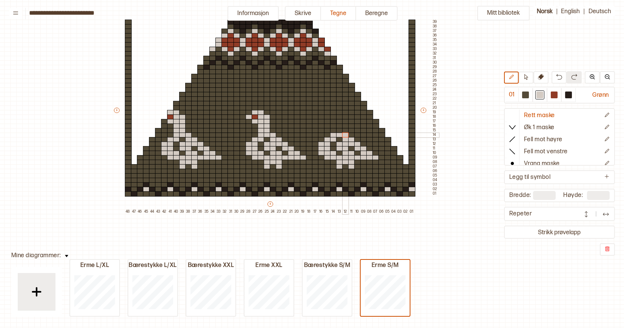
click at [344, 134] on div "+ + + + 48 47 46 45 44 43 42 41 40 39 38 37 36 35 34 33 32 31 30 29 28 27 26 25…" at bounding box center [276, 113] width 326 height 204
drag, startPoint x: 333, startPoint y: 130, endPoint x: 340, endPoint y: 130, distance: 7.2
click at [340, 130] on div "+ + + + 48 47 46 45 44 43 42 41 40 39 38 37 36 35 34 33 32 31 30 29 28 27 26 25…" at bounding box center [276, 113] width 326 height 204
drag, startPoint x: 334, startPoint y: 126, endPoint x: 338, endPoint y: 126, distance: 4.5
click at [338, 126] on div "+ + + + 48 47 46 45 44 43 42 41 40 39 38 37 36 35 34 33 32 31 30 29 28 27 26 25…" at bounding box center [276, 113] width 326 height 204
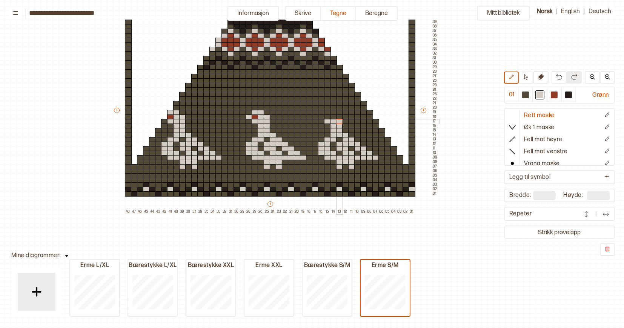
drag, startPoint x: 327, startPoint y: 121, endPoint x: 336, endPoint y: 121, distance: 9.0
click at [336, 121] on div "+ + + + 48 47 46 45 44 43 42 41 40 39 38 37 36 35 34 33 32 31 30 29 28 27 26 25…" at bounding box center [276, 113] width 326 height 204
click at [321, 117] on div at bounding box center [321, 117] width 7 height 5
click at [333, 116] on div at bounding box center [333, 117] width 7 height 5
click at [338, 116] on div at bounding box center [339, 117] width 7 height 5
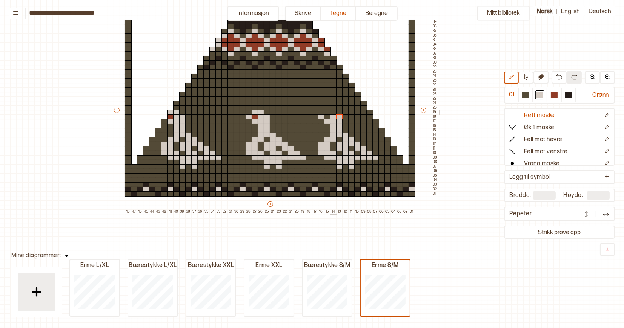
click at [328, 112] on div at bounding box center [327, 112] width 7 height 5
click at [333, 112] on div at bounding box center [333, 112] width 7 height 5
drag, startPoint x: 230, startPoint y: 158, endPoint x: 224, endPoint y: 158, distance: 5.7
click at [224, 158] on div "+ + + + 48 47 46 45 44 43 42 41 40 39 38 37 36 35 34 33 32 31 30 29 28 27 26 25…" at bounding box center [276, 113] width 326 height 204
click at [527, 92] on div at bounding box center [525, 95] width 7 height 7
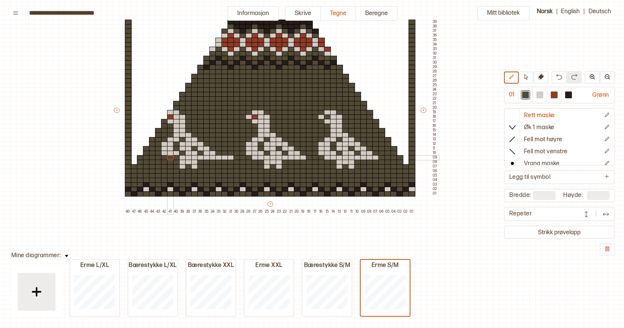
drag, startPoint x: 175, startPoint y: 158, endPoint x: 169, endPoint y: 157, distance: 5.7
click at [169, 157] on div "+ + + + 48 47 46 45 44 43 42 41 40 39 38 37 36 35 34 33 32 31 30 29 28 27 26 25…" at bounding box center [276, 113] width 326 height 204
drag, startPoint x: 181, startPoint y: 162, endPoint x: 178, endPoint y: 165, distance: 4.6
click at [178, 165] on div "+ + + + 48 47 46 45 44 43 42 41 40 39 38 37 36 35 34 33 32 31 30 29 28 27 26 25…" at bounding box center [276, 113] width 326 height 204
drag, startPoint x: 162, startPoint y: 152, endPoint x: 171, endPoint y: 114, distance: 38.3
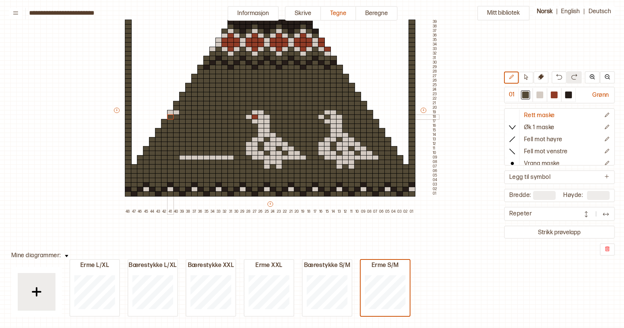
click at [171, 114] on div "+ + + + 48 47 46 45 44 43 42 41 40 39 38 37 36 35 34 33 32 31 30 29 28 27 26 25…" at bounding box center [276, 113] width 326 height 204
drag, startPoint x: 171, startPoint y: 111, endPoint x: 175, endPoint y: 111, distance: 4.1
click at [175, 111] on div "+ + + + 48 47 46 45 44 43 42 41 40 39 38 37 36 35 34 33 32 31 30 29 28 27 26 25…" at bounding box center [276, 113] width 326 height 204
click at [544, 91] on div at bounding box center [539, 94] width 9 height 9
drag, startPoint x: 195, startPoint y: 162, endPoint x: 203, endPoint y: 162, distance: 8.3
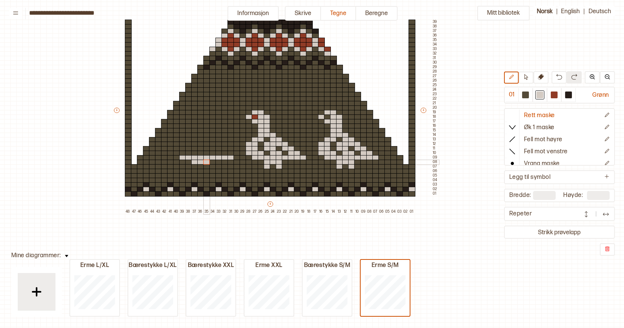
click at [203, 162] on div "+ + + + 48 47 46 45 44 43 42 41 40 39 38 37 36 35 34 33 32 31 30 29 28 27 26 25…" at bounding box center [276, 113] width 326 height 204
click at [192, 167] on div at bounding box center [194, 166] width 7 height 5
click at [207, 168] on div at bounding box center [206, 166] width 7 height 5
drag, startPoint x: 177, startPoint y: 152, endPoint x: 187, endPoint y: 153, distance: 9.4
click at [187, 153] on div "+ + + + 48 47 46 45 44 43 42 41 40 39 38 37 36 35 34 33 32 31 30 29 28 27 26 25…" at bounding box center [276, 113] width 326 height 204
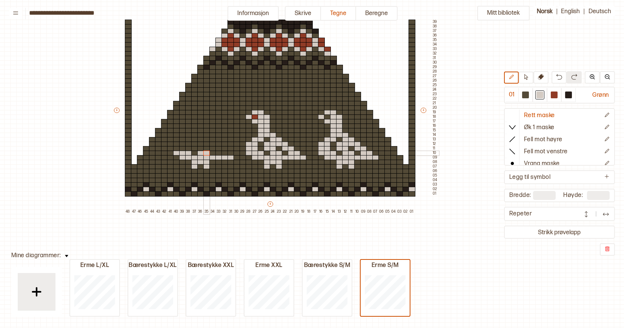
drag, startPoint x: 199, startPoint y: 153, endPoint x: 205, endPoint y: 153, distance: 6.0
click at [205, 153] on div "+ + + + 48 47 46 45 44 43 42 41 40 39 38 37 36 35 34 33 32 31 30 29 28 27 26 25…" at bounding box center [276, 113] width 326 height 204
drag, startPoint x: 218, startPoint y: 153, endPoint x: 223, endPoint y: 153, distance: 5.3
click at [223, 153] on div "+ + + + 48 47 46 45 44 43 42 41 40 39 38 37 36 35 34 33 32 31 30 29 28 27 26 25…" at bounding box center [276, 113] width 326 height 204
drag, startPoint x: 175, startPoint y: 147, endPoint x: 180, endPoint y: 147, distance: 4.5
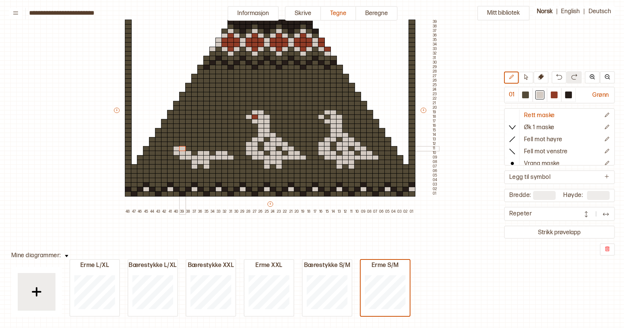
click at [180, 147] on div "+ + + + 48 47 46 45 44 43 42 41 40 39 38 37 36 35 34 33 32 31 30 29 28 27 26 25…" at bounding box center [276, 113] width 326 height 204
drag, startPoint x: 194, startPoint y: 149, endPoint x: 199, endPoint y: 149, distance: 5.7
click at [199, 149] on div "+ + + + 48 47 46 45 44 43 42 41 40 39 38 37 36 35 34 33 32 31 30 29 28 27 26 25…" at bounding box center [276, 113] width 326 height 204
click at [214, 147] on div at bounding box center [212, 148] width 7 height 5
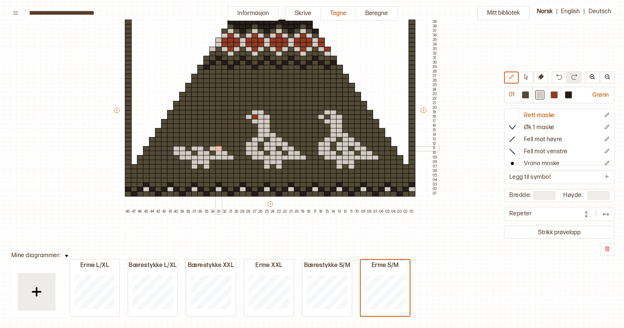
click at [217, 148] on div at bounding box center [218, 148] width 7 height 5
click at [179, 144] on div "+ + + + 48 47 46 45 44 43 42 41 40 39 38 37 36 35 34 33 32 31 30 29 28 27 26 25…" at bounding box center [276, 113] width 326 height 204
click at [183, 144] on div at bounding box center [182, 144] width 7 height 5
drag, startPoint x: 196, startPoint y: 143, endPoint x: 212, endPoint y: 143, distance: 16.2
click at [212, 143] on div "+ + + + 48 47 46 45 44 43 42 41 40 39 38 37 36 35 34 33 32 31 30 29 28 27 26 25…" at bounding box center [276, 113] width 326 height 204
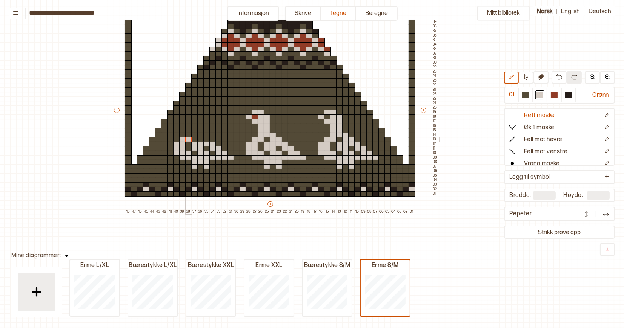
click at [186, 140] on div "+ + + + 48 47 46 45 44 43 42 41 40 39 38 37 36 35 34 33 32 31 30 29 28 27 26 25…" at bounding box center [276, 113] width 326 height 204
click at [203, 140] on div "+ + + + 48 47 46 45 44 43 42 41 40 39 38 37 36 35 34 33 32 31 30 29 28 27 26 25…" at bounding box center [276, 113] width 326 height 204
drag, startPoint x: 187, startPoint y: 135, endPoint x: 199, endPoint y: 135, distance: 12.1
click at [199, 135] on div "+ + + + 48 47 46 45 44 43 42 41 40 39 38 37 36 35 34 33 32 31 30 29 28 27 26 25…" at bounding box center [276, 113] width 326 height 204
drag, startPoint x: 189, startPoint y: 131, endPoint x: 193, endPoint y: 131, distance: 4.1
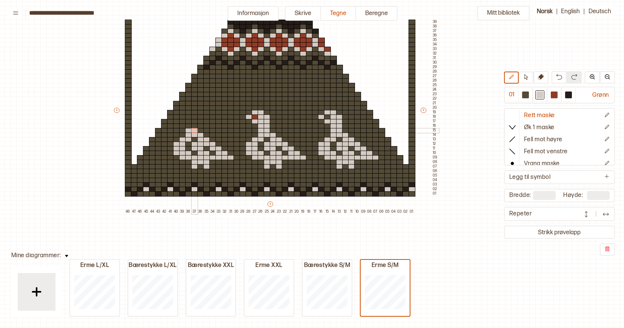
click at [193, 131] on div "+ + + + 48 47 46 45 44 43 42 41 40 39 38 37 36 35 34 33 32 31 30 29 28 27 26 25…" at bounding box center [276, 113] width 326 height 204
click at [190, 126] on div "+ + + + 48 47 46 45 44 43 42 41 40 39 38 37 36 35 34 33 32 31 30 29 28 27 26 25…" at bounding box center [276, 113] width 326 height 204
drag, startPoint x: 181, startPoint y: 120, endPoint x: 191, endPoint y: 120, distance: 10.6
click at [191, 120] on div "+ + + + 48 47 46 45 44 43 42 41 40 39 38 37 36 35 34 33 32 31 30 29 28 27 26 25…" at bounding box center [276, 113] width 326 height 204
click at [178, 117] on div at bounding box center [176, 117] width 7 height 5
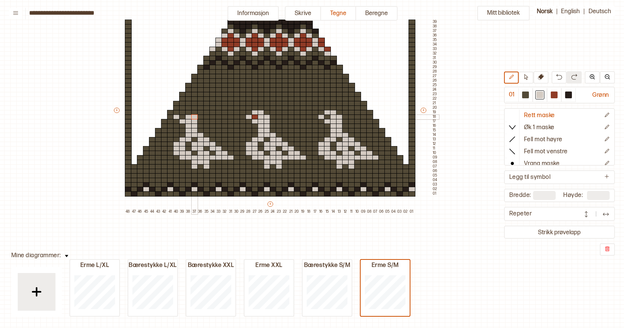
click at [192, 117] on div "+ + + + 48 47 46 45 44 43 42 41 40 39 38 37 36 35 34 33 32 31 30 29 28 27 26 25…" at bounding box center [276, 113] width 326 height 204
click at [185, 112] on div "+ + + + 48 47 46 45 44 43 42 41 40 39 38 37 36 35 34 33 32 31 30 29 28 27 26 25…" at bounding box center [276, 113] width 326 height 204
click at [554, 93] on div at bounding box center [553, 95] width 7 height 7
click at [325, 118] on div at bounding box center [327, 117] width 7 height 5
click at [182, 116] on div at bounding box center [182, 117] width 7 height 5
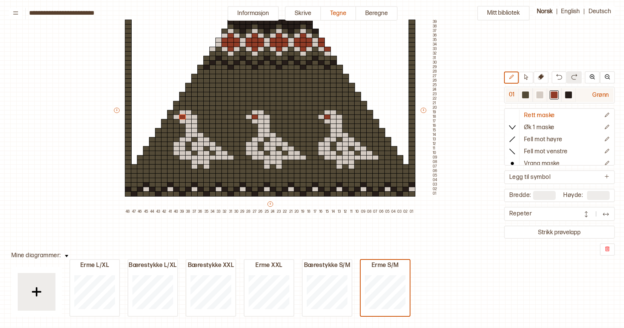
click at [529, 92] on div at bounding box center [525, 95] width 7 height 7
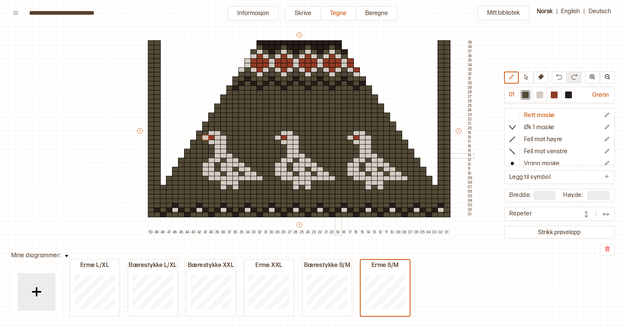
scroll to position [46, 9]
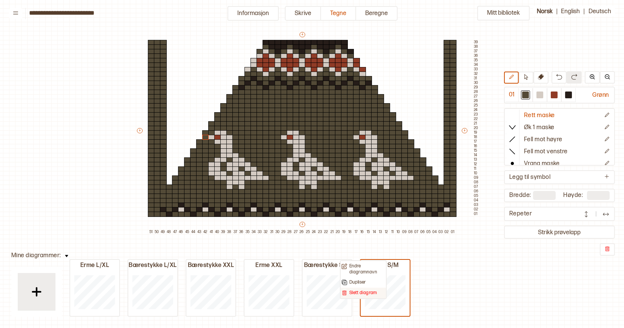
click at [375, 291] on p "Slett diagram" at bounding box center [363, 293] width 28 height 6
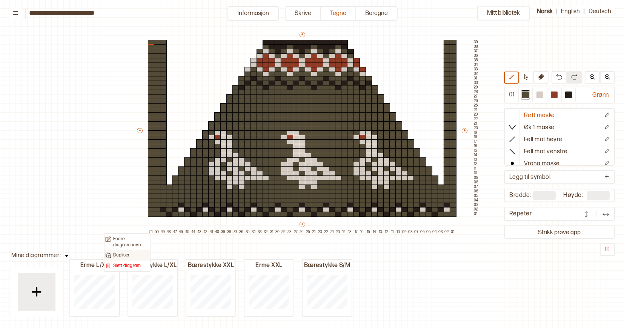
click at [117, 251] on div "Dupliser" at bounding box center [126, 255] width 45 height 11
click at [122, 253] on p "Dupliser" at bounding box center [121, 256] width 17 height 6
type input "**"
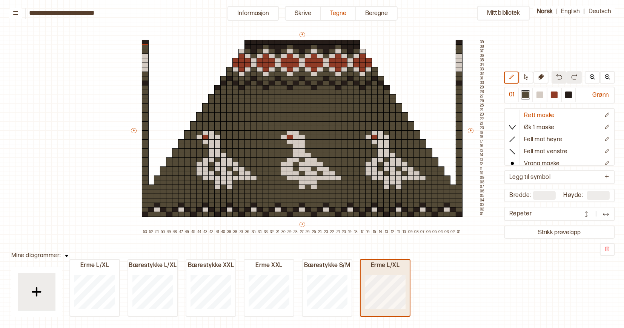
click at [386, 268] on div "Erme L/XL" at bounding box center [384, 266] width 49 height 8
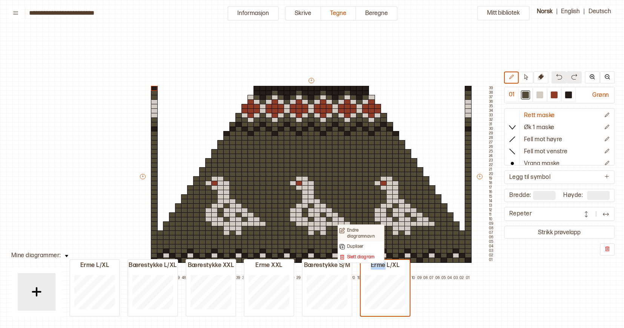
scroll to position [46, 9]
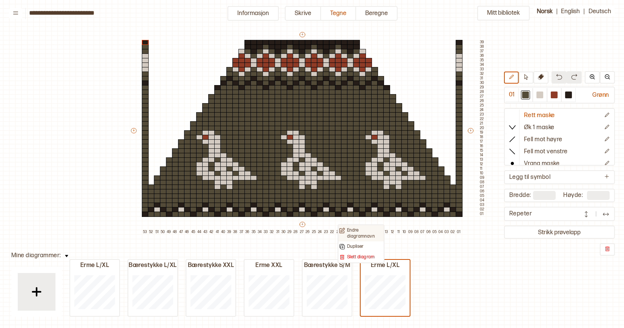
click at [360, 230] on p "Endre diagramnavn" at bounding box center [365, 234] width 36 height 12
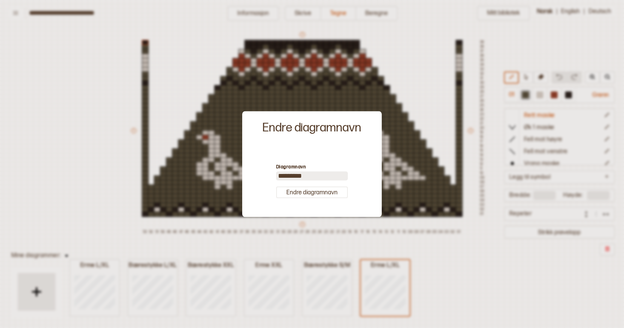
click at [308, 175] on input "*********" at bounding box center [312, 176] width 72 height 9
type input "********"
click at [310, 190] on button "Endre diagramnavn" at bounding box center [312, 193] width 72 height 12
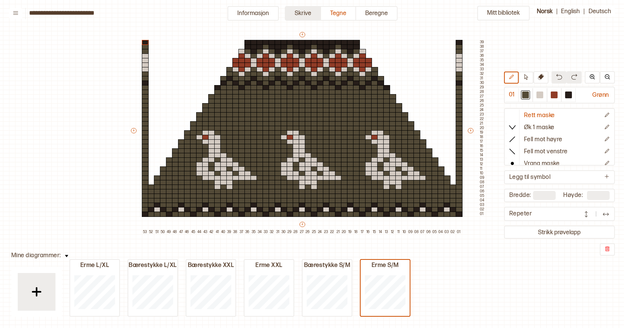
click at [305, 9] on button "Skrive" at bounding box center [303, 13] width 36 height 15
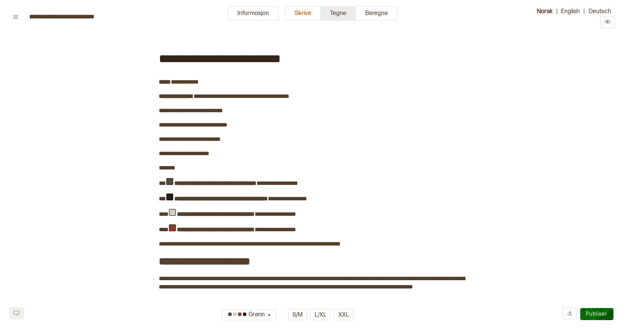
click at [336, 12] on button "Tegne" at bounding box center [338, 13] width 35 height 15
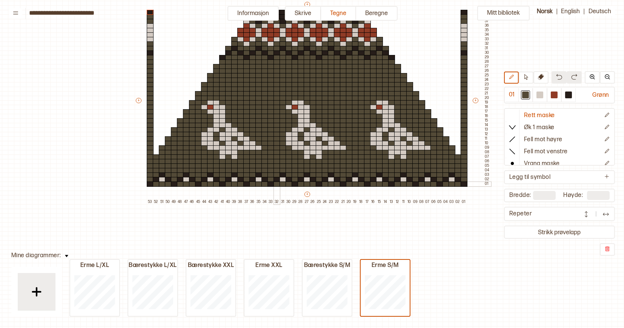
scroll to position [77, 4]
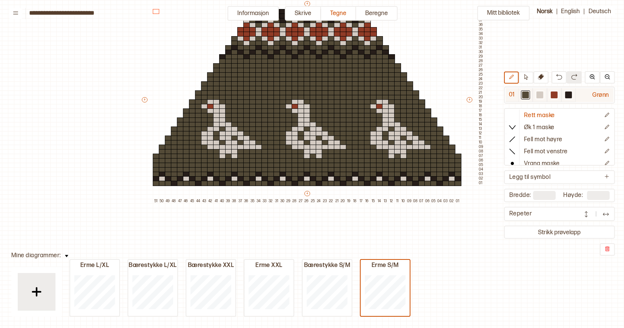
click at [526, 94] on div at bounding box center [525, 95] width 7 height 7
drag, startPoint x: 456, startPoint y: 151, endPoint x: 458, endPoint y: 90, distance: 61.5
click at [458, 90] on div "+ + + + 51 50 49 48 47 46 45 44 43 42 41 40 39 38 37 36 35 34 33 32 31 30 29 28…" at bounding box center [313, 102] width 344 height 204
drag, startPoint x: 457, startPoint y: 140, endPoint x: 456, endPoint y: 122, distance: 17.7
click at [456, 122] on div "+ + + + 51 50 49 48 47 46 45 44 43 42 41 40 39 38 37 36 35 34 33 32 31 30 29 28…" at bounding box center [313, 102] width 344 height 204
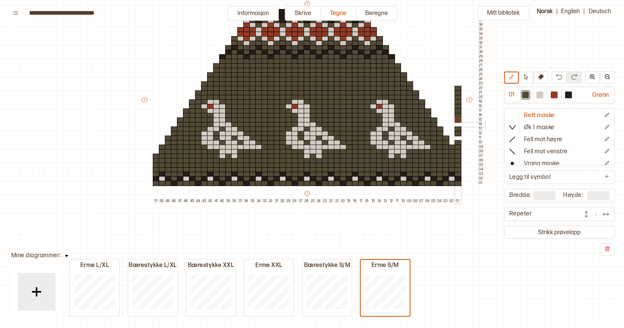
click at [457, 124] on div at bounding box center [457, 124] width 7 height 5
click at [458, 136] on div at bounding box center [457, 138] width 7 height 5
drag, startPoint x: 456, startPoint y: 24, endPoint x: 456, endPoint y: 79, distance: 55.0
click at [456, 79] on div "+ + + + 51 50 49 48 47 46 45 44 43 42 41 40 39 38 37 36 35 34 33 32 31 30 29 28…" at bounding box center [313, 102] width 344 height 204
drag, startPoint x: 457, startPoint y: 66, endPoint x: 457, endPoint y: 83, distance: 17.7
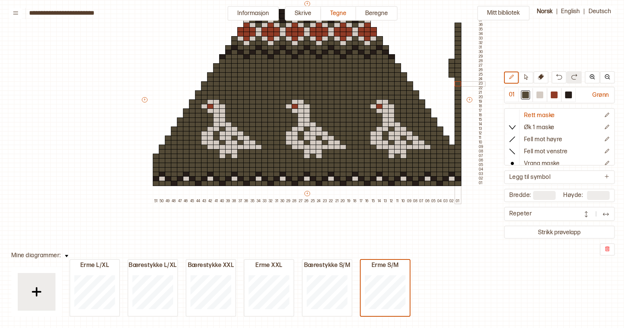
click at [457, 83] on div "+ + + + 51 50 49 48 47 46 45 44 43 42 41 40 39 38 37 36 35 34 33 32 31 30 29 28…" at bounding box center [313, 102] width 344 height 204
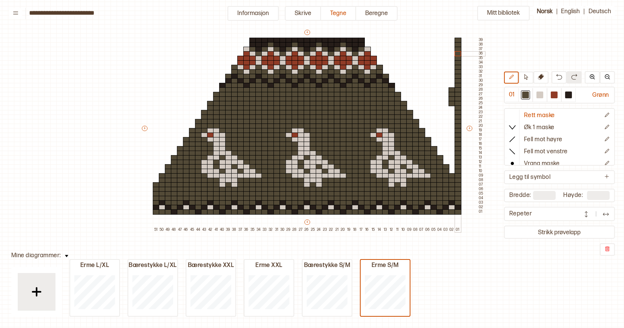
drag, startPoint x: 457, startPoint y: 38, endPoint x: 457, endPoint y: 51, distance: 12.8
click at [457, 51] on div "+ + + + 51 50 49 48 47 46 45 44 43 42 41 40 39 38 37 36 35 34 33 32 31 30 29 28…" at bounding box center [313, 131] width 344 height 204
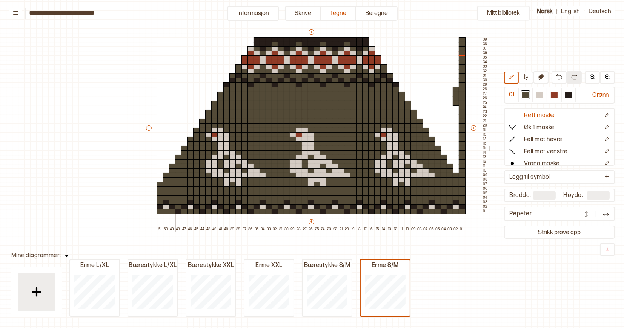
scroll to position [49, 0]
drag, startPoint x: 159, startPoint y: 180, endPoint x: 160, endPoint y: 116, distance: 64.1
click at [160, 116] on div "+ + + + 51 50 49 48 47 46 45 44 43 42 41 40 39 38 37 36 35 34 33 32 31 30 29 28…" at bounding box center [317, 130] width 344 height 204
click at [159, 75] on div "+ + + + 51 50 49 48 47 46 45 44 43 42 41 40 39 38 37 36 35 34 33 32 31 30 29 28…" at bounding box center [317, 130] width 344 height 204
drag, startPoint x: 159, startPoint y: 48, endPoint x: 158, endPoint y: 120, distance: 71.6
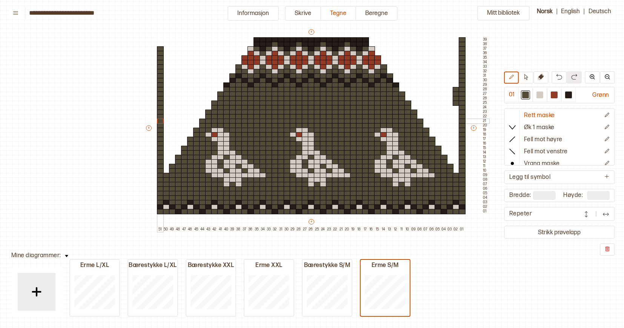
click at [158, 120] on div "+ + + + 51 50 49 48 47 46 45 44 43 42 41 40 39 38 37 36 35 34 33 32 31 30 29 28…" at bounding box center [317, 130] width 344 height 204
drag, startPoint x: 159, startPoint y: 38, endPoint x: 159, endPoint y: 44, distance: 5.7
click at [159, 44] on div "+ + + + 51 50 49 48 47 46 45 44 43 42 41 40 39 38 37 36 35 34 33 32 31 30 29 28…" at bounding box center [317, 130] width 344 height 204
click at [541, 81] on button at bounding box center [540, 77] width 15 height 12
drag, startPoint x: 455, startPoint y: 87, endPoint x: 454, endPoint y: 104, distance: 17.0
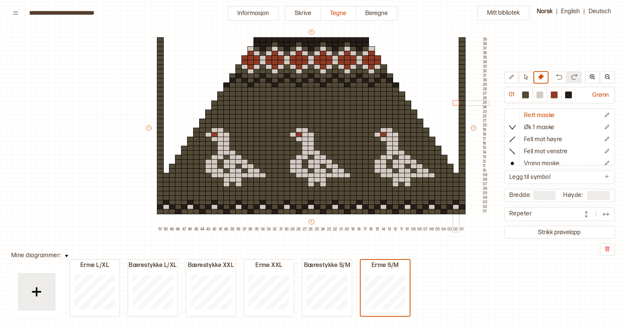
click at [454, 104] on div "+ + + + 51 50 49 48 47 46 45 44 43 42 41 40 39 38 37 36 35 34 33 32 31 30 29 28…" at bounding box center [317, 130] width 344 height 204
drag, startPoint x: 456, startPoint y: 181, endPoint x: 456, endPoint y: 175, distance: 5.7
click at [456, 175] on div "+ + + + 51 50 49 48 47 46 45 44 43 42 41 40 39 38 37 36 35 34 33 32 31 30 29 28…" at bounding box center [317, 130] width 344 height 204
drag, startPoint x: 451, startPoint y: 172, endPoint x: 451, endPoint y: 167, distance: 4.1
click at [451, 167] on div "+ + + + 51 50 49 48 47 46 45 44 43 42 41 40 39 38 37 36 35 34 33 32 31 30 29 28…" at bounding box center [317, 130] width 344 height 204
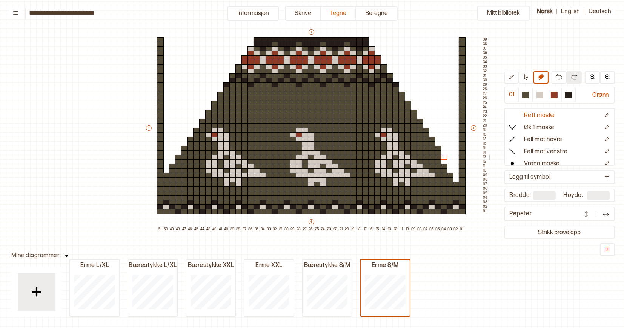
click at [444, 158] on div "+ + + + 51 50 49 48 47 46 45 44 43 42 41 40 39 38 37 36 35 34 33 32 31 30 29 28…" at bounding box center [317, 130] width 344 height 204
click at [437, 149] on div "+ + + + 51 50 49 48 47 46 45 44 43 42 41 40 39 38 37 36 35 34 33 32 31 30 29 28…" at bounding box center [317, 130] width 344 height 204
drag, startPoint x: 433, startPoint y: 145, endPoint x: 433, endPoint y: 138, distance: 6.4
click at [433, 138] on div "+ + + + 51 50 49 48 47 46 45 44 43 42 41 40 39 38 37 36 35 34 33 32 31 30 29 28…" at bounding box center [317, 130] width 344 height 204
drag, startPoint x: 426, startPoint y: 134, endPoint x: 426, endPoint y: 130, distance: 4.5
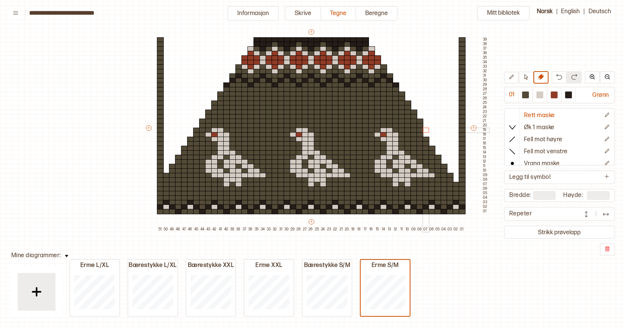
click at [426, 130] on div "+ + + + 51 50 49 48 47 46 45 44 43 42 41 40 39 38 37 36 35 34 33 32 31 30 29 28…" at bounding box center [317, 130] width 344 height 204
click at [419, 121] on div "+ + + + 51 50 49 48 47 46 45 44 43 42 41 40 39 38 37 36 35 34 33 32 31 30 29 28…" at bounding box center [317, 130] width 344 height 204
click at [412, 113] on div "+ + + + 51 50 49 48 47 46 45 44 43 42 41 40 39 38 37 36 35 34 33 32 31 30 29 28…" at bounding box center [317, 130] width 344 height 204
drag, startPoint x: 408, startPoint y: 108, endPoint x: 408, endPoint y: 100, distance: 8.3
click at [408, 100] on div "+ + + + 51 50 49 48 47 46 45 44 43 42 41 40 39 38 37 36 35 34 33 32 31 30 29 28…" at bounding box center [317, 130] width 344 height 204
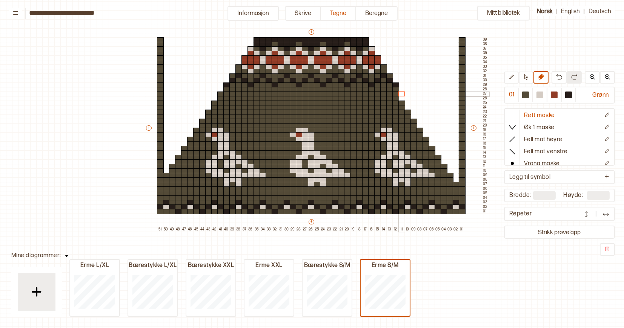
click at [400, 94] on div "+ + + + 51 50 49 48 47 46 45 44 43 42 41 40 39 38 37 36 35 34 33 32 31 30 29 28…" at bounding box center [317, 130] width 344 height 204
click at [395, 86] on div "+ + + + 51 50 49 48 47 46 45 44 43 42 41 40 39 38 37 36 35 34 33 32 31 30 29 28…" at bounding box center [317, 130] width 344 height 204
click at [390, 77] on div "+ + + + 51 50 49 48 47 46 45 44 43 42 41 40 39 38 37 36 35 34 33 32 31 30 29 28…" at bounding box center [317, 130] width 344 height 204
click at [383, 67] on div "+ + + + 51 50 49 48 47 46 45 44 43 42 41 40 39 38 37 36 35 34 33 32 31 30 29 28…" at bounding box center [317, 130] width 344 height 204
click at [379, 58] on div "+ + + + 51 50 49 48 47 46 45 44 43 42 41 40 39 38 37 36 35 34 33 32 31 30 29 28…" at bounding box center [317, 130] width 344 height 204
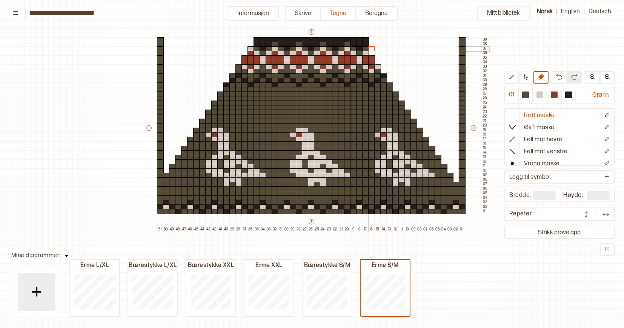
click at [371, 48] on div "+ + + + 51 50 49 48 47 46 45 44 43 42 41 40 39 38 37 36 35 34 33 32 31 30 29 28…" at bounding box center [317, 130] width 344 height 204
click at [366, 41] on div "+ + + + 51 50 49 48 47 46 45 44 43 42 41 40 39 38 37 36 35 34 33 32 31 30 29 28…" at bounding box center [317, 130] width 344 height 204
click at [166, 177] on div "+ + + + 51 50 49 48 47 46 45 44 43 42 41 40 39 38 37 36 35 34 33 32 31 30 29 28…" at bounding box center [317, 130] width 344 height 204
click at [170, 170] on div at bounding box center [172, 171] width 7 height 5
click at [170, 166] on div "+ + + + 51 50 49 48 47 46 45 44 43 42 41 40 39 38 37 36 35 34 33 32 31 30 29 28…" at bounding box center [317, 130] width 344 height 204
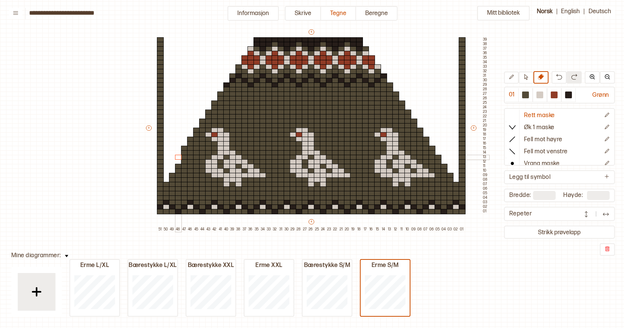
click at [177, 159] on div "+ + + + 51 50 49 48 47 46 45 44 43 42 41 40 39 38 37 36 35 34 33 32 31 30 29 28…" at bounding box center [317, 130] width 344 height 204
click at [184, 150] on div "+ + + + 51 50 49 48 47 46 45 44 43 42 41 40 39 38 37 36 35 34 33 32 31 30 29 28…" at bounding box center [317, 130] width 344 height 204
click at [191, 141] on div "+ + + + 51 50 49 48 47 46 45 44 43 42 41 40 39 38 37 36 35 34 33 32 31 30 29 28…" at bounding box center [317, 130] width 344 height 204
click at [196, 131] on div "+ + + + 51 50 49 48 47 46 45 44 43 42 41 40 39 38 37 36 35 34 33 32 31 30 29 28…" at bounding box center [317, 130] width 344 height 204
click at [203, 123] on div at bounding box center [202, 125] width 7 height 5
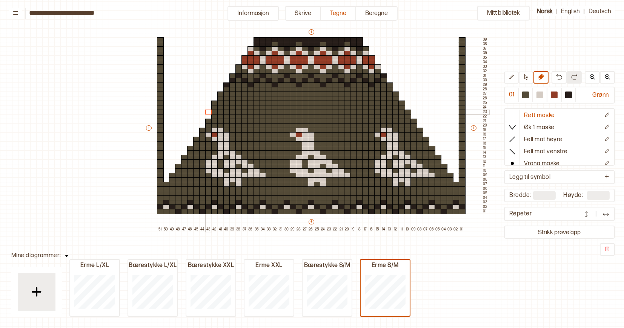
click at [208, 114] on div at bounding box center [208, 116] width 7 height 5
drag, startPoint x: 214, startPoint y: 109, endPoint x: 214, endPoint y: 104, distance: 4.5
click at [214, 104] on div "+ + + + 51 50 49 48 47 46 45 44 43 42 41 40 39 38 37 36 35 34 33 32 31 30 29 28…" at bounding box center [317, 130] width 344 height 204
drag, startPoint x: 219, startPoint y: 99, endPoint x: 219, endPoint y: 93, distance: 6.0
click at [219, 93] on div "+ + + + 51 50 49 48 47 46 45 44 43 42 41 40 39 38 37 36 35 34 33 32 31 30 29 28…" at bounding box center [317, 130] width 344 height 204
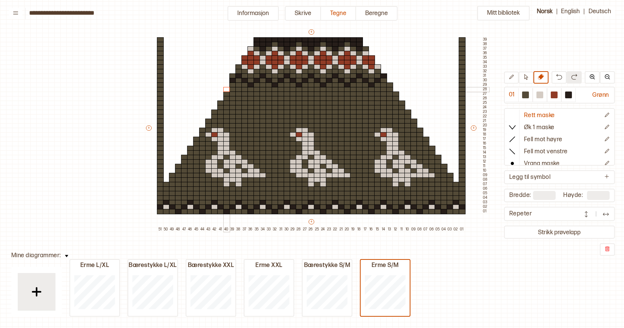
drag, startPoint x: 225, startPoint y: 91, endPoint x: 225, endPoint y: 86, distance: 4.5
click at [225, 86] on div "+ + + + 51 50 49 48 47 46 45 44 43 42 41 40 39 38 37 36 35 34 33 32 31 30 29 28…" at bounding box center [317, 130] width 344 height 204
drag, startPoint x: 233, startPoint y: 79, endPoint x: 233, endPoint y: 75, distance: 4.1
click at [233, 75] on div "+ + + + 51 50 49 48 47 46 45 44 43 42 41 40 39 38 37 36 35 34 33 32 31 30 29 28…" at bounding box center [317, 130] width 344 height 204
click at [238, 69] on div at bounding box center [238, 71] width 7 height 5
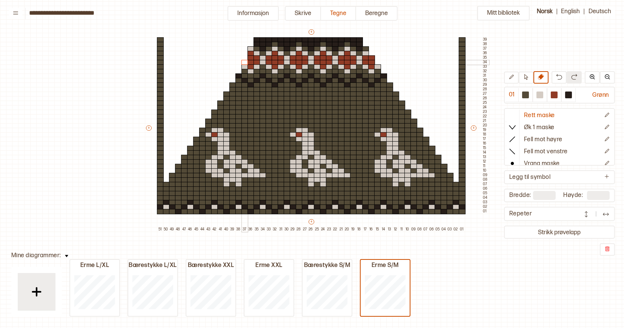
click at [245, 59] on div "+ + + + 51 50 49 48 47 46 45 44 43 42 41 40 39 38 37 36 35 34 33 32 31 30 29 28…" at bounding box center [317, 130] width 344 height 204
click at [252, 49] on div "+ + + + 51 50 49 48 47 46 45 44 43 42 41 40 39 38 37 36 35 34 33 32 31 30 29 28…" at bounding box center [317, 130] width 344 height 204
drag, startPoint x: 256, startPoint y: 44, endPoint x: 256, endPoint y: 38, distance: 5.7
click at [256, 38] on div "+ + + + 51 50 49 48 47 46 45 44 43 42 41 40 39 38 37 36 35 34 33 32 31 30 29 28…" at bounding box center [317, 130] width 344 height 204
click at [569, 96] on div at bounding box center [568, 95] width 7 height 7
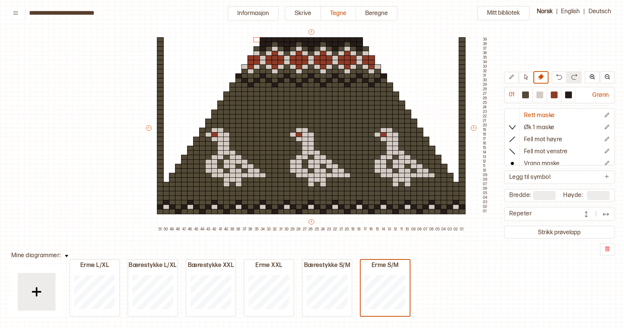
click at [462, 39] on div at bounding box center [461, 39] width 7 height 5
click at [159, 38] on div at bounding box center [160, 39] width 7 height 5
click at [160, 44] on div at bounding box center [160, 44] width 7 height 5
click at [461, 45] on div at bounding box center [461, 44] width 7 height 5
click at [542, 94] on div at bounding box center [539, 95] width 7 height 7
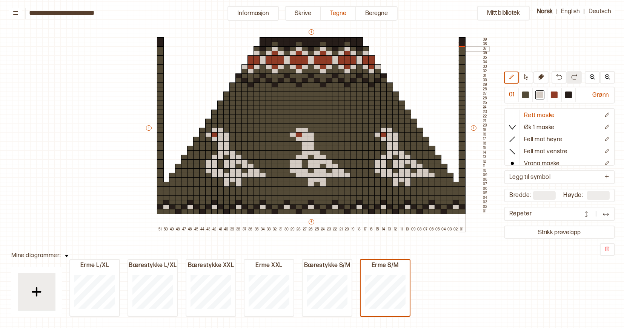
click at [461, 49] on div at bounding box center [461, 48] width 7 height 5
click at [162, 49] on div at bounding box center [160, 48] width 7 height 5
click at [555, 96] on div at bounding box center [553, 95] width 7 height 7
click at [461, 52] on div at bounding box center [461, 53] width 7 height 5
click at [159, 53] on div at bounding box center [160, 53] width 7 height 5
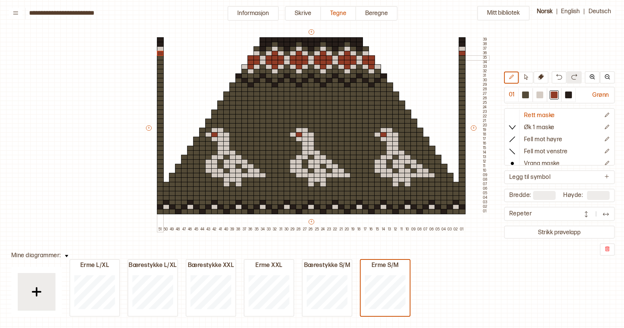
click at [160, 58] on div at bounding box center [160, 57] width 7 height 5
click at [160, 63] on div at bounding box center [160, 62] width 7 height 5
click at [460, 57] on div at bounding box center [461, 57] width 7 height 5
click at [461, 62] on div at bounding box center [461, 62] width 7 height 5
click at [572, 96] on div at bounding box center [568, 95] width 7 height 7
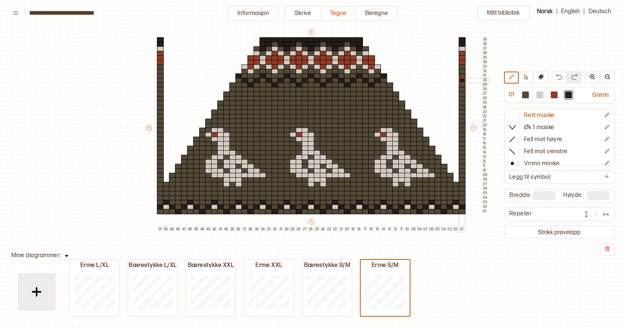
click at [463, 81] on div at bounding box center [461, 80] width 7 height 5
click at [161, 80] on div at bounding box center [160, 80] width 7 height 5
click at [160, 85] on div at bounding box center [160, 85] width 7 height 5
click at [462, 86] on div at bounding box center [461, 85] width 7 height 5
click at [541, 95] on div at bounding box center [539, 95] width 7 height 7
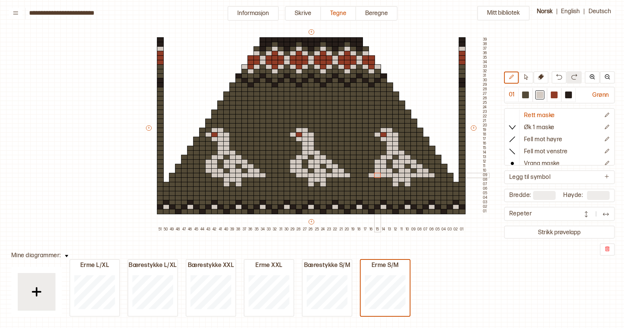
drag, startPoint x: 371, startPoint y: 176, endPoint x: 377, endPoint y: 176, distance: 5.3
click at [377, 176] on div "+ + + + 51 50 49 48 47 46 45 44 43 42 41 40 39 38 37 36 35 34 33 32 31 30 29 28…" at bounding box center [317, 130] width 344 height 204
click at [539, 78] on icon at bounding box center [541, 77] width 6 height 6
click at [429, 175] on div "+ + + + 51 50 49 48 47 46 45 44 43 42 41 40 39 38 37 36 35 34 33 32 31 30 29 28…" at bounding box center [317, 130] width 344 height 204
click at [527, 94] on div at bounding box center [525, 95] width 7 height 7
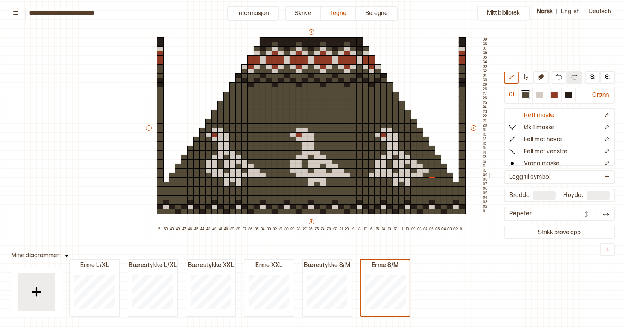
drag, startPoint x: 426, startPoint y: 175, endPoint x: 431, endPoint y: 175, distance: 5.3
click at [431, 175] on div "+ + + + 51 50 49 48 47 46 45 44 43 42 41 40 39 38 37 36 35 34 33 32 31 30 29 28…" at bounding box center [317, 130] width 344 height 204
drag, startPoint x: 394, startPoint y: 179, endPoint x: 394, endPoint y: 184, distance: 5.7
click at [394, 184] on div "+ + + + 51 50 49 48 47 46 45 44 43 42 41 40 39 38 37 36 35 34 33 32 31 30 29 28…" at bounding box center [317, 130] width 344 height 204
drag, startPoint x: 376, startPoint y: 170, endPoint x: 426, endPoint y: 170, distance: 50.1
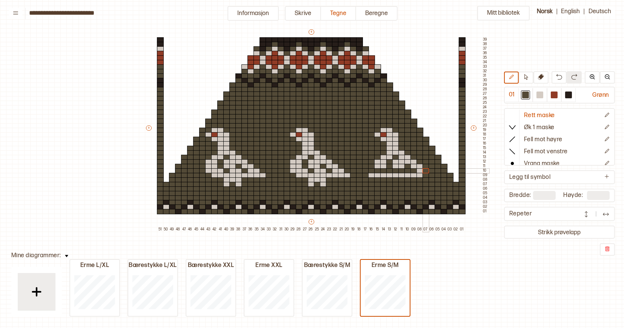
click at [426, 170] on div "+ + + + 51 50 49 48 47 46 45 44 43 42 41 40 39 38 37 36 35 34 33 32 31 30 29 28…" at bounding box center [317, 130] width 344 height 204
click at [421, 170] on div at bounding box center [419, 171] width 7 height 5
drag, startPoint x: 420, startPoint y: 167, endPoint x: 381, endPoint y: 130, distance: 53.6
click at [381, 130] on div "+ + + + 51 50 49 48 47 46 45 44 43 42 41 40 39 38 37 36 35 34 33 32 31 30 29 28…" at bounding box center [317, 130] width 344 height 204
click at [538, 100] on div at bounding box center [539, 94] width 9 height 9
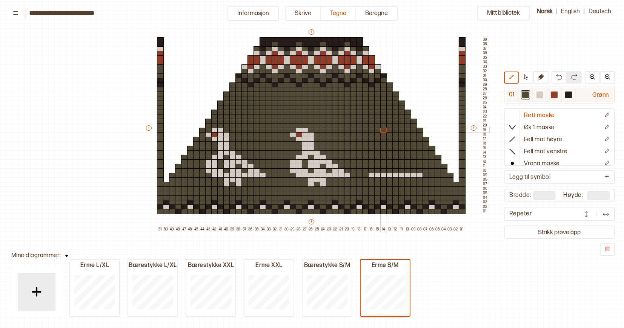
click at [539, 96] on div at bounding box center [539, 95] width 7 height 7
drag, startPoint x: 384, startPoint y: 180, endPoint x: 393, endPoint y: 180, distance: 9.4
click at [393, 180] on div "+ + + + 51 50 49 48 47 46 45 44 43 42 41 40 39 38 37 36 35 34 33 32 31 30 29 28…" at bounding box center [317, 130] width 344 height 204
click at [383, 184] on div at bounding box center [383, 184] width 7 height 5
click at [396, 184] on div at bounding box center [395, 184] width 7 height 5
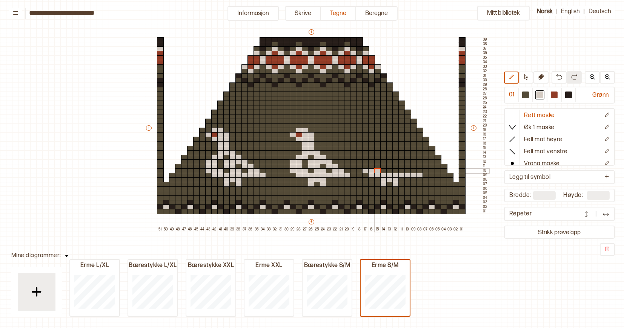
drag, startPoint x: 366, startPoint y: 170, endPoint x: 376, endPoint y: 170, distance: 10.2
click at [376, 170] on div "+ + + + 51 50 49 48 47 46 45 44 43 42 41 40 39 38 37 36 35 34 33 32 31 30 29 28…" at bounding box center [317, 130] width 344 height 204
click at [392, 171] on div "+ + + + 51 50 49 48 47 46 45 44 43 42 41 40 39 38 37 36 35 34 33 32 31 30 29 28…" at bounding box center [317, 130] width 344 height 204
click at [410, 170] on div "+ + + + 51 50 49 48 47 46 45 44 43 42 41 40 39 38 37 36 35 34 33 32 31 30 29 28…" at bounding box center [317, 130] width 344 height 204
click at [369, 167] on div "+ + + + 51 50 49 48 47 46 45 44 43 42 41 40 39 38 37 36 35 34 33 32 31 30 29 28…" at bounding box center [317, 130] width 344 height 204
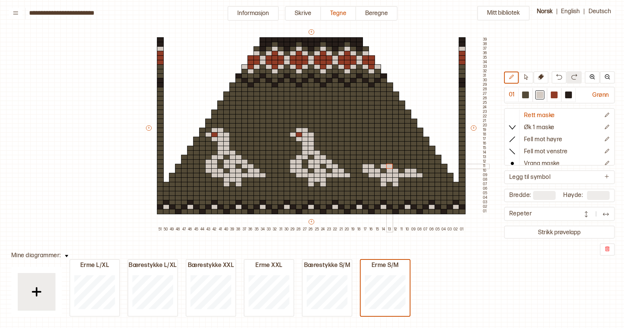
drag, startPoint x: 384, startPoint y: 165, endPoint x: 388, endPoint y: 166, distance: 3.8
click at [388, 166] on div "+ + + + 51 50 49 48 47 46 45 44 43 42 41 40 39 38 37 36 35 34 33 32 31 30 29 28…" at bounding box center [317, 130] width 344 height 204
drag, startPoint x: 400, startPoint y: 166, endPoint x: 404, endPoint y: 167, distance: 4.2
click at [404, 167] on div "+ + + + 51 50 49 48 47 46 45 44 43 42 41 40 39 38 37 36 35 34 33 32 31 30 29 28…" at bounding box center [317, 130] width 344 height 204
drag, startPoint x: 363, startPoint y: 162, endPoint x: 369, endPoint y: 162, distance: 5.3
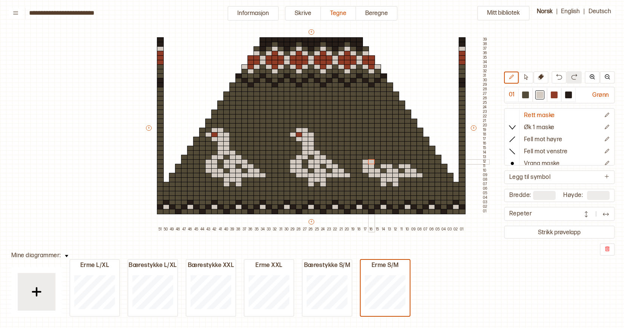
click at [369, 162] on div "+ + + + 51 50 49 48 47 46 45 44 43 42 41 40 39 38 37 36 35 34 33 32 31 30 29 28…" at bounding box center [317, 130] width 344 height 204
drag, startPoint x: 384, startPoint y: 162, endPoint x: 399, endPoint y: 162, distance: 15.1
click at [399, 162] on div "+ + + + 51 50 49 48 47 46 45 44 43 42 41 40 39 38 37 36 35 34 33 32 31 30 29 28…" at bounding box center [317, 130] width 344 height 204
drag, startPoint x: 371, startPoint y: 157, endPoint x: 376, endPoint y: 157, distance: 5.3
click at [376, 157] on div "+ + + + 51 50 49 48 47 46 45 44 43 42 41 40 39 38 37 36 35 34 33 32 31 30 29 28…" at bounding box center [317, 130] width 344 height 204
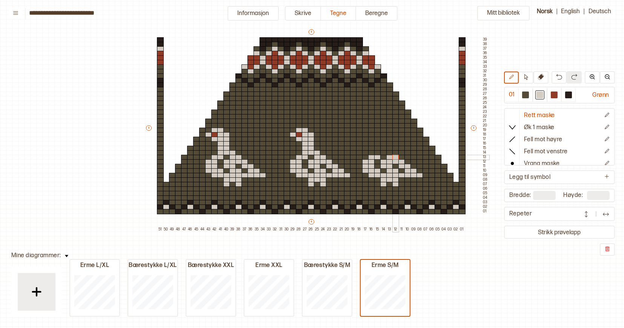
click at [394, 158] on div "+ + + + 51 50 49 48 47 46 45 44 43 42 41 40 39 38 37 36 35 34 33 32 31 30 29 28…" at bounding box center [317, 130] width 344 height 204
drag, startPoint x: 377, startPoint y: 151, endPoint x: 388, endPoint y: 152, distance: 10.6
click at [388, 152] on div "+ + + + 51 50 49 48 47 46 45 44 43 42 41 40 39 38 37 36 35 34 33 32 31 30 29 28…" at bounding box center [317, 130] width 344 height 204
click at [380, 147] on div "+ + + + 51 50 49 48 47 46 45 44 43 42 41 40 39 38 37 36 35 34 33 32 31 30 29 28…" at bounding box center [317, 130] width 344 height 204
drag, startPoint x: 376, startPoint y: 142, endPoint x: 382, endPoint y: 143, distance: 6.0
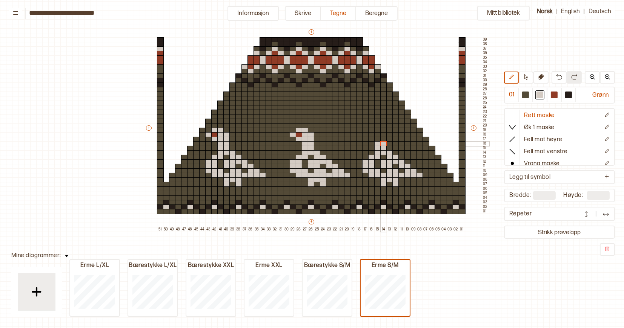
click at [382, 143] on div "+ + + + 51 50 49 48 47 46 45 44 43 42 41 40 39 38 37 36 35 34 33 32 31 30 29 28…" at bounding box center [317, 130] width 344 height 204
drag, startPoint x: 371, startPoint y: 137, endPoint x: 382, endPoint y: 138, distance: 11.0
click at [382, 138] on div "+ + + + 51 50 49 48 47 46 45 44 43 42 41 40 39 38 37 36 35 34 33 32 31 30 29 28…" at bounding box center [317, 130] width 344 height 204
click at [366, 134] on div at bounding box center [365, 134] width 7 height 5
click at [380, 134] on div at bounding box center [377, 134] width 7 height 5
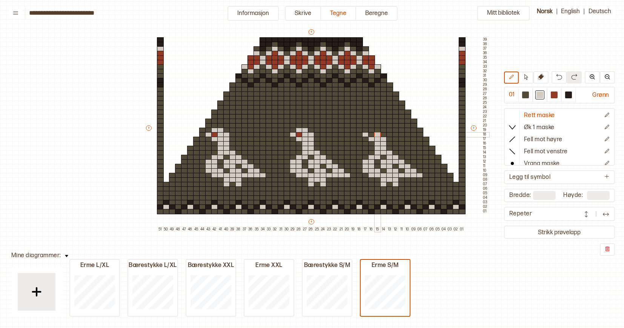
click at [380, 134] on div at bounding box center [377, 134] width 7 height 5
click at [382, 134] on div at bounding box center [383, 134] width 7 height 5
click at [374, 130] on div "+ + + + 51 50 49 48 47 46 45 44 43 42 41 40 39 38 37 36 35 34 33 32 31 30 29 28…" at bounding box center [317, 130] width 344 height 204
click at [555, 96] on div at bounding box center [553, 95] width 7 height 7
click at [371, 137] on div at bounding box center [371, 139] width 7 height 5
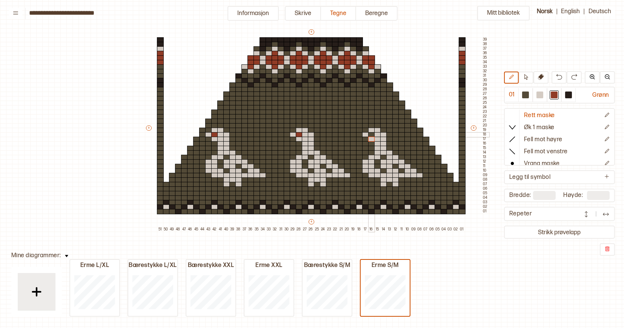
click at [371, 134] on div at bounding box center [371, 134] width 7 height 5
click at [541, 93] on div at bounding box center [539, 95] width 7 height 7
drag, startPoint x: 267, startPoint y: 174, endPoint x: 272, endPoint y: 174, distance: 4.9
click at [272, 174] on div "+ + + + 51 50 49 48 47 46 45 44 43 42 41 40 39 38 37 36 35 34 33 32 31 30 29 28…" at bounding box center [317, 130] width 344 height 204
click at [527, 95] on div at bounding box center [525, 95] width 7 height 7
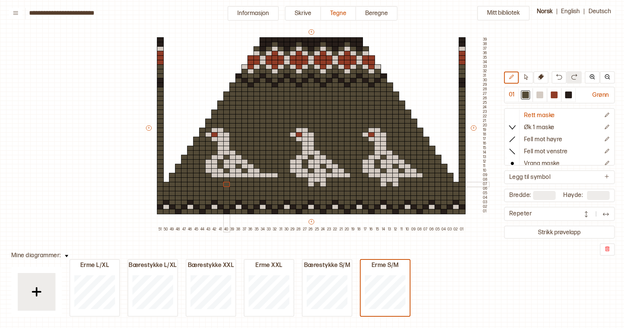
click at [224, 183] on div "+ + + + 51 50 49 48 47 46 45 44 43 42 41 40 39 38 37 36 35 34 33 32 31 30 29 28…" at bounding box center [317, 130] width 344 height 204
drag, startPoint x: 205, startPoint y: 170, endPoint x: 227, endPoint y: 149, distance: 30.1
click at [227, 149] on div "+ + + + 51 50 49 48 47 46 45 44 43 42 41 40 39 38 37 36 35 34 33 32 31 30 29 28…" at bounding box center [317, 130] width 344 height 204
click at [539, 95] on div at bounding box center [539, 95] width 7 height 7
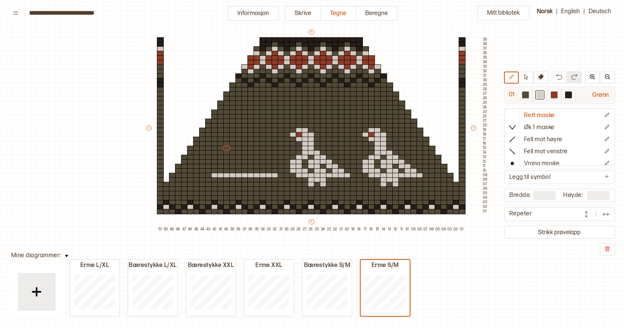
click at [526, 96] on div at bounding box center [525, 95] width 7 height 7
click at [214, 178] on div at bounding box center [214, 180] width 7 height 5
click at [214, 175] on div at bounding box center [214, 175] width 7 height 5
click at [218, 175] on div at bounding box center [220, 175] width 7 height 5
click at [539, 95] on div at bounding box center [539, 95] width 7 height 7
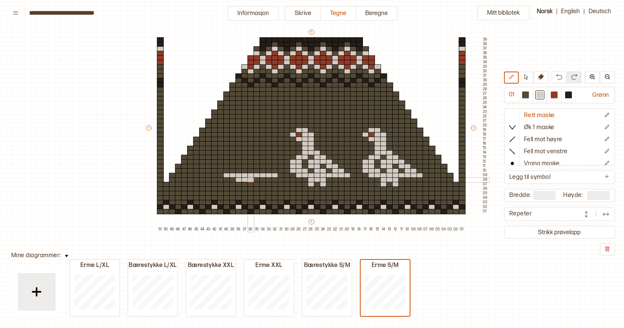
drag, startPoint x: 238, startPoint y: 180, endPoint x: 250, endPoint y: 180, distance: 12.1
click at [250, 180] on div "+ + + + 51 50 49 48 47 46 45 44 43 42 41 40 39 38 37 36 35 34 33 32 31 30 29 28…" at bounding box center [317, 130] width 344 height 204
click at [239, 185] on div at bounding box center [238, 184] width 7 height 5
click at [250, 185] on div at bounding box center [250, 184] width 7 height 5
drag, startPoint x: 222, startPoint y: 170, endPoint x: 230, endPoint y: 171, distance: 8.3
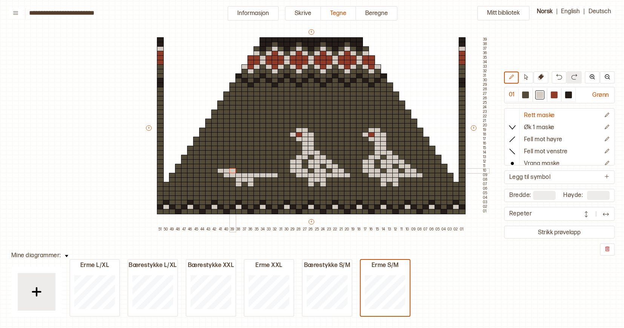
click at [230, 171] on div "+ + + + 51 50 49 48 47 46 45 44 43 42 41 40 39 38 37 36 35 34 33 32 31 30 29 28…" at bounding box center [317, 130] width 344 height 204
click at [248, 170] on div "+ + + + 51 50 49 48 47 46 45 44 43 42 41 40 39 38 37 36 35 34 33 32 31 30 29 28…" at bounding box center [317, 130] width 344 height 204
click at [266, 170] on div "+ + + + 51 50 49 48 47 46 45 44 43 42 41 40 39 38 37 36 35 34 33 32 31 30 29 28…" at bounding box center [317, 130] width 344 height 204
click at [223, 166] on div "+ + + + 51 50 49 48 47 46 45 44 43 42 41 40 39 38 37 36 35 34 33 32 31 30 29 28…" at bounding box center [317, 130] width 344 height 204
click at [242, 166] on div "+ + + + 51 50 49 48 47 46 45 44 43 42 41 40 39 38 37 36 35 34 33 32 31 30 29 28…" at bounding box center [317, 130] width 344 height 204
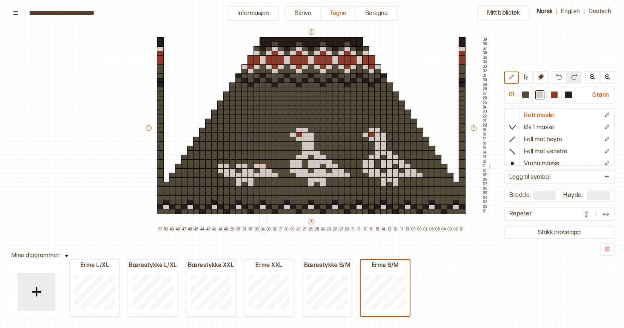
click at [260, 166] on div "+ + + + 51 50 49 48 47 46 45 44 43 42 41 40 39 38 37 36 35 34 33 32 31 30 29 28…" at bounding box center [317, 130] width 344 height 204
drag, startPoint x: 217, startPoint y: 162, endPoint x: 225, endPoint y: 162, distance: 8.3
click at [225, 162] on div "+ + + + 51 50 49 48 47 46 45 44 43 42 41 40 39 38 37 36 35 34 33 32 31 30 29 28…" at bounding box center [317, 130] width 344 height 204
drag, startPoint x: 238, startPoint y: 161, endPoint x: 255, endPoint y: 161, distance: 16.6
click at [255, 161] on div "+ + + + 51 50 49 48 47 46 45 44 43 42 41 40 39 38 37 36 35 34 33 32 31 30 29 28…" at bounding box center [317, 130] width 344 height 204
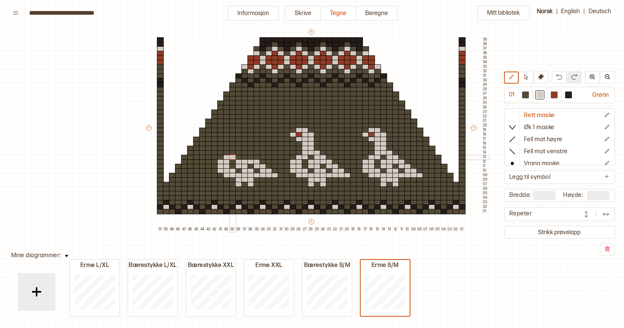
drag, startPoint x: 227, startPoint y: 157, endPoint x: 235, endPoint y: 157, distance: 8.3
click at [235, 157] on div "+ + + + 51 50 49 48 47 46 45 44 43 42 41 40 39 38 37 36 35 34 33 32 31 30 29 28…" at bounding box center [317, 130] width 344 height 204
click at [248, 157] on div "+ + + + 51 50 49 48 47 46 45 44 43 42 41 40 39 38 37 36 35 34 33 32 31 30 29 28…" at bounding box center [317, 130] width 344 height 204
drag, startPoint x: 233, startPoint y: 152, endPoint x: 242, endPoint y: 152, distance: 9.4
click at [242, 152] on div "+ + + + 51 50 49 48 47 46 45 44 43 42 41 40 39 38 37 36 35 34 33 32 31 30 29 28…" at bounding box center [317, 130] width 344 height 204
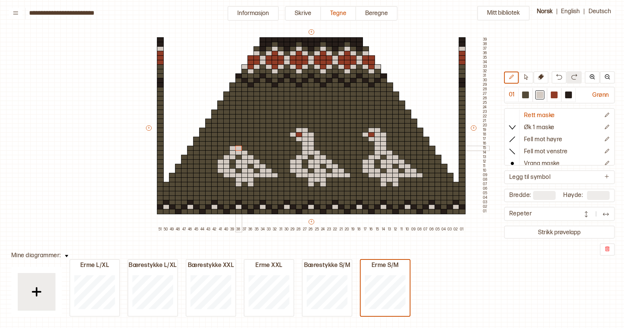
drag, startPoint x: 233, startPoint y: 147, endPoint x: 238, endPoint y: 147, distance: 5.3
click at [238, 147] on div "+ + + + 51 50 49 48 47 46 45 44 43 42 41 40 39 38 37 36 35 34 33 32 31 30 29 28…" at bounding box center [317, 130] width 344 height 204
click at [237, 144] on div "+ + + + 51 50 49 48 47 46 45 44 43 42 41 40 39 38 37 36 35 34 33 32 31 30 29 28…" at bounding box center [317, 130] width 344 height 204
click at [228, 139] on div at bounding box center [226, 139] width 7 height 5
click at [233, 137] on div at bounding box center [232, 139] width 7 height 5
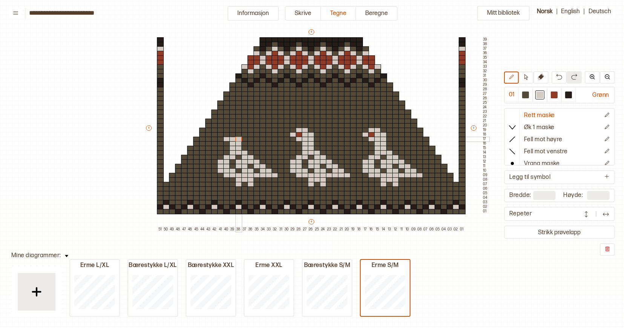
click at [237, 138] on div at bounding box center [238, 139] width 7 height 5
click at [221, 133] on div at bounding box center [220, 134] width 7 height 5
click at [233, 133] on div at bounding box center [232, 134] width 7 height 5
click at [237, 133] on div at bounding box center [238, 134] width 7 height 5
click at [225, 130] on div at bounding box center [226, 130] width 7 height 5
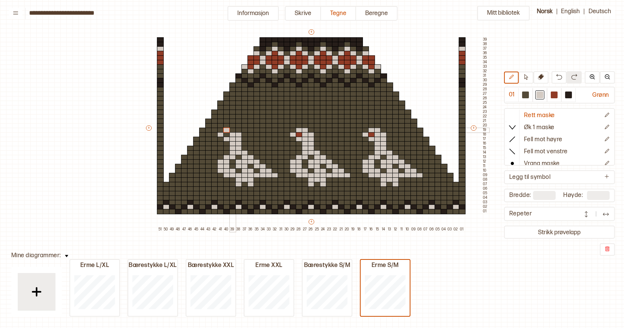
click at [231, 130] on div at bounding box center [232, 130] width 7 height 5
click at [555, 94] on div at bounding box center [553, 95] width 7 height 7
click at [225, 135] on div at bounding box center [226, 134] width 7 height 5
click at [63, 259] on button at bounding box center [66, 255] width 11 height 10
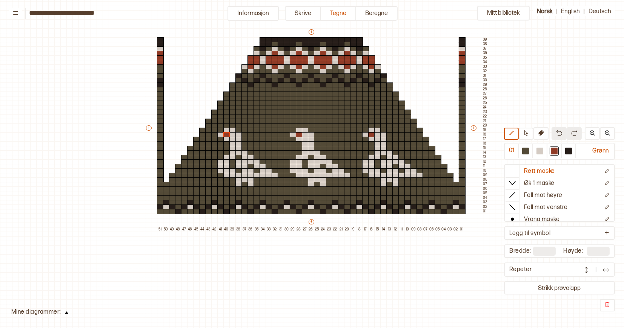
click at [66, 314] on img at bounding box center [66, 313] width 3 height 2
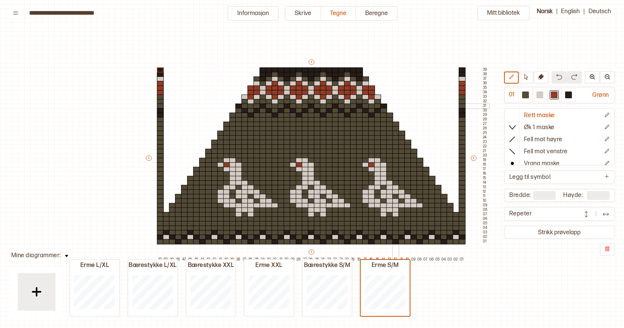
scroll to position [9, 0]
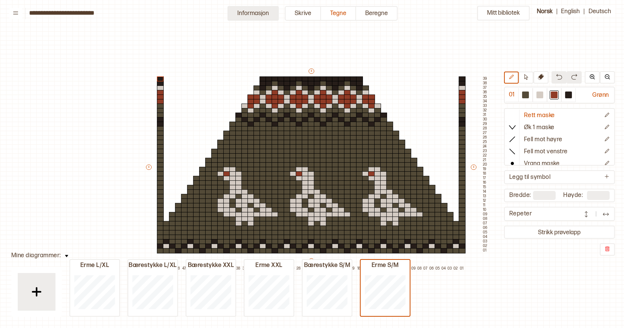
click at [268, 13] on button "Informasjon" at bounding box center [252, 13] width 51 height 15
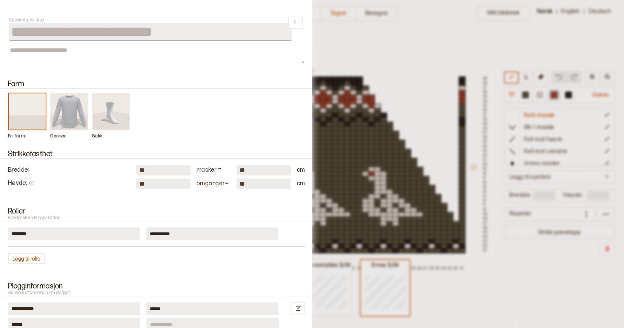
click at [327, 38] on div at bounding box center [312, 164] width 624 height 328
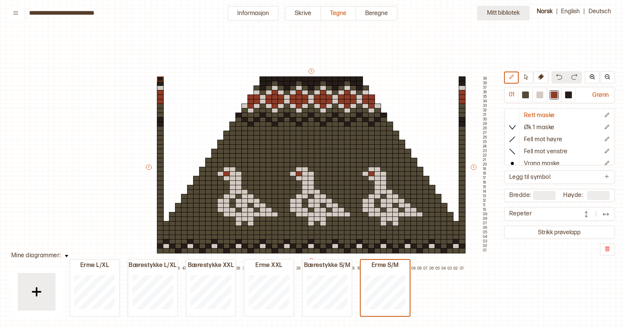
click at [506, 11] on button "Mitt bibliotek" at bounding box center [503, 13] width 52 height 15
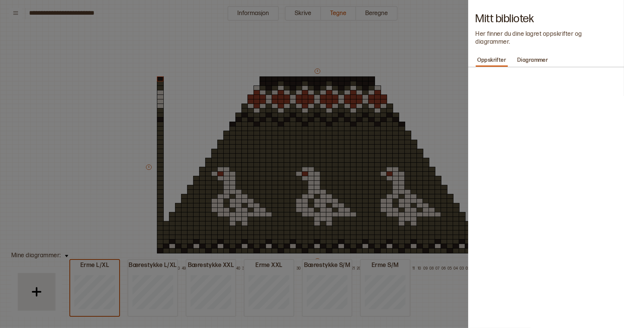
type input "**"
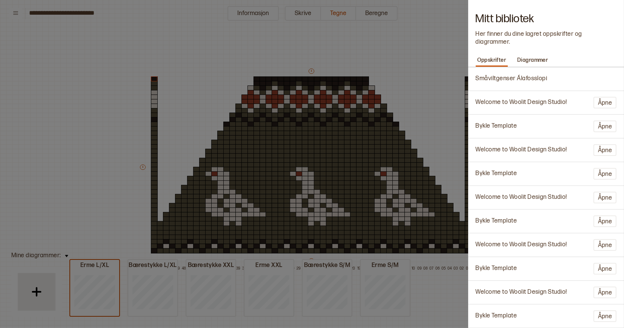
click at [494, 75] on p "Småviltgenser Álafosslopi" at bounding box center [511, 79] width 72 height 8
click at [398, 92] on div at bounding box center [312, 164] width 624 height 328
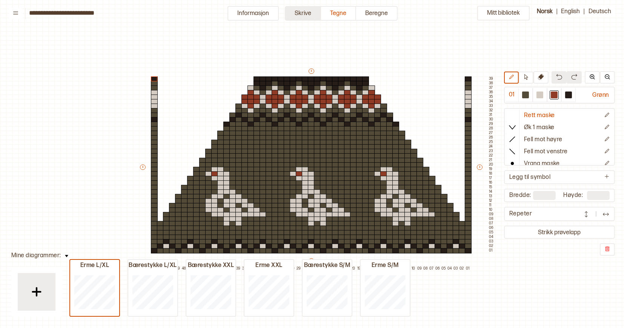
click at [308, 10] on button "Skrive" at bounding box center [303, 13] width 36 height 15
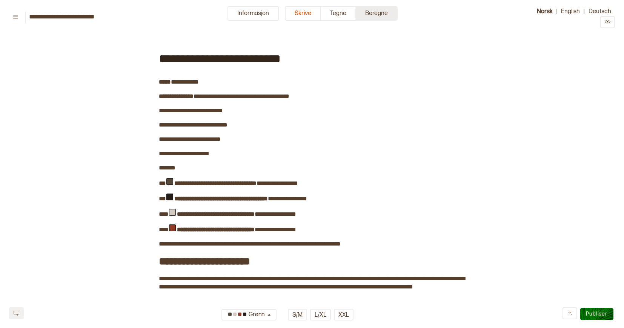
click at [372, 12] on button "Beregne" at bounding box center [376, 13] width 41 height 15
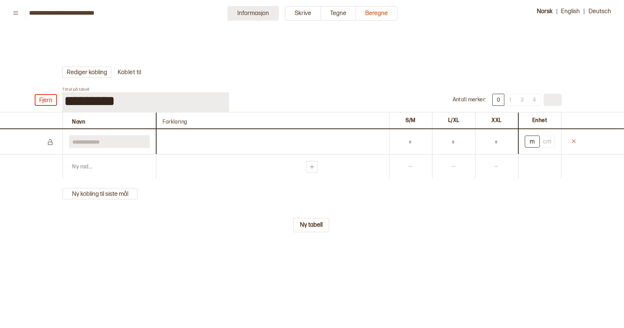
click at [264, 15] on button "Informasjon" at bounding box center [252, 13] width 51 height 15
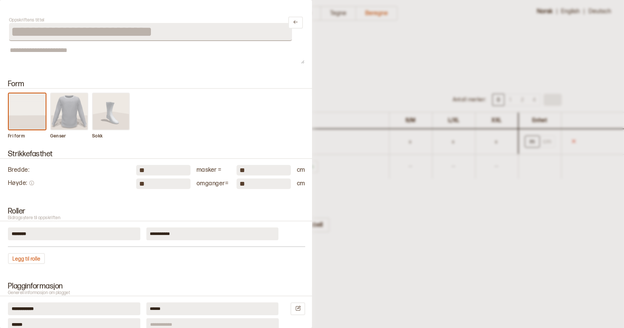
click at [333, 44] on div at bounding box center [312, 164] width 624 height 328
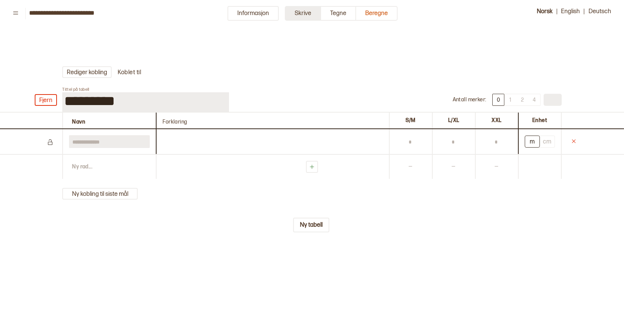
click at [297, 17] on button "Skrive" at bounding box center [303, 13] width 36 height 15
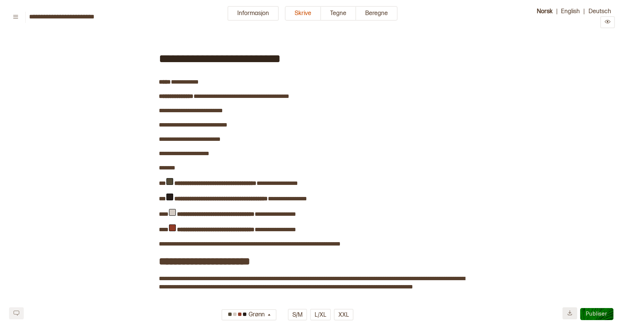
click at [572, 312] on button at bounding box center [569, 314] width 15 height 12
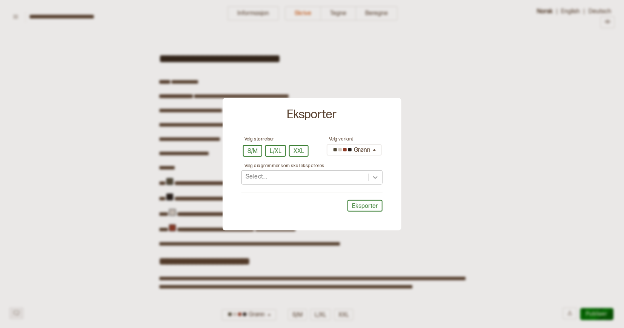
click at [371, 174] on div at bounding box center [375, 178] width 14 height 14
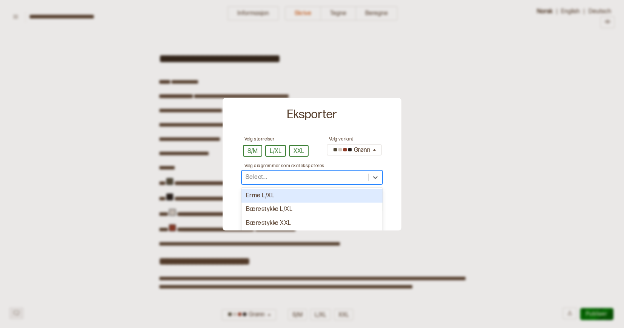
click at [386, 125] on div "Eksporter" at bounding box center [311, 115] width 179 height 34
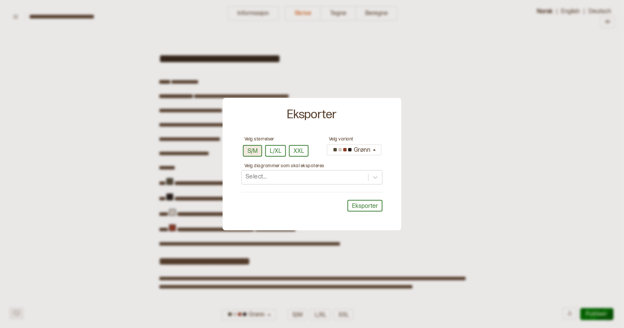
click at [257, 148] on button "S/M" at bounding box center [252, 151] width 19 height 12
click at [273, 149] on button "L/XL" at bounding box center [275, 151] width 21 height 12
click at [307, 147] on button "XXL" at bounding box center [299, 151] width 20 height 12
click at [375, 177] on icon at bounding box center [375, 178] width 8 height 8
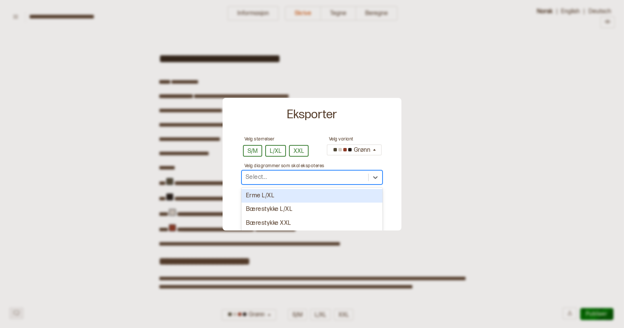
click at [414, 171] on div at bounding box center [312, 164] width 624 height 328
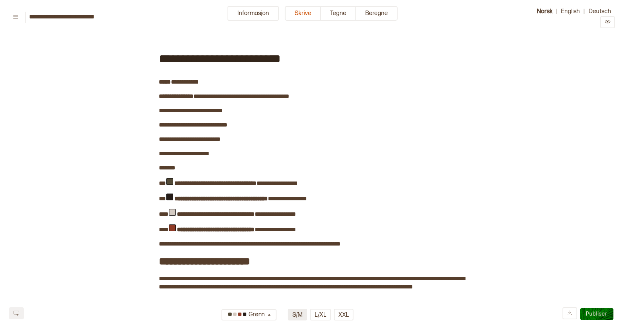
click at [303, 312] on button "S/M" at bounding box center [297, 315] width 19 height 12
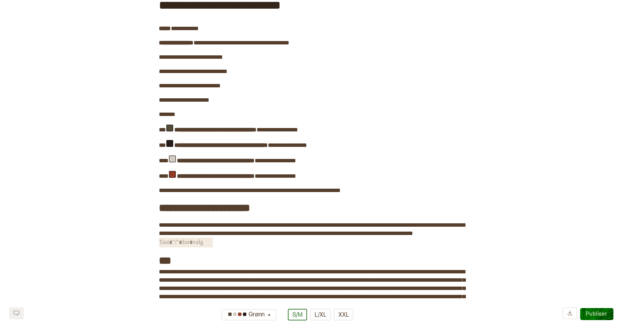
scroll to position [57, 0]
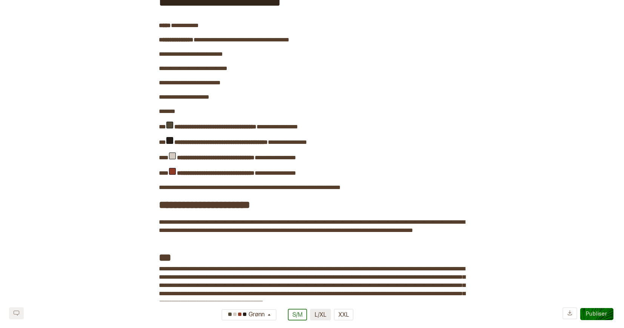
click at [325, 316] on button "L/XL" at bounding box center [320, 315] width 21 height 12
click at [342, 316] on button "XXL" at bounding box center [344, 315] width 20 height 12
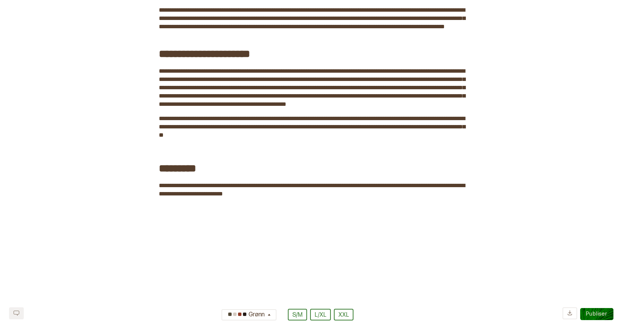
scroll to position [476, 0]
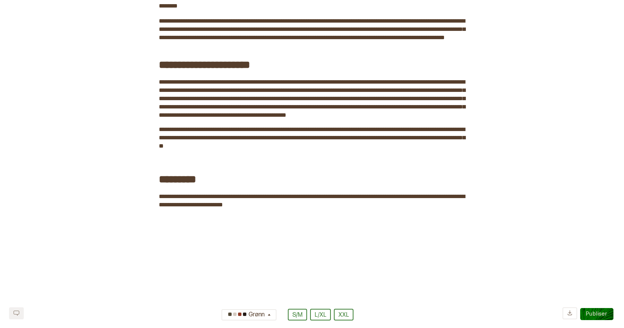
click at [572, 317] on button at bounding box center [569, 314] width 15 height 12
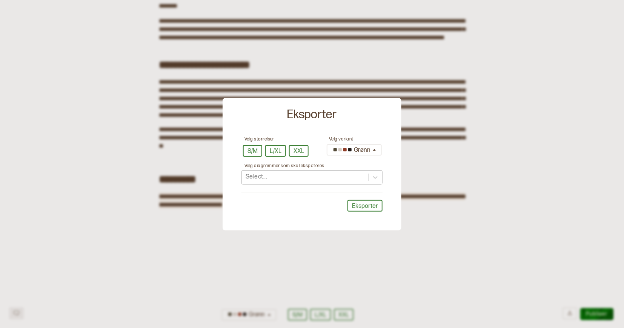
click at [362, 180] on div "Select..." at bounding box center [305, 177] width 126 height 12
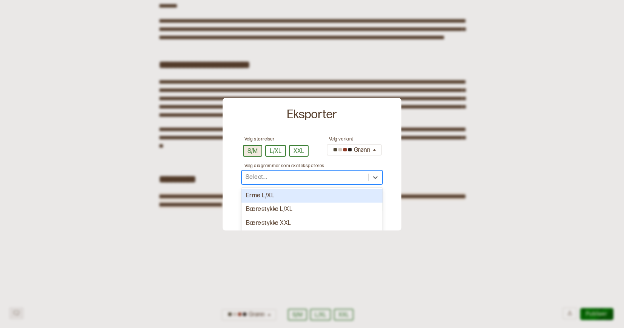
click at [254, 149] on button "S/M" at bounding box center [252, 151] width 19 height 12
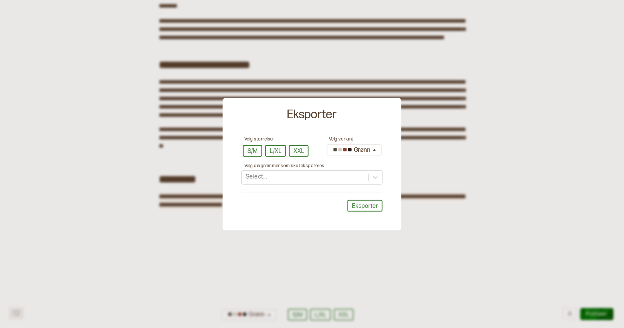
click at [288, 166] on label "Velg diagrammer som skal ekspoteres" at bounding box center [284, 166] width 80 height 6
click at [287, 176] on div "Select..." at bounding box center [305, 177] width 126 height 12
click at [365, 149] on div "Grønn" at bounding box center [351, 150] width 40 height 12
click at [345, 160] on div "Velg størrelser S/M L/XL XXL Velg variant Grønn Grønn Velg diagrammer som skal …" at bounding box center [311, 181] width 171 height 92
click at [374, 179] on icon at bounding box center [375, 178] width 8 height 8
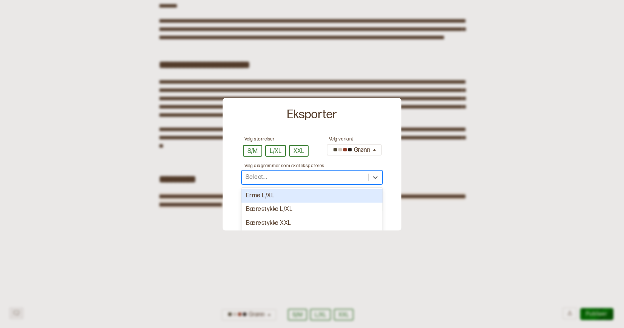
click at [336, 196] on div "Erme L/XL" at bounding box center [311, 196] width 141 height 14
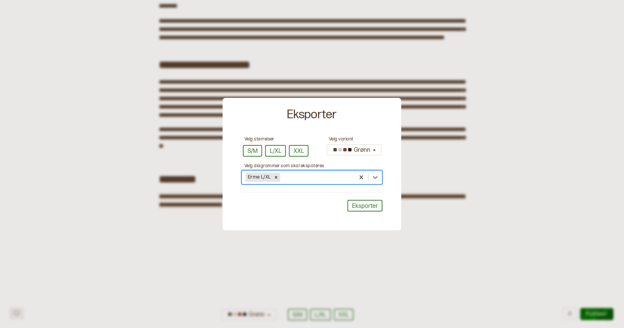
click at [360, 215] on div "Velg størrelser S/M L/XL XXL Velg variant Grønn Velg diagrammer som skal ekspot…" at bounding box center [311, 181] width 171 height 92
click at [357, 204] on button "Eksporter" at bounding box center [364, 206] width 35 height 12
click at [371, 18] on div at bounding box center [312, 164] width 624 height 328
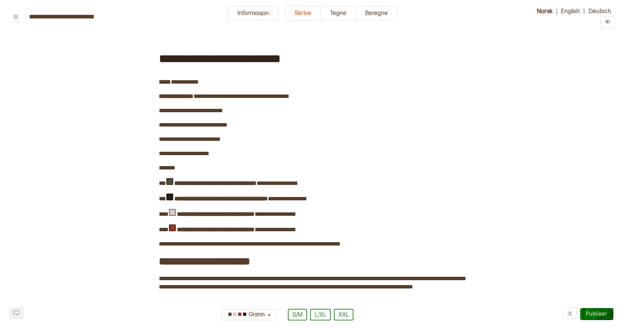
scroll to position [0, 0]
click at [610, 24] on icon "Preview" at bounding box center [607, 22] width 6 height 6
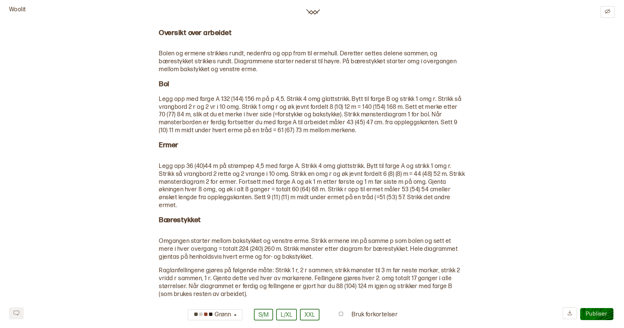
scroll to position [796, 0]
click at [569, 311] on icon at bounding box center [570, 313] width 6 height 6
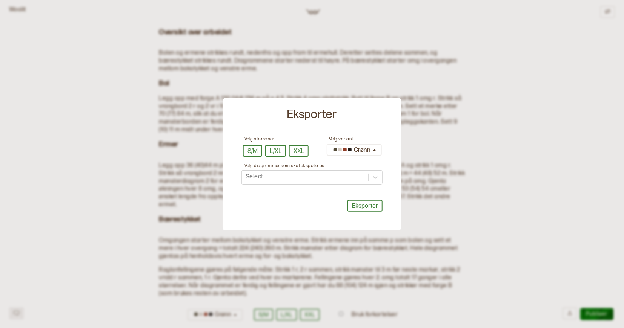
click at [466, 247] on div at bounding box center [312, 164] width 624 height 328
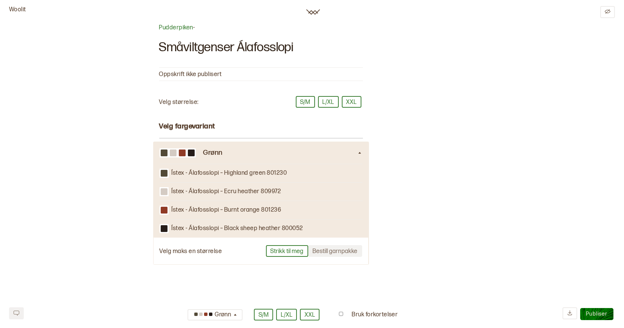
scroll to position [0, 0]
click at [610, 12] on icon "Edit" at bounding box center [607, 12] width 6 height 6
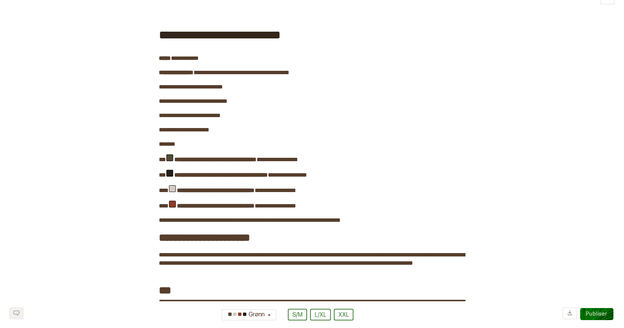
scroll to position [8, 0]
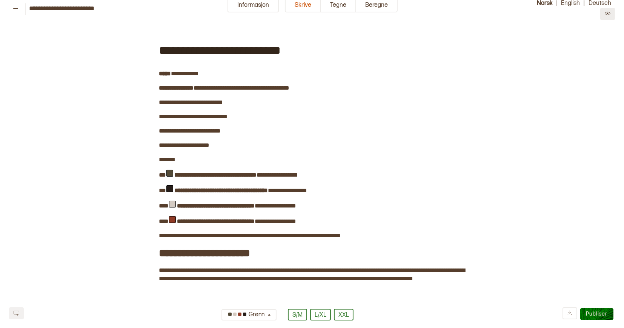
click at [608, 15] on icon "Preview" at bounding box center [607, 14] width 6 height 6
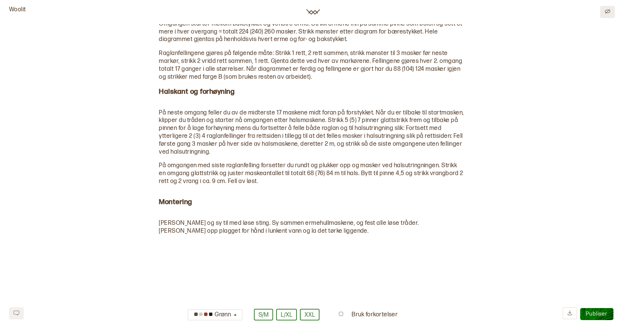
click at [610, 9] on icon "Edit" at bounding box center [607, 12] width 6 height 6
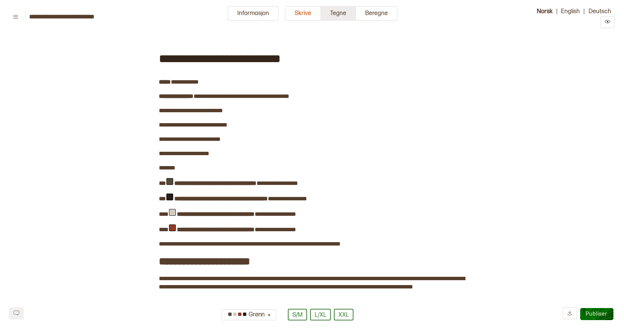
click at [336, 11] on button "Tegne" at bounding box center [338, 13] width 35 height 15
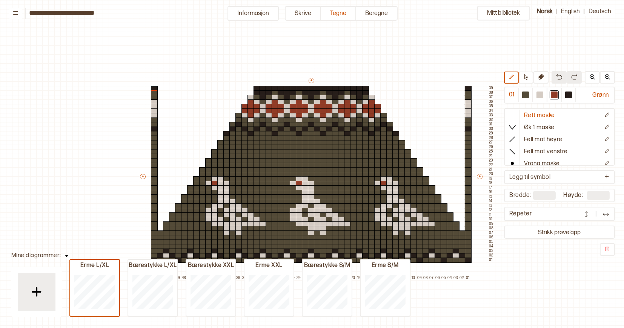
scroll to position [14, 5]
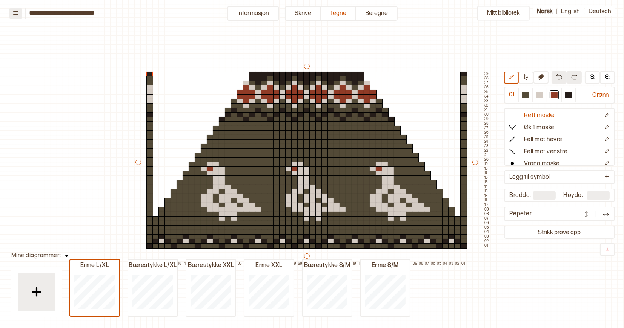
click at [19, 14] on button at bounding box center [15, 13] width 13 height 11
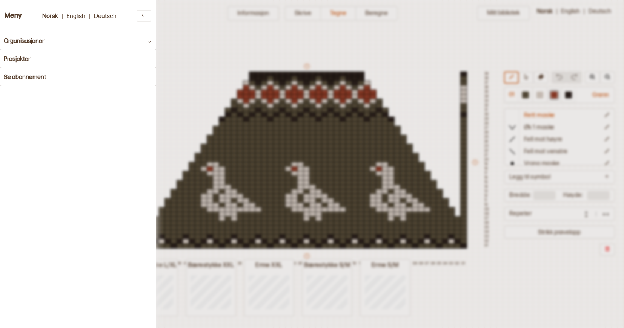
click at [207, 41] on div at bounding box center [312, 164] width 624 height 328
